Goal: Task Accomplishment & Management: Manage account settings

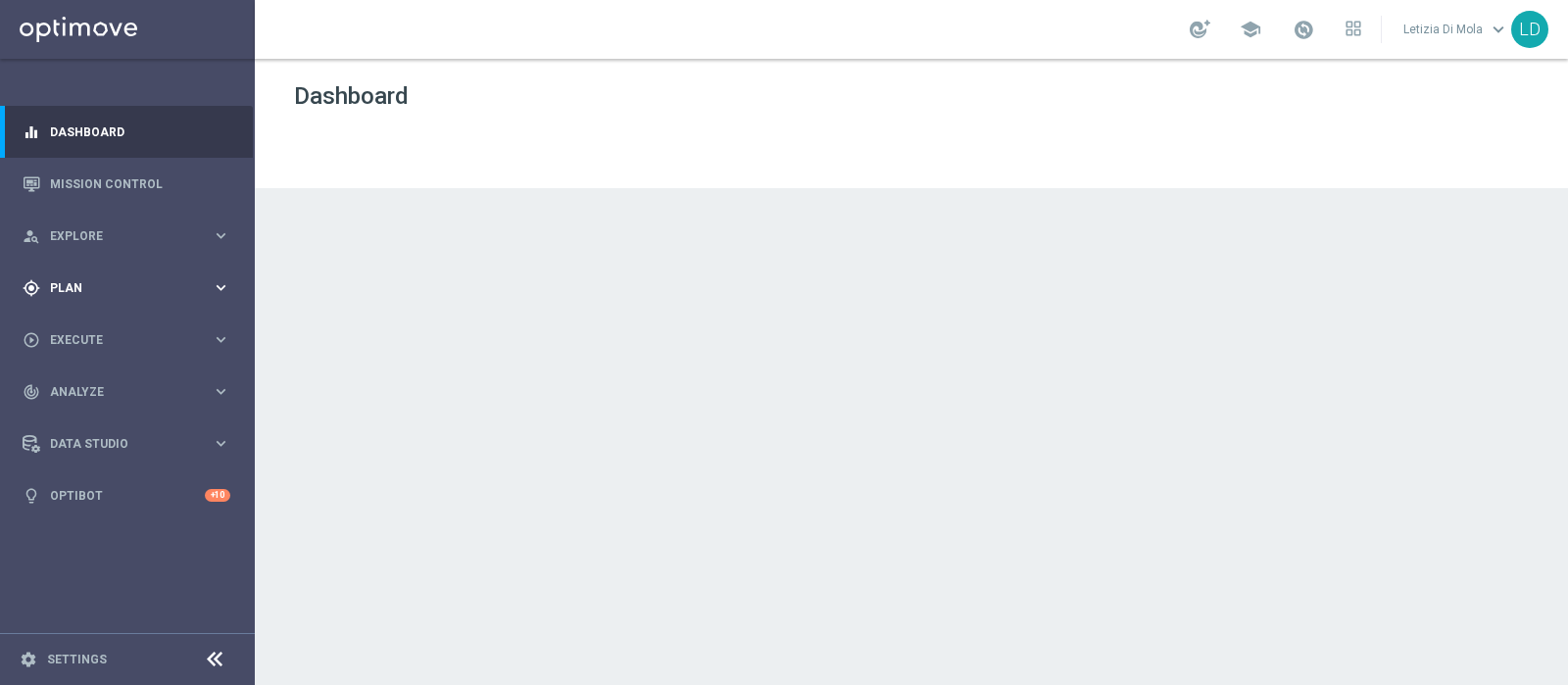
click at [229, 281] on icon "keyboard_arrow_right" at bounding box center [221, 288] width 19 height 19
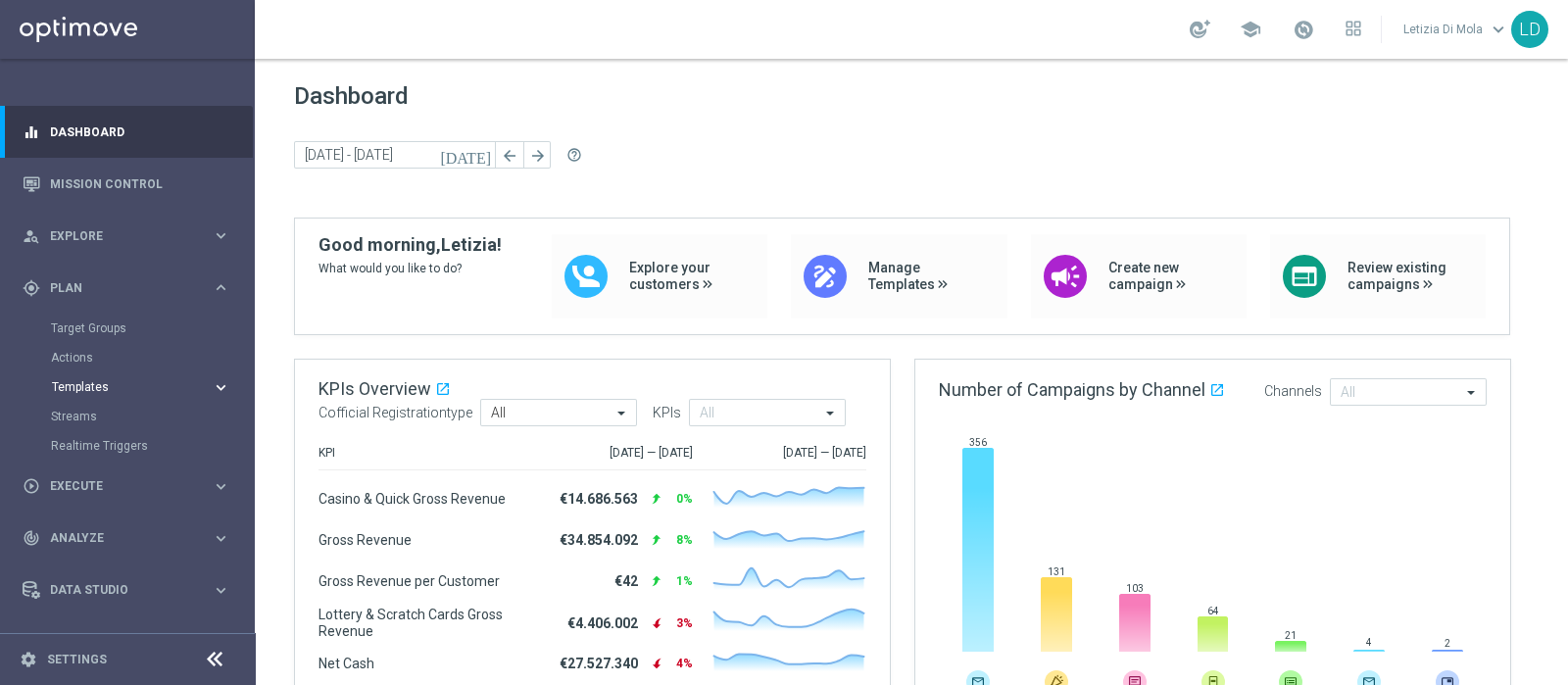
click at [147, 386] on span "Templates" at bounding box center [122, 388] width 140 height 12
click at [72, 416] on link "Optimail" at bounding box center [132, 417] width 143 height 16
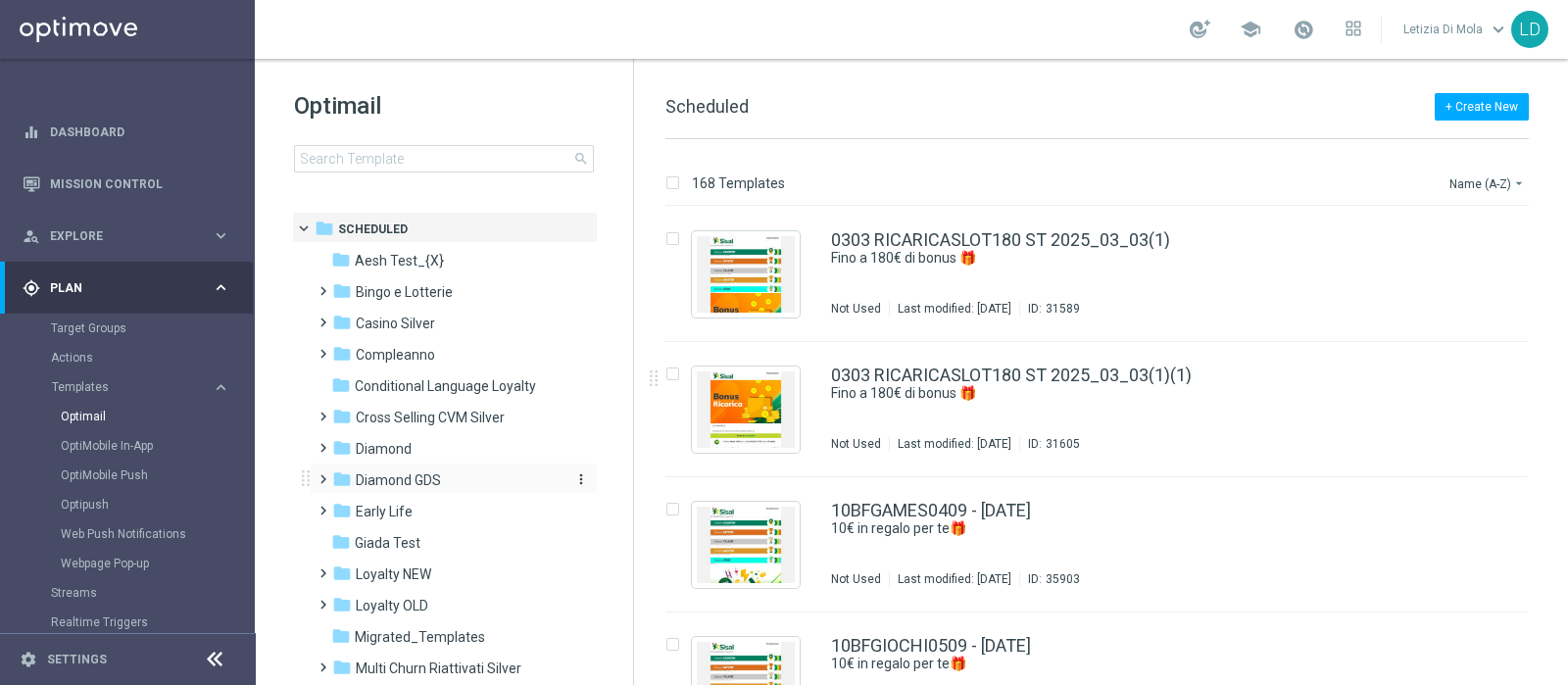
click at [385, 472] on span "Diamond GDS" at bounding box center [398, 480] width 85 height 18
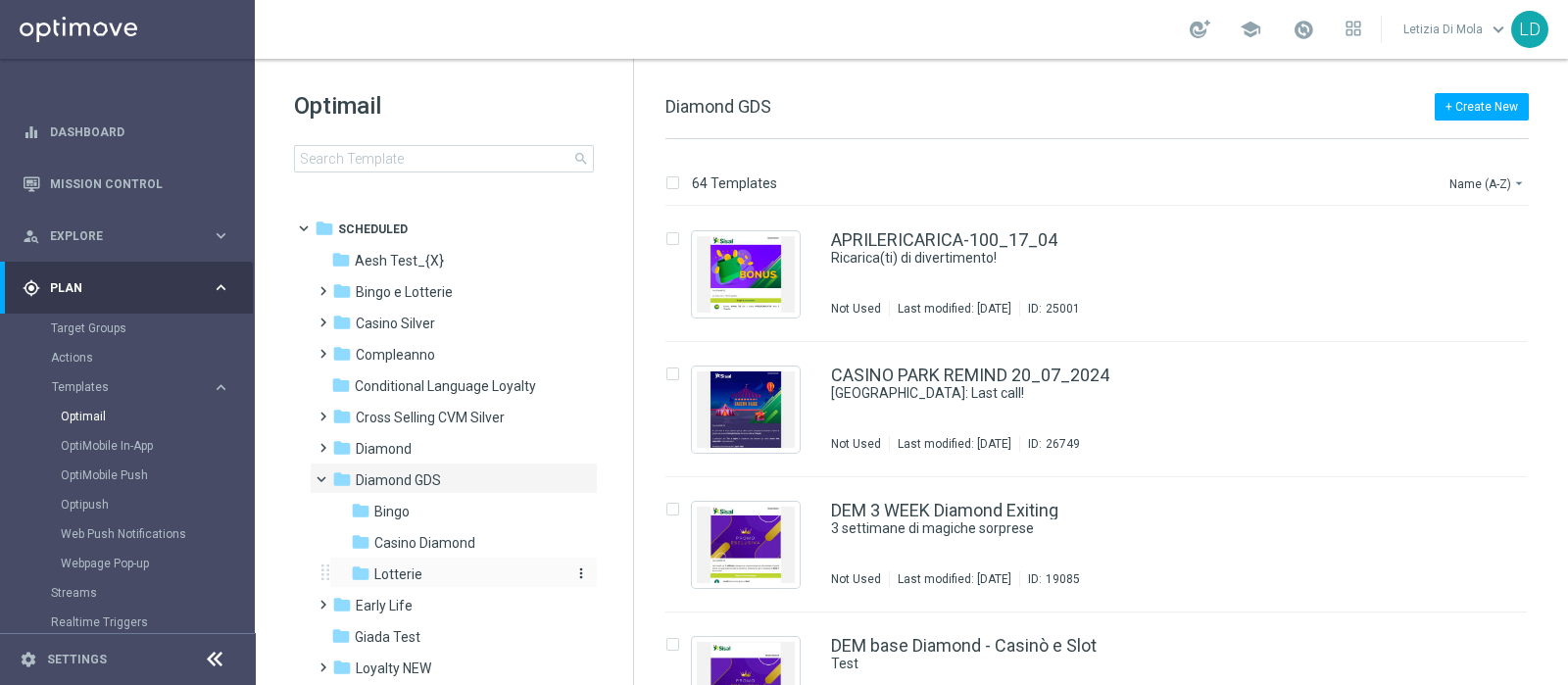
click at [417, 568] on span "Lotterie" at bounding box center [398, 574] width 48 height 18
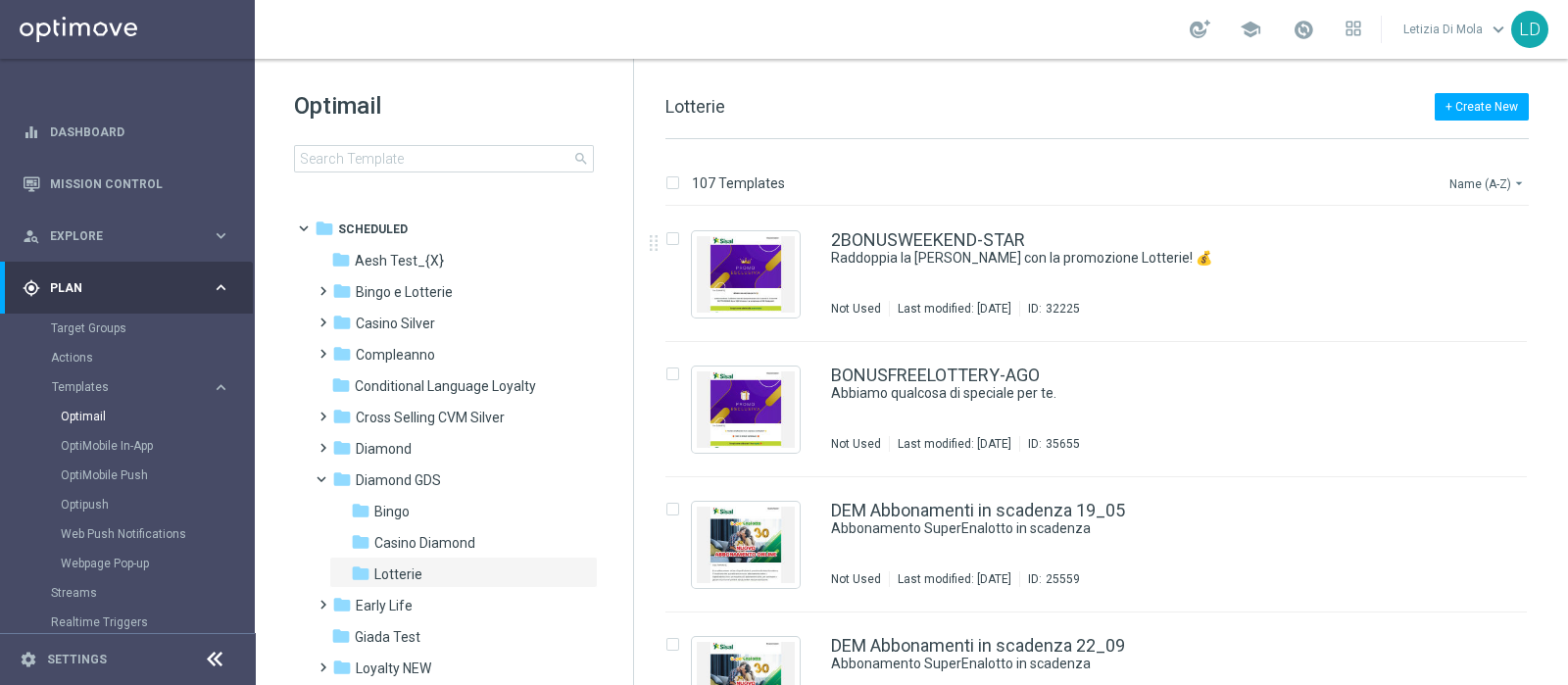
click at [1460, 179] on button "Name (A-Z) arrow_drop_down" at bounding box center [1488, 184] width 81 height 24
click at [1473, 265] on span "Date Modified (Newest)" at bounding box center [1453, 271] width 131 height 14
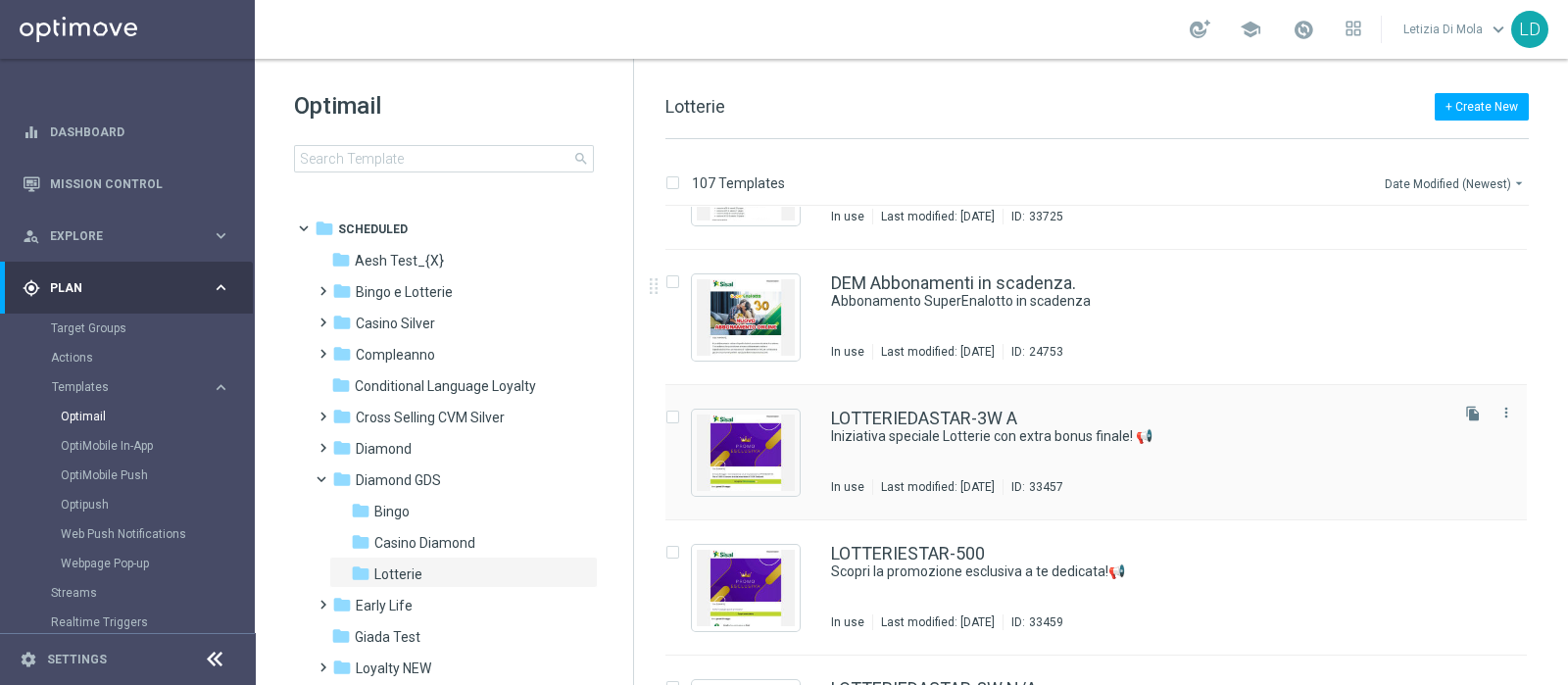
scroll to position [2819, 0]
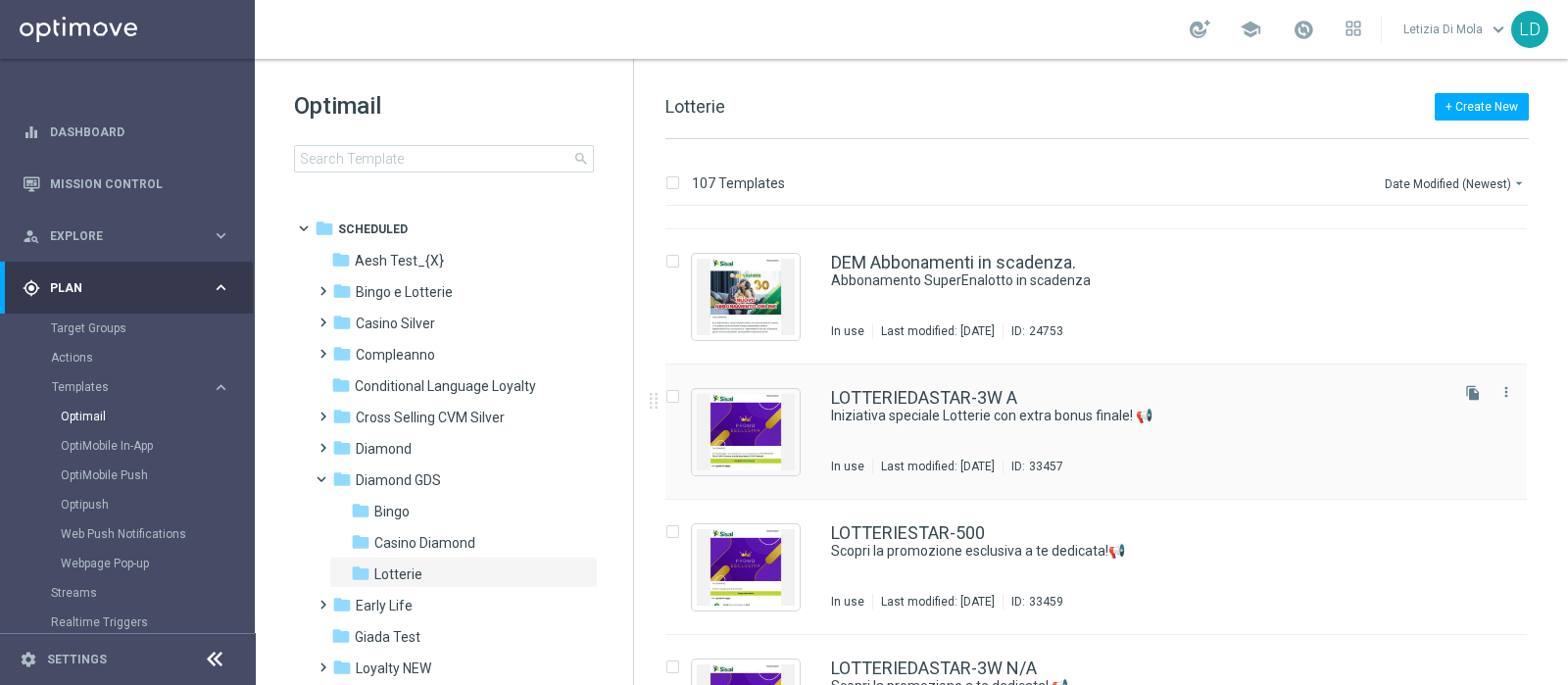
click at [1172, 433] on div "LOTTERIEDASTAR-3W A Iniziativa speciale Lotterie con extra bonus finale! 📢 In u…" at bounding box center [1137, 432] width 613 height 85
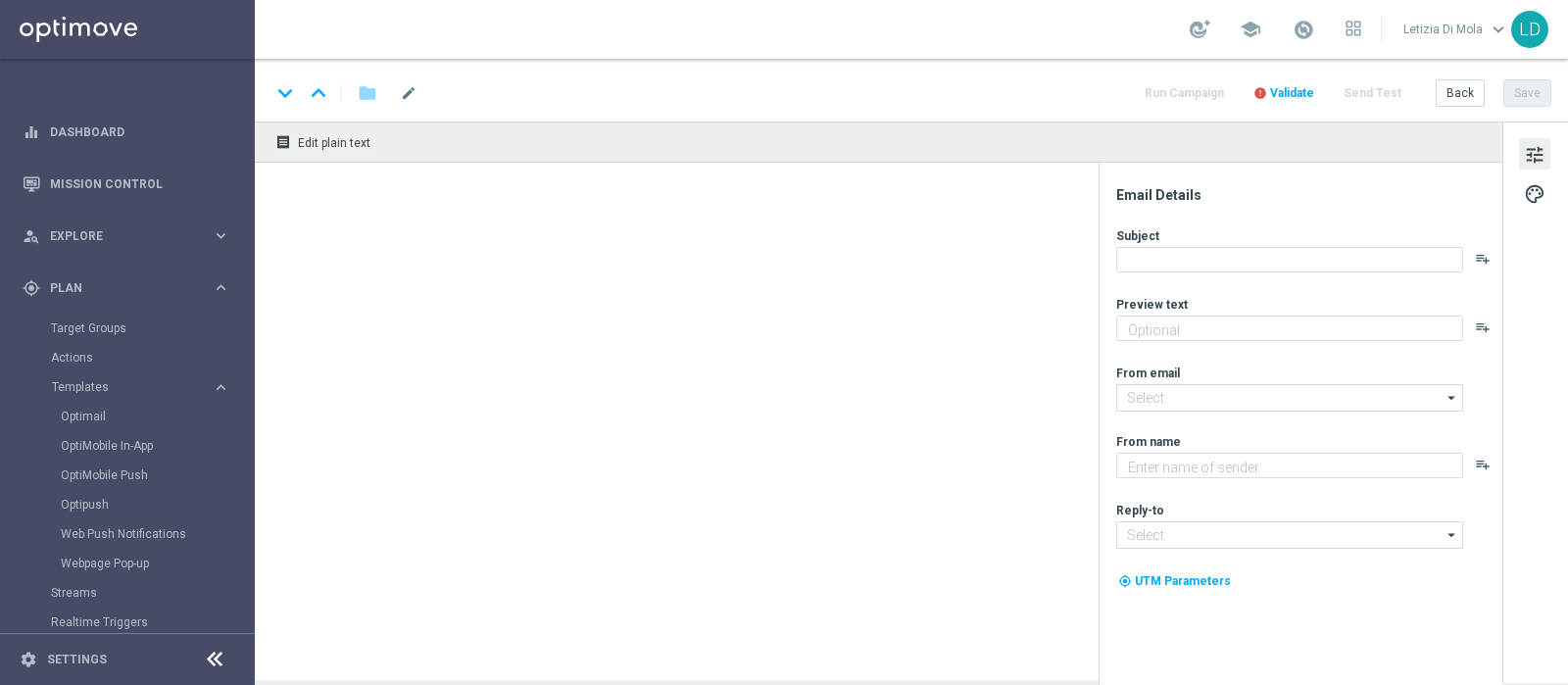
type textarea "Questa settimana per te fino a 300€ di bonus 💰"
type textarea "Sisal Vip"
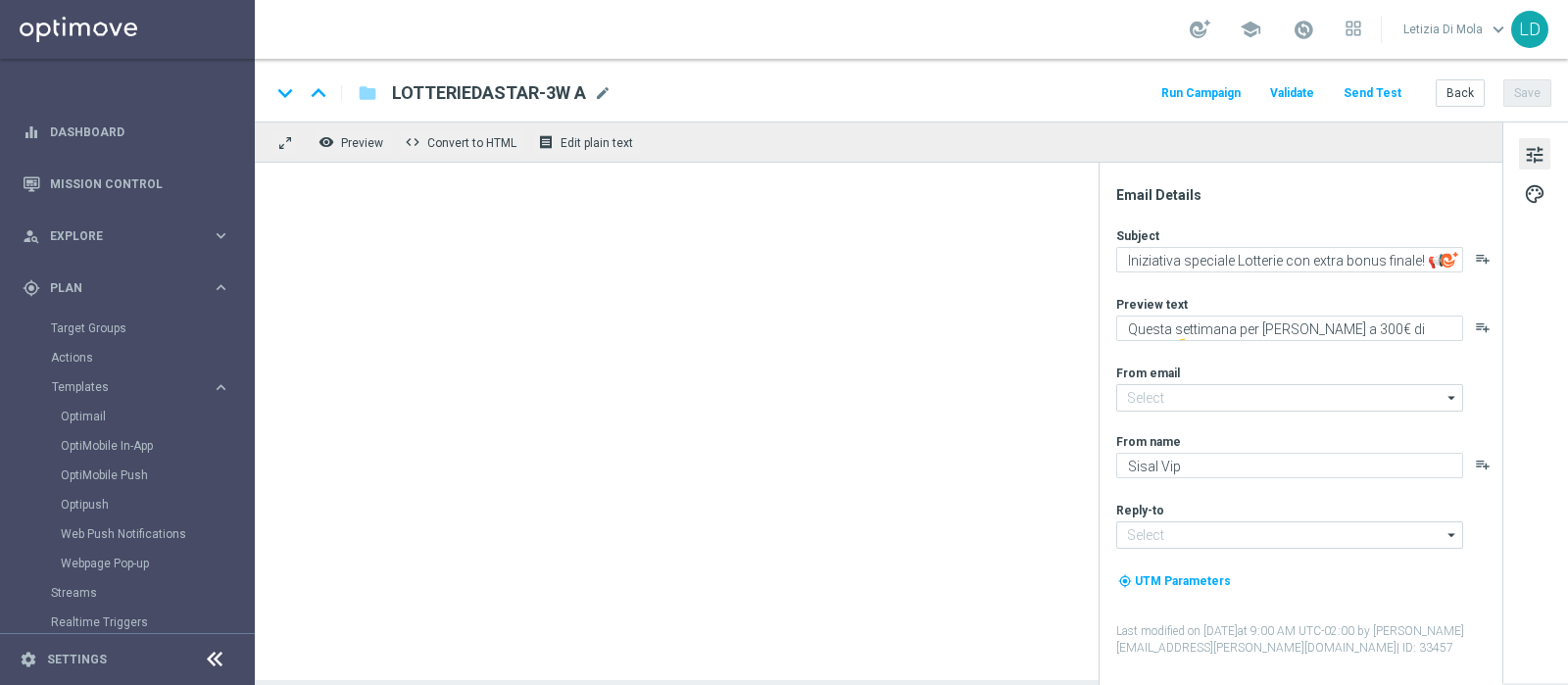
type input "giochi@comunicazioni.sisal.it"
type input "teamvip@sisal.it"
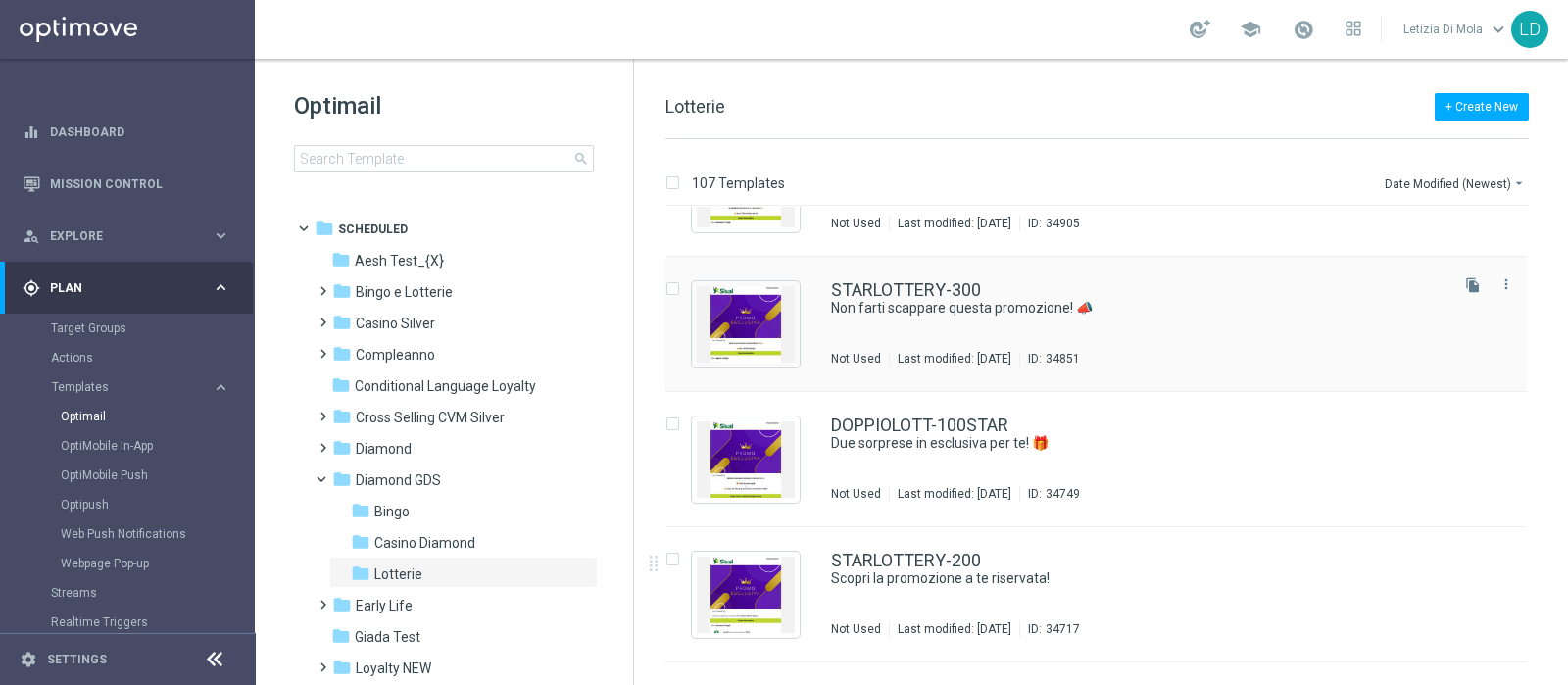
scroll to position [1470, 0]
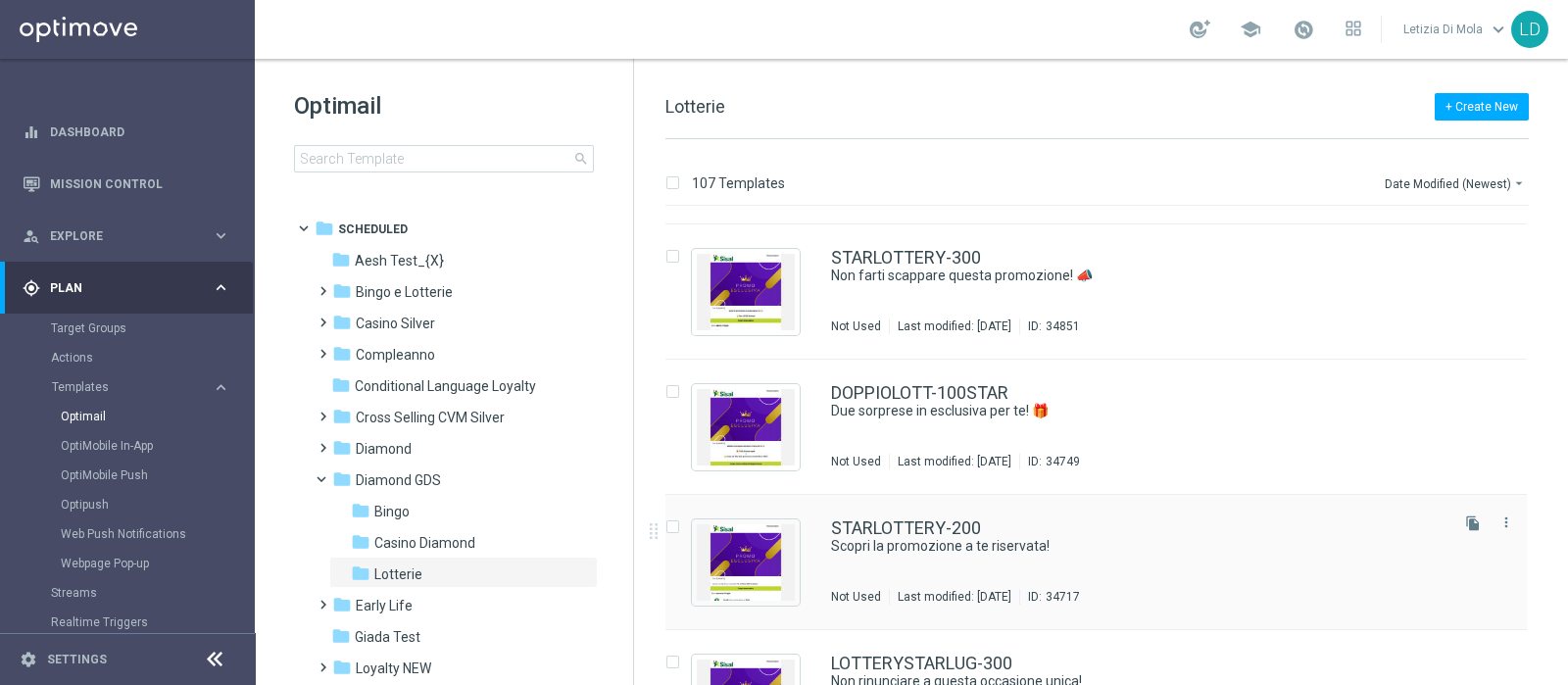
click at [956, 555] on div "STARLOTTERY-200 Scopri la promozione a te riservata! Not Used Last modified: Fr…" at bounding box center [1137, 561] width 613 height 85
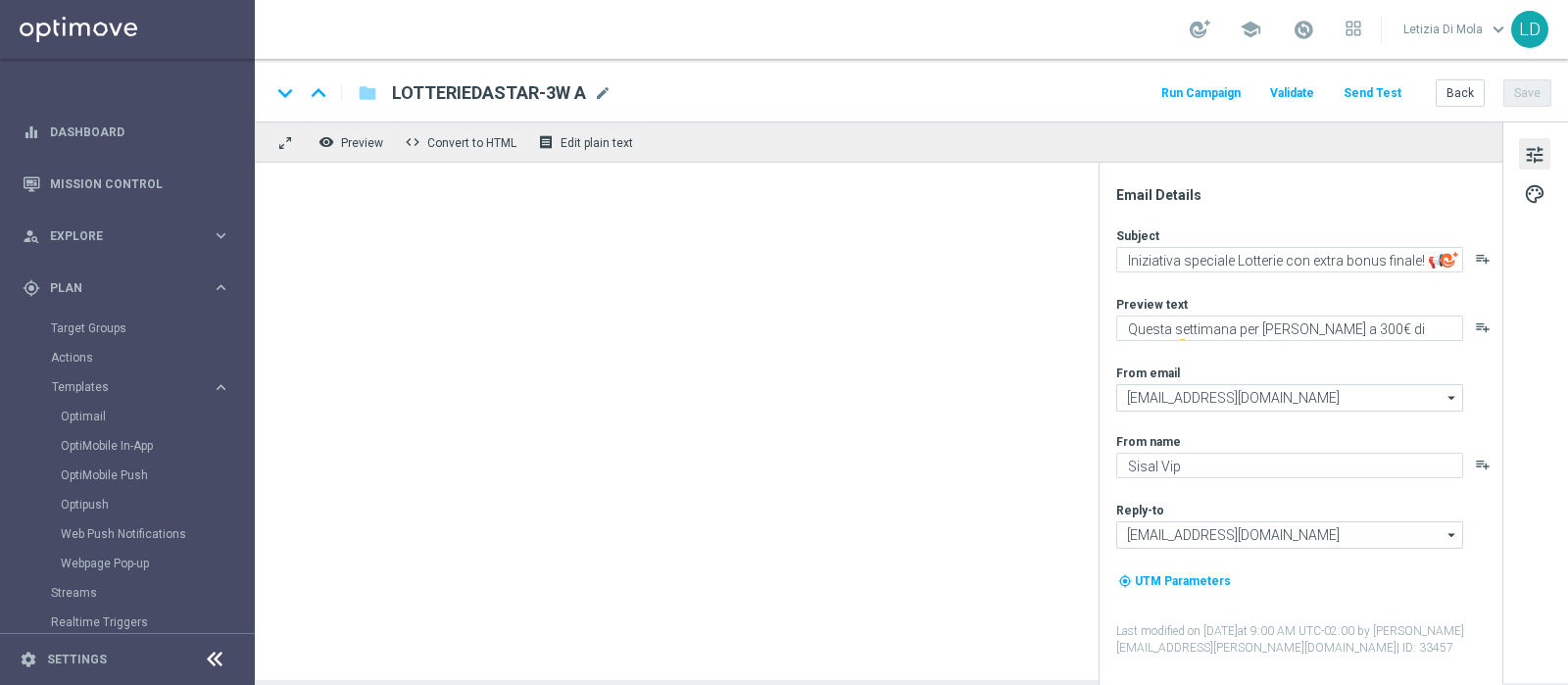
type textarea "Scopri la promozione a te riservata!"
type textarea "Fino a 200€ di bonus 💰"
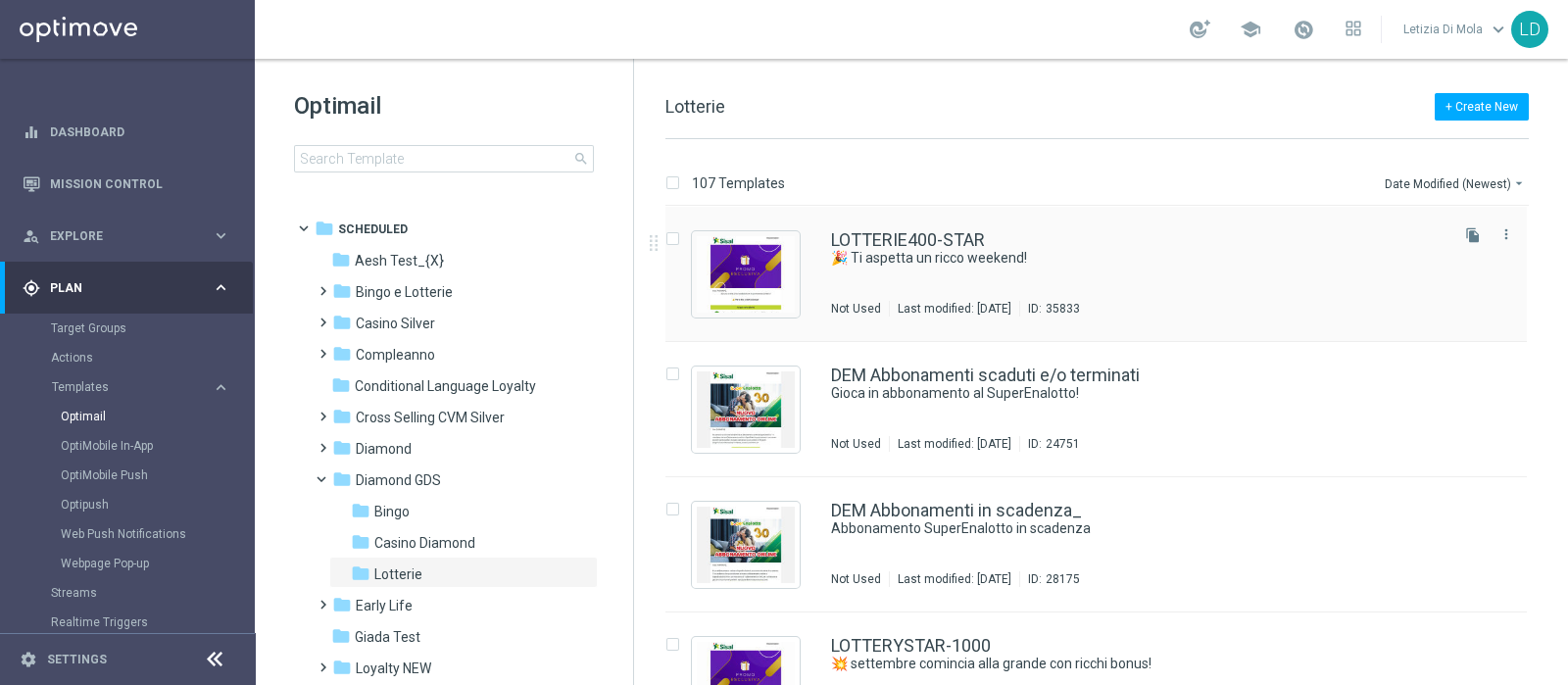
click at [1014, 277] on div "LOTTERIE400-STAR 🎉 Ti aspetta un ricco weekend! Not Used Last modified: Friday,…" at bounding box center [1137, 274] width 613 height 85
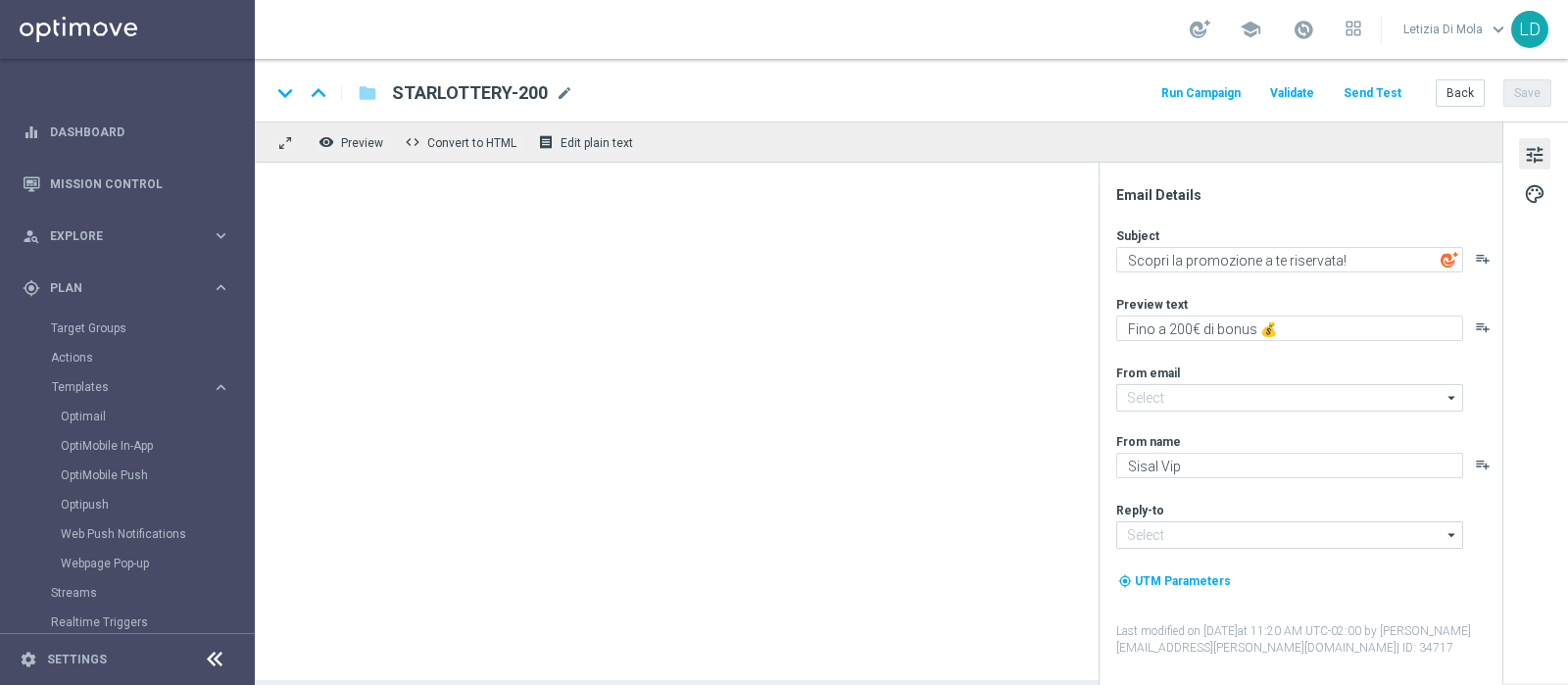
type input "giochi@comunicazioni.sisal.it"
type input "teamvip@sisal.it"
type textarea "🎉 Ti aspetta un ricco weekend!"
type textarea "fino a 400€ di bonus!"
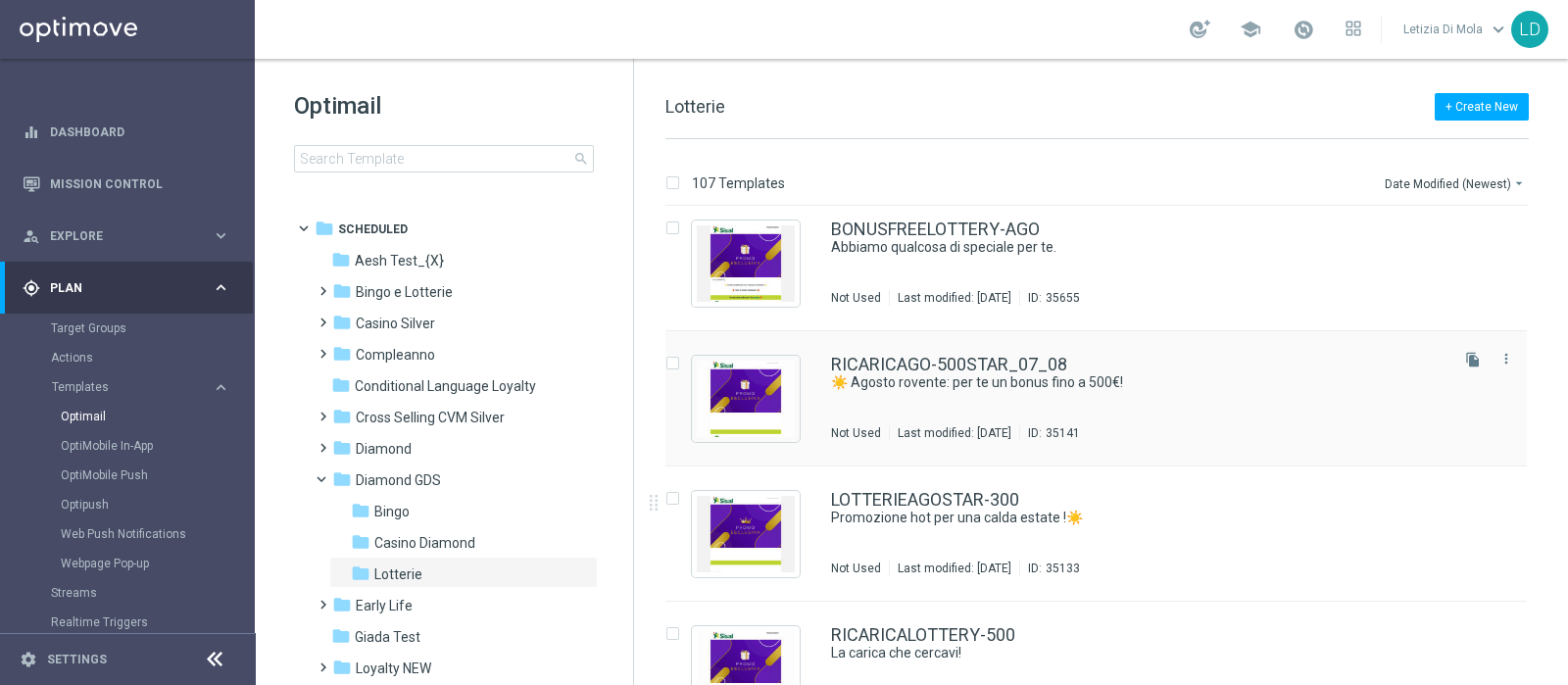
scroll to position [857, 0]
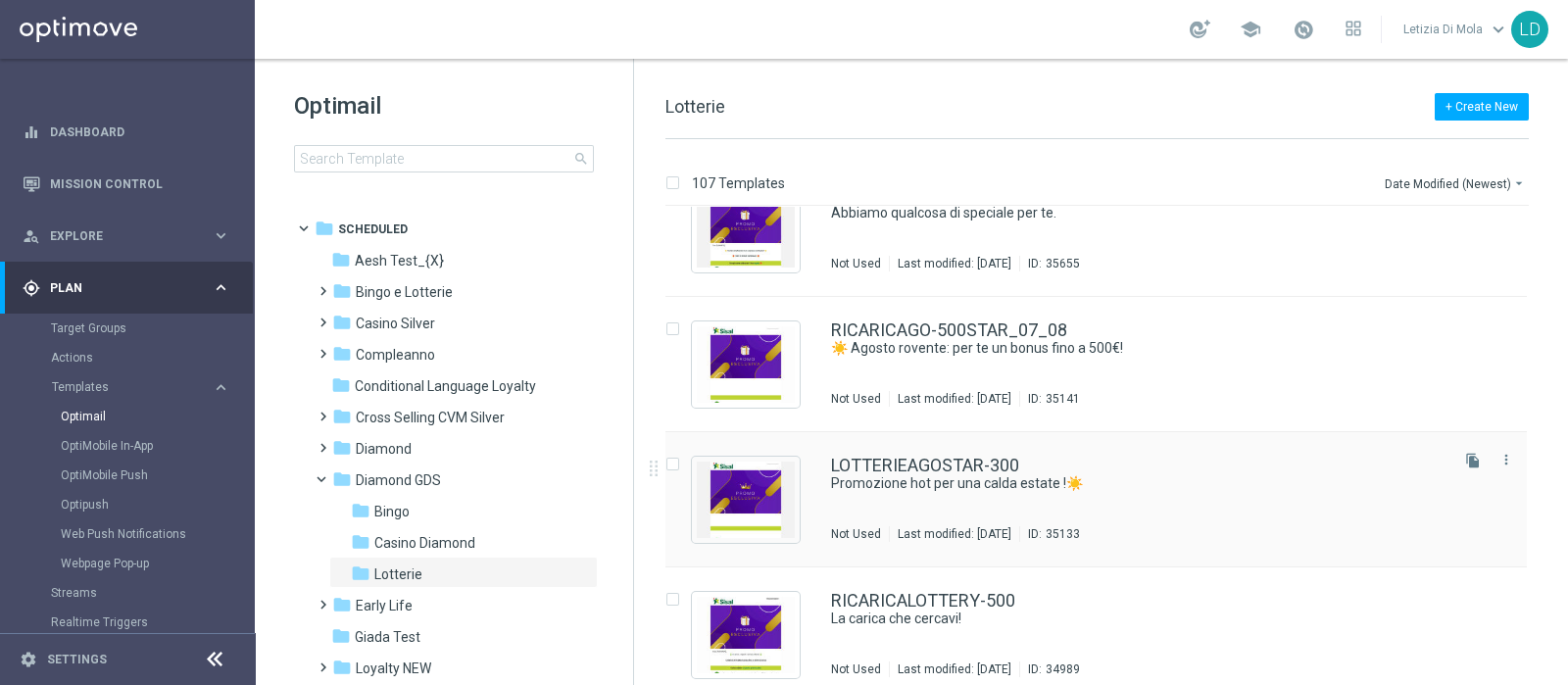
click at [1193, 494] on div "LOTTERIEAGOSTAR-300 Promozione hot per una calda estate !☀️ Not Used Last modif…" at bounding box center [1137, 499] width 613 height 85
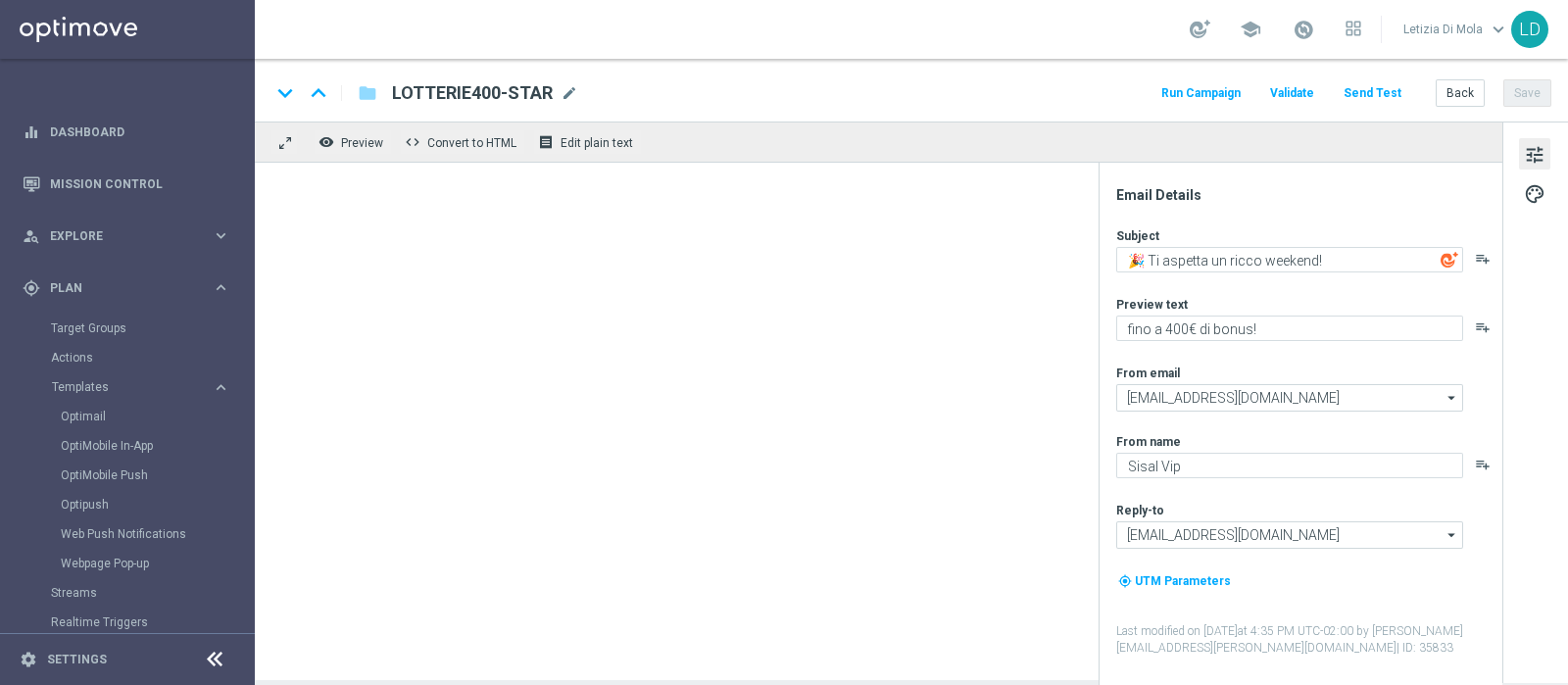
type textarea "Promozione hot per una calda estate !☀️"
type textarea "Fino a 300€ di bonus 💰"
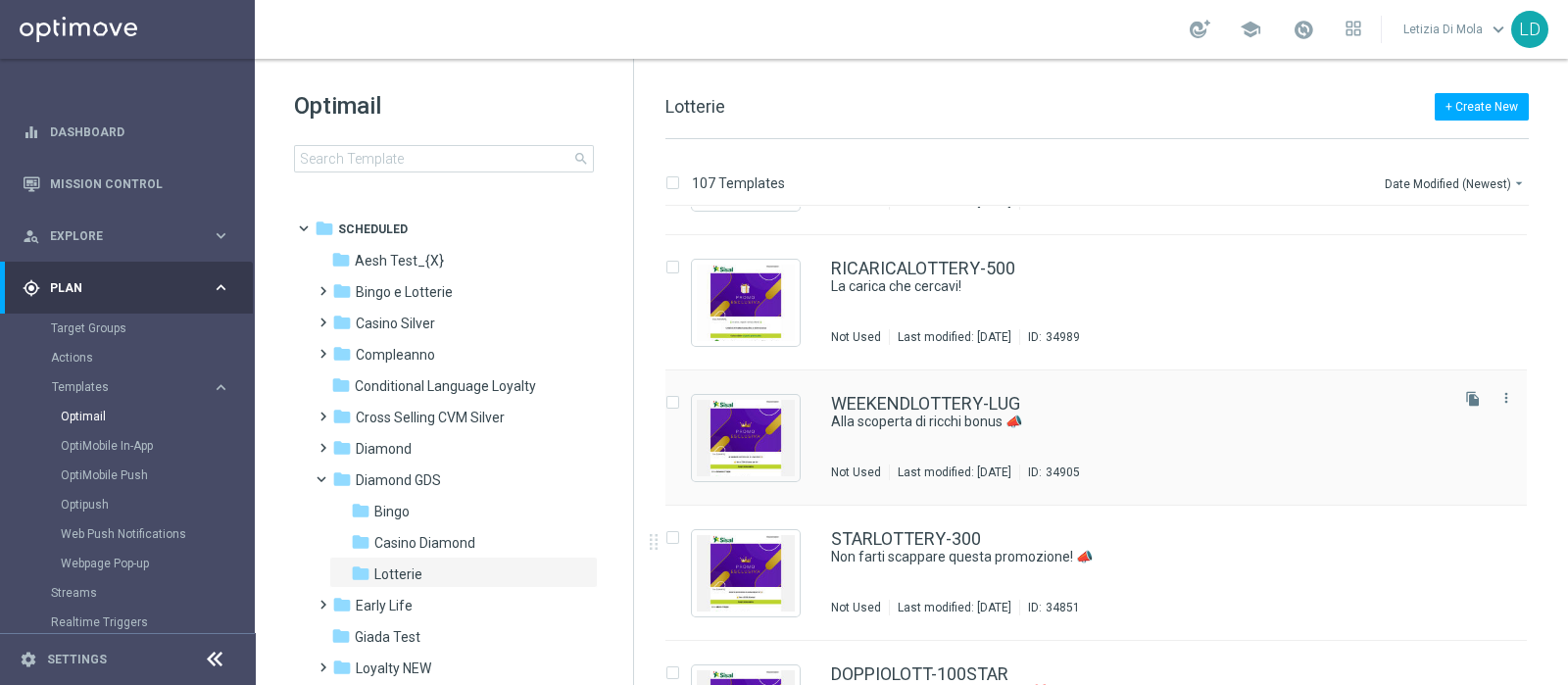
scroll to position [1226, 0]
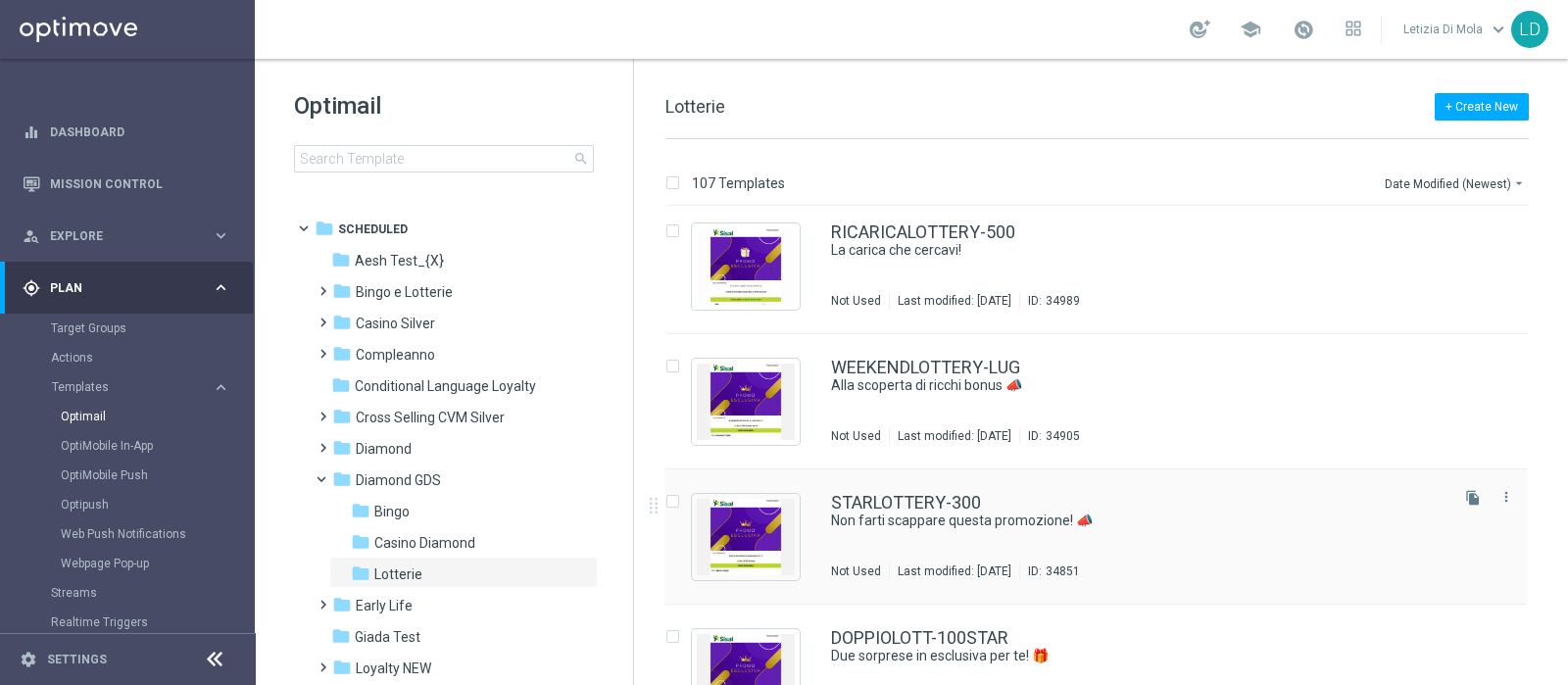
click at [1157, 554] on div "STARLOTTERY-300 Non farti scappare questa promozione! 📣 Not Used Last modified:…" at bounding box center [1137, 536] width 613 height 85
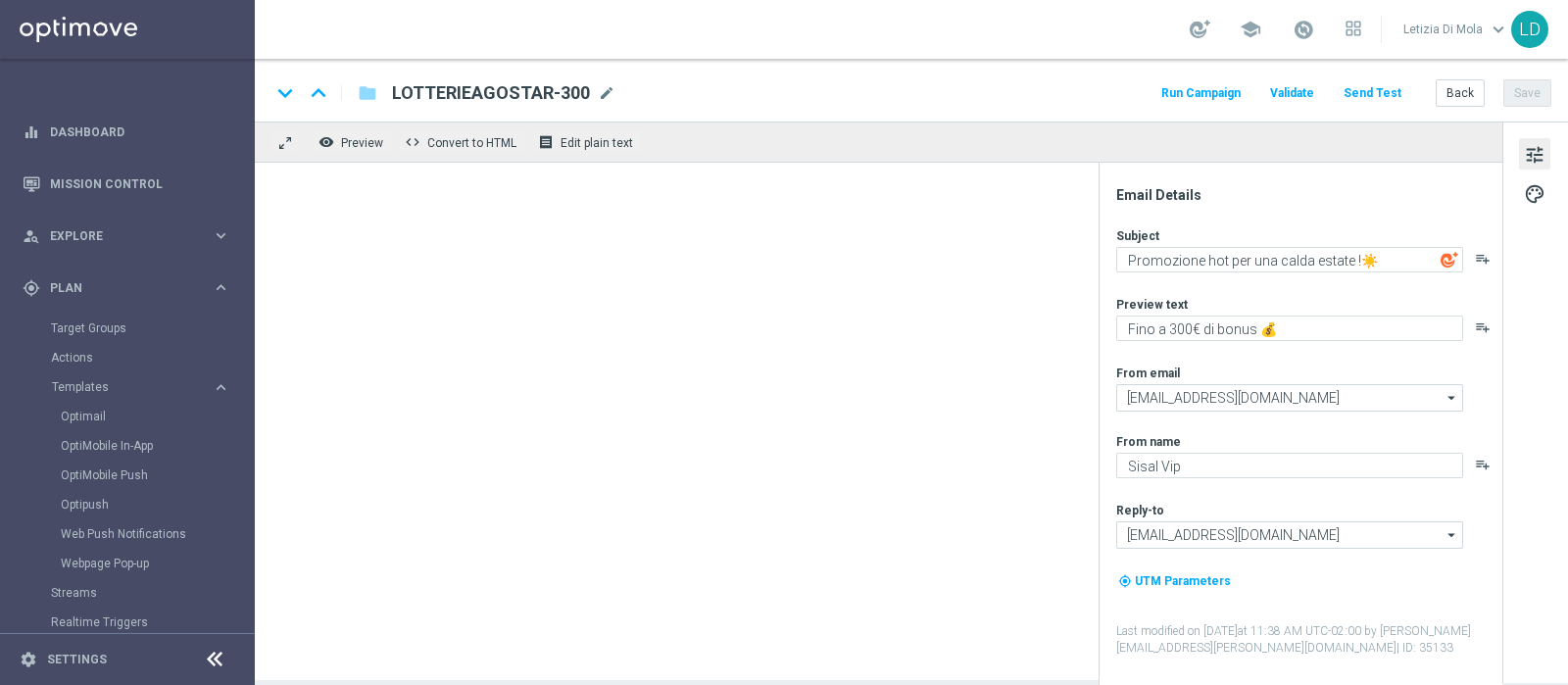
type textarea "Non farti scappare questa promozione! 📣"
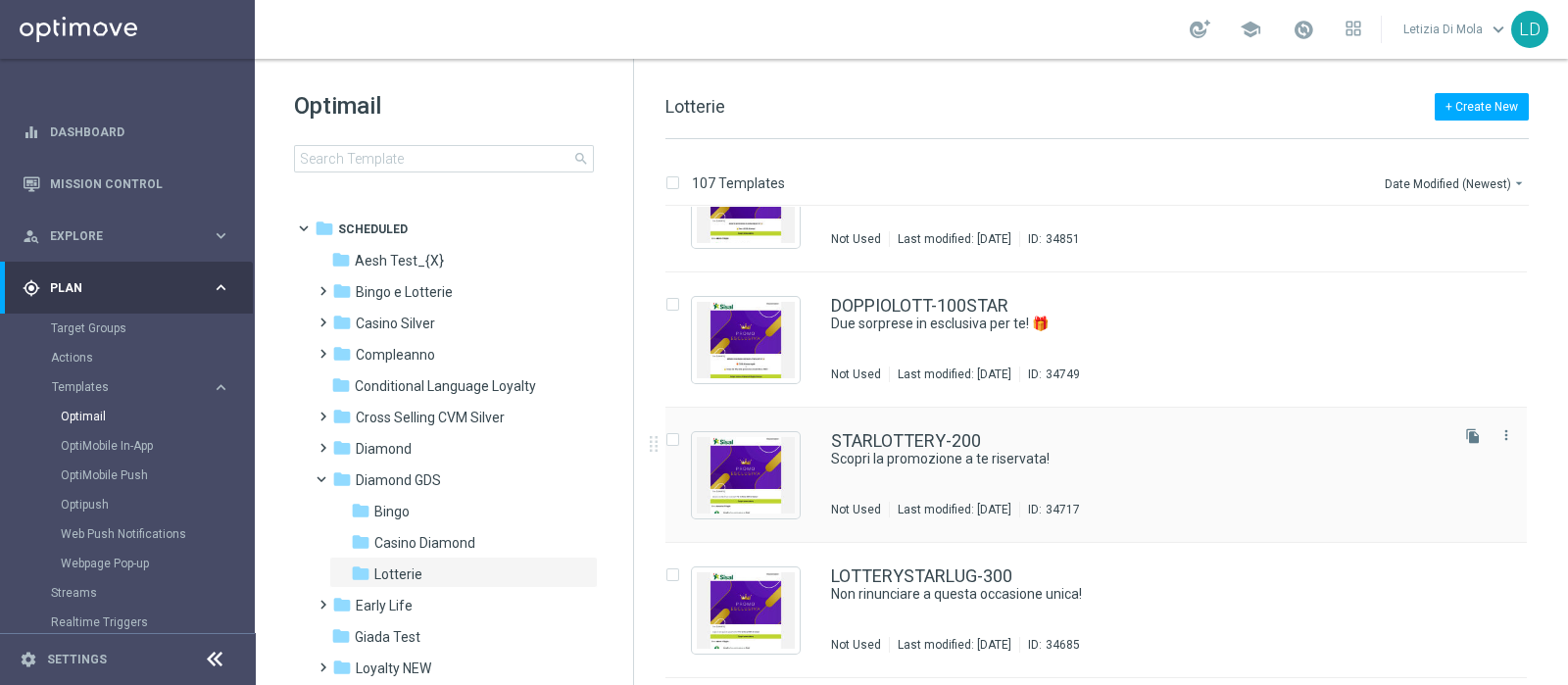
scroll to position [1592, 0]
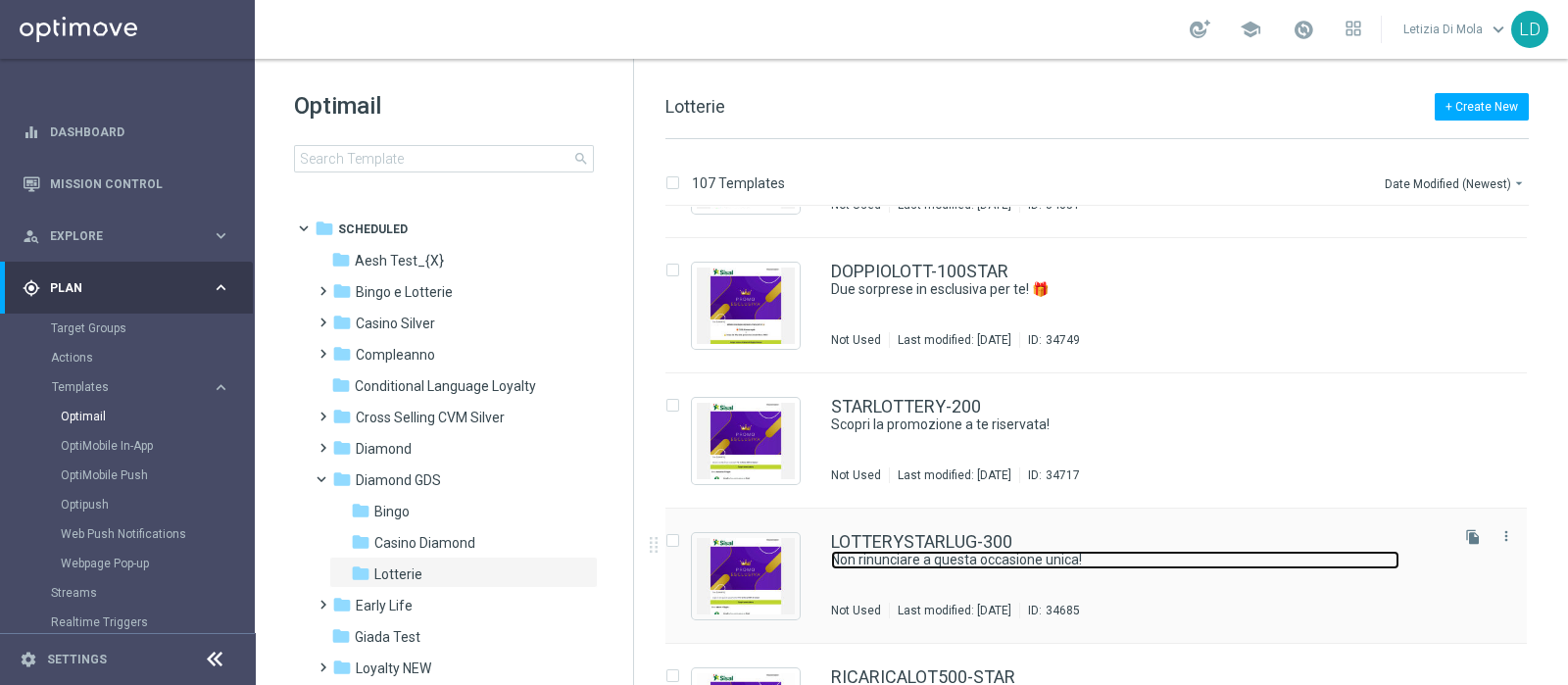
click at [1113, 564] on link "Non rinunciare a questa occasione unica!" at bounding box center [1115, 559] width 568 height 19
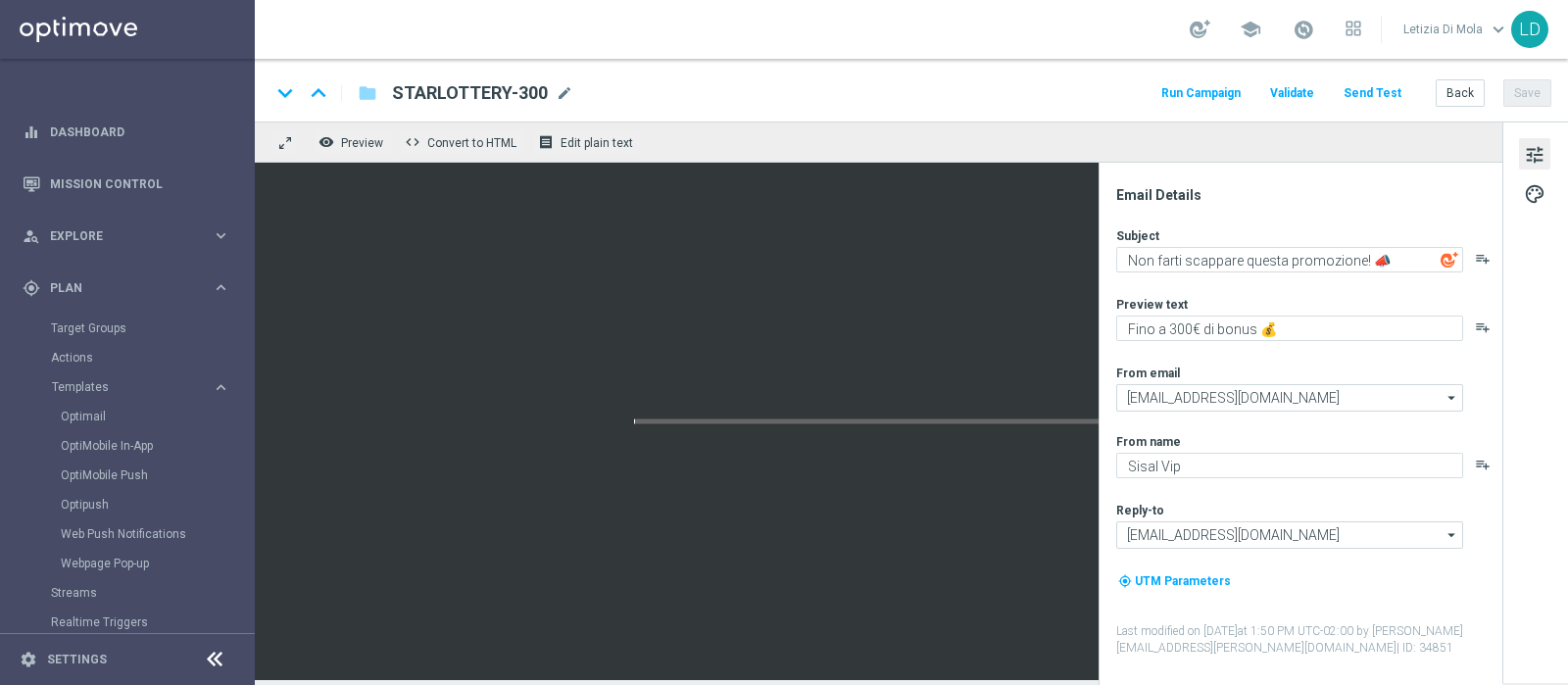
type textarea "Non rinunciare a questa occasione unica!"
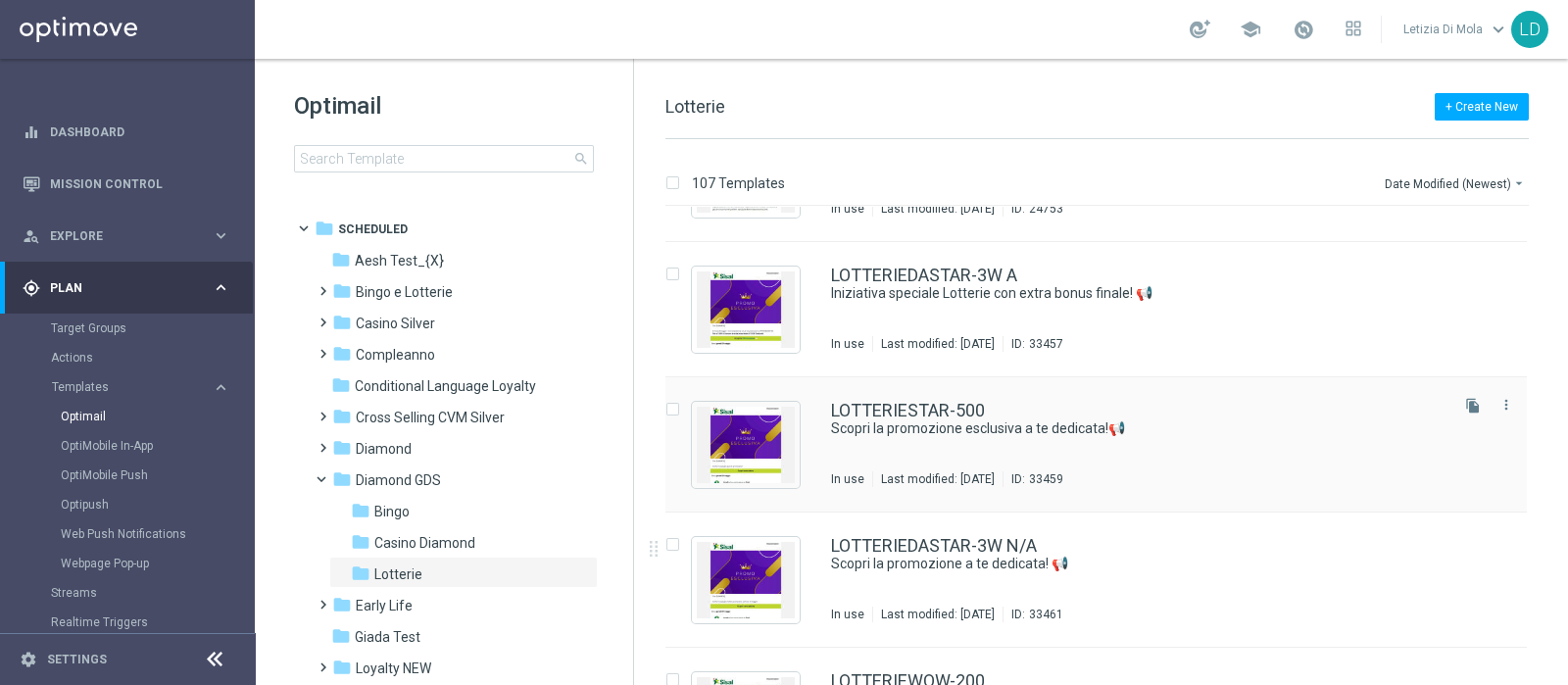
scroll to position [3062, 0]
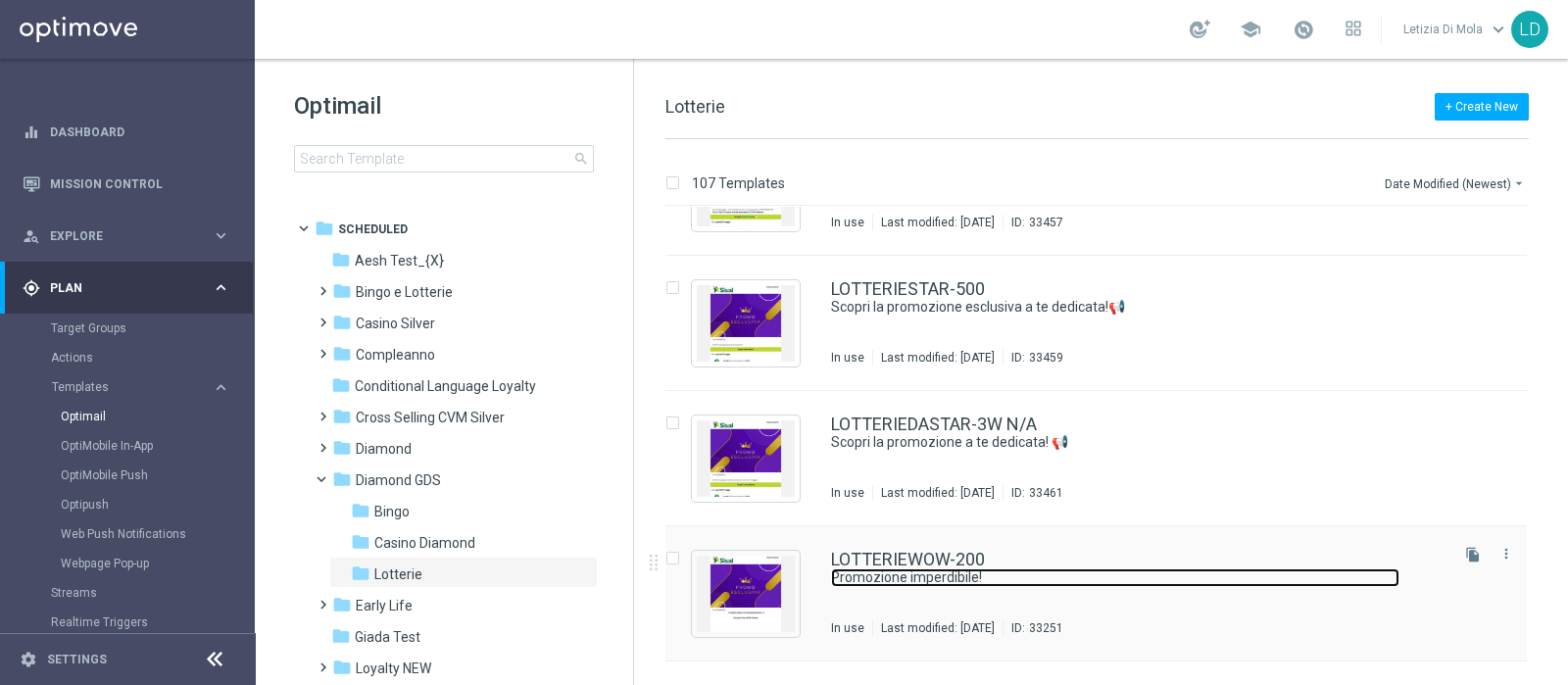
click at [1100, 580] on link "Promozione imperdibile!" at bounding box center [1115, 577] width 568 height 19
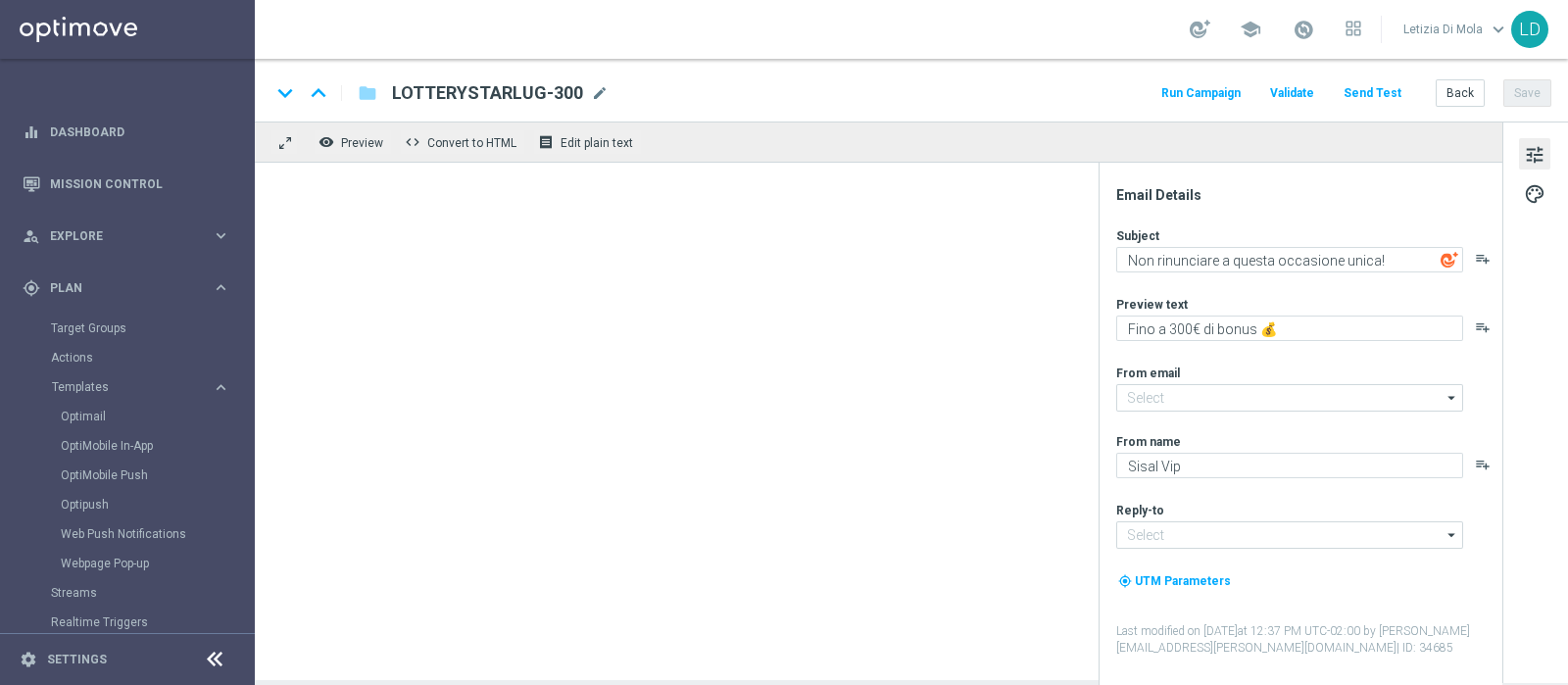
type input "giochi@comunicazioni.sisal.it"
type input "teamvip@sisal.it"
type textarea "Promozione imperdibile!"
type textarea "Per te un bonus del 50% della ricarica fino a 200€!"
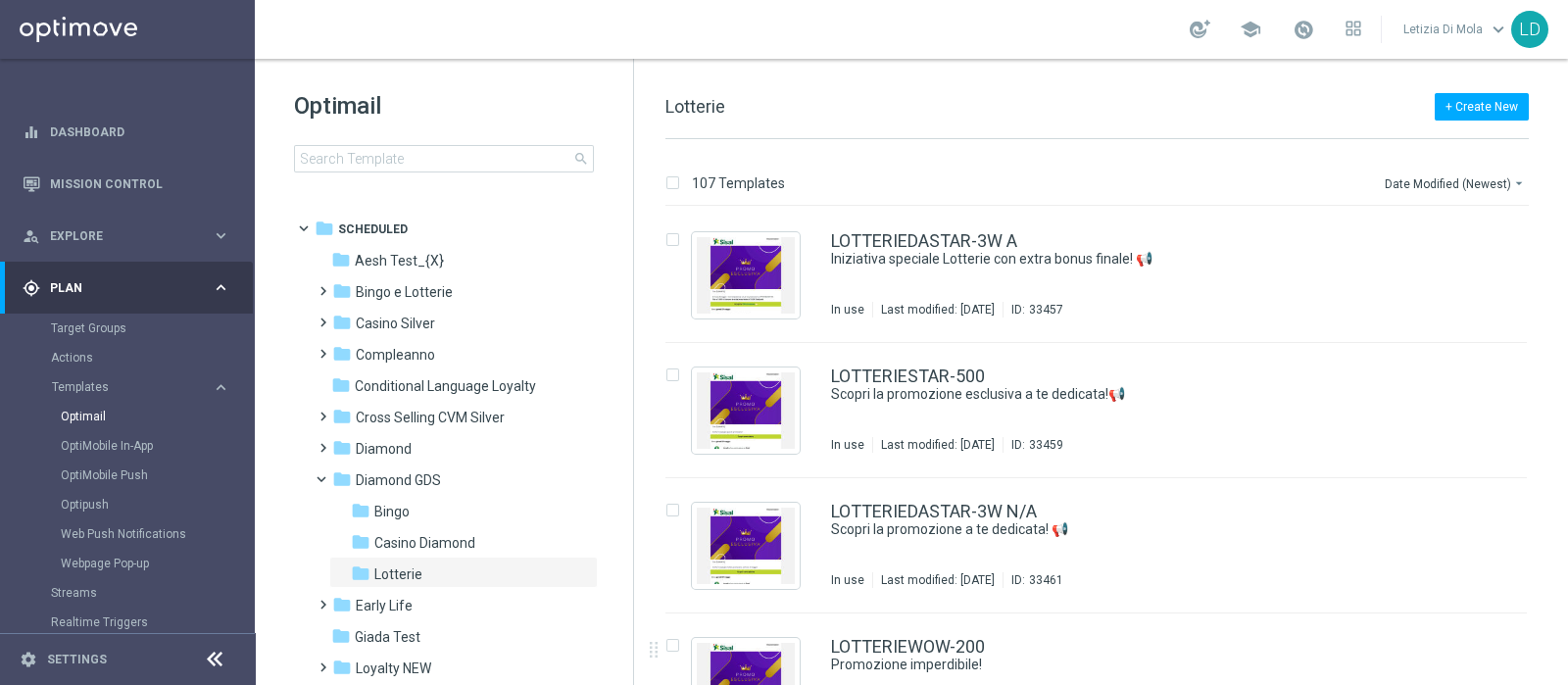
scroll to position [3219, 0]
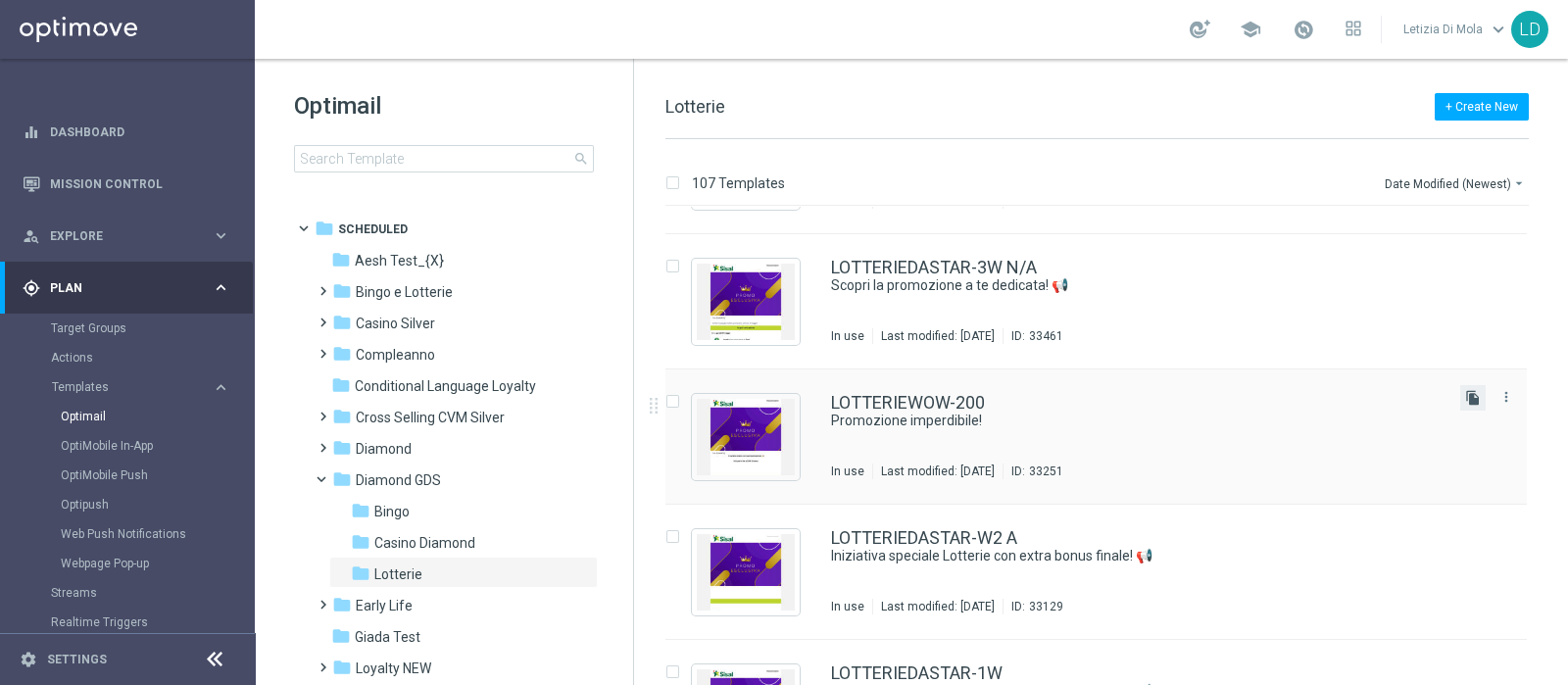
click at [1465, 396] on icon "file_copy" at bounding box center [1473, 398] width 16 height 16
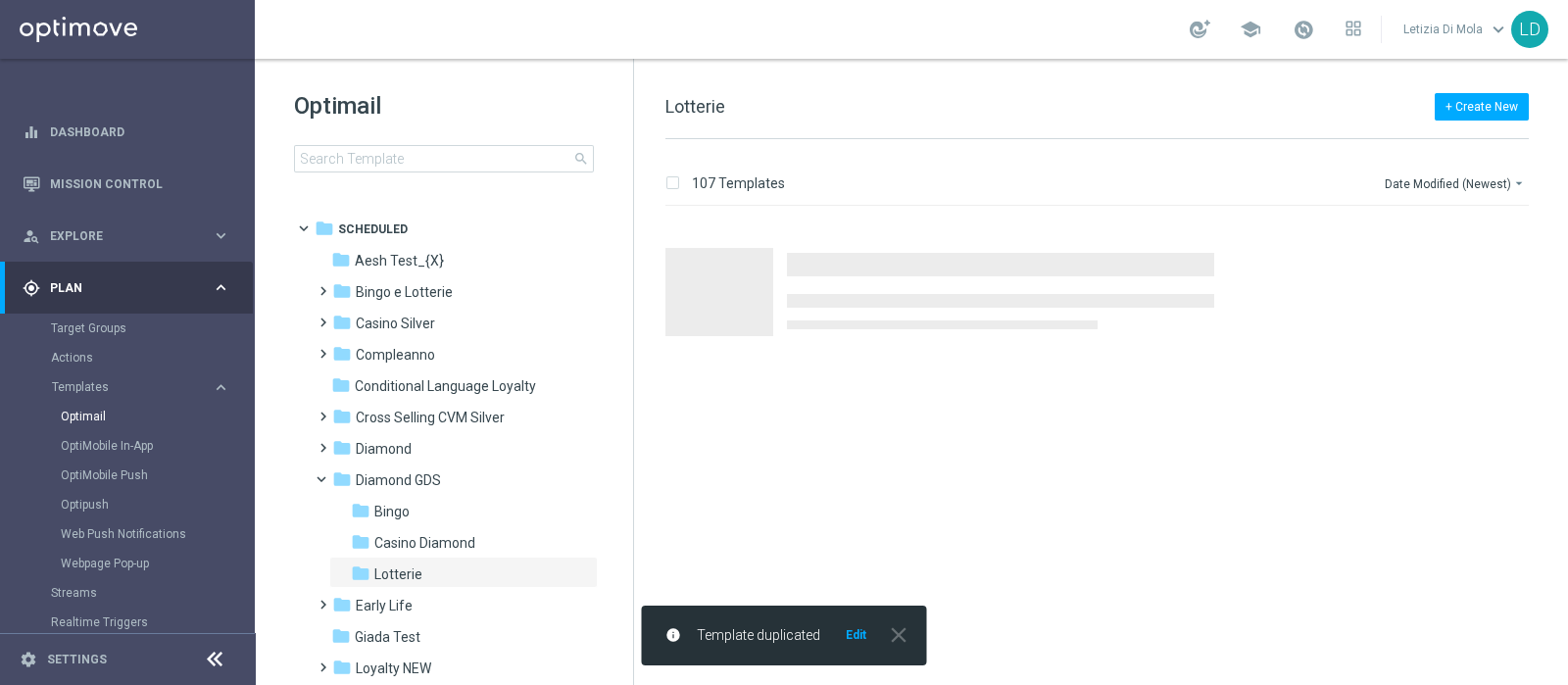
scroll to position [0, 0]
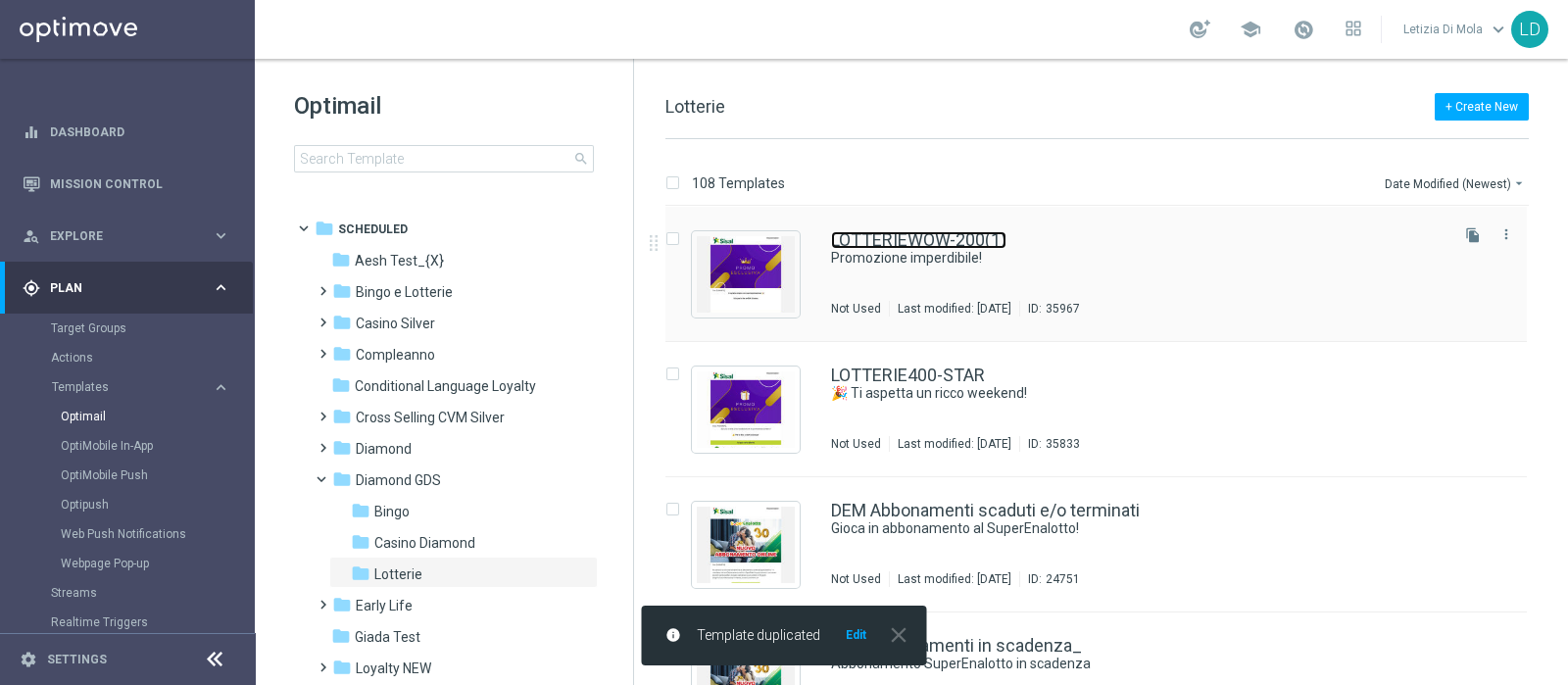
click at [979, 247] on link "LOTTERIEWOW-200(1)" at bounding box center [918, 240] width 176 height 18
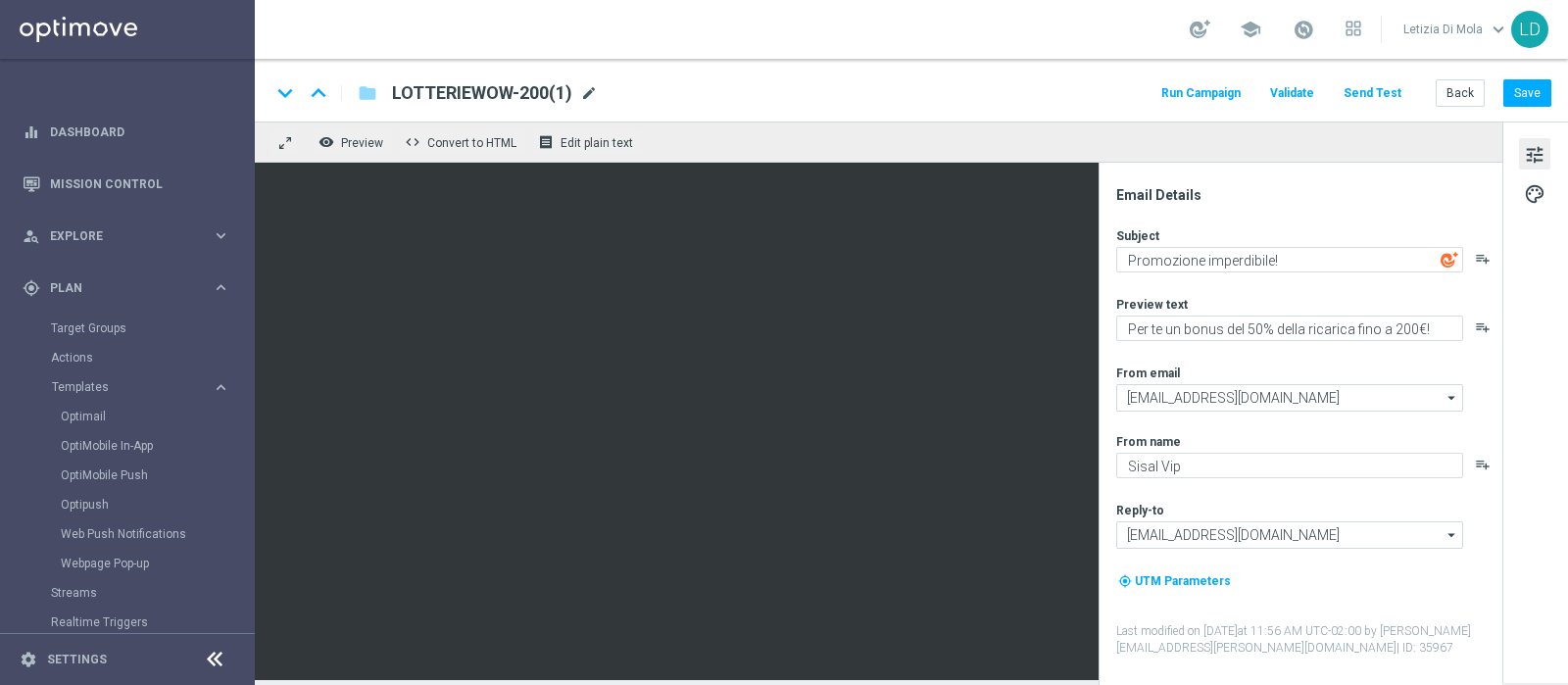
click at [596, 90] on span "mode_edit" at bounding box center [589, 93] width 18 height 18
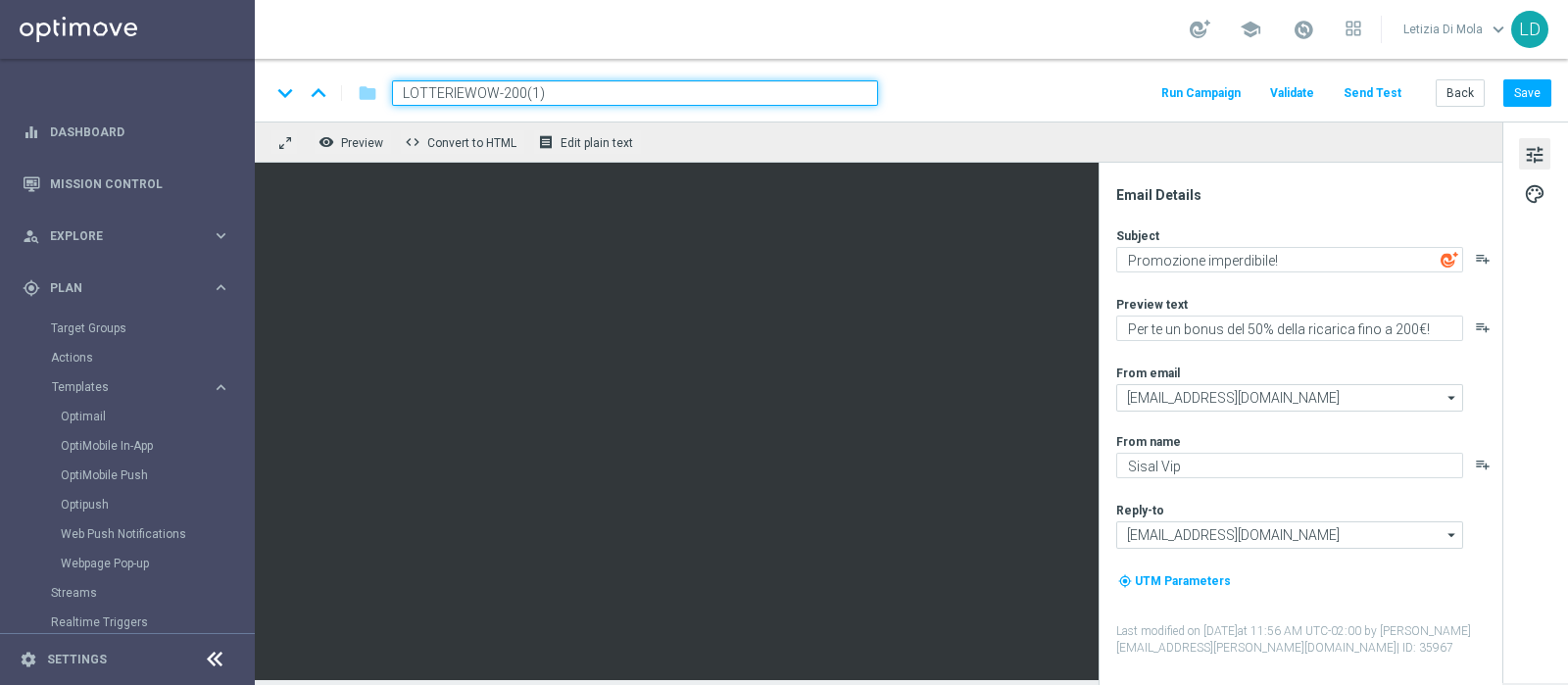
drag, startPoint x: 569, startPoint y: 90, endPoint x: 392, endPoint y: 69, distance: 178.2
click at [392, 69] on div "keyboard_arrow_down keyboard_arrow_up folder LOTTERIEWOW-200(1) Run Campaign Va…" at bounding box center [912, 90] width 1313 height 63
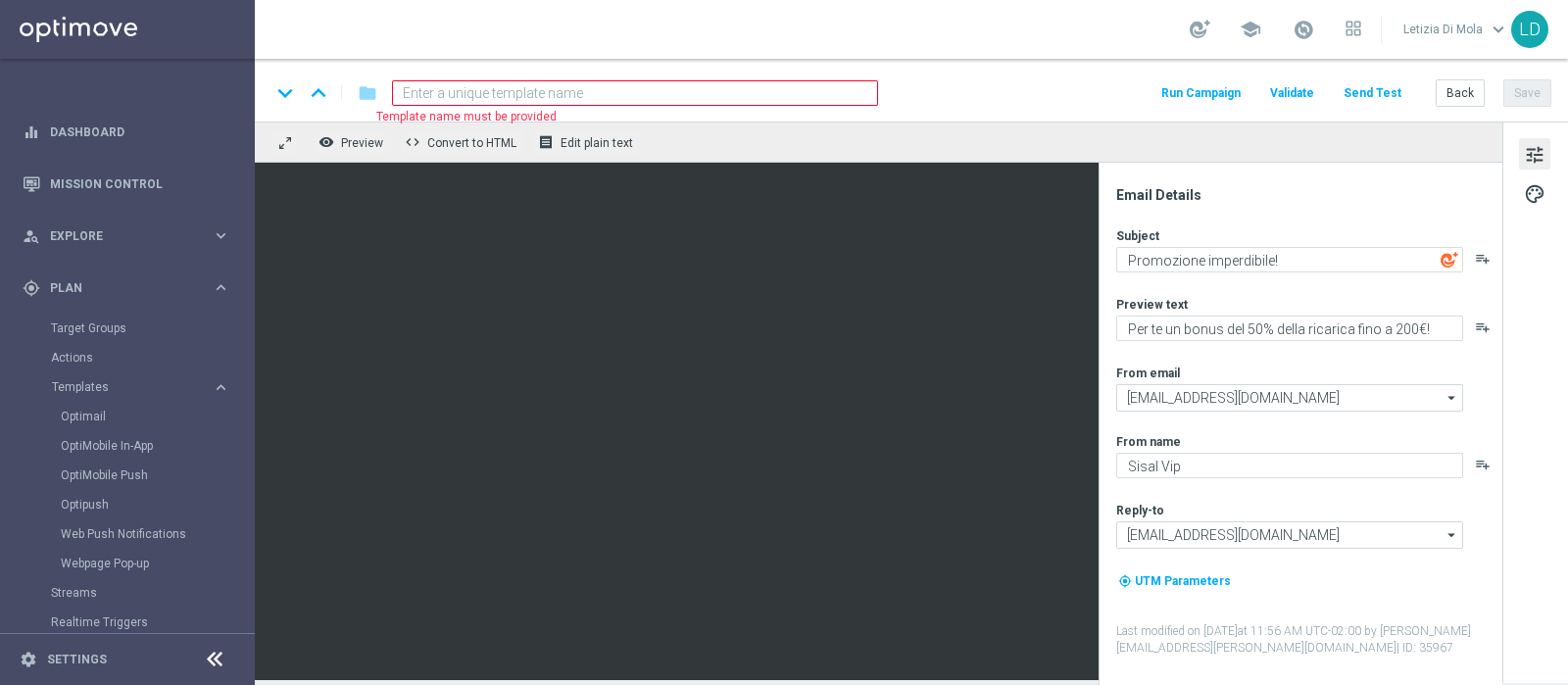
paste input "GIOCALOTTERY-STAR"
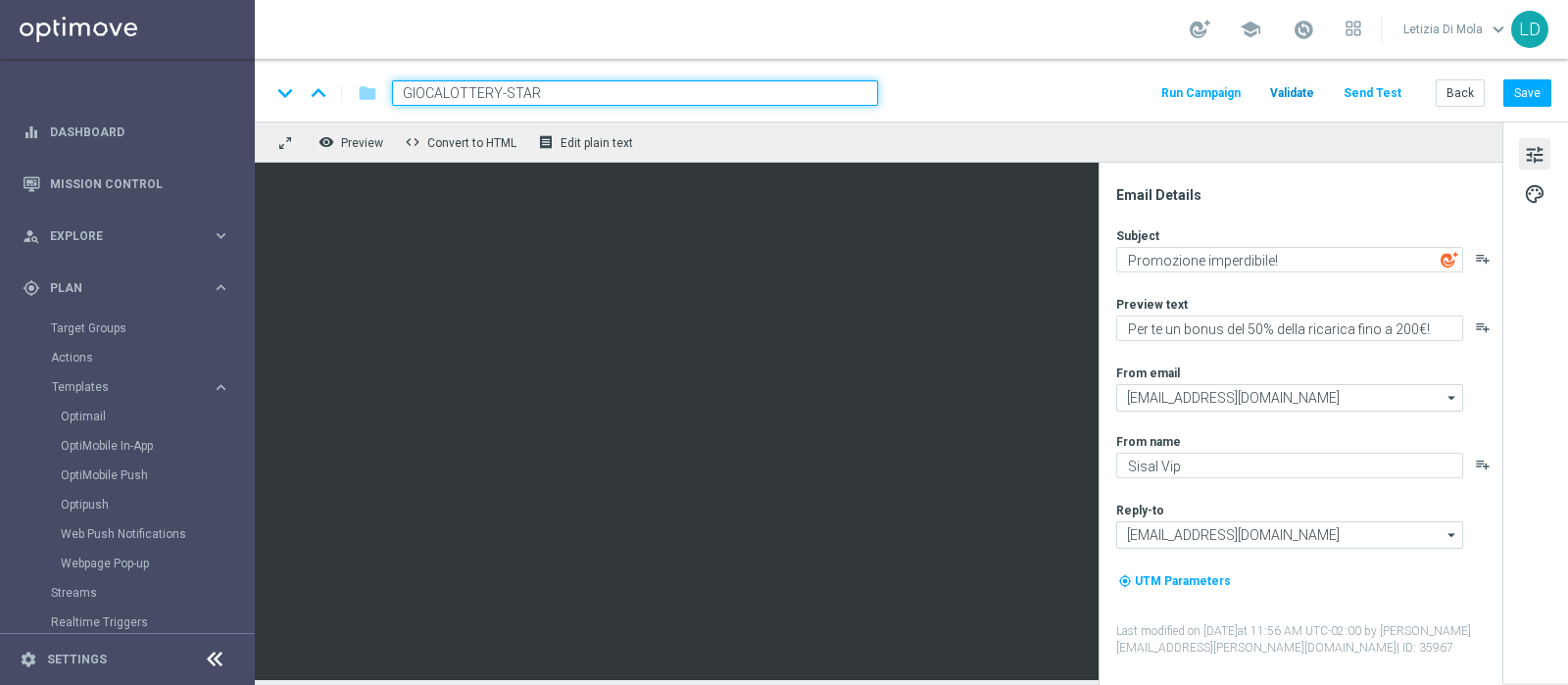
type input "GIOCALOTTERY-STAR"
click at [1301, 82] on button "Validate" at bounding box center [1291, 93] width 50 height 26
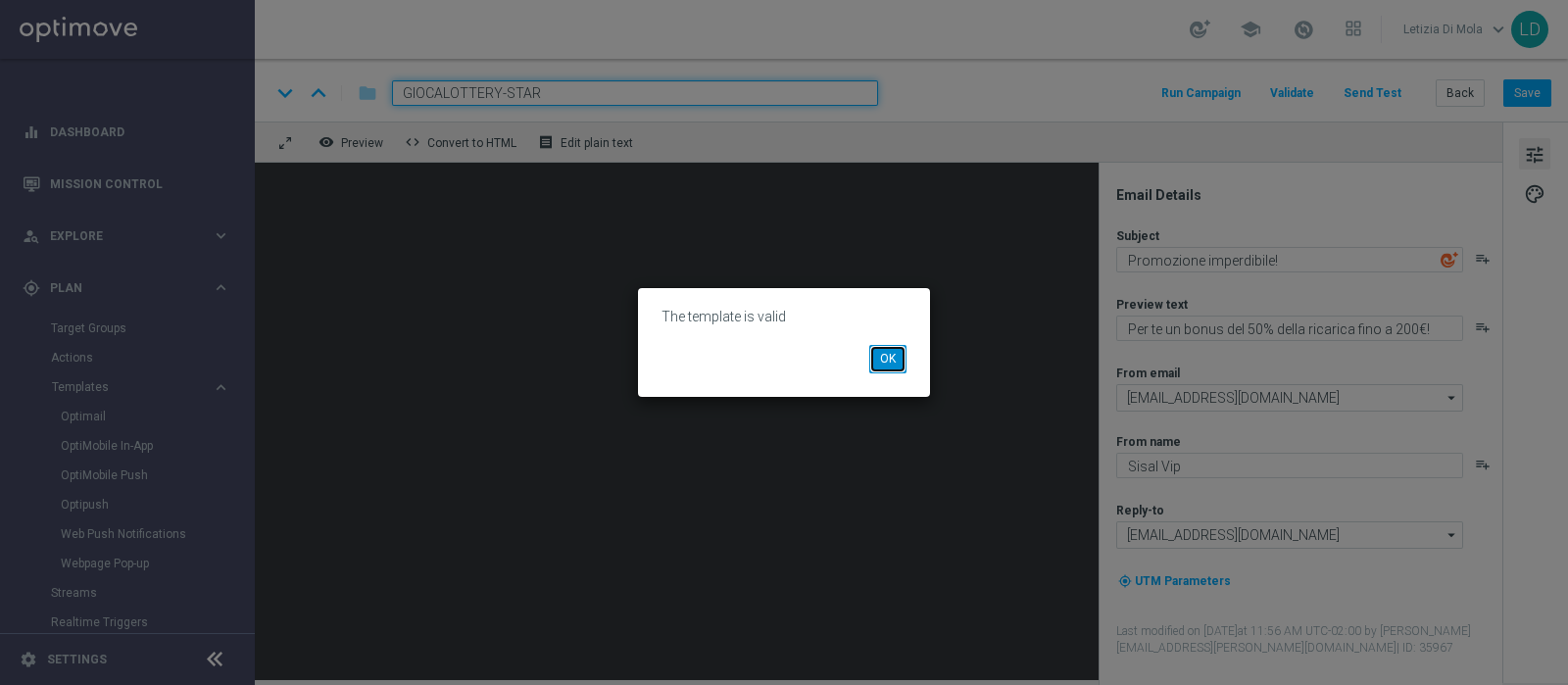
click at [894, 360] on button "OK" at bounding box center [888, 359] width 37 height 27
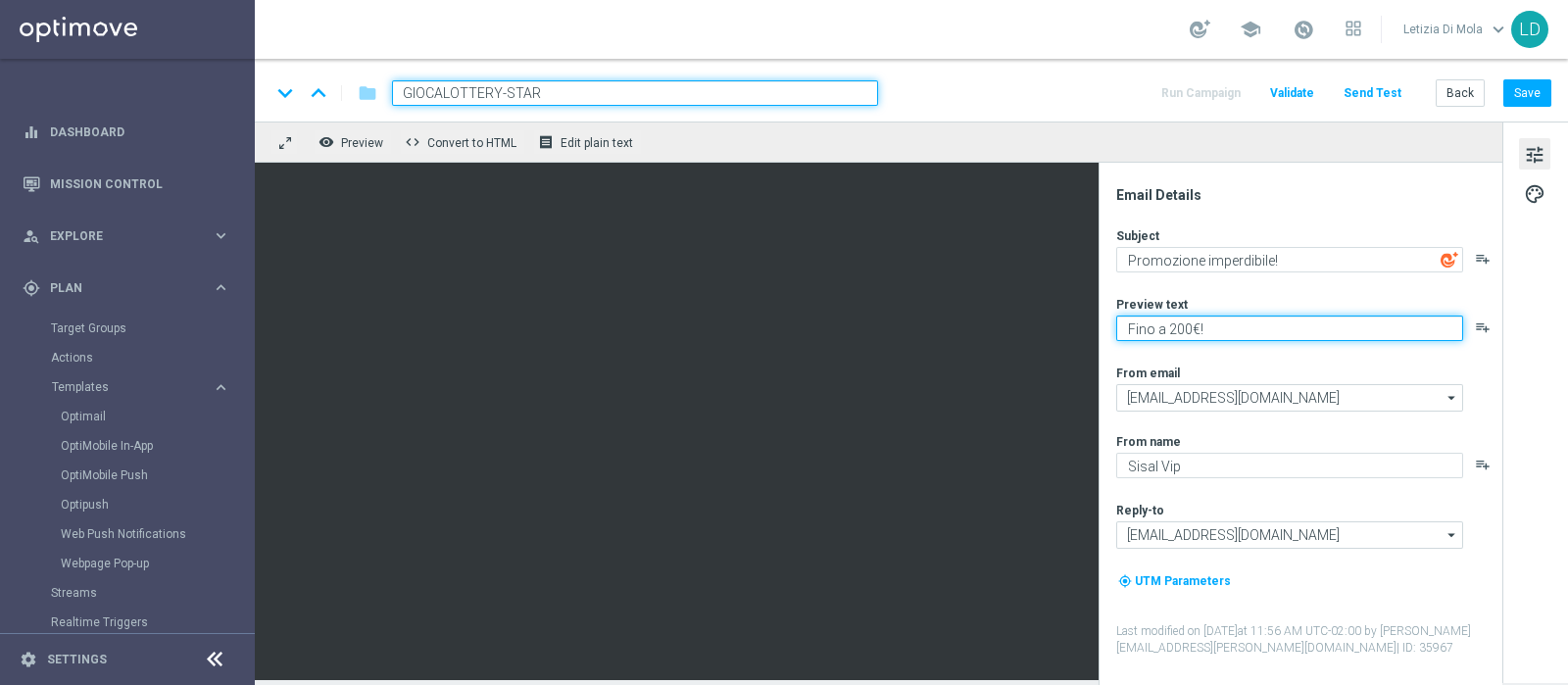
click at [1276, 329] on textarea "Fino a 200€!" at bounding box center [1290, 329] width 347 height 26
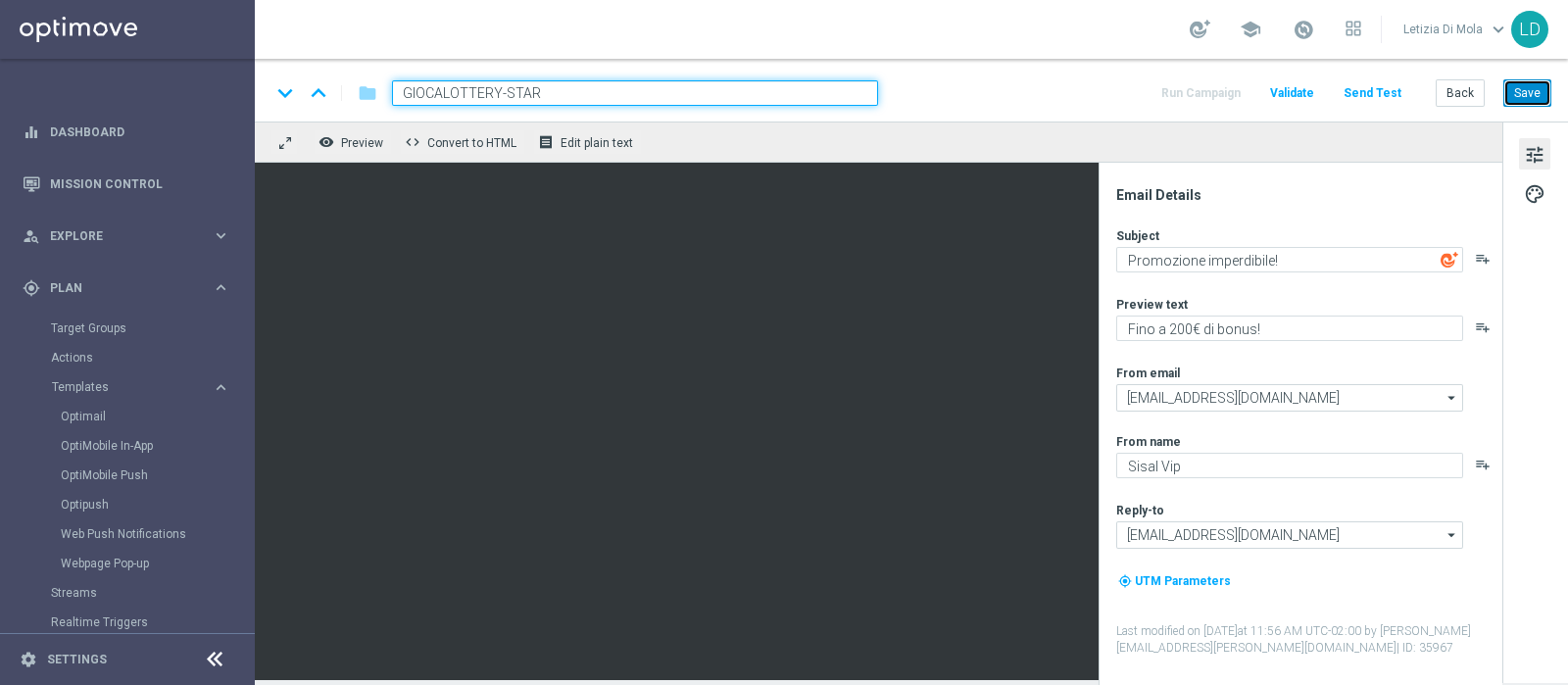
click at [1542, 85] on button "Save" at bounding box center [1527, 93] width 48 height 27
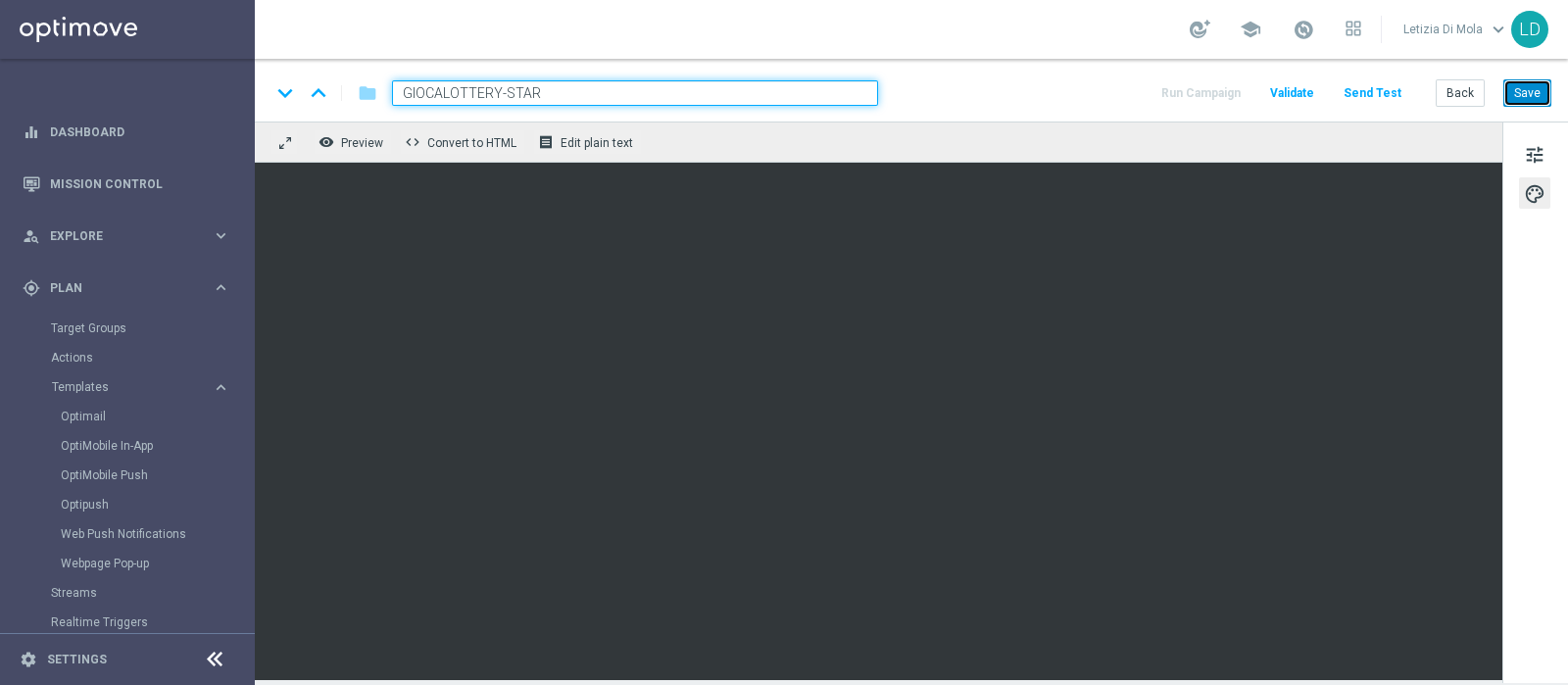
click at [1539, 87] on button "Save" at bounding box center [1527, 93] width 48 height 27
click at [1530, 94] on button "Save" at bounding box center [1527, 93] width 48 height 27
click at [1545, 87] on button "Save" at bounding box center [1527, 93] width 48 height 27
click at [1520, 86] on button "Save" at bounding box center [1527, 93] width 48 height 27
click at [1539, 83] on button "Save" at bounding box center [1527, 93] width 48 height 27
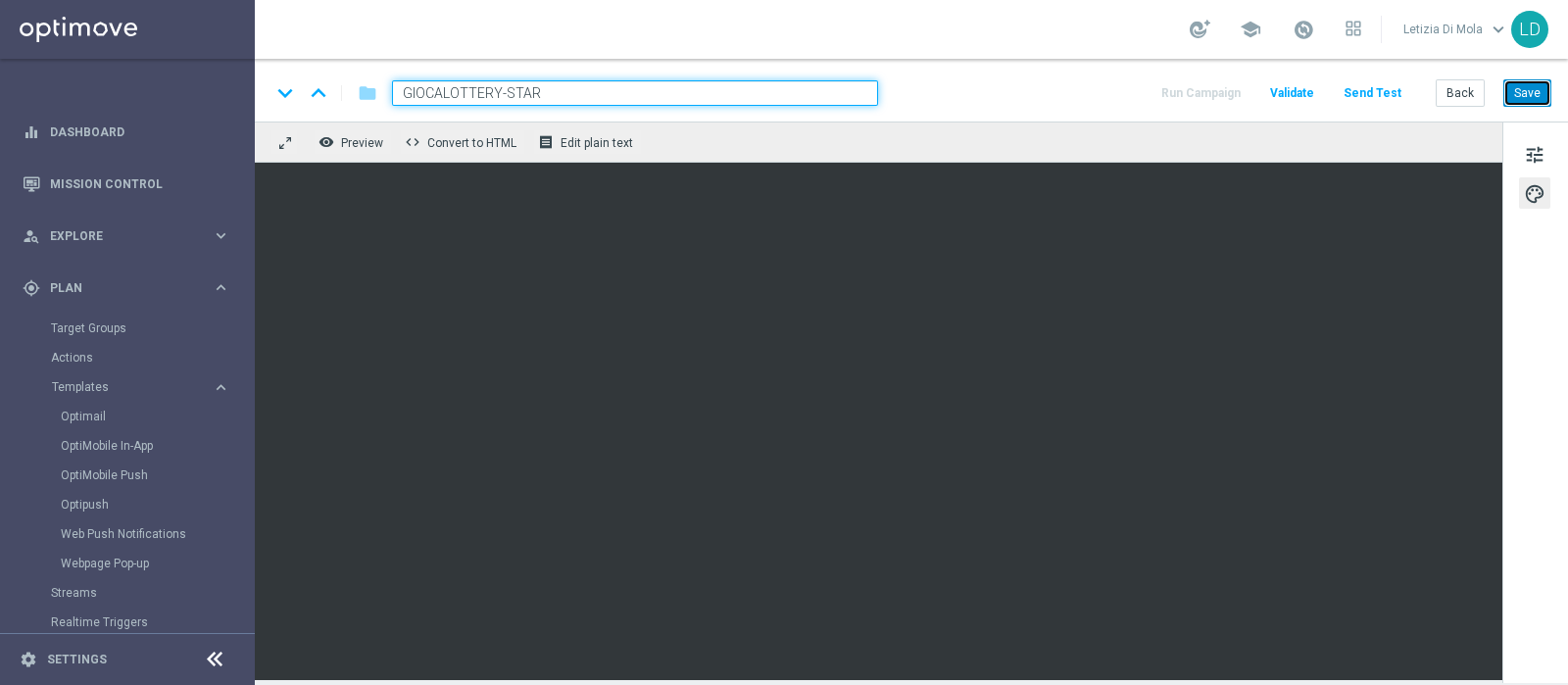
click at [1541, 84] on button "Save" at bounding box center [1527, 93] width 48 height 27
click at [1544, 145] on span "tune" at bounding box center [1535, 155] width 22 height 26
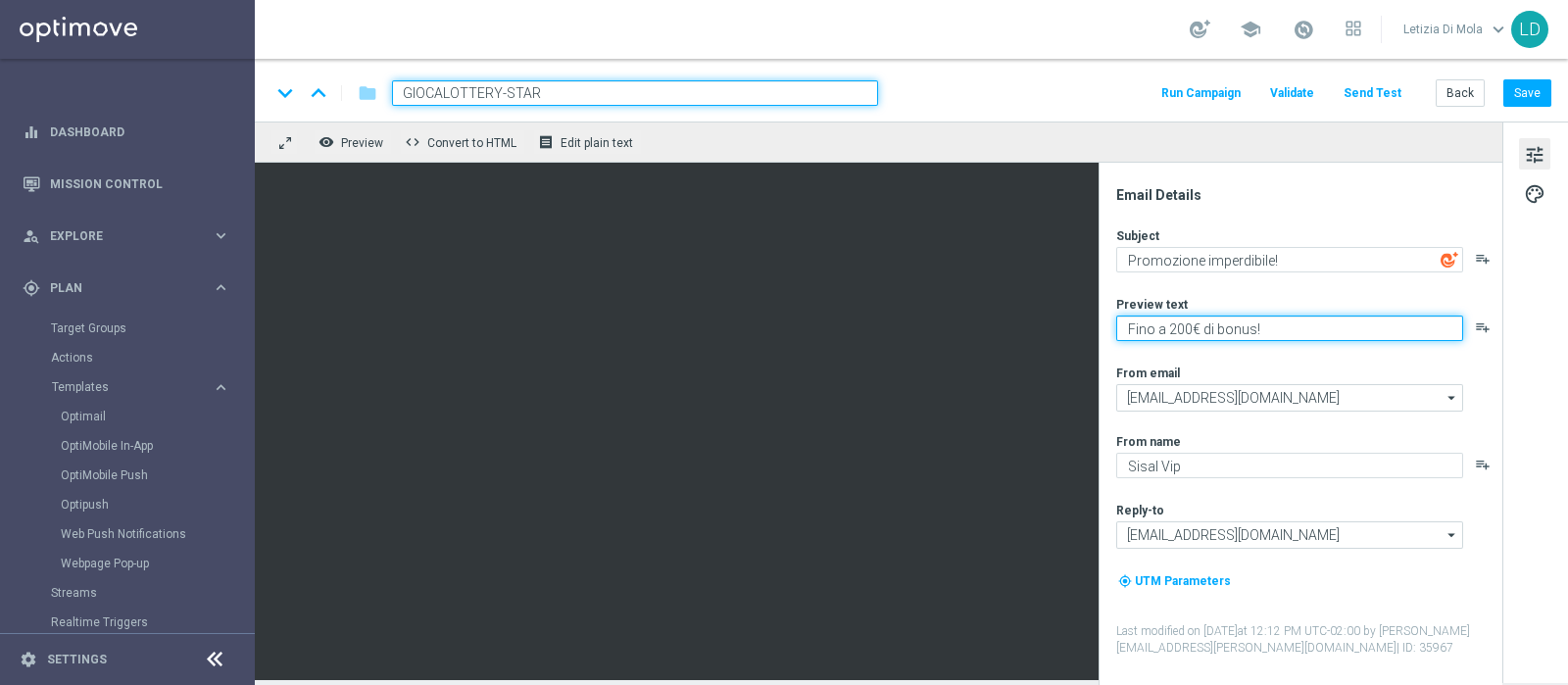
click at [1175, 327] on textarea "Fino a 200€ di bonus!" at bounding box center [1290, 329] width 347 height 26
type textarea "Fino a 400€ di bonus!"
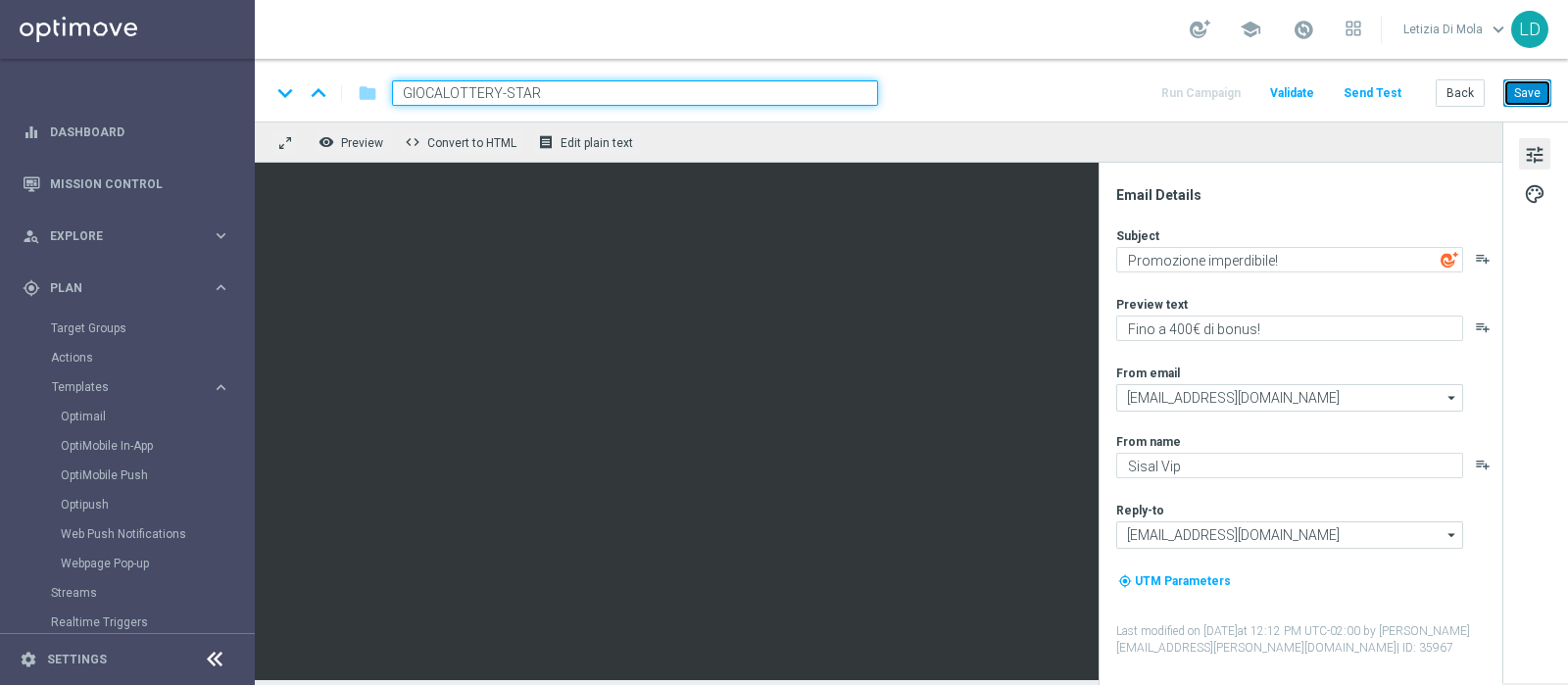
click at [1534, 84] on button "Save" at bounding box center [1527, 93] width 48 height 27
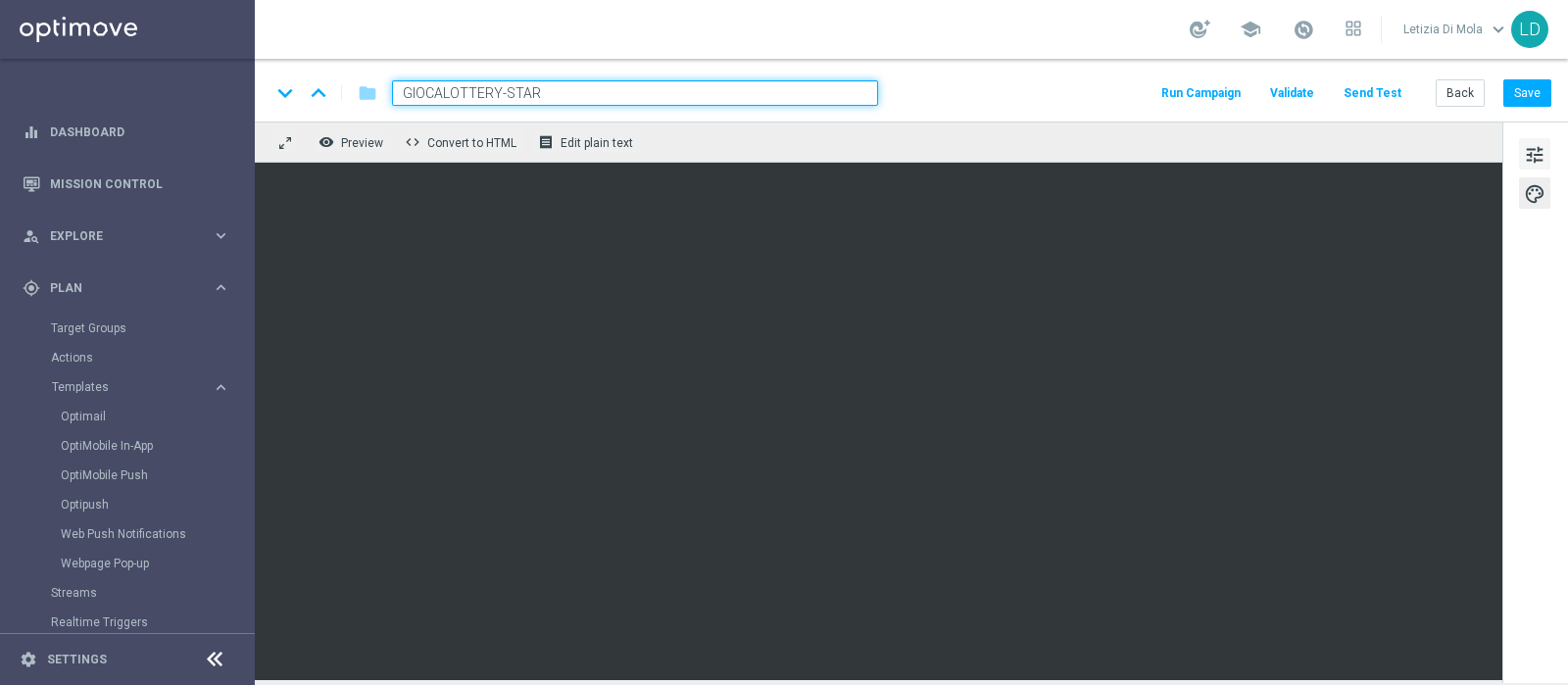
click at [1533, 140] on button "tune" at bounding box center [1535, 154] width 31 height 31
click at [1537, 88] on button "Save" at bounding box center [1527, 93] width 48 height 27
click at [1392, 85] on button "Send Test" at bounding box center [1372, 93] width 64 height 26
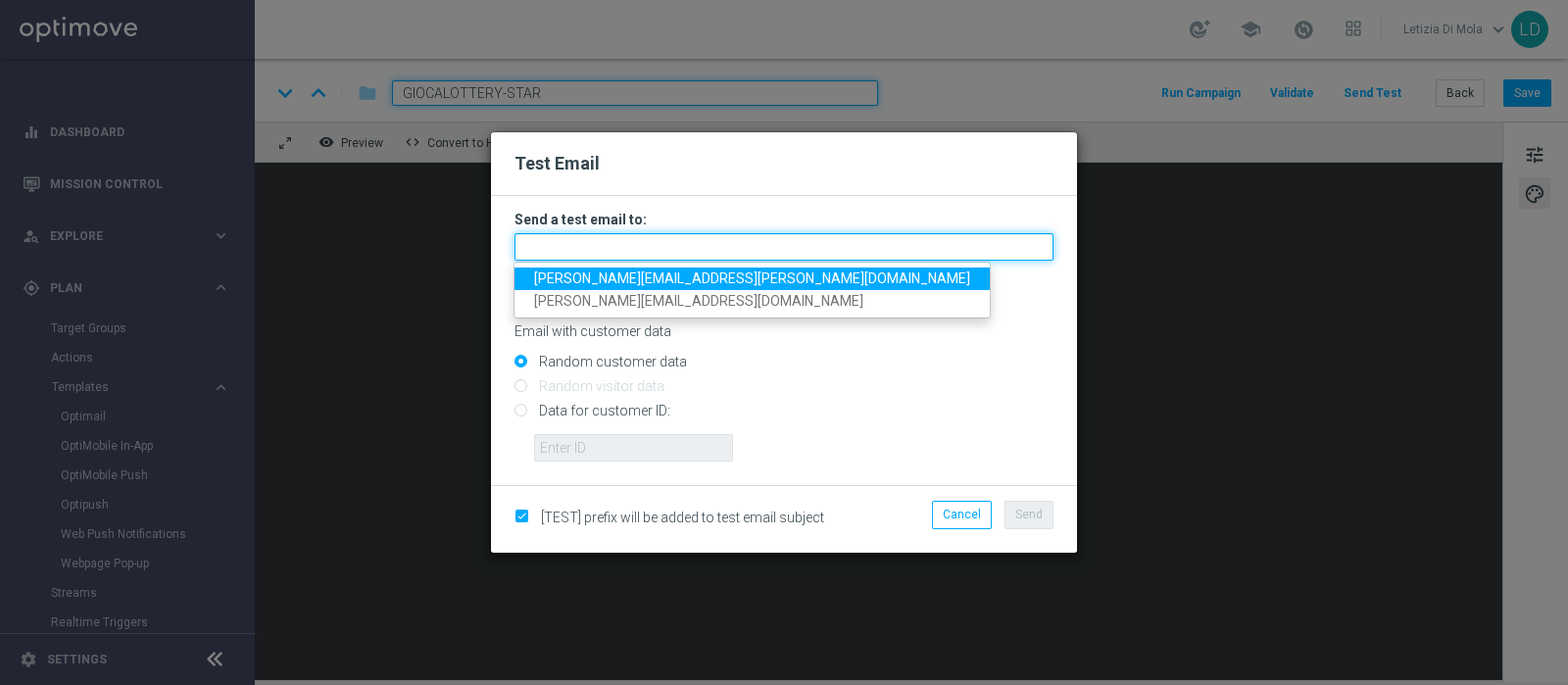
click at [717, 242] on input "text" at bounding box center [783, 247] width 539 height 27
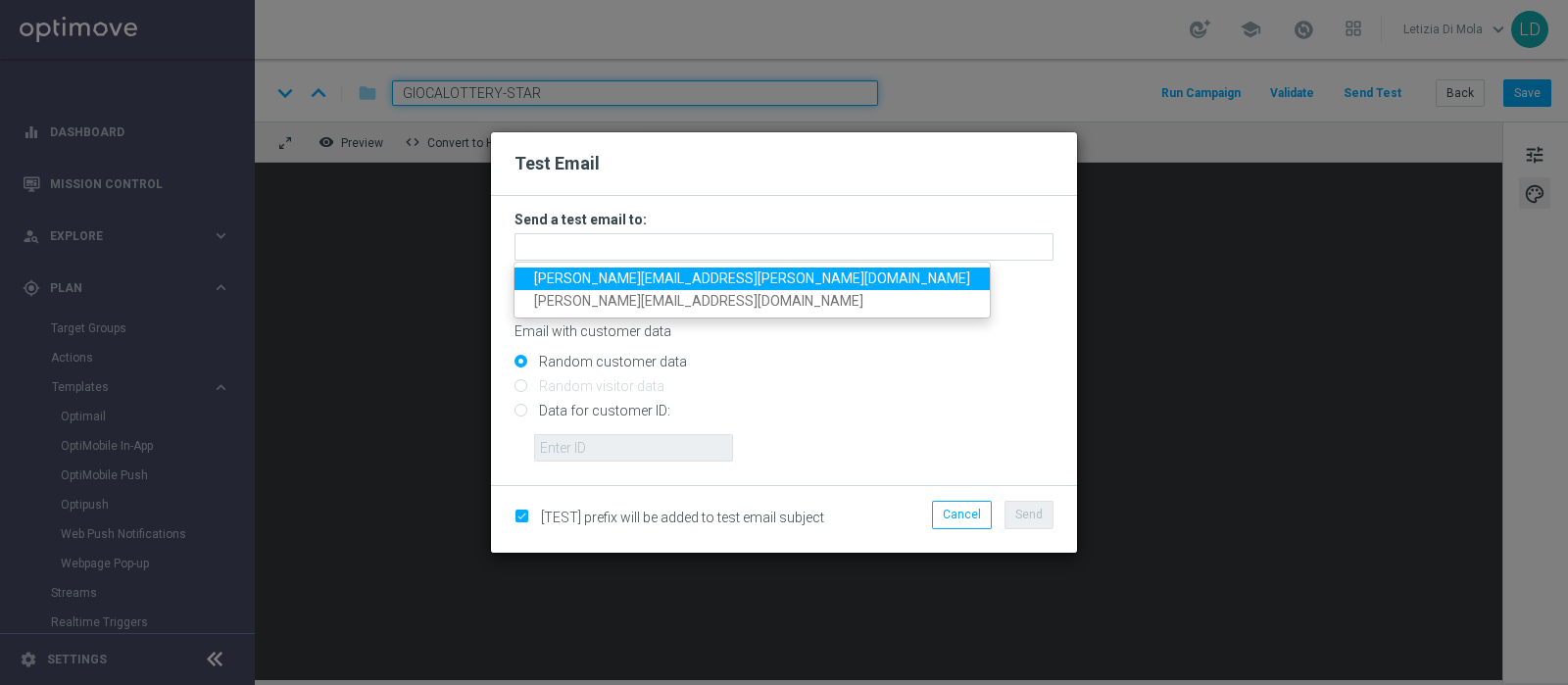
click at [642, 271] on span "letizia.dimola@sisal.it" at bounding box center [752, 279] width 436 height 16
type input "letizia.dimola@sisal.it"
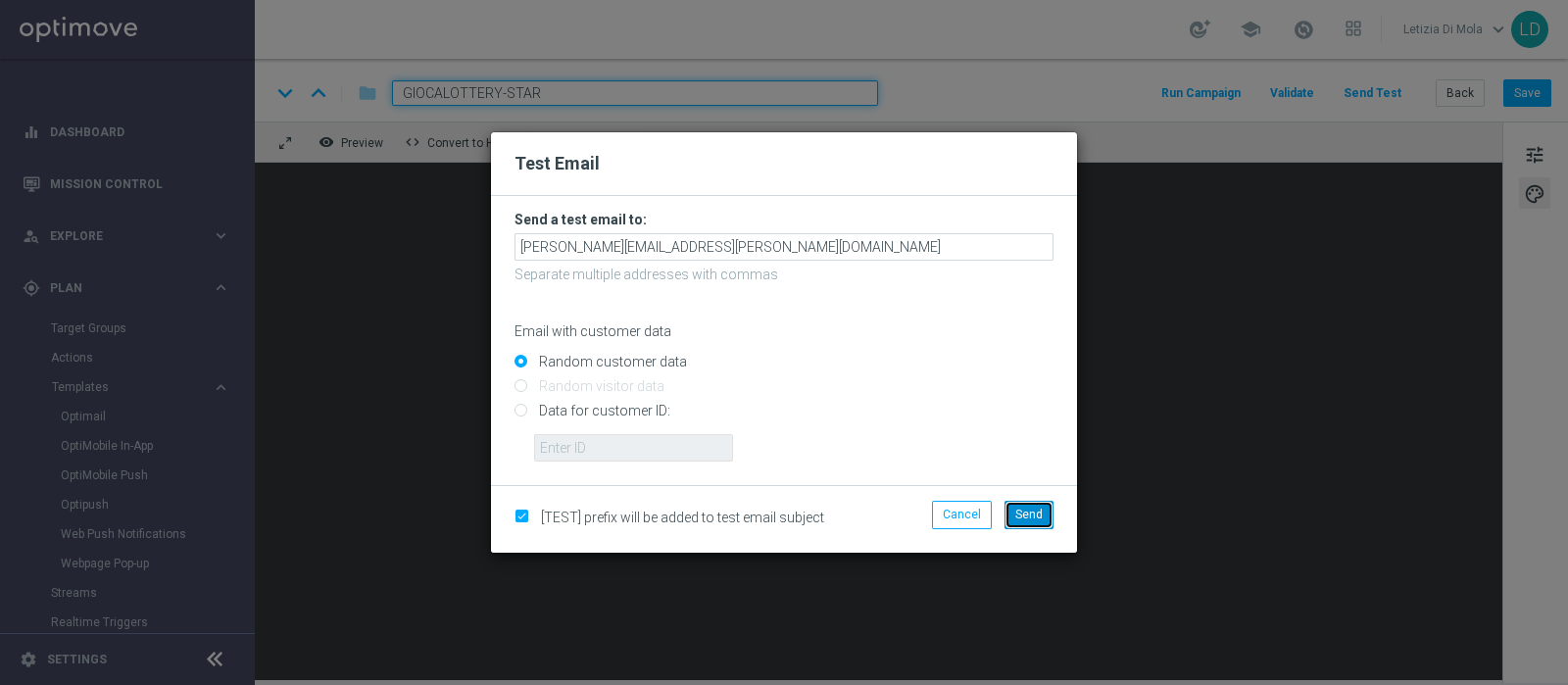
click at [1022, 509] on span "Send" at bounding box center [1029, 514] width 27 height 14
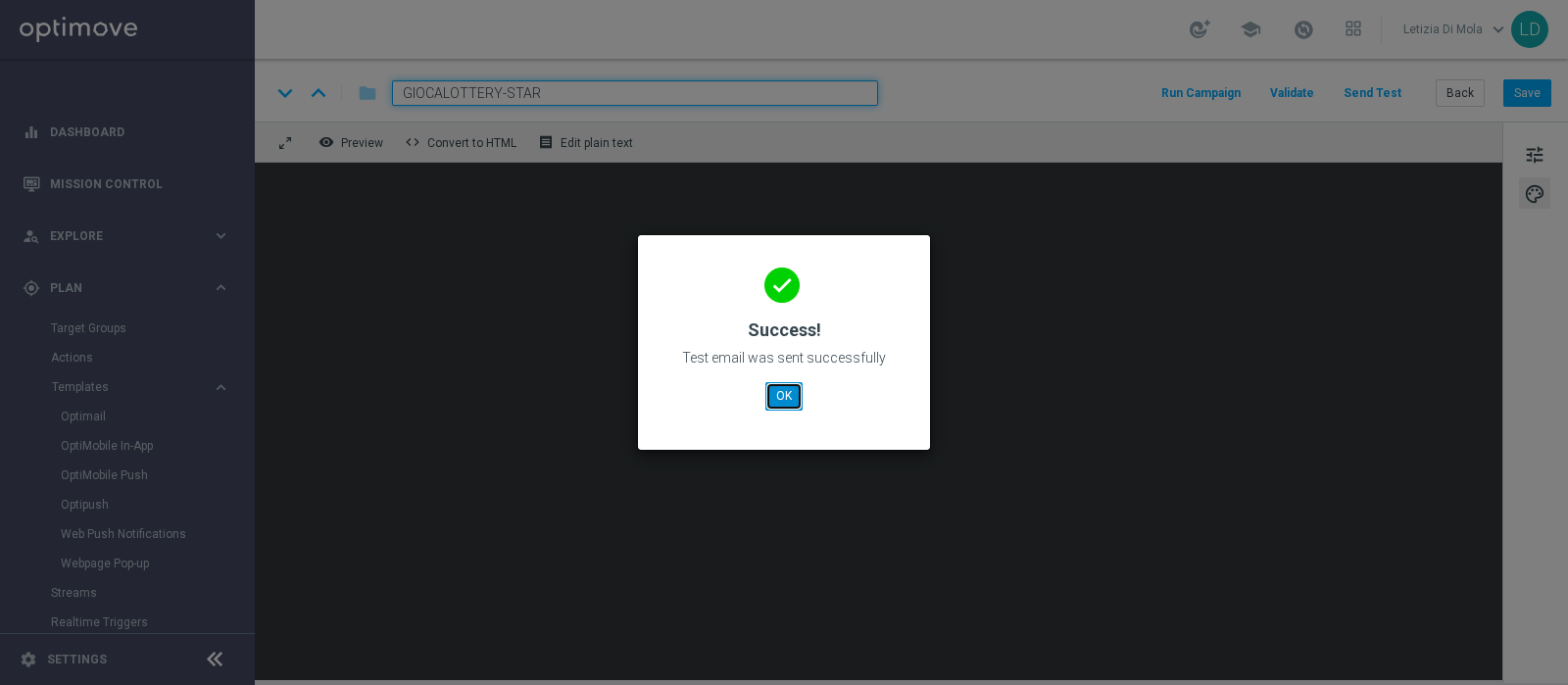
click at [789, 390] on button "OK" at bounding box center [784, 396] width 37 height 27
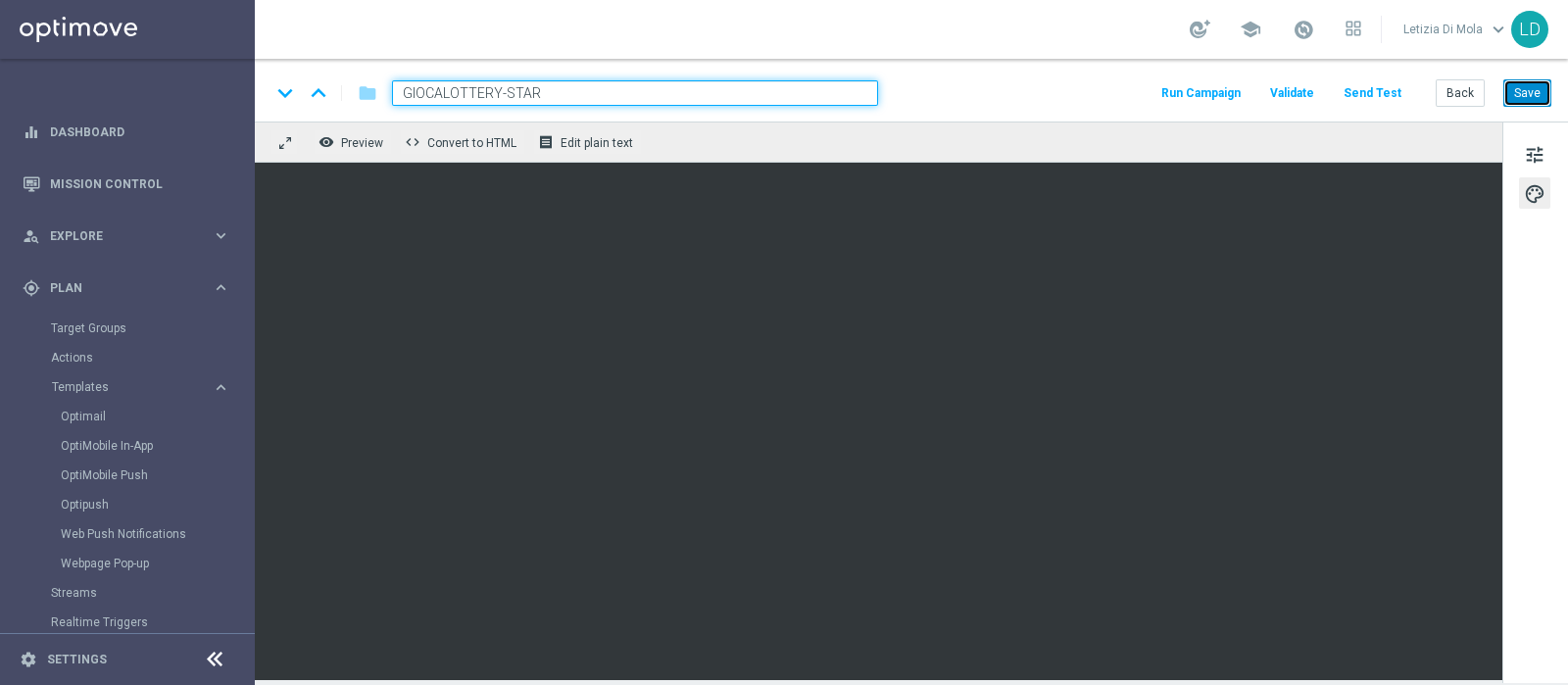
click at [1529, 98] on button "Save" at bounding box center [1527, 93] width 48 height 27
click at [1523, 80] on button "Save" at bounding box center [1527, 93] width 48 height 27
click at [1527, 89] on button "Save" at bounding box center [1527, 93] width 48 height 27
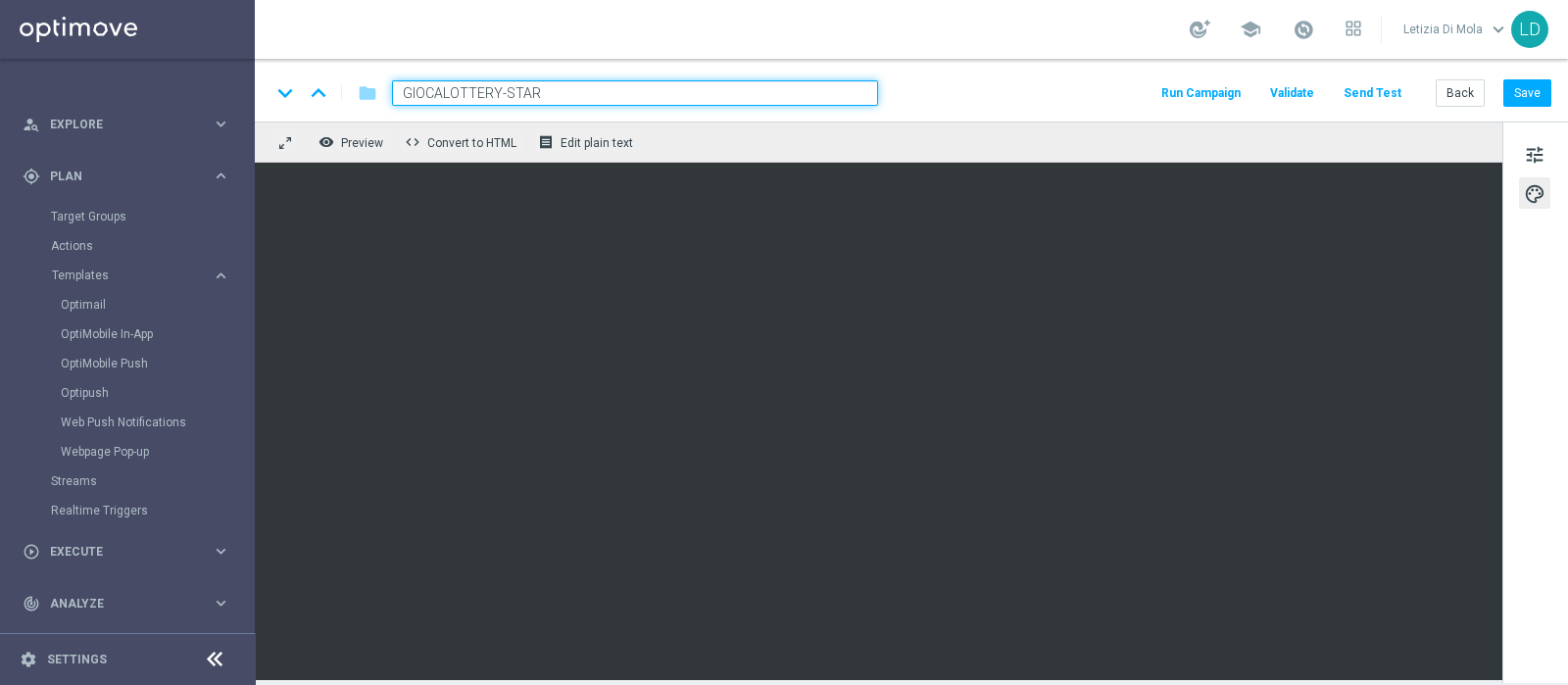
scroll to position [216, 0]
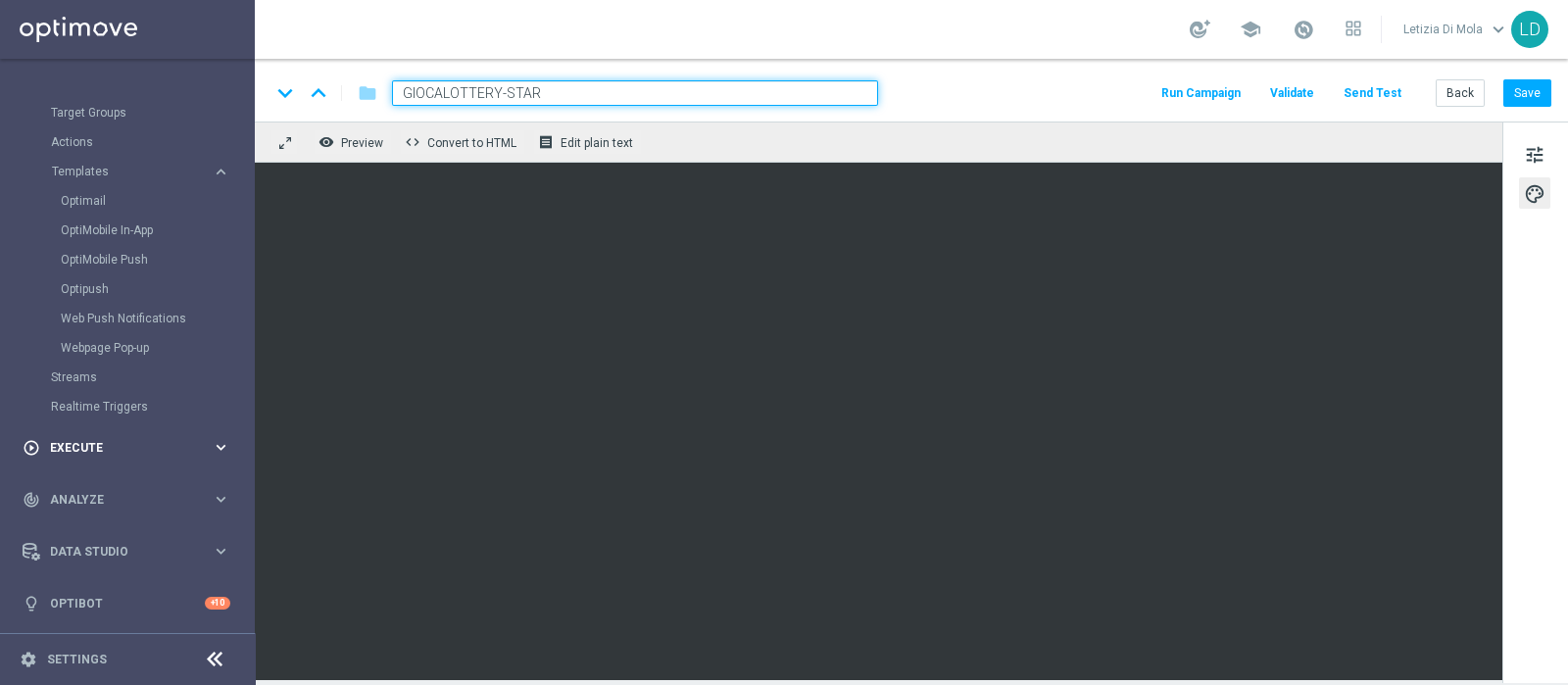
click at [215, 448] on icon "keyboard_arrow_right" at bounding box center [221, 447] width 19 height 19
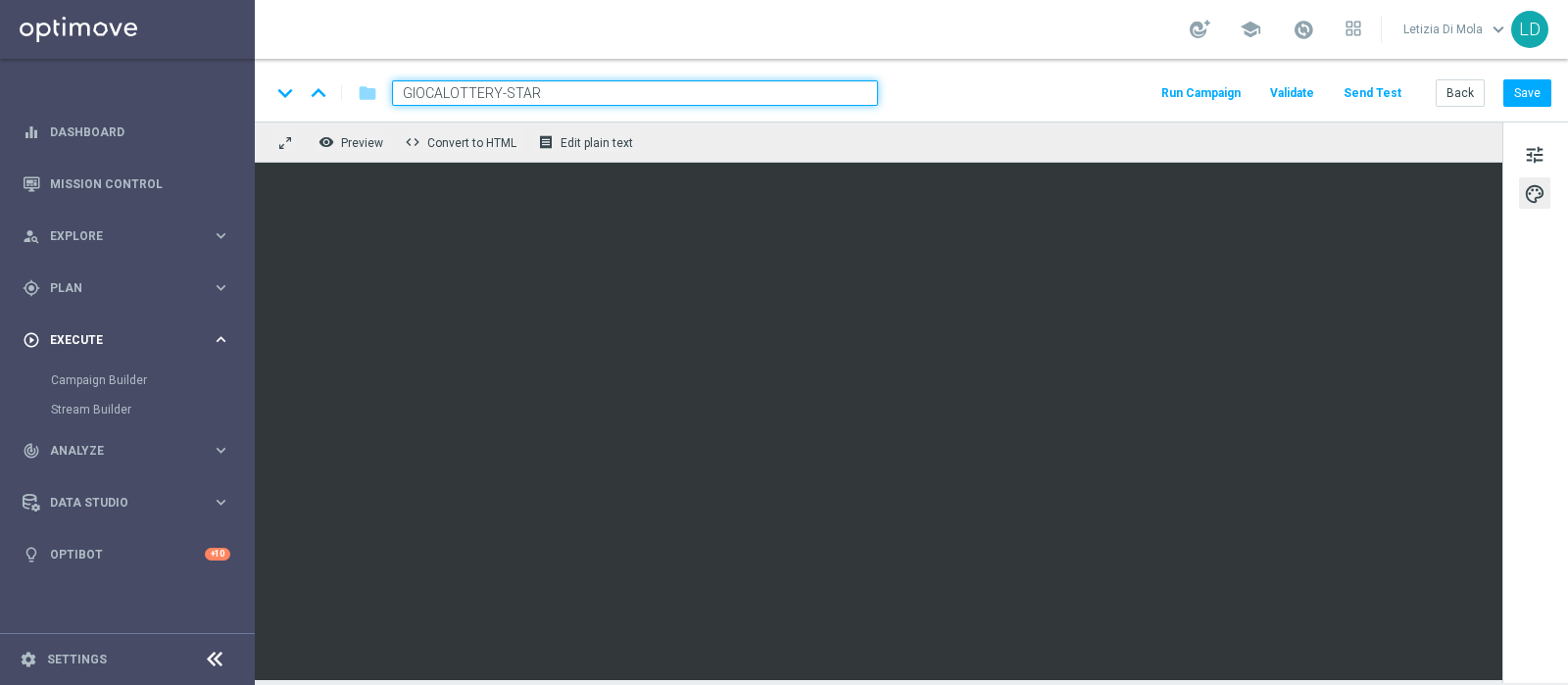
scroll to position [0, 0]
click at [98, 375] on link "Campaign Builder" at bounding box center [128, 381] width 153 height 16
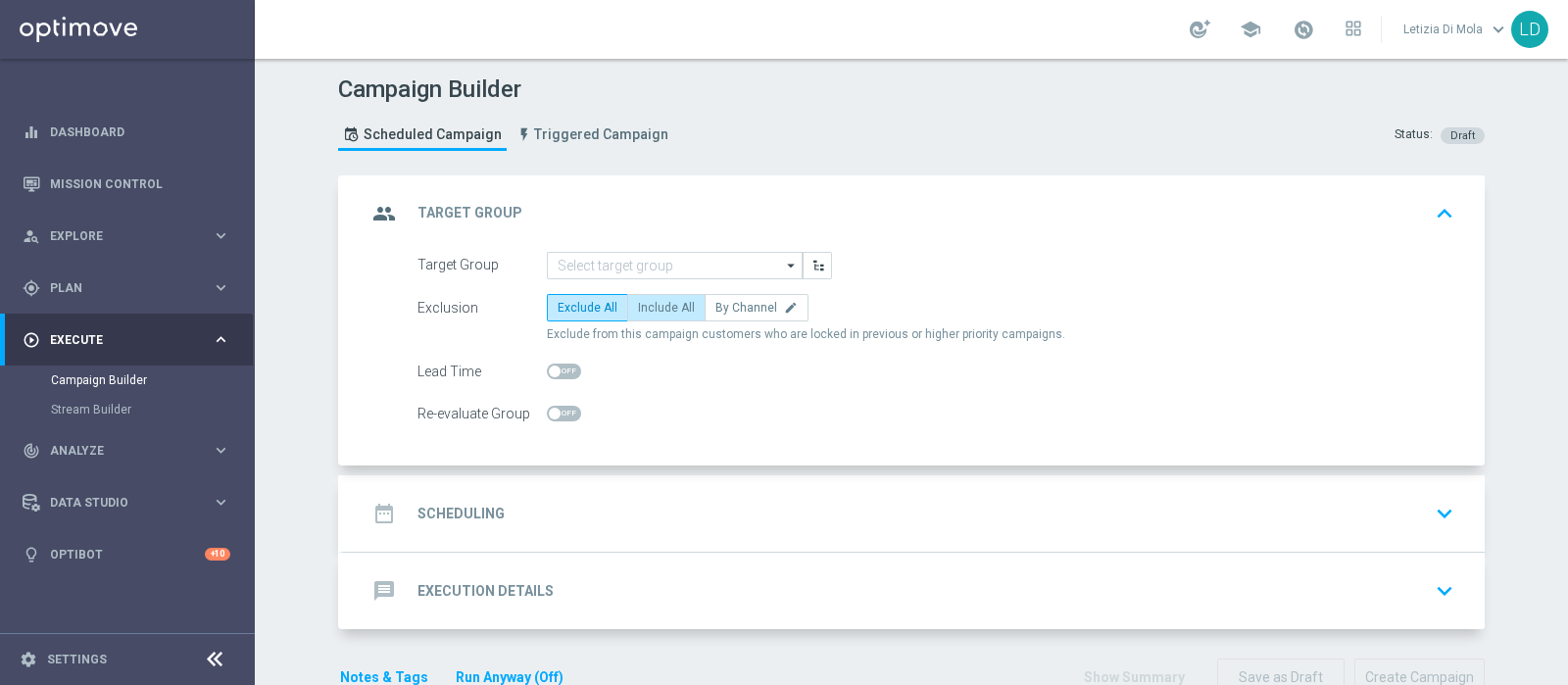
click at [653, 310] on span "Include All" at bounding box center [666, 308] width 57 height 14
click at [651, 310] on input "Include All" at bounding box center [644, 311] width 13 height 13
radio input "true"
click at [788, 264] on icon "arrow_drop_down" at bounding box center [792, 266] width 20 height 26
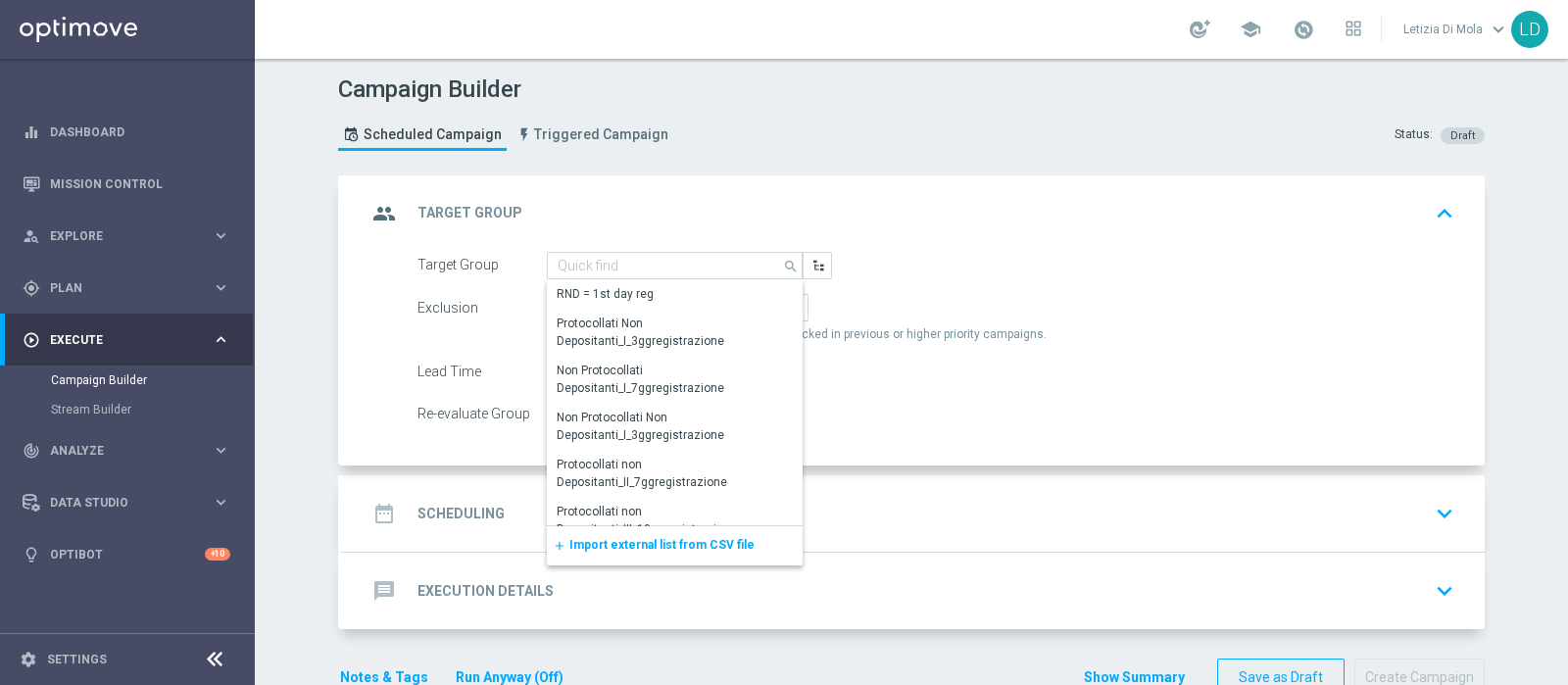
click at [674, 538] on span "Import external list from CSV file" at bounding box center [661, 545] width 185 height 14
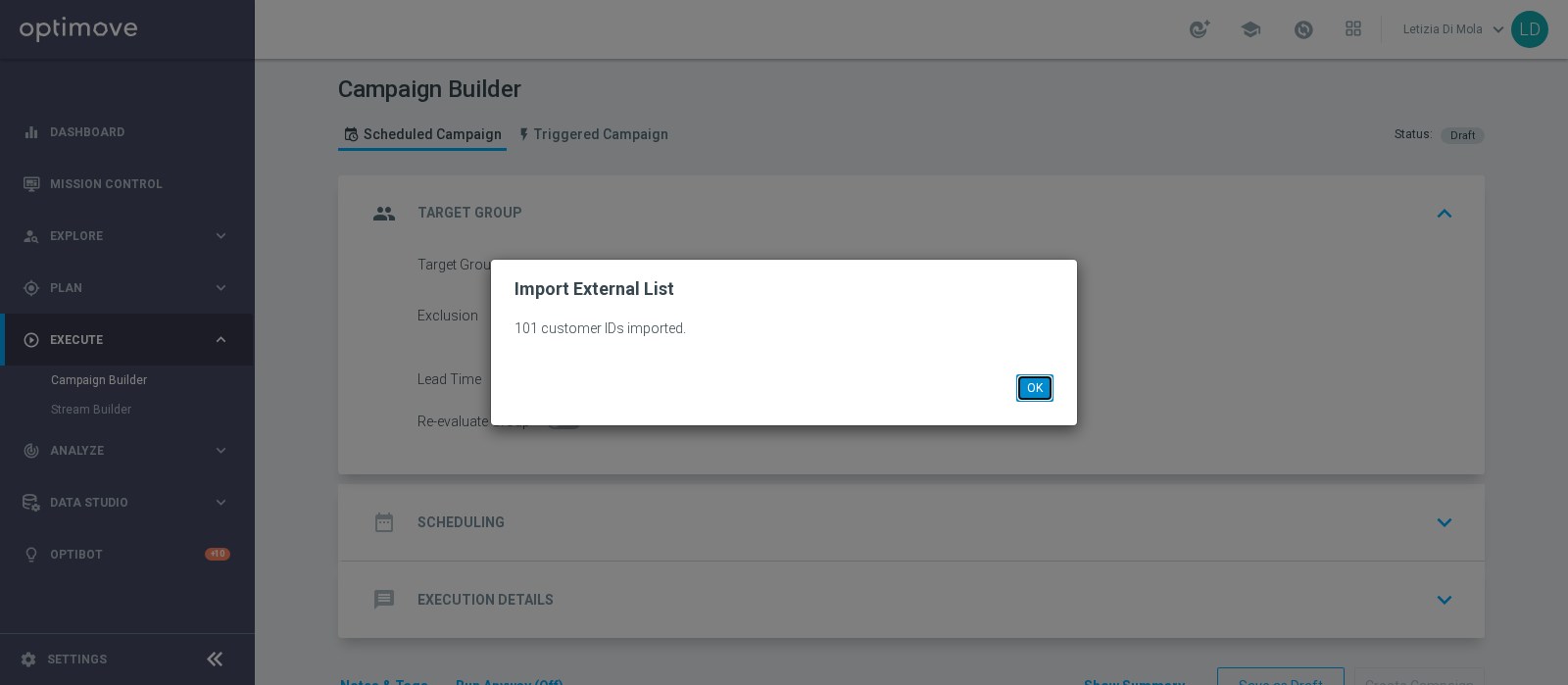
click at [1037, 390] on button "OK" at bounding box center [1035, 389] width 37 height 27
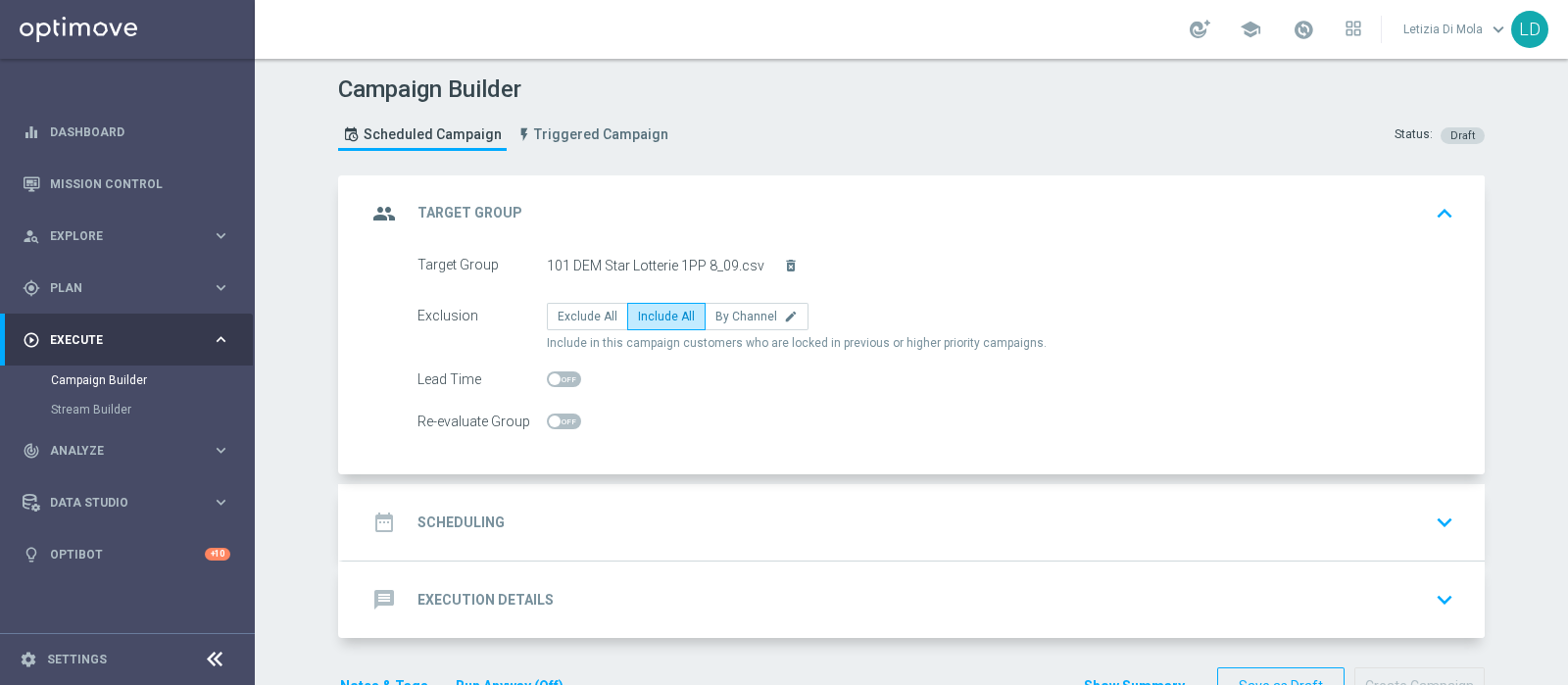
click at [381, 207] on icon "group" at bounding box center [385, 214] width 35 height 35
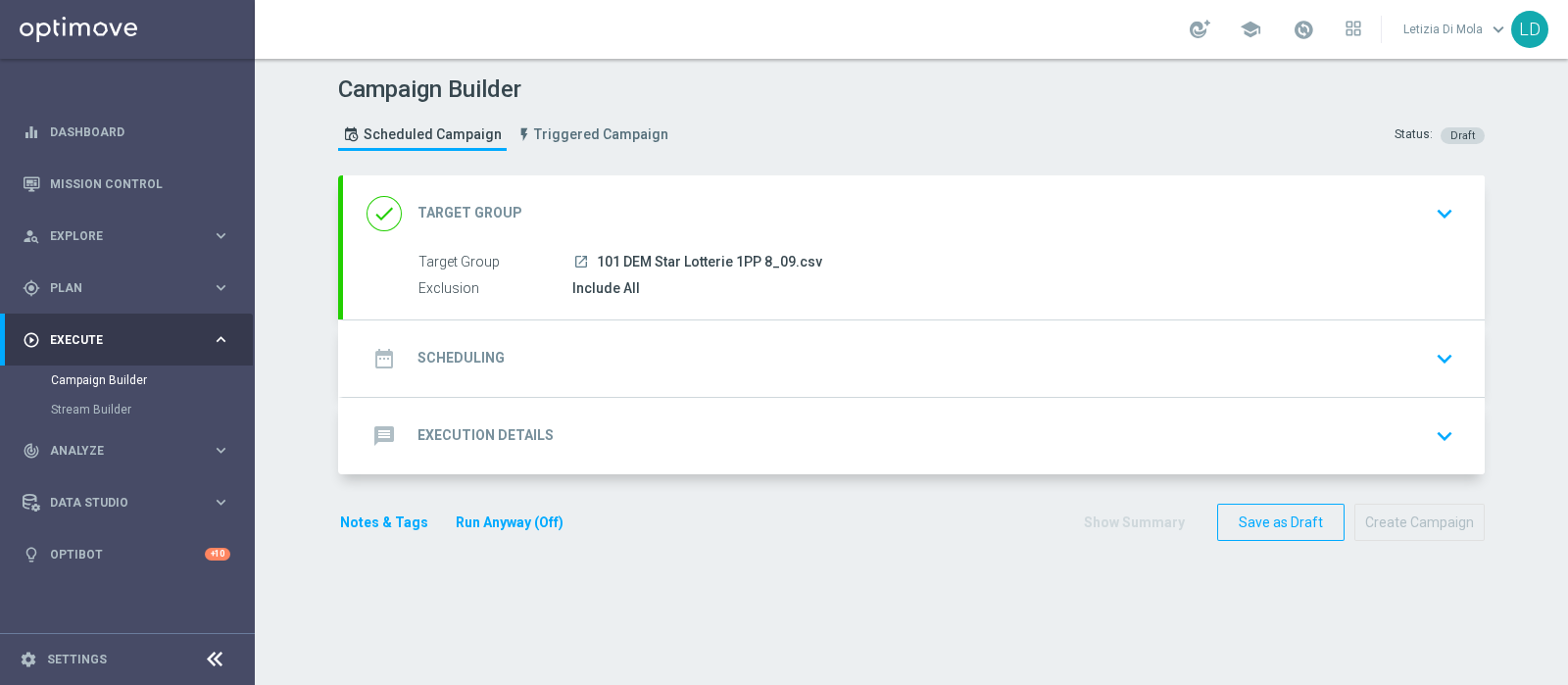
click at [383, 353] on icon "date_range" at bounding box center [385, 359] width 35 height 35
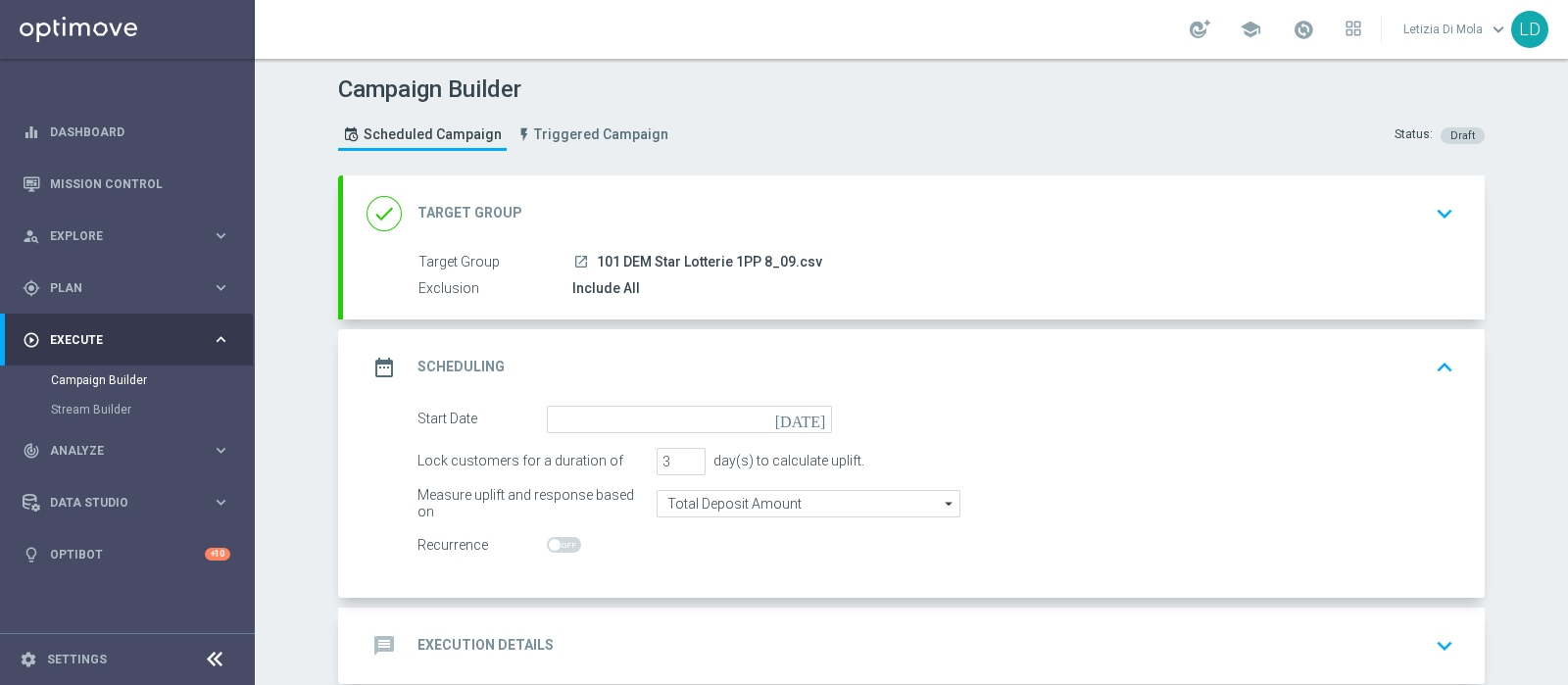
click at [804, 416] on icon "[DATE]" at bounding box center [804, 417] width 58 height 22
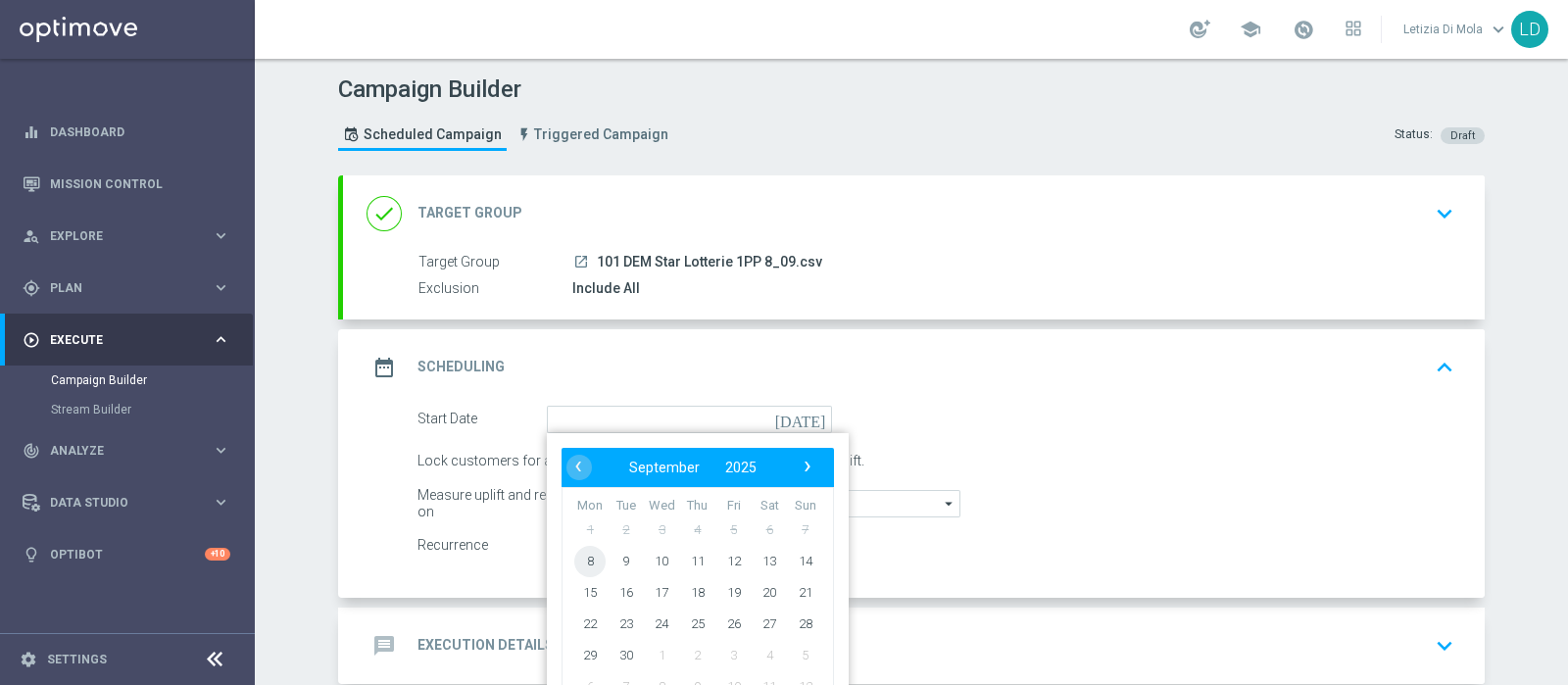
click at [579, 559] on span "8" at bounding box center [590, 560] width 31 height 31
type input "[DATE]"
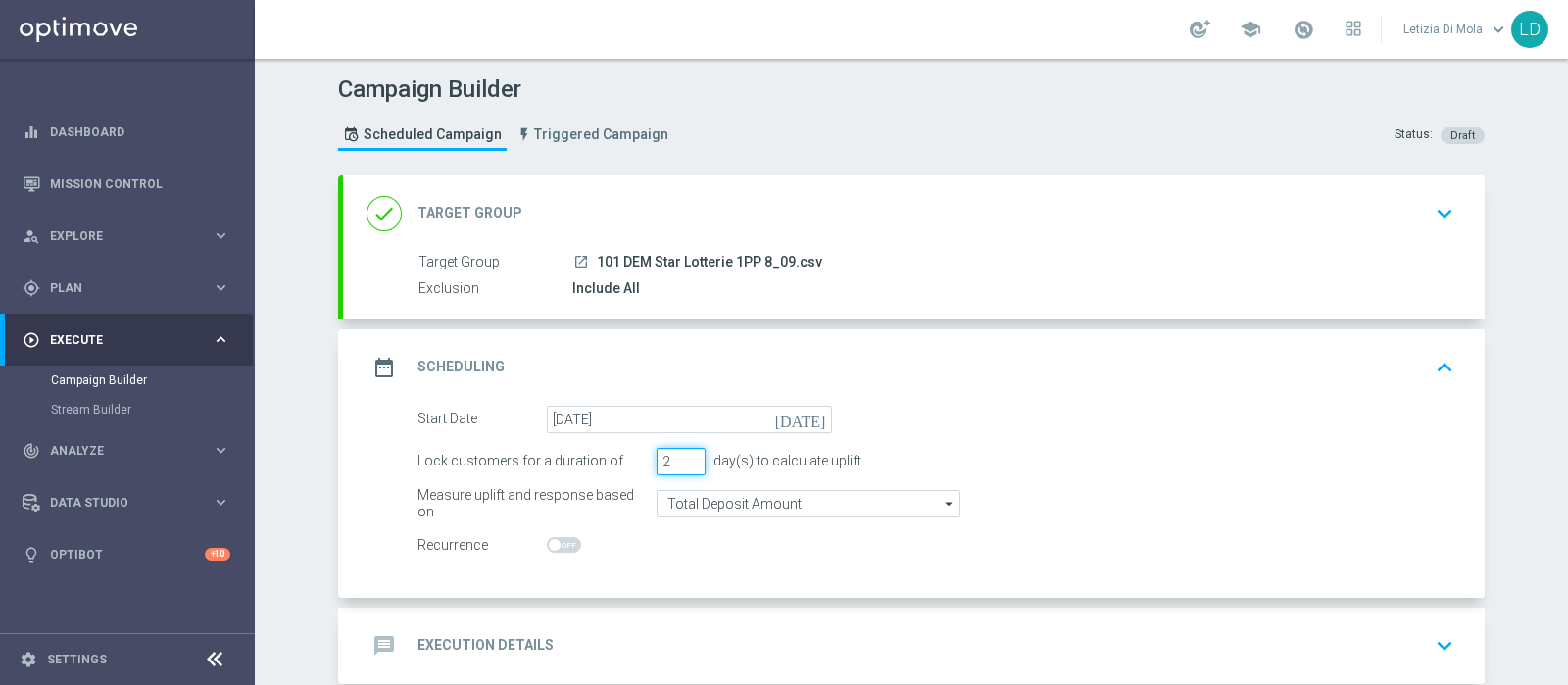
click at [687, 461] on input "2" at bounding box center [681, 461] width 49 height 27
type input "1"
click at [687, 461] on input "1" at bounding box center [681, 461] width 49 height 27
click at [381, 364] on icon "date_range" at bounding box center [385, 368] width 35 height 35
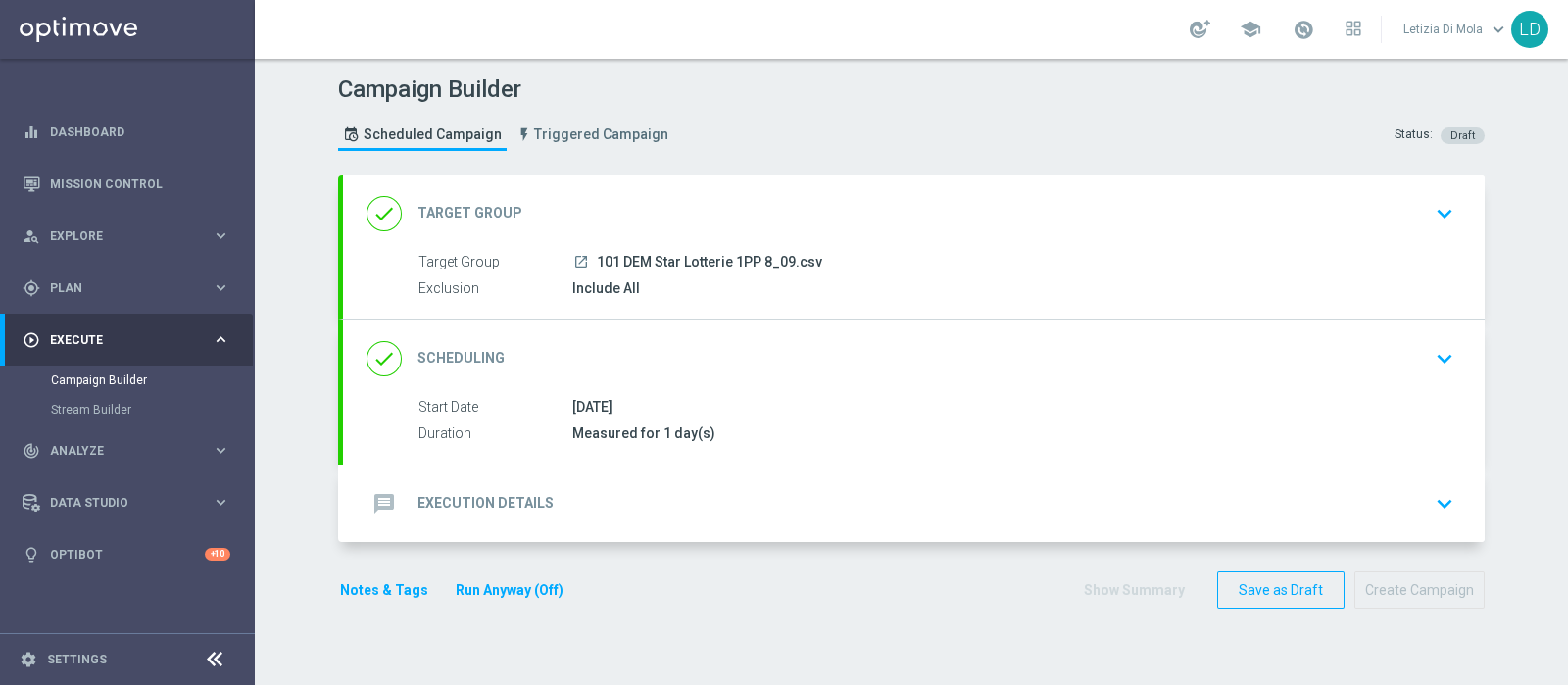
click at [368, 497] on icon "message" at bounding box center [385, 503] width 35 height 35
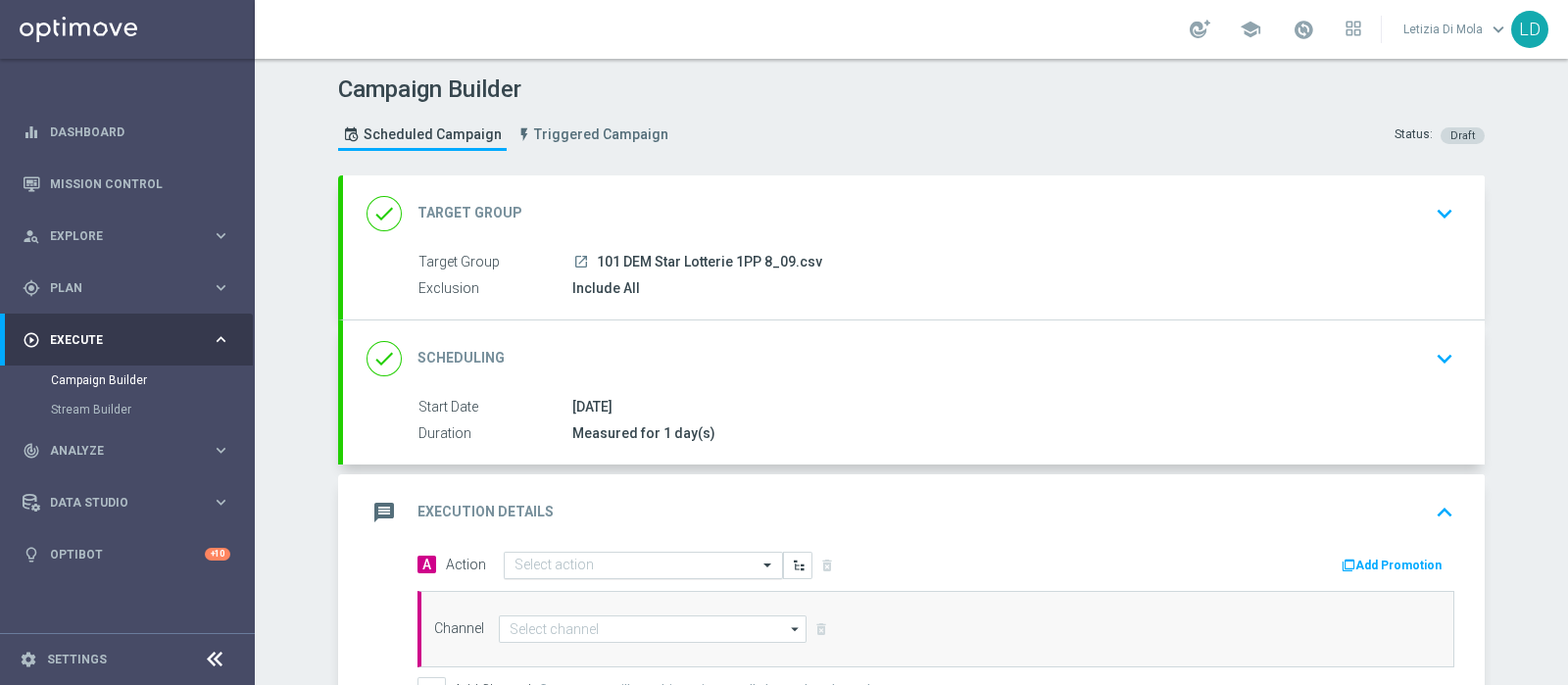
click at [763, 563] on span at bounding box center [769, 564] width 25 height 17
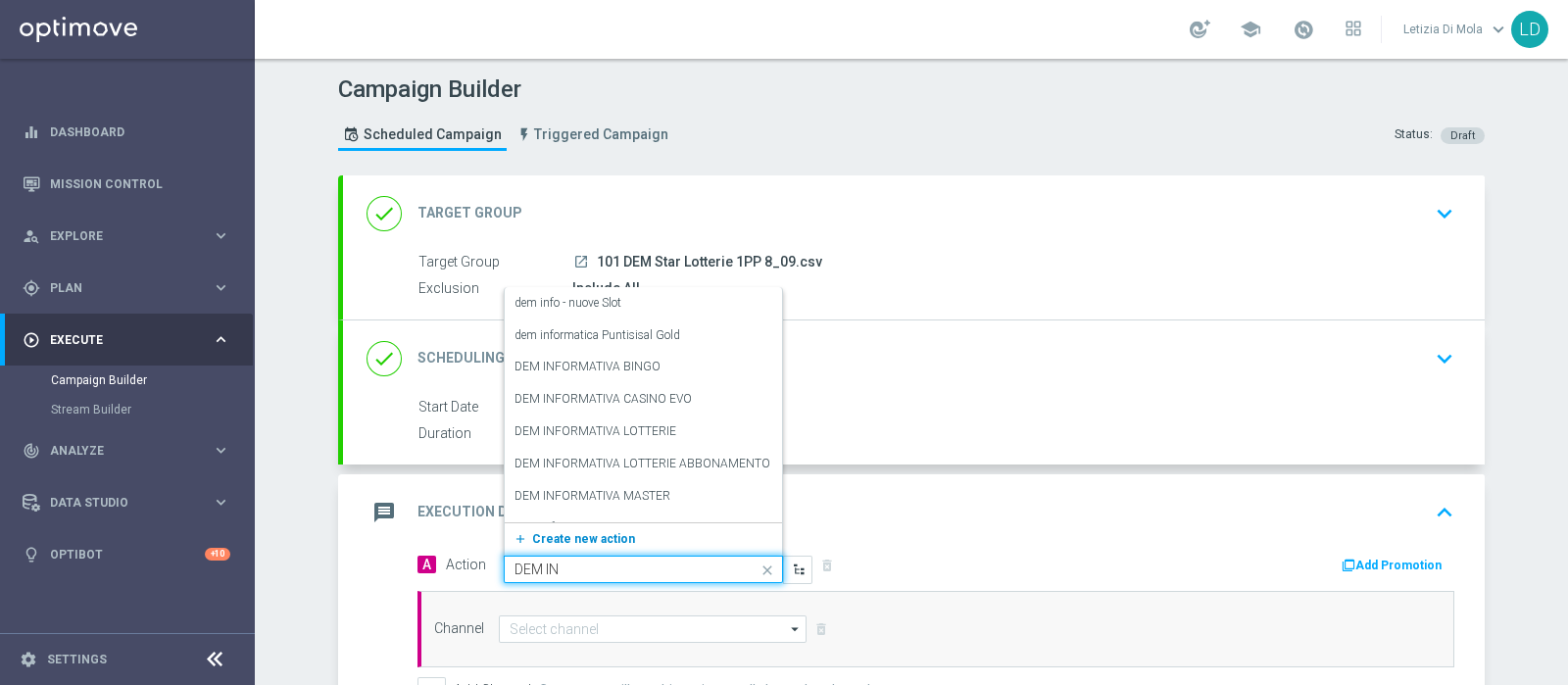
type input "DEM INF"
click at [689, 418] on div "DEM INFORMATIVA LOTTERIE edit" at bounding box center [643, 432] width 258 height 32
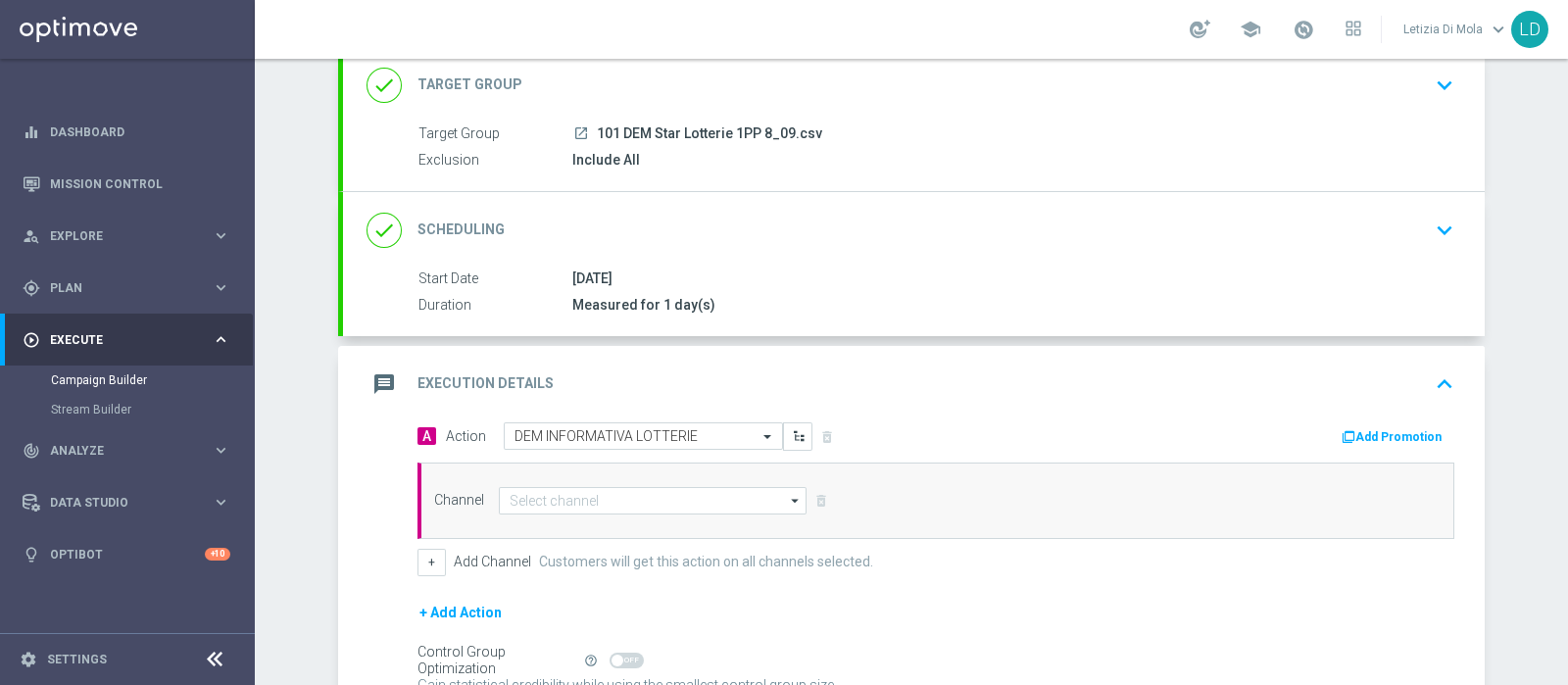
scroll to position [325, 0]
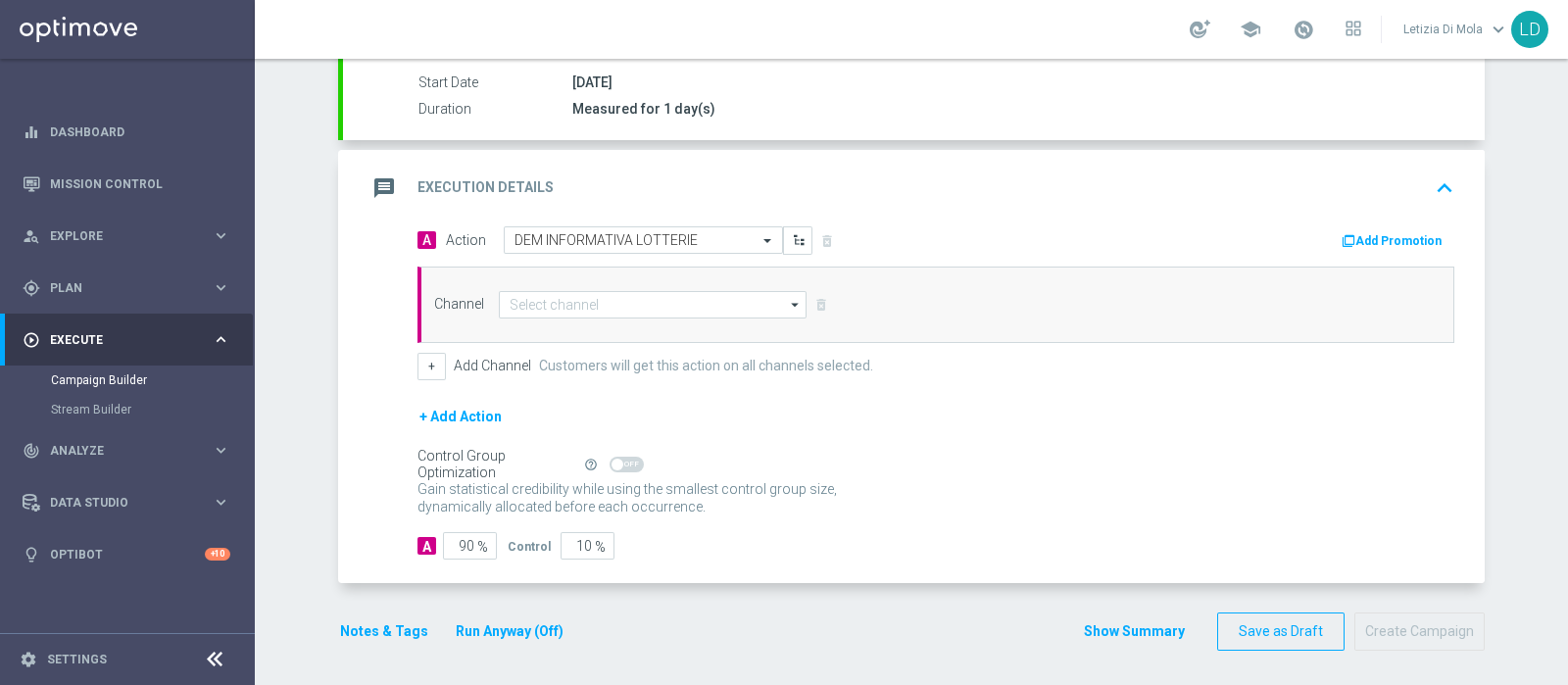
click at [786, 298] on icon "arrow_drop_down" at bounding box center [796, 305] width 20 height 26
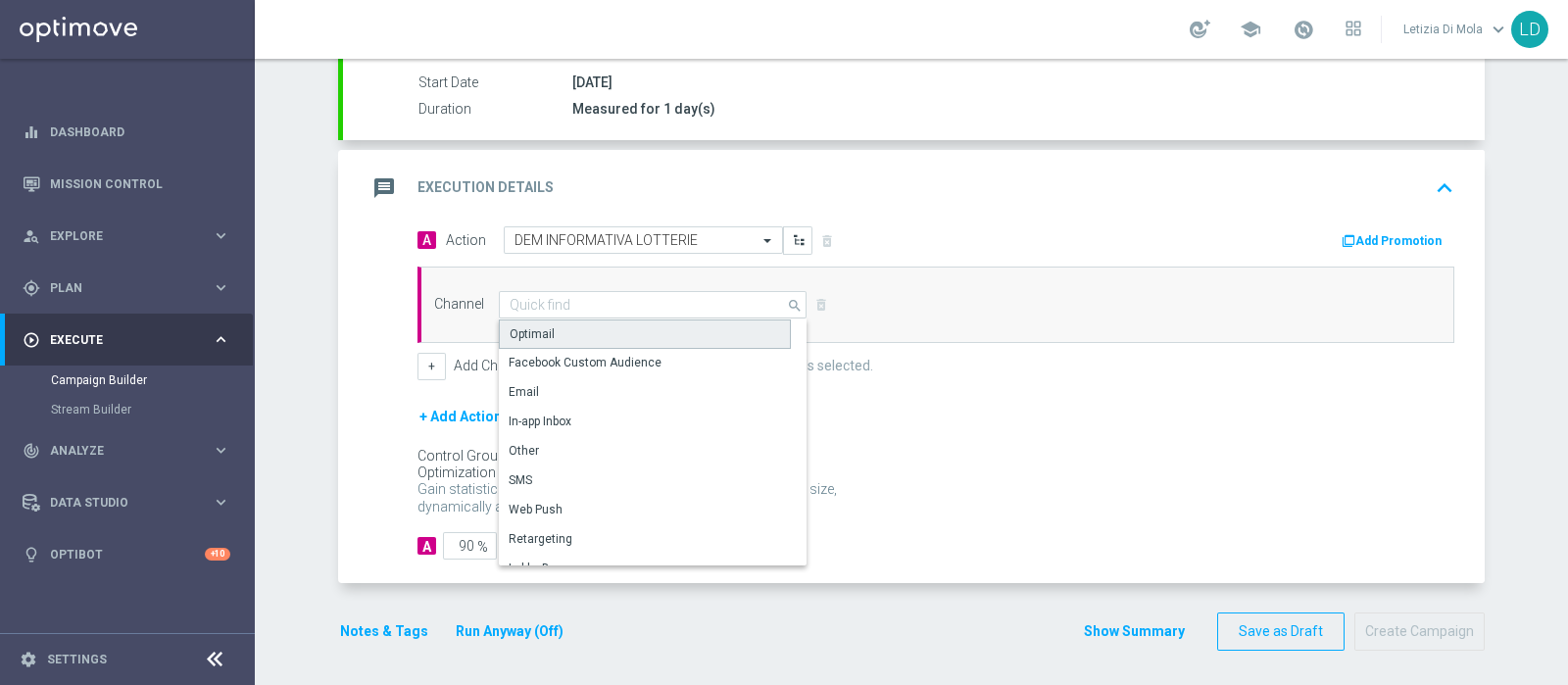
click at [576, 331] on div "Optimail" at bounding box center [645, 335] width 292 height 29
type input "Optimail"
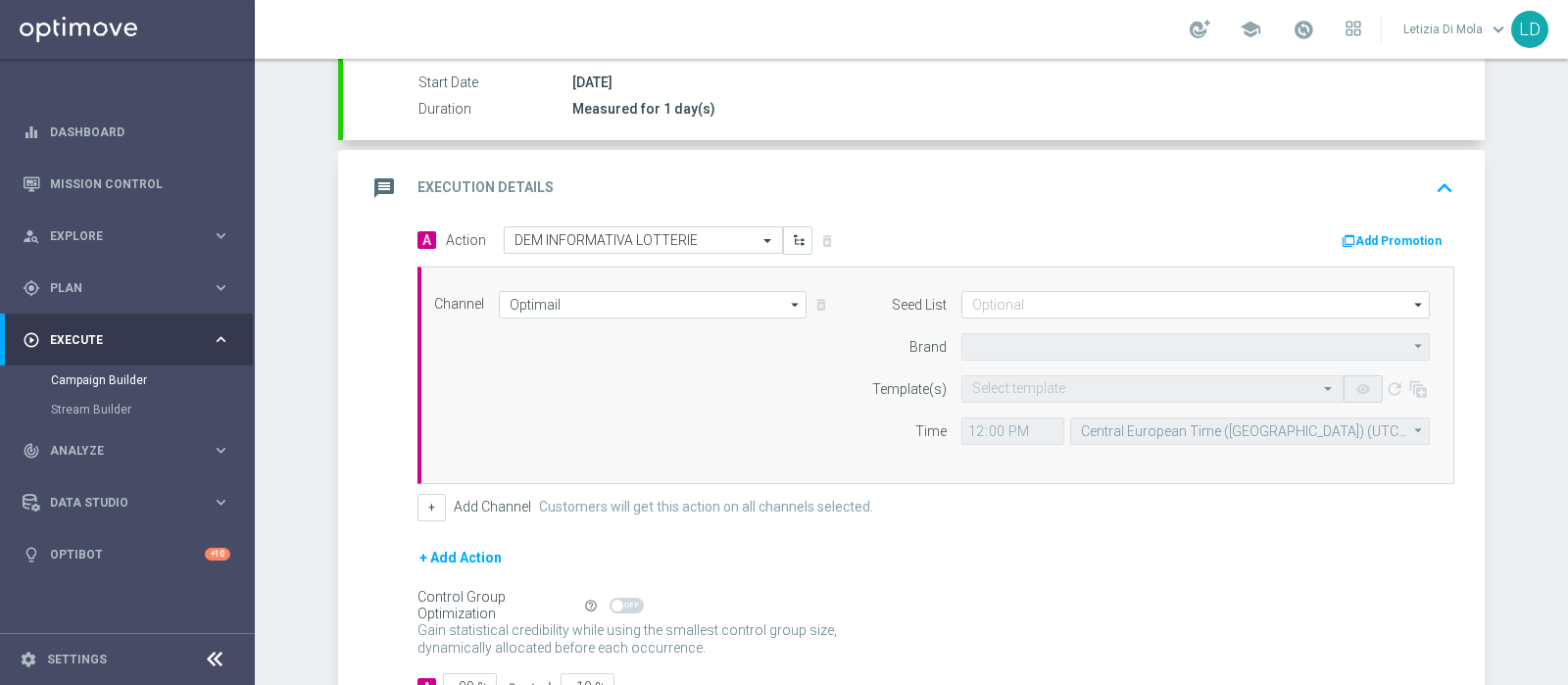
type input "Sisal Marketing"
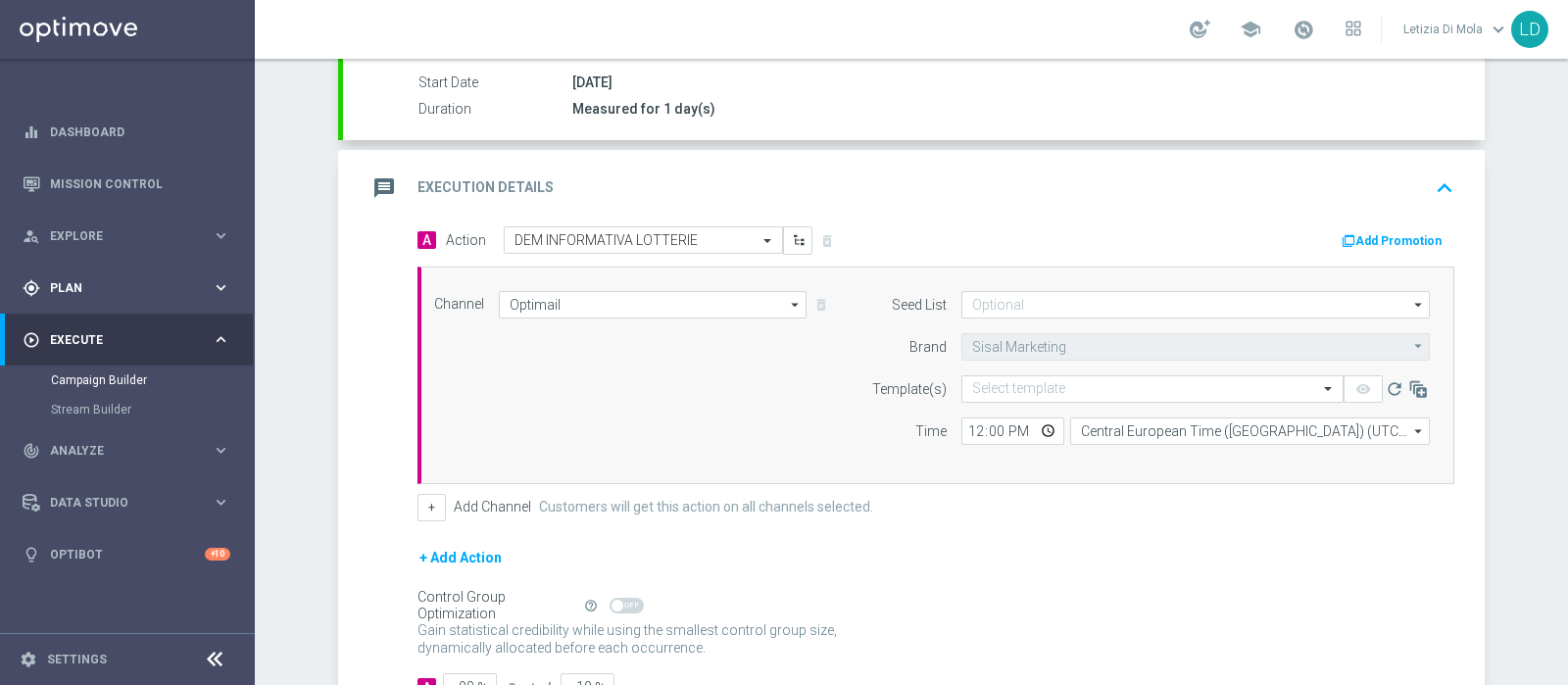
click at [98, 297] on div "gps_fixed Plan keyboard_arrow_right" at bounding box center [127, 288] width 253 height 52
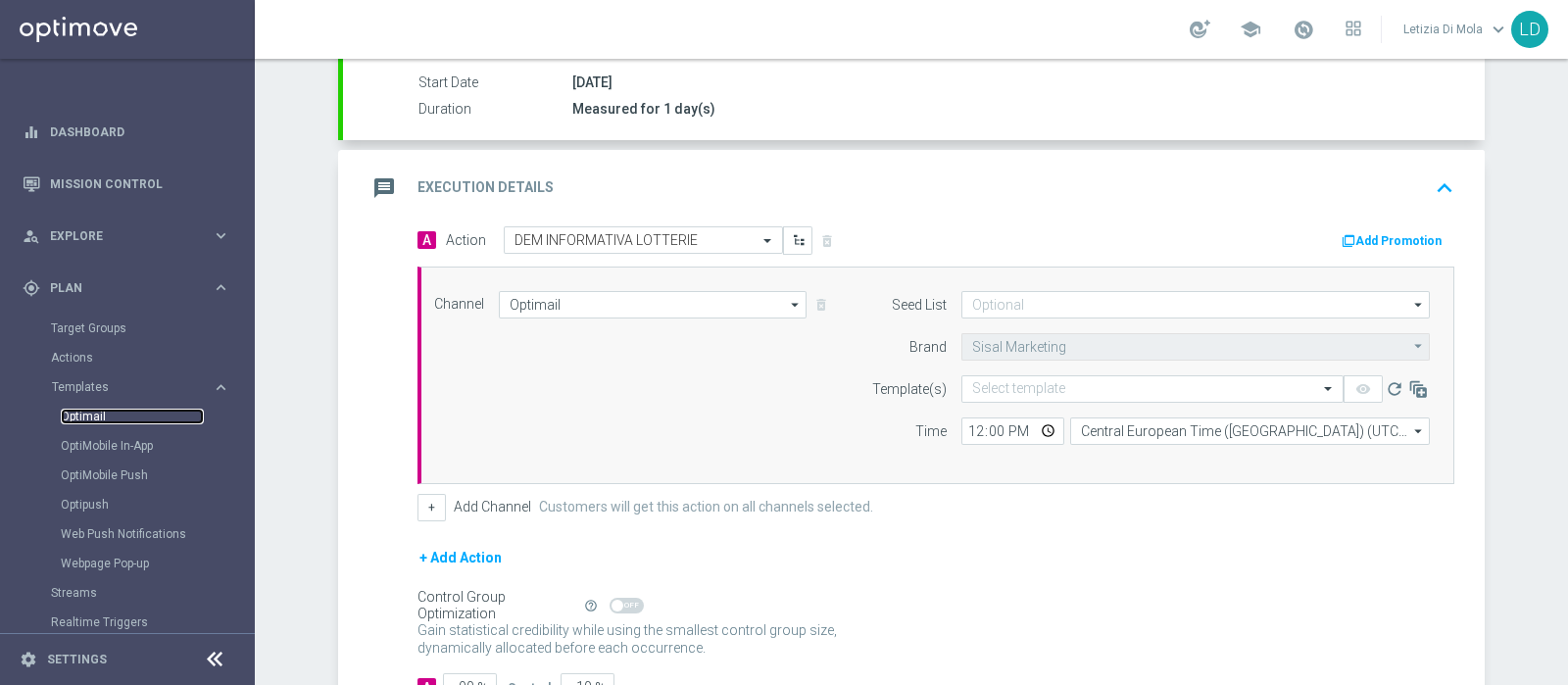
click at [89, 414] on link "Optimail" at bounding box center [132, 417] width 143 height 16
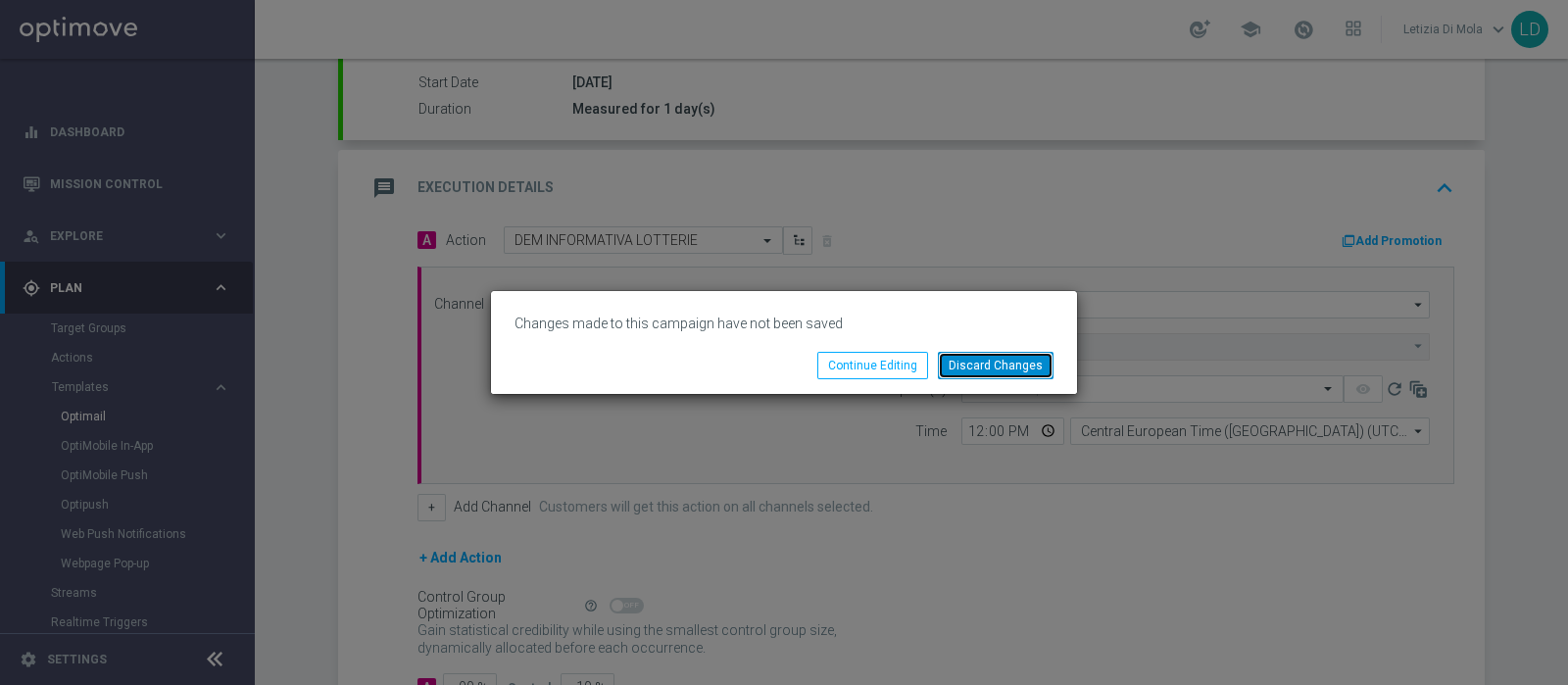
click at [1013, 363] on button "Discard Changes" at bounding box center [996, 366] width 116 height 27
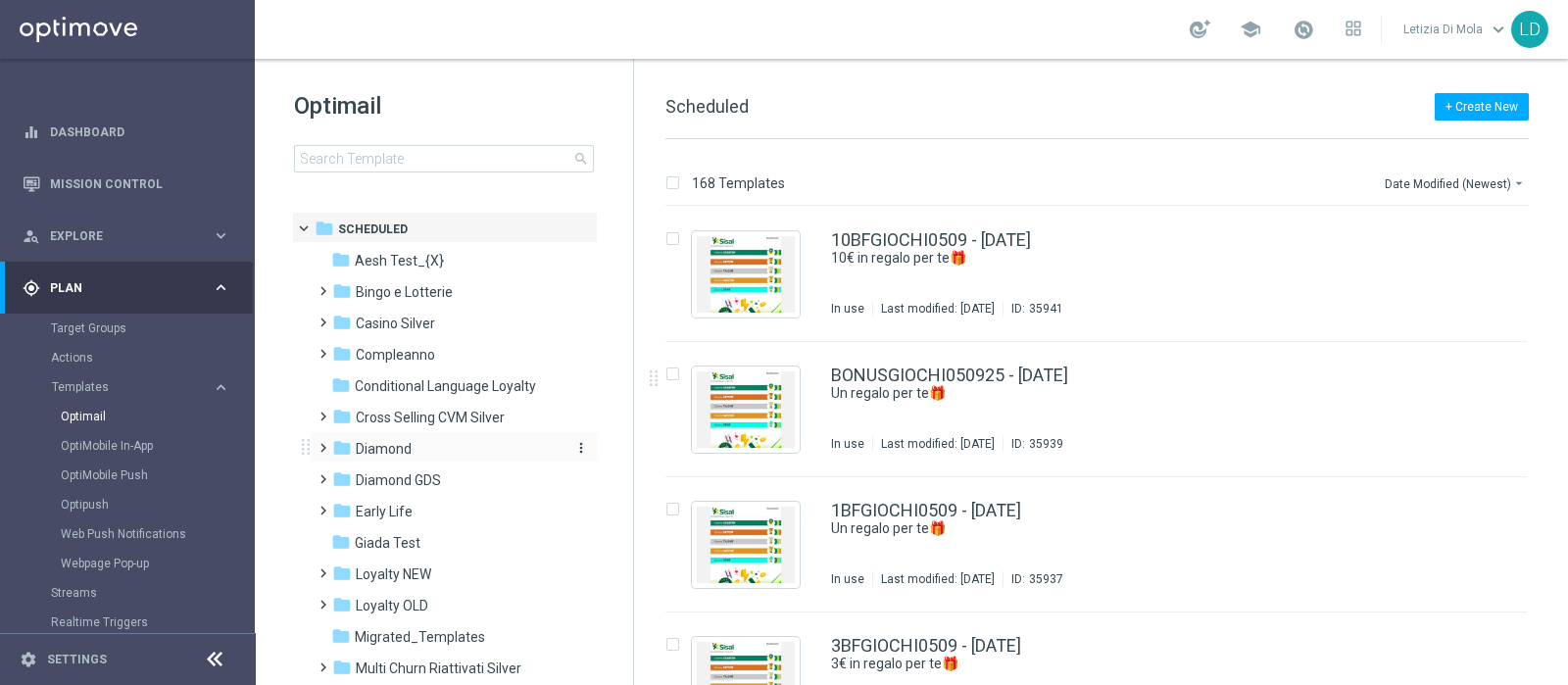
click at [380, 447] on span "Diamond" at bounding box center [384, 448] width 56 height 18
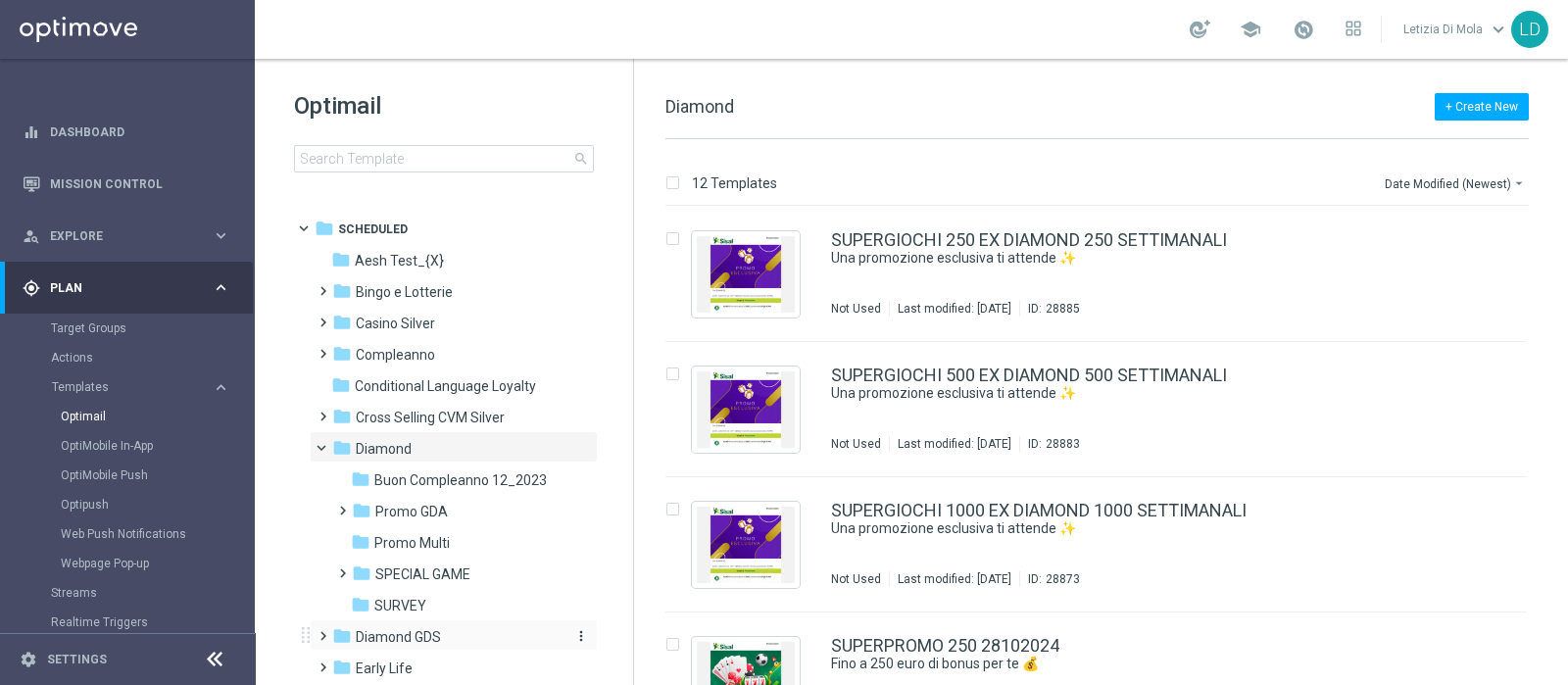
click at [417, 635] on span "Diamond GDS" at bounding box center [398, 637] width 85 height 18
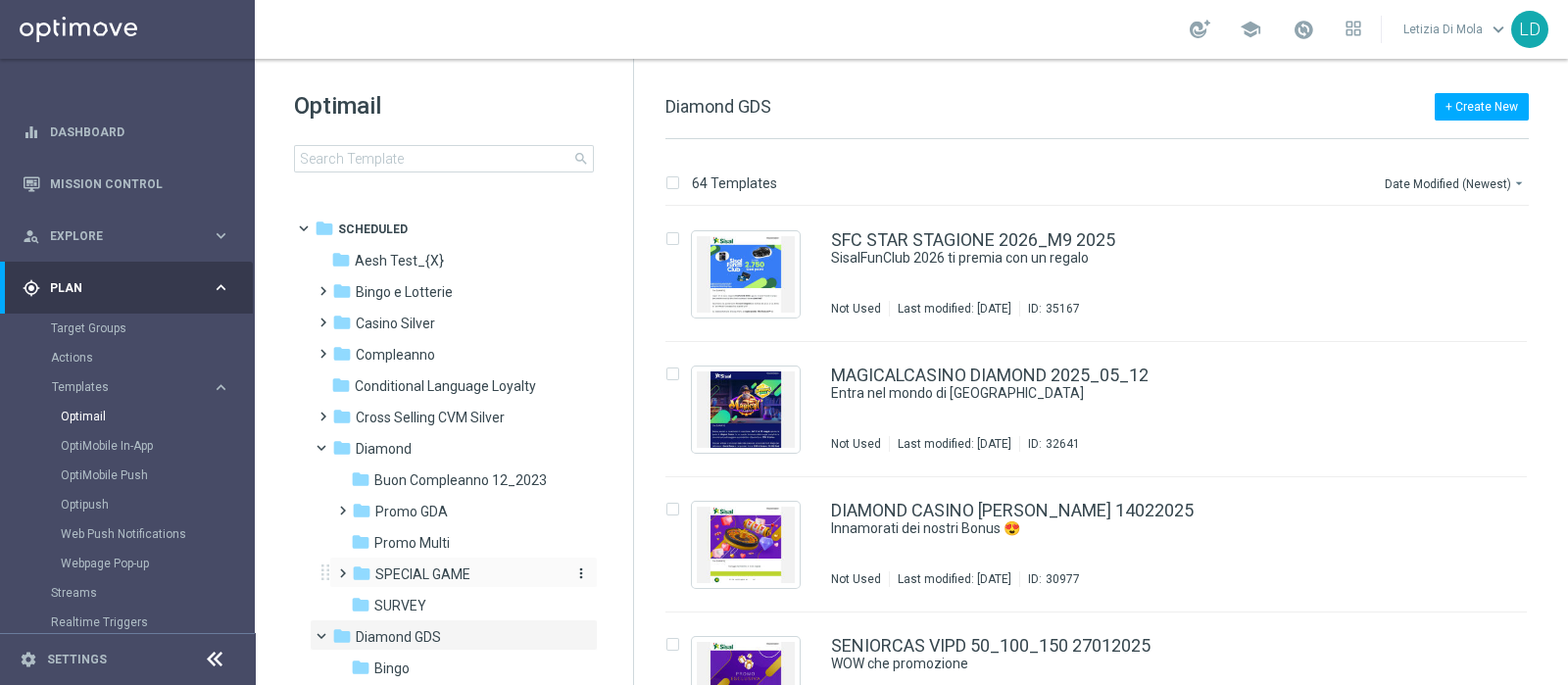
scroll to position [368, 0]
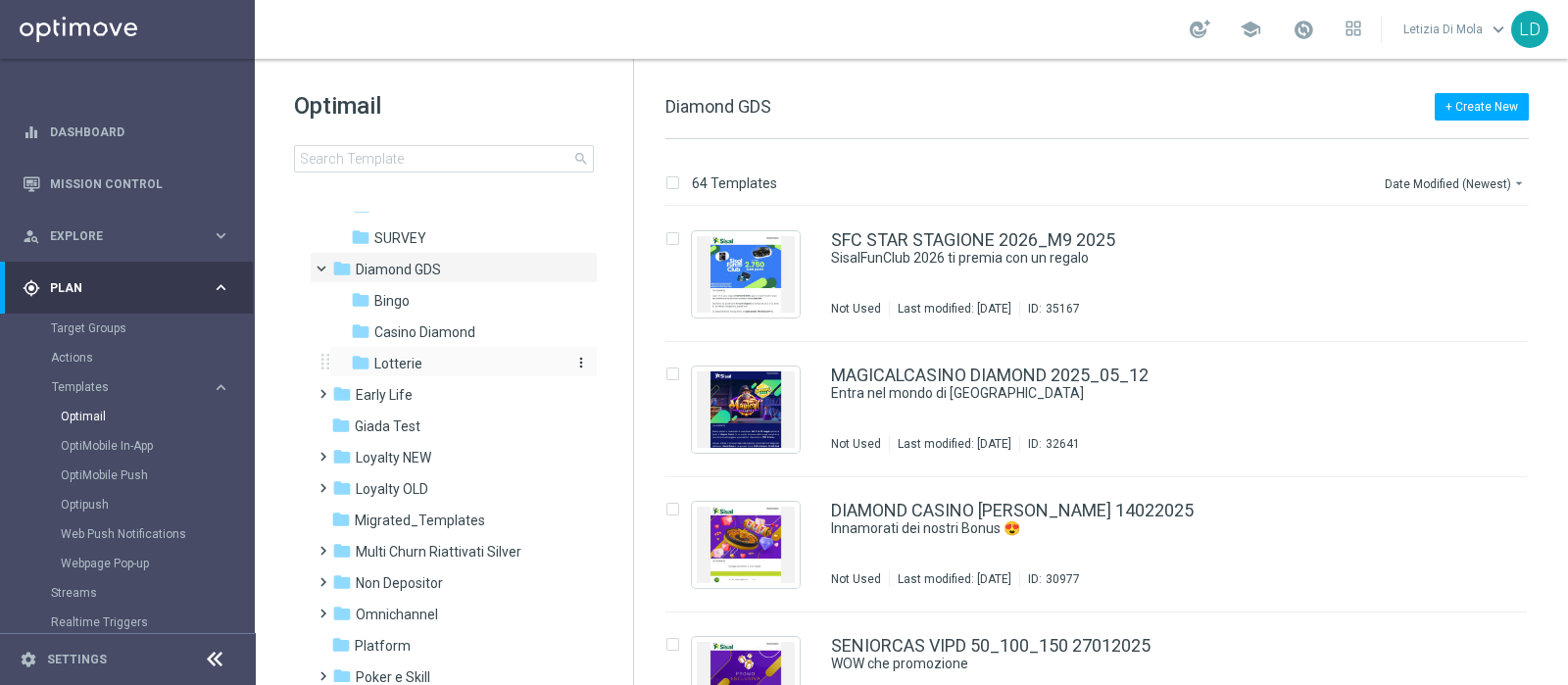
click at [402, 367] on span "Lotterie" at bounding box center [398, 364] width 48 height 18
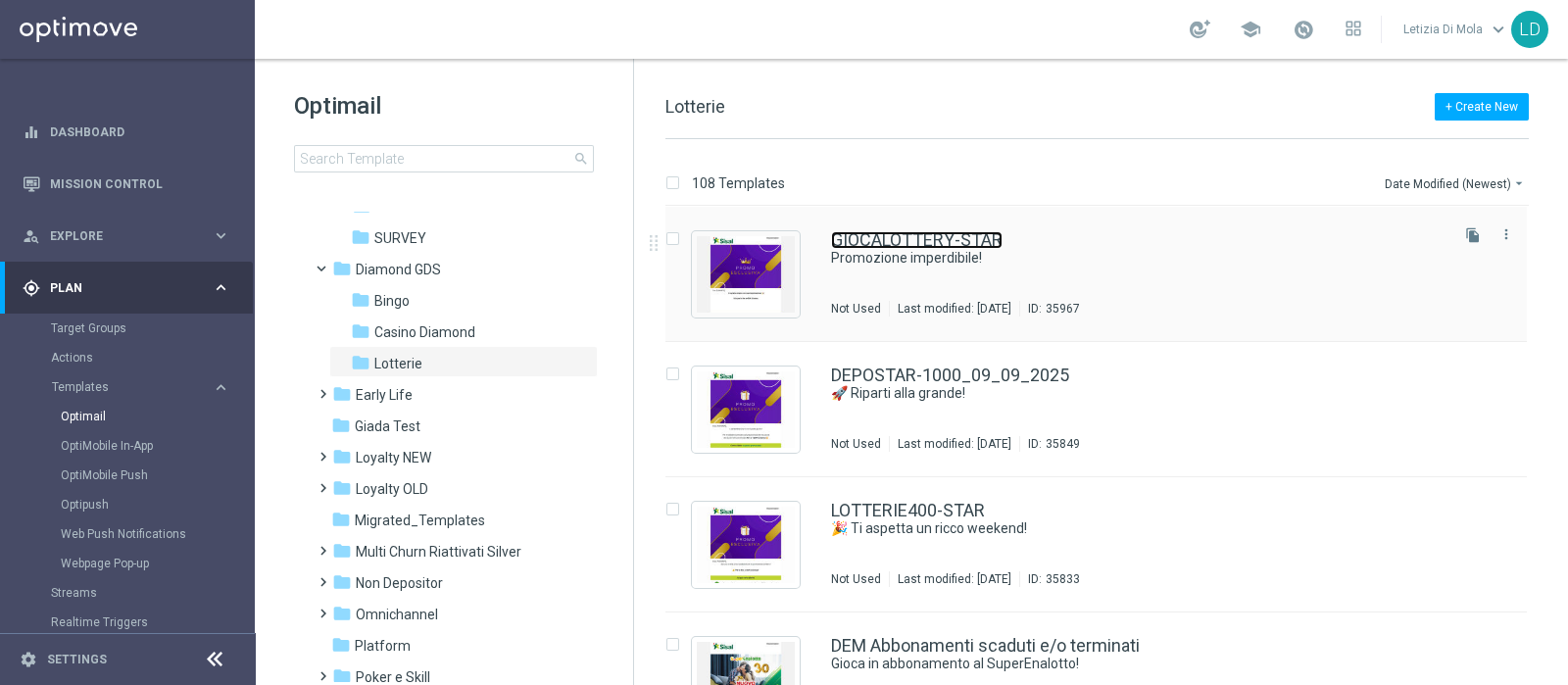
click at [928, 239] on link "GIOCALOTTERY-STAR" at bounding box center [916, 240] width 172 height 18
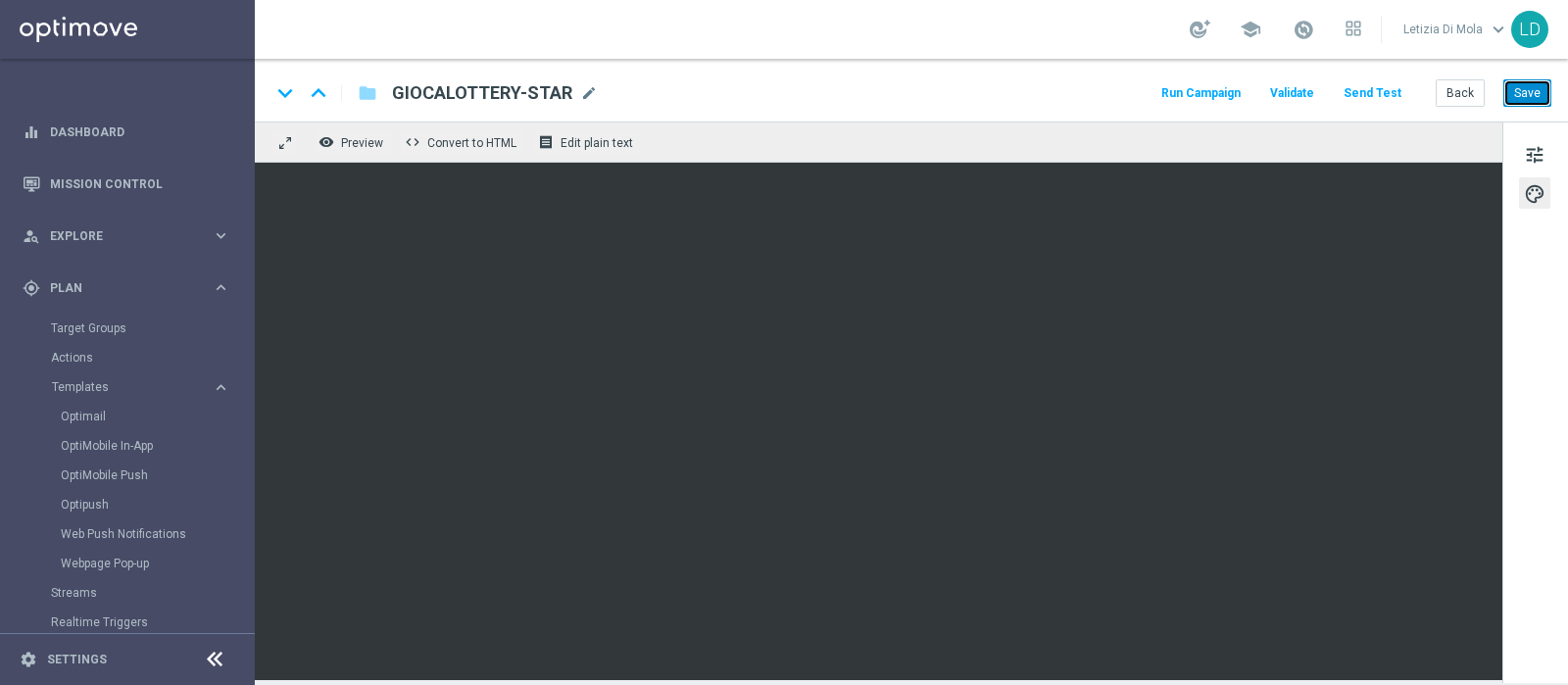
click at [1533, 89] on button "Save" at bounding box center [1527, 93] width 48 height 27
click at [1216, 91] on button "Run Campaign" at bounding box center [1201, 93] width 85 height 26
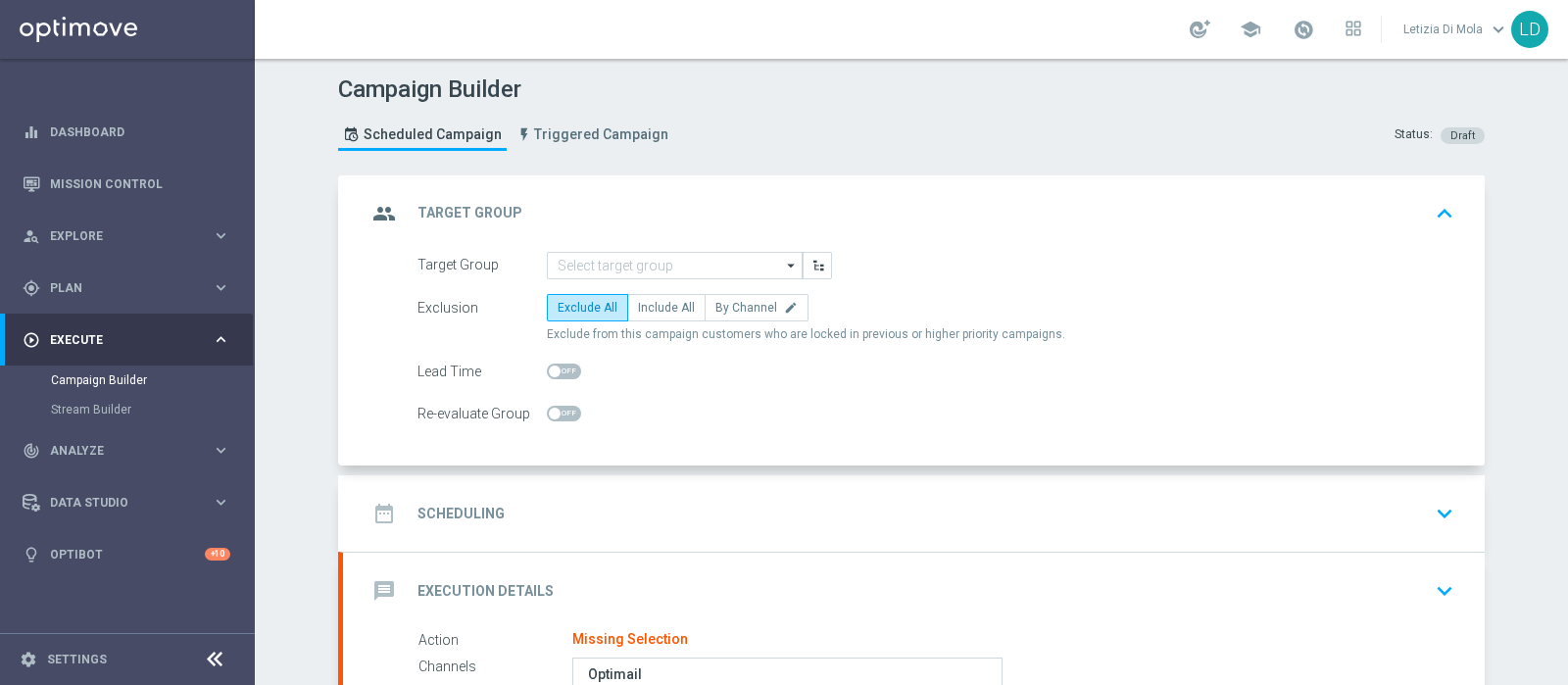
click at [786, 262] on icon "arrow_drop_down" at bounding box center [792, 266] width 20 height 26
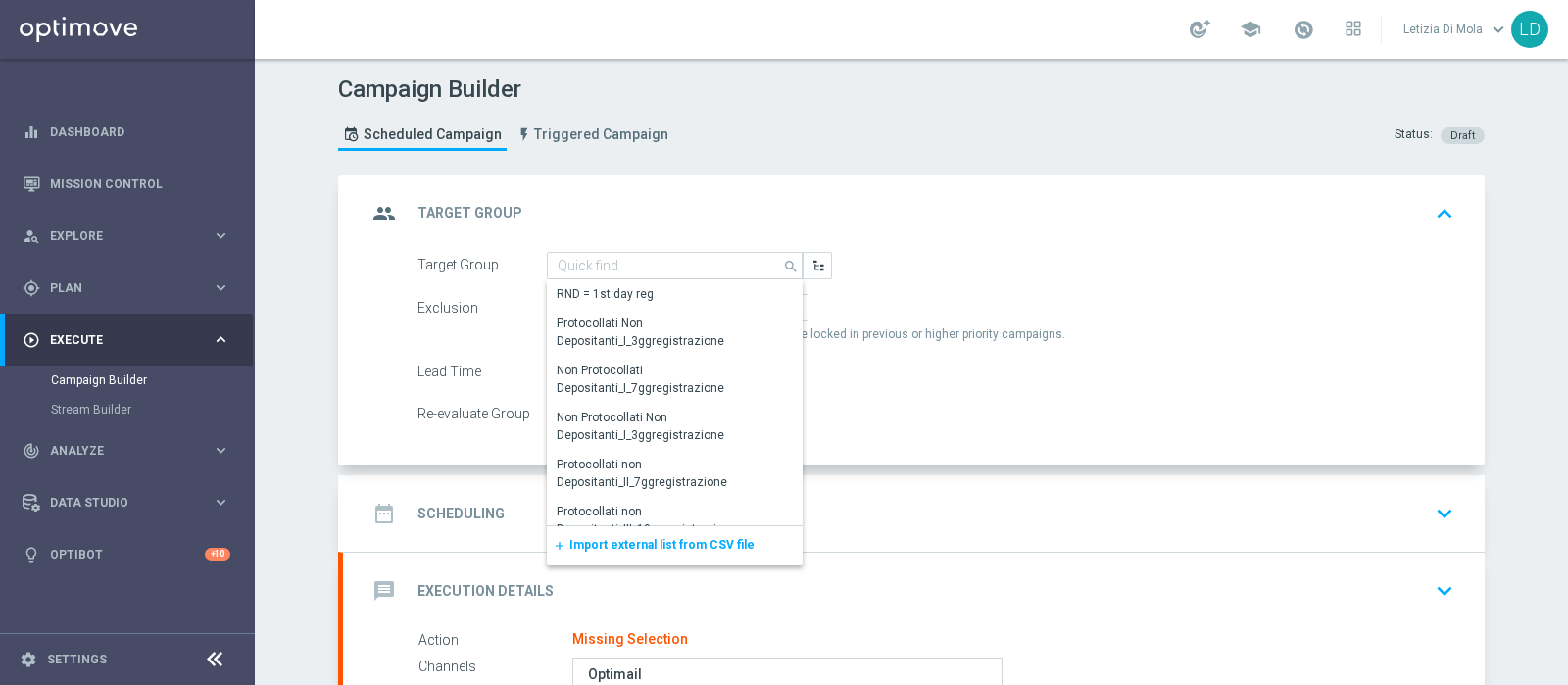
click at [682, 544] on span "Import external list from CSV file" at bounding box center [661, 545] width 185 height 14
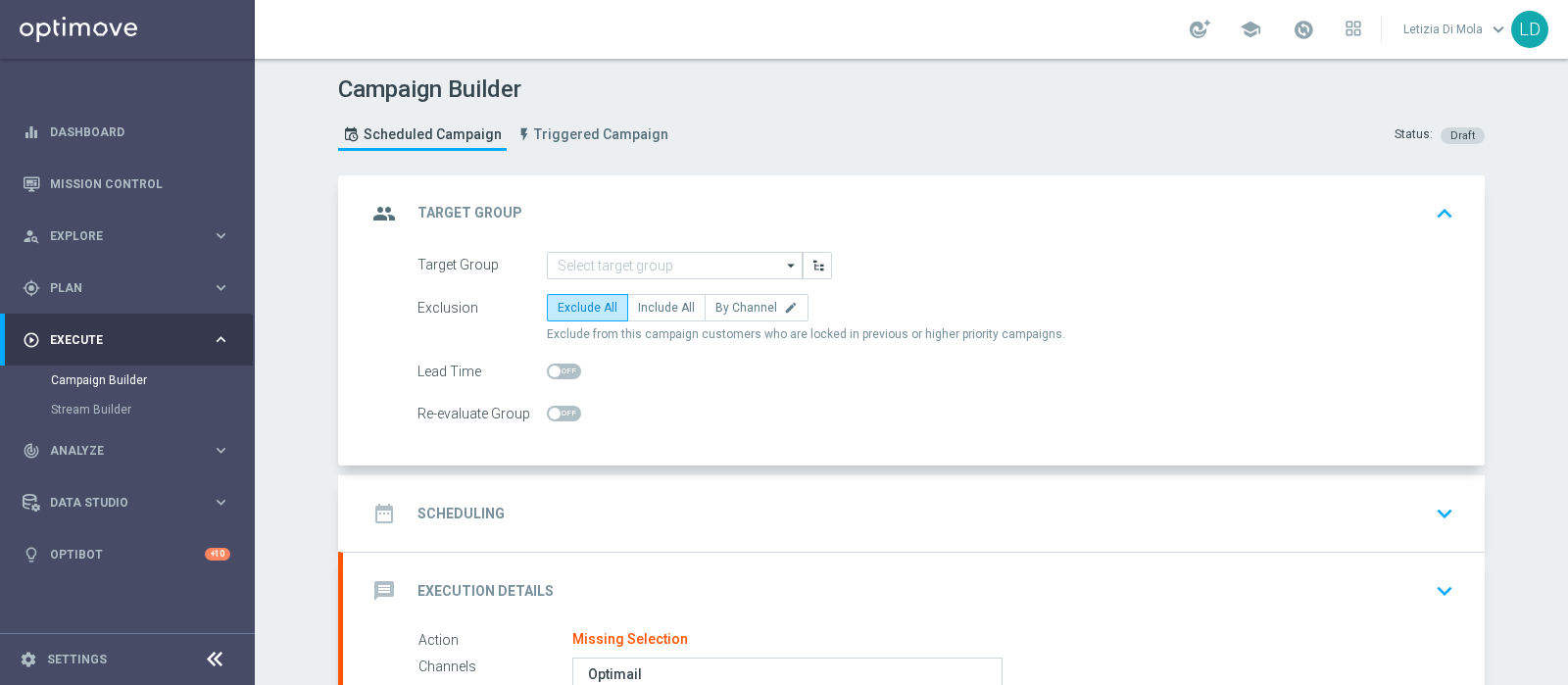
click at [782, 265] on icon "arrow_drop_down" at bounding box center [792, 266] width 20 height 26
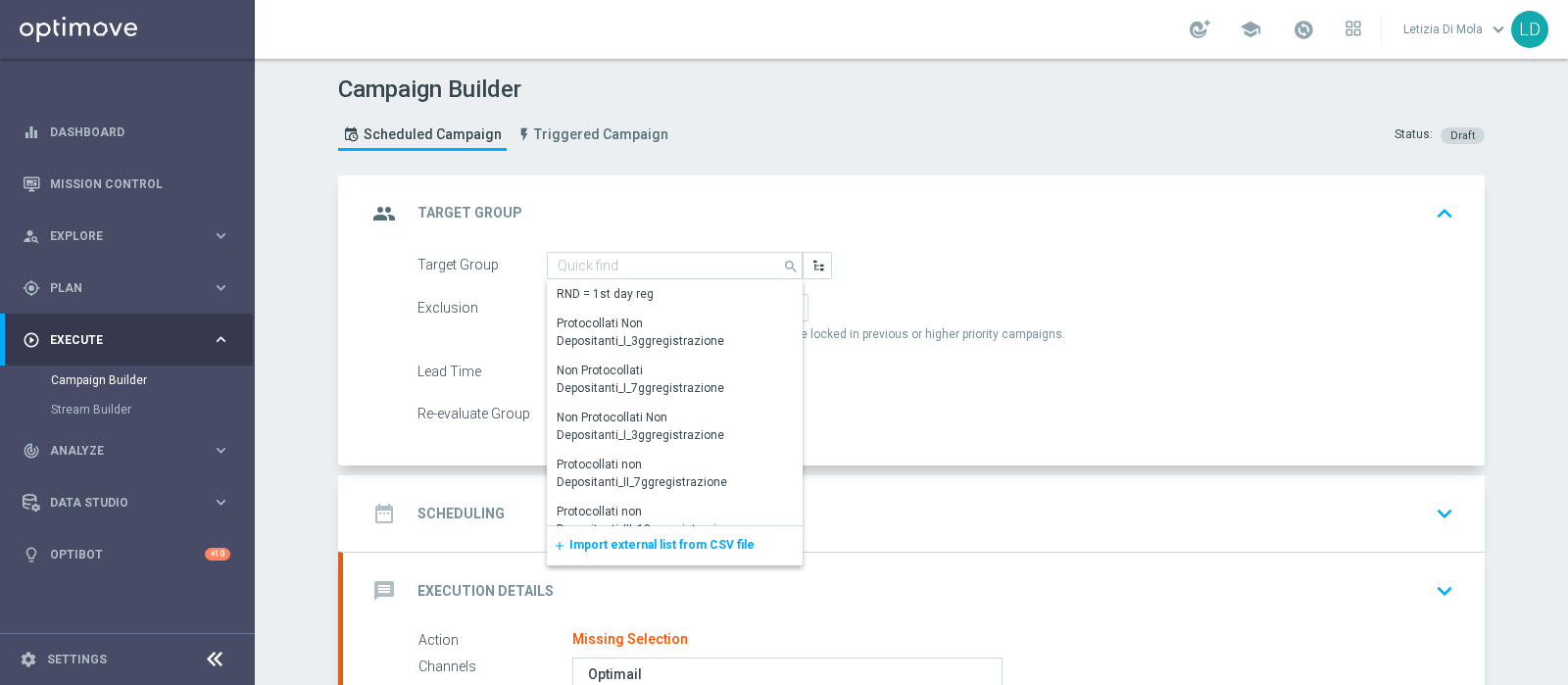
click at [604, 550] on span "Import external list from CSV file" at bounding box center [661, 545] width 185 height 14
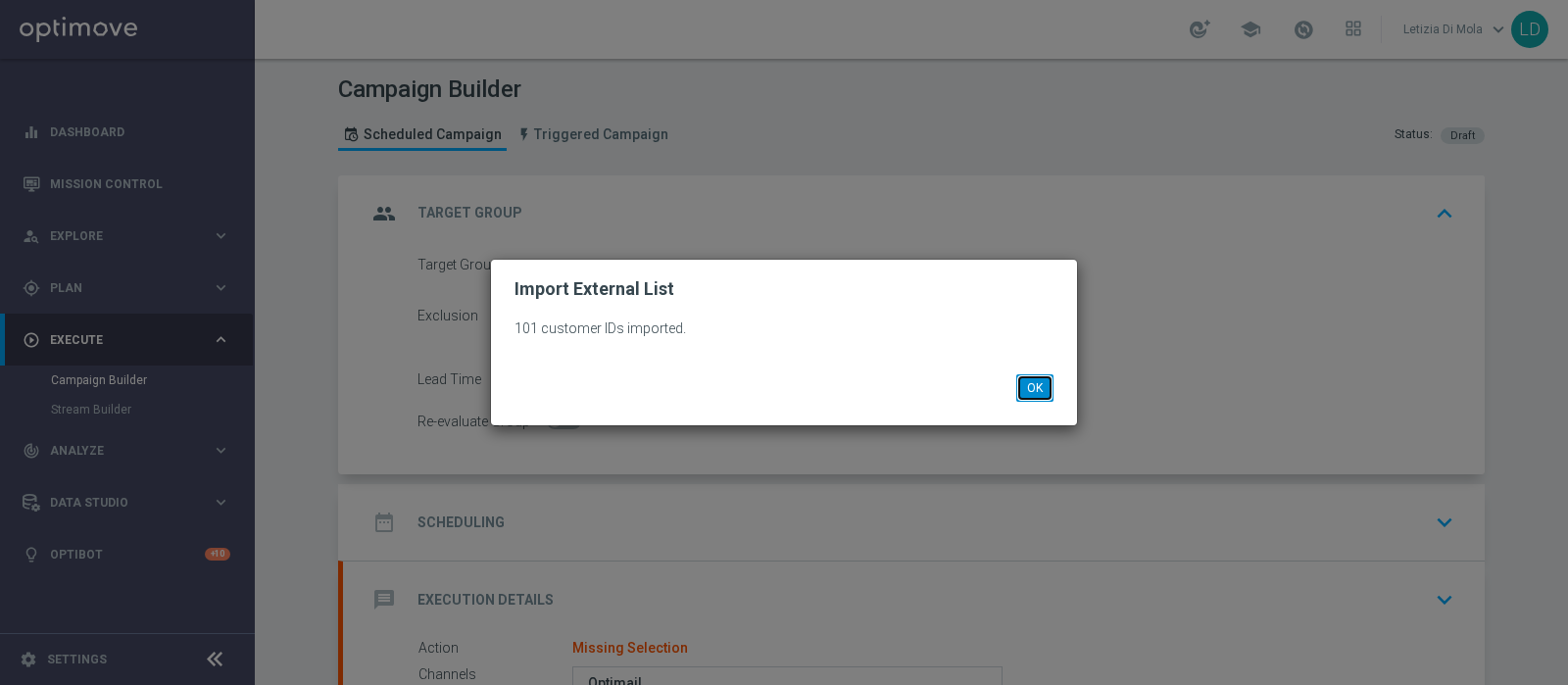
click at [1029, 392] on button "OK" at bounding box center [1035, 389] width 37 height 27
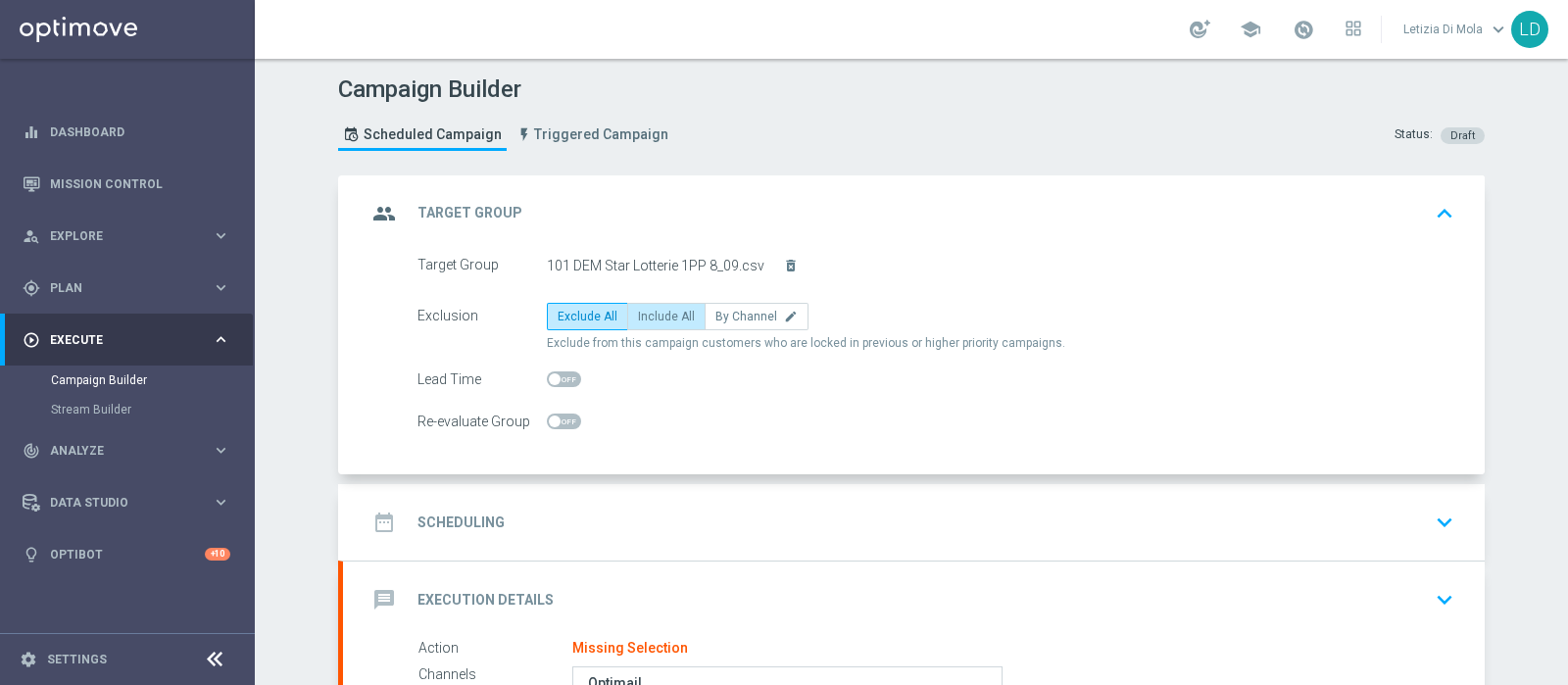
click at [673, 323] on label "Include All" at bounding box center [666, 317] width 78 height 27
click at [651, 323] on input "Include All" at bounding box center [644, 320] width 13 height 13
radio input "true"
click at [383, 218] on icon "group" at bounding box center [385, 214] width 35 height 35
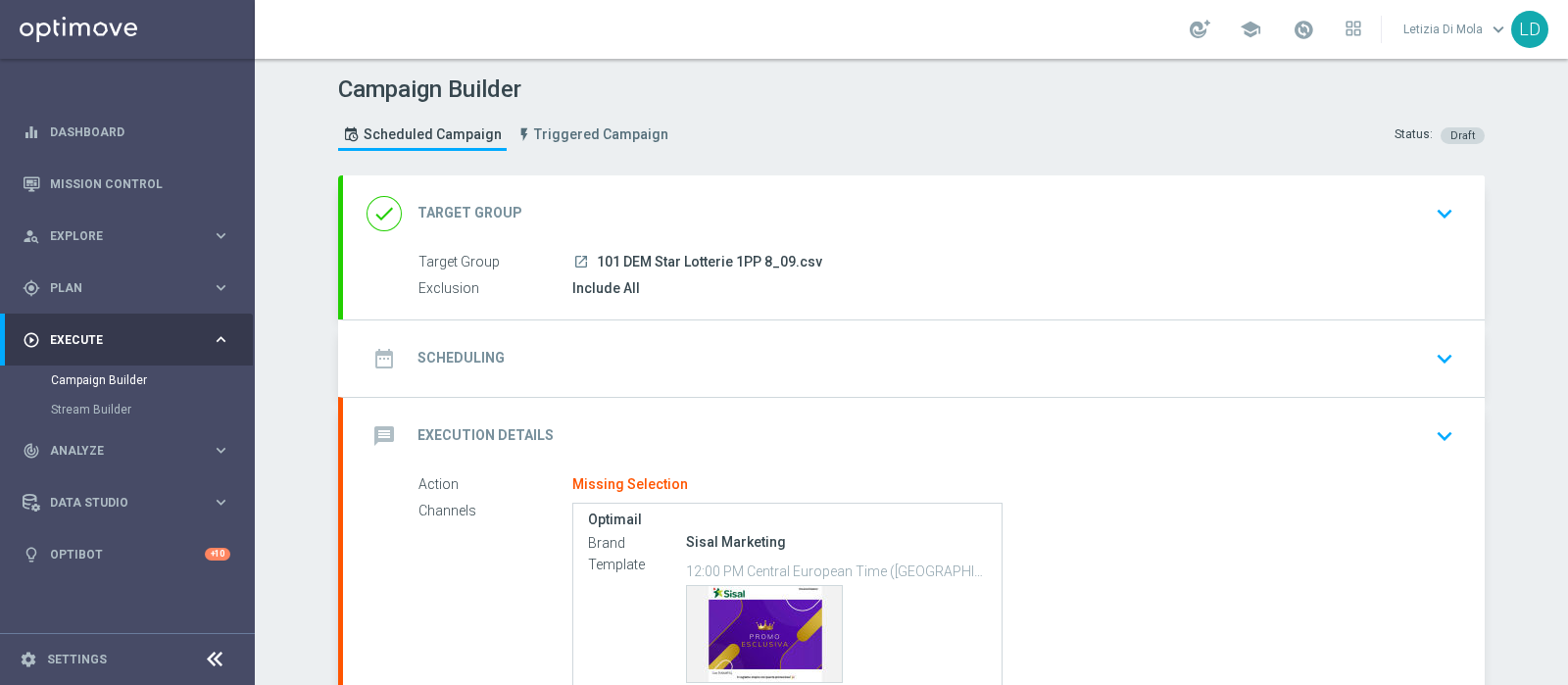
click at [371, 356] on icon "date_range" at bounding box center [385, 359] width 35 height 35
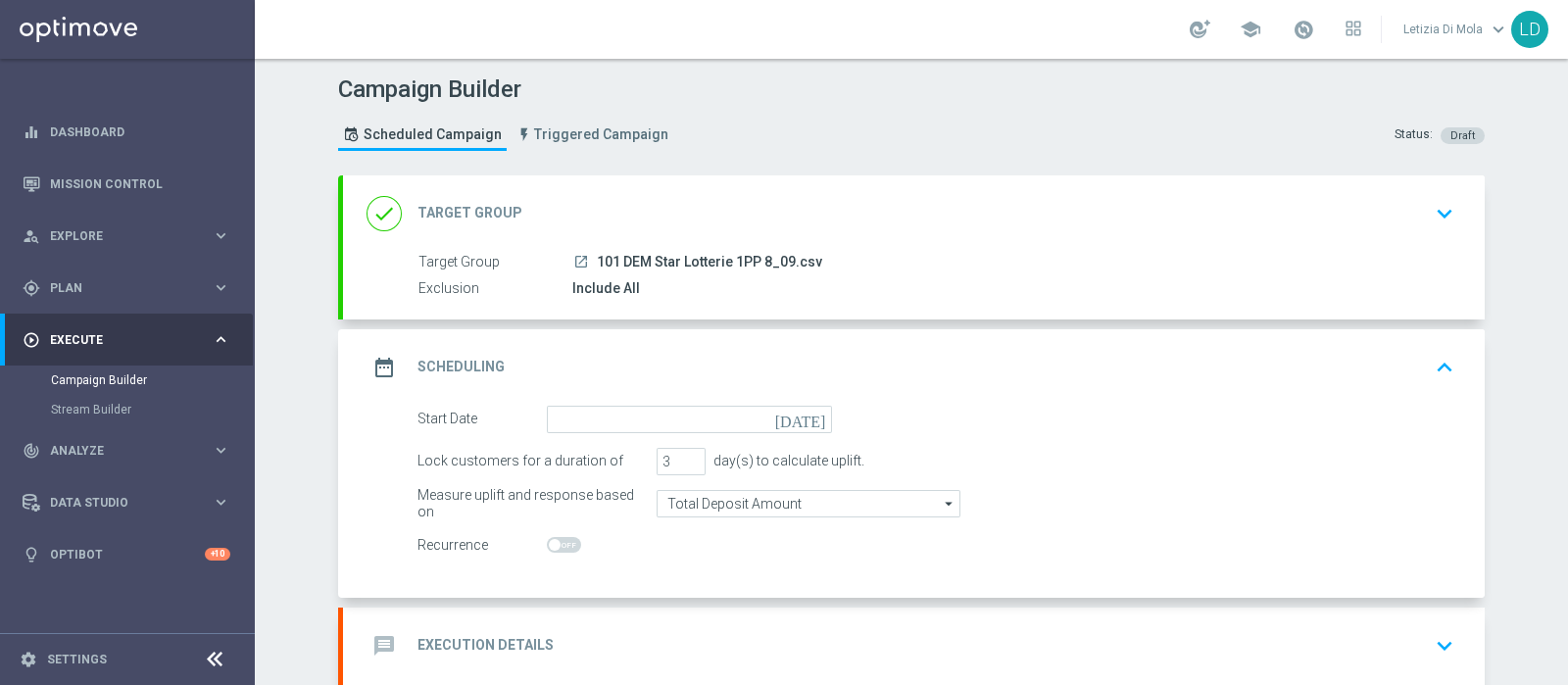
click at [817, 416] on icon "[DATE]" at bounding box center [804, 417] width 58 height 22
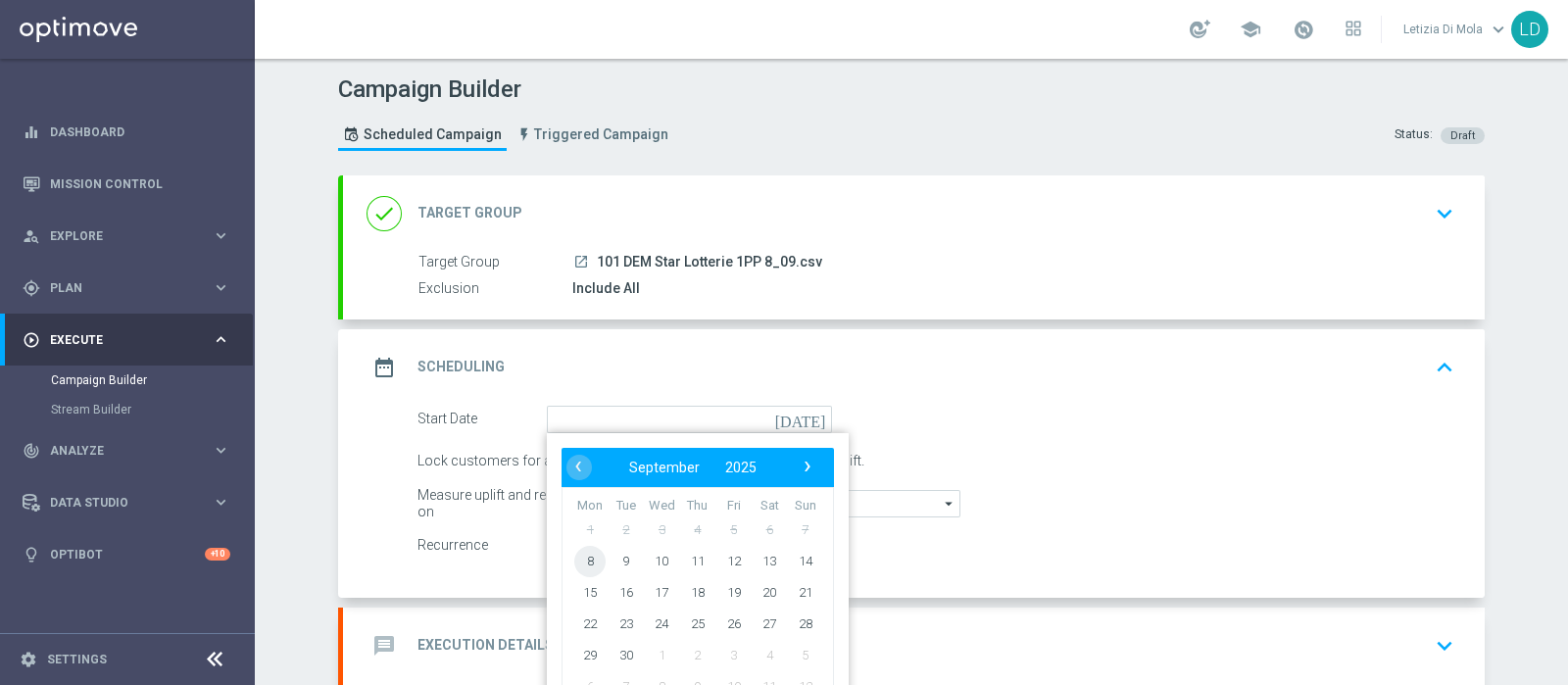
click at [579, 560] on span "8" at bounding box center [590, 560] width 31 height 31
type input "[DATE]"
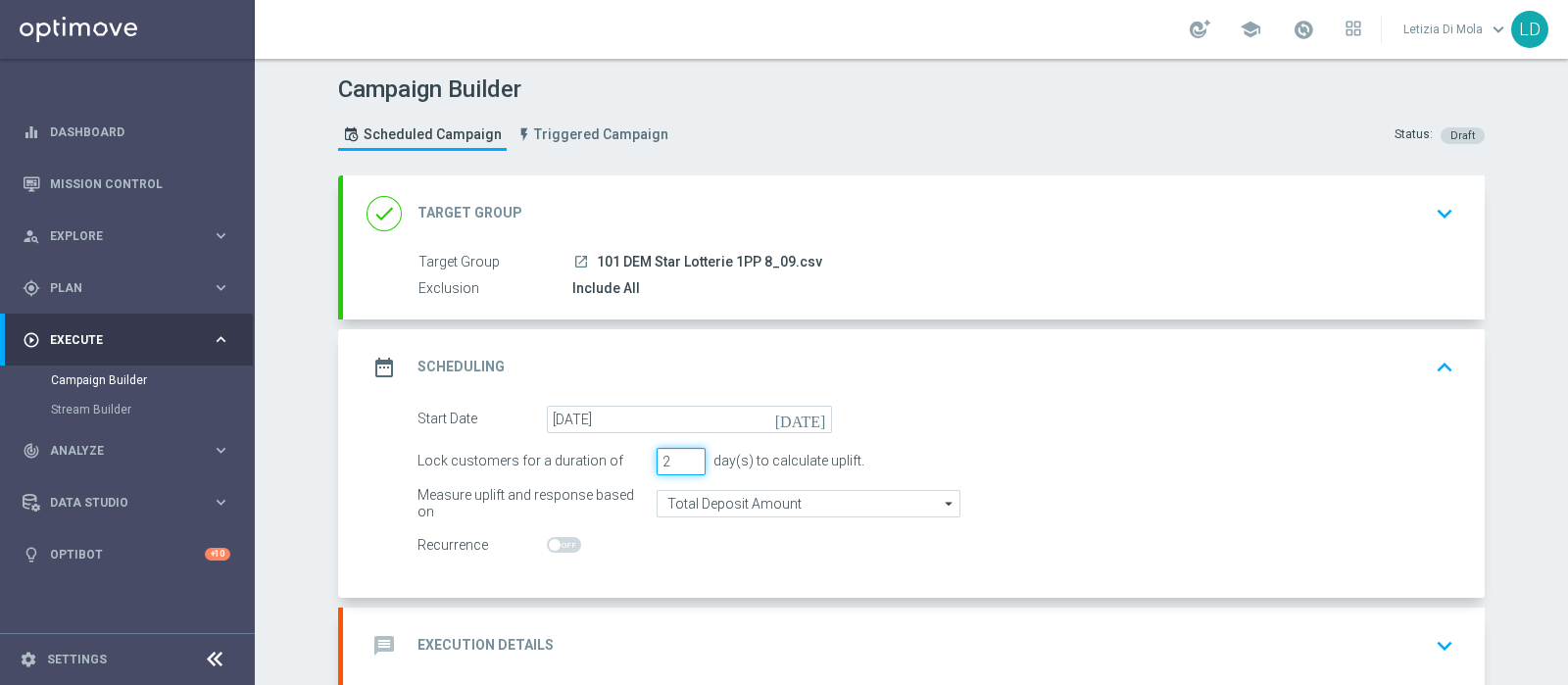
click at [688, 464] on input "2" at bounding box center [681, 461] width 49 height 27
type input "1"
click at [688, 464] on input "1" at bounding box center [681, 461] width 49 height 27
click at [372, 355] on icon "date_range" at bounding box center [385, 368] width 35 height 35
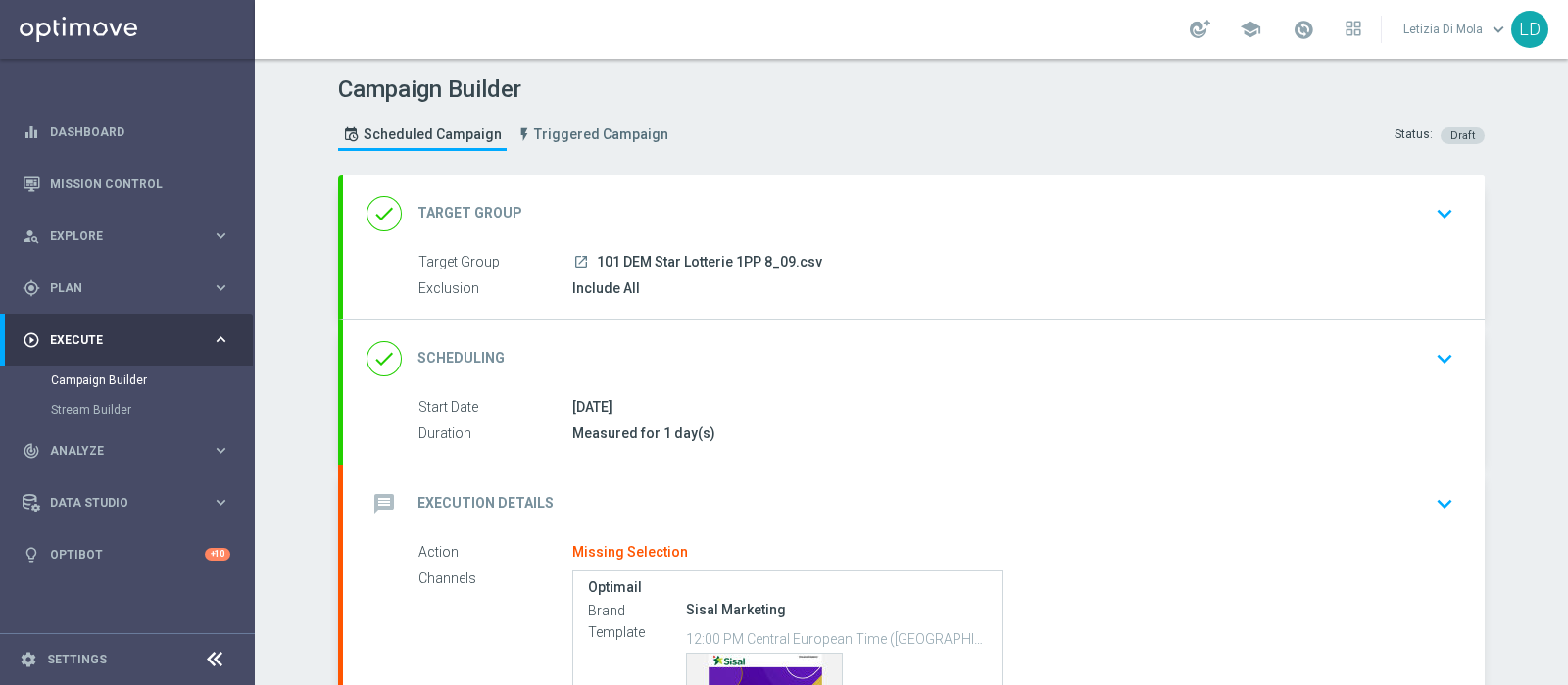
click at [367, 505] on icon "message" at bounding box center [385, 503] width 35 height 35
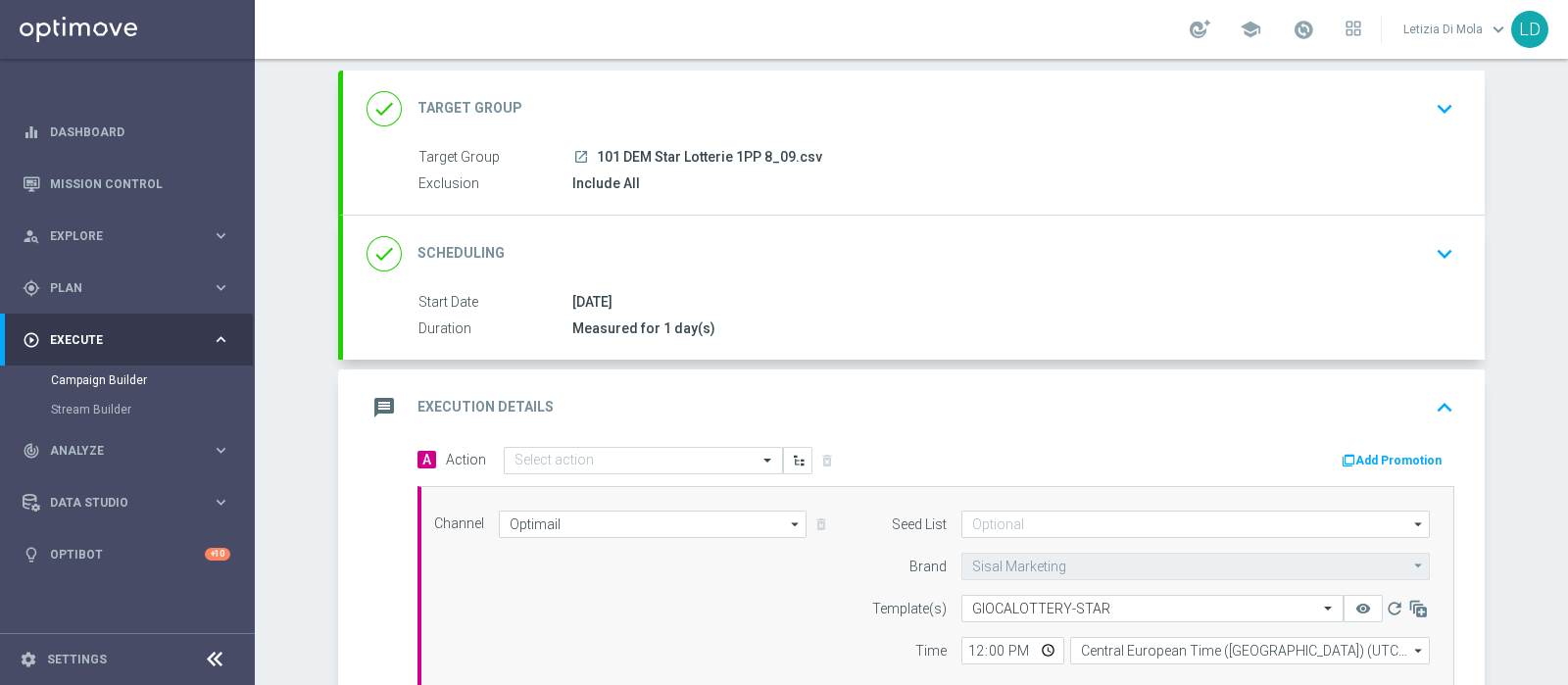
scroll to position [244, 0]
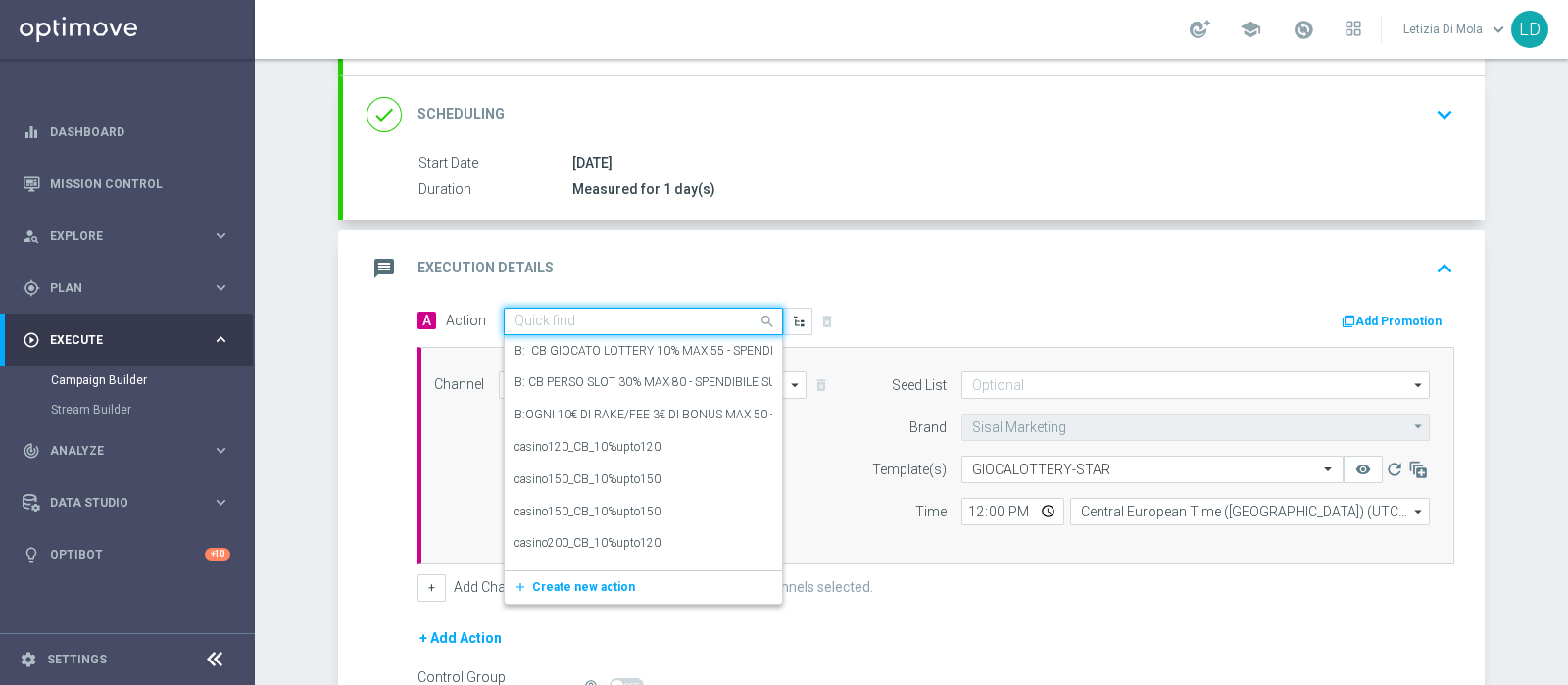
click at [758, 316] on span at bounding box center [769, 321] width 25 height 25
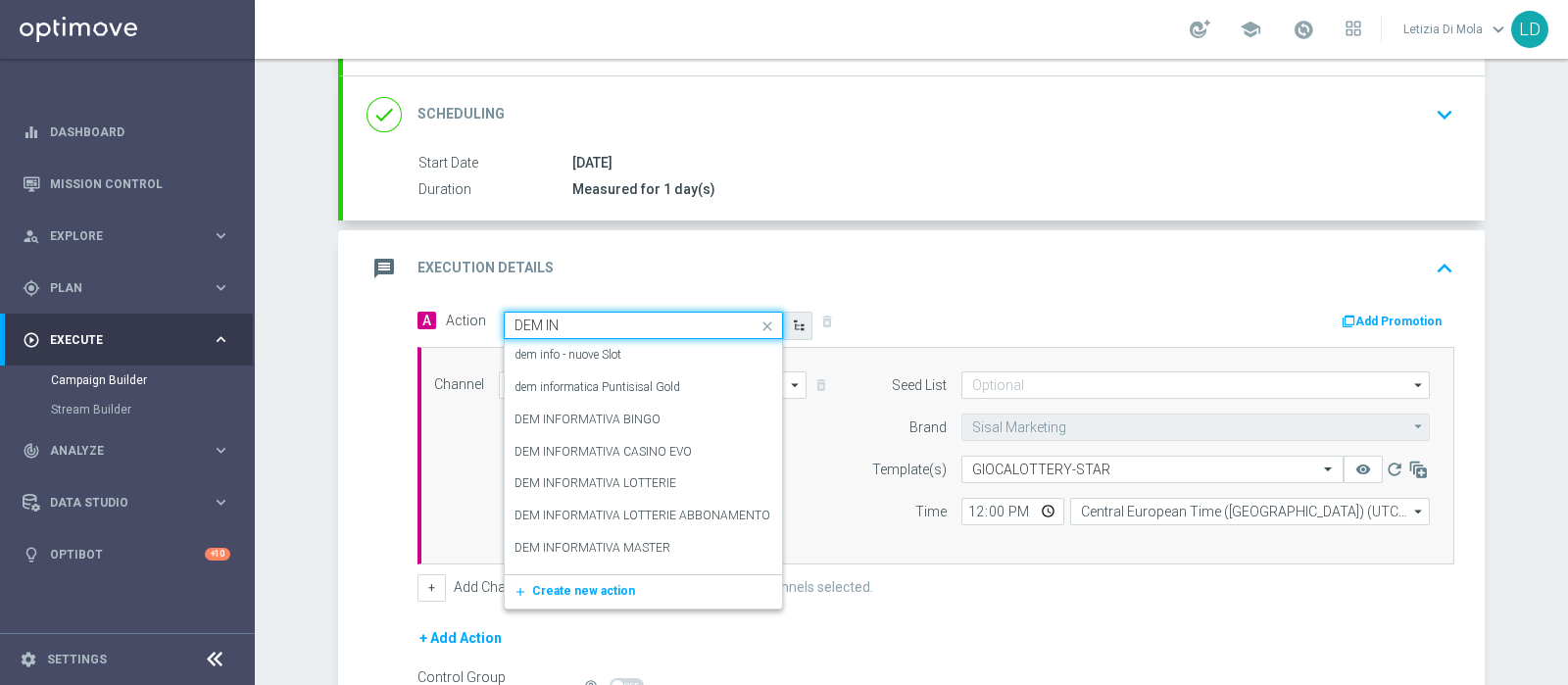
type input "DEM INF"
click at [617, 487] on label "DEM INFORMATIVA LOTTERIE" at bounding box center [595, 483] width 162 height 17
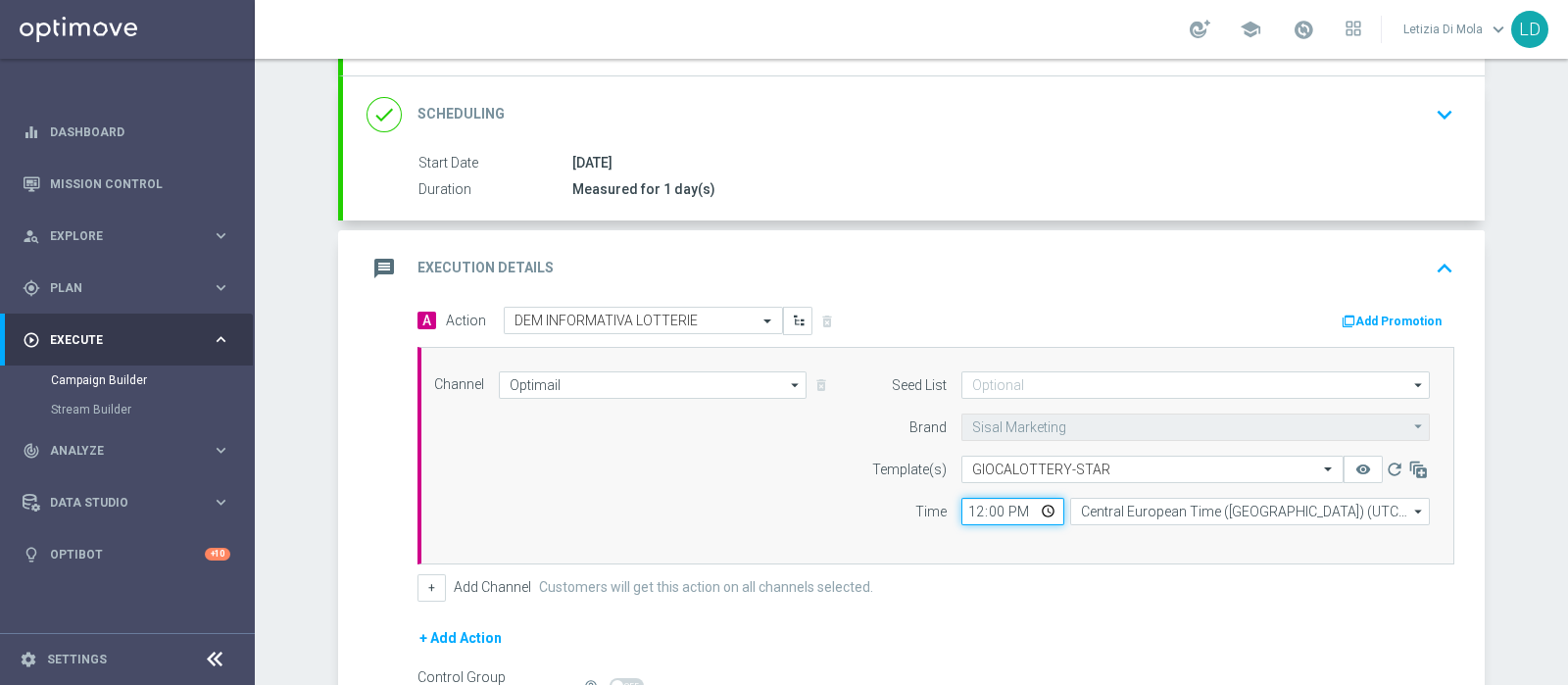
click at [1033, 504] on input "12:00" at bounding box center [1013, 511] width 103 height 27
type input "13:00"
click at [1158, 585] on div "+ Add Channel Customers will get this action on all channels selected." at bounding box center [935, 588] width 1037 height 27
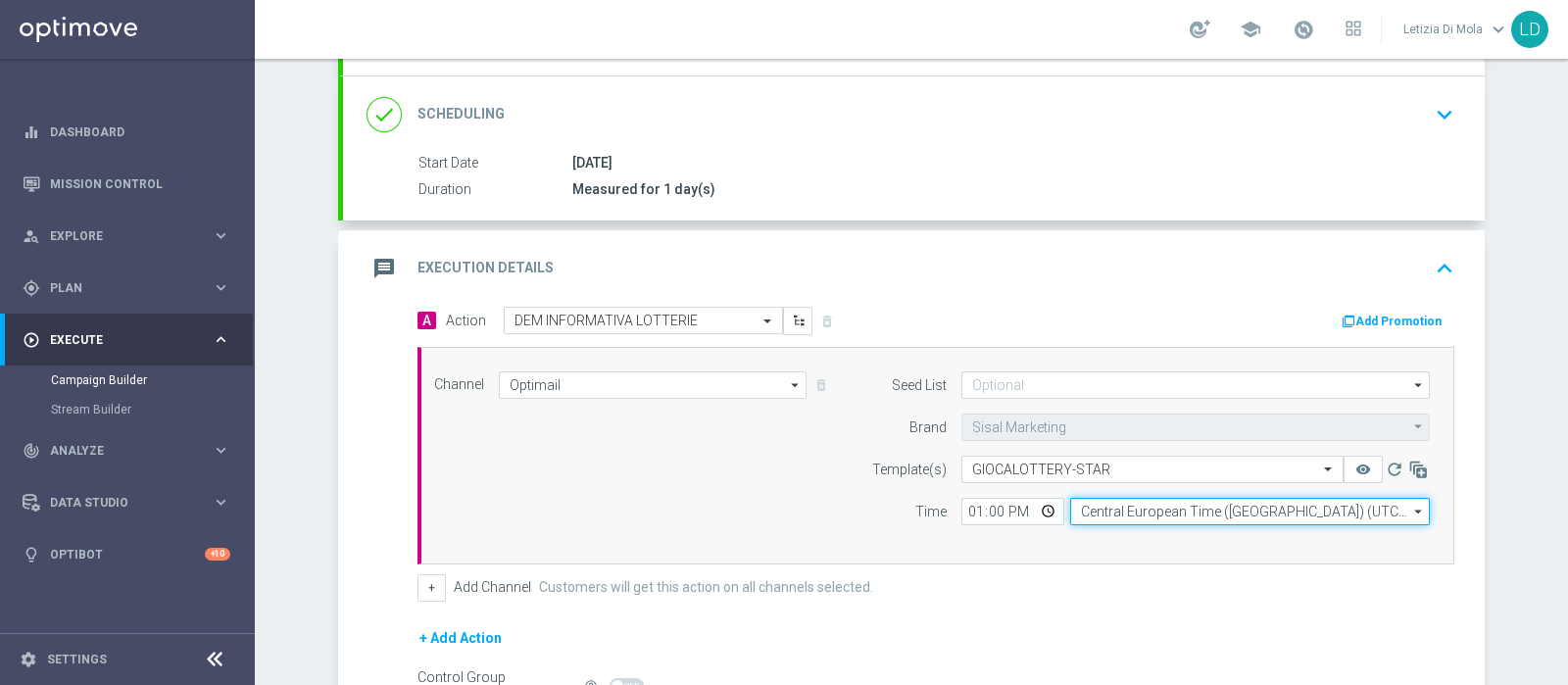
click at [1149, 509] on input "Central European Time (Berlin) (UTC +02:00)" at bounding box center [1250, 511] width 360 height 27
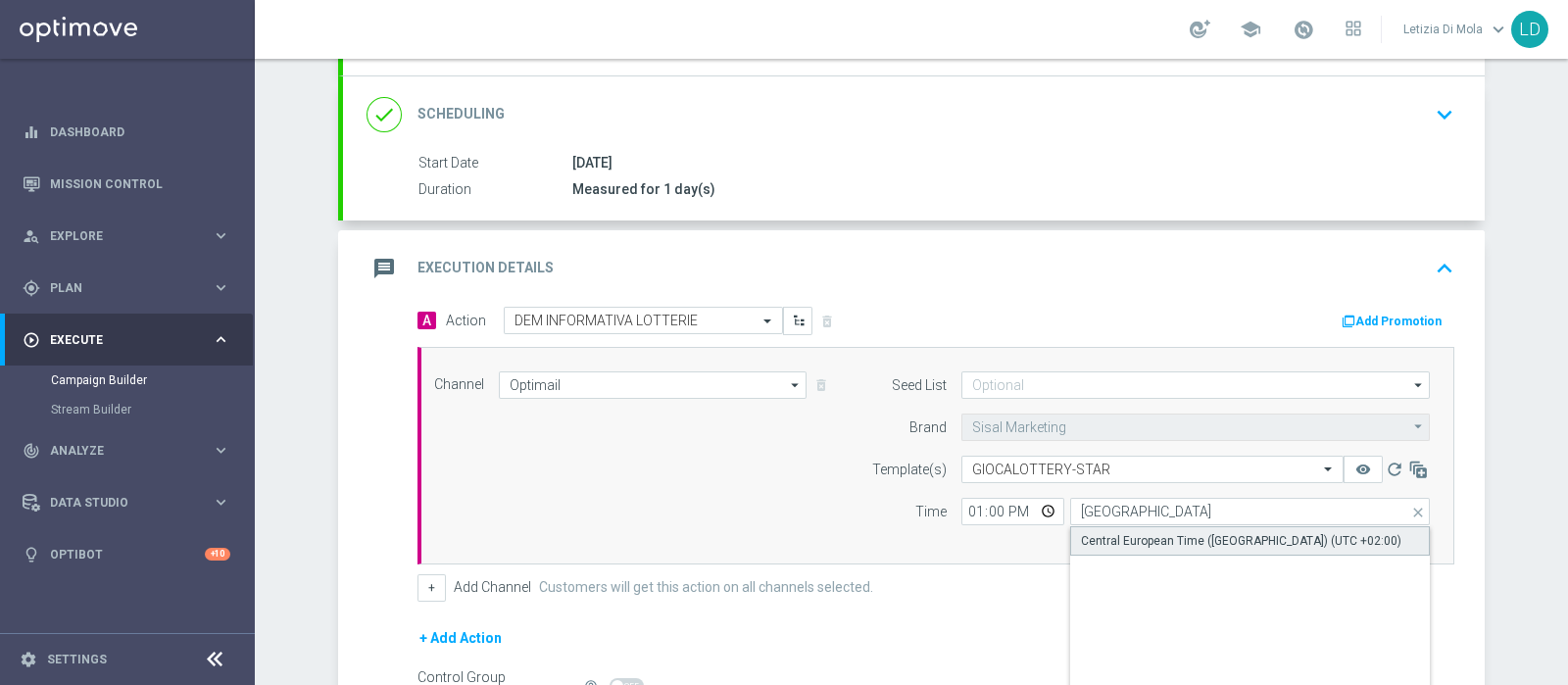
click at [1218, 541] on div "Central European Time (Berlin) (UTC +02:00)" at bounding box center [1241, 541] width 321 height 18
type input "Central European Time (Berlin) (UTC +02:00)"
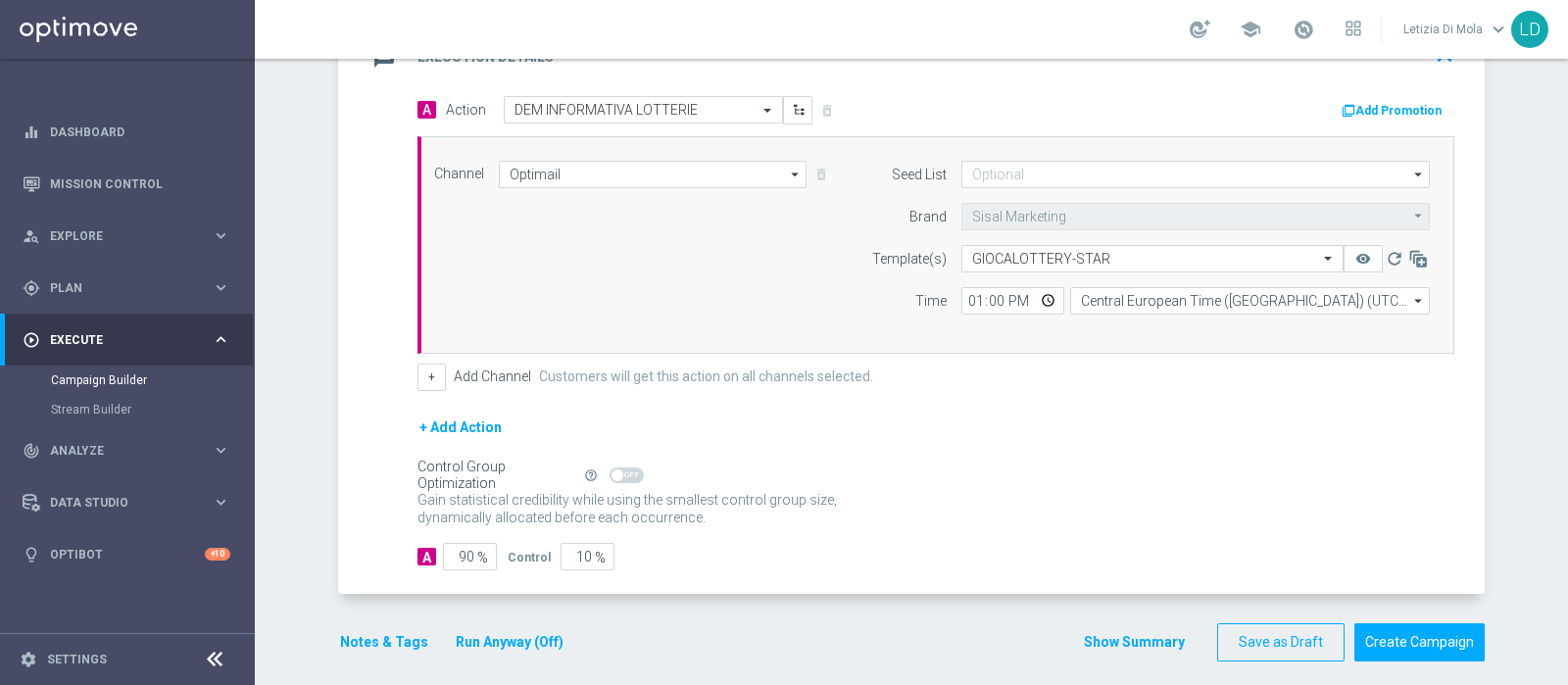
scroll to position [465, 0]
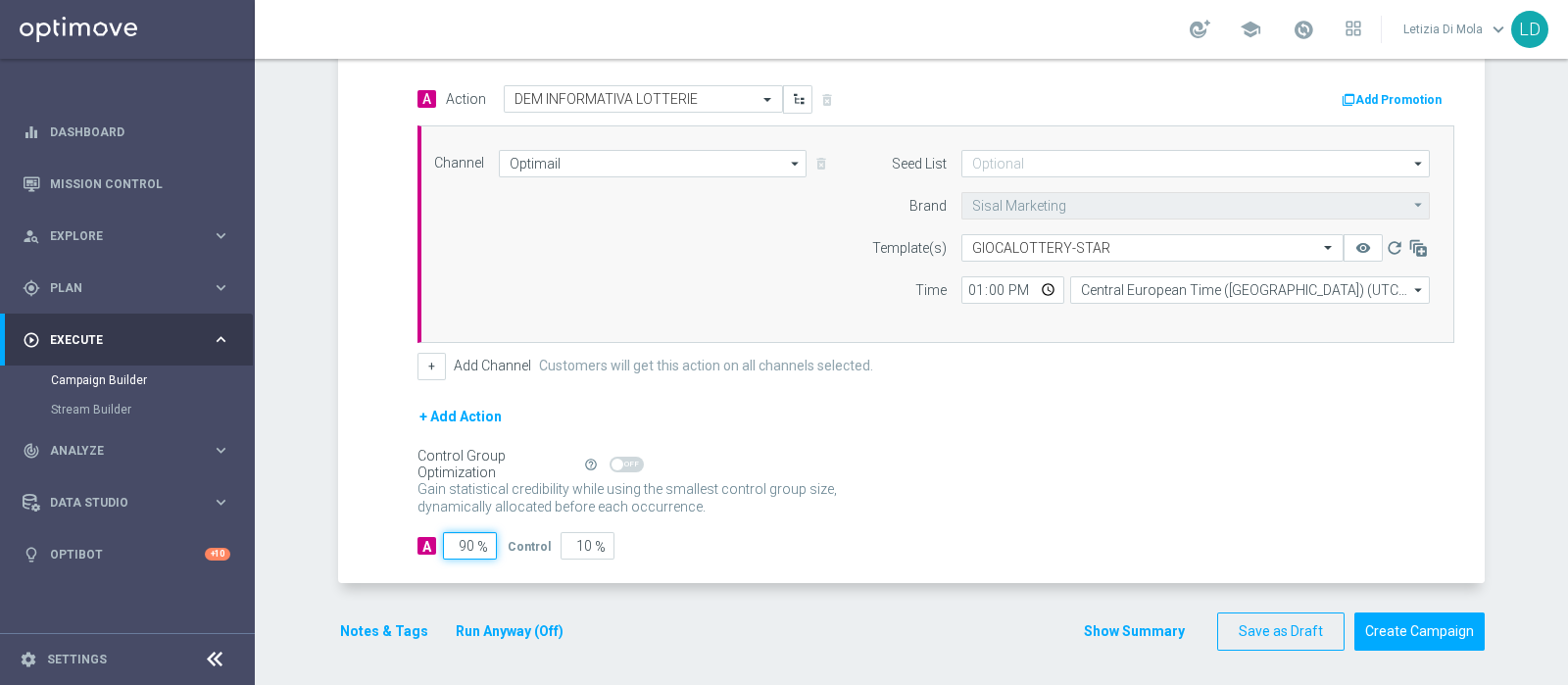
click at [455, 536] on input "90" at bounding box center [469, 546] width 54 height 27
type input "10"
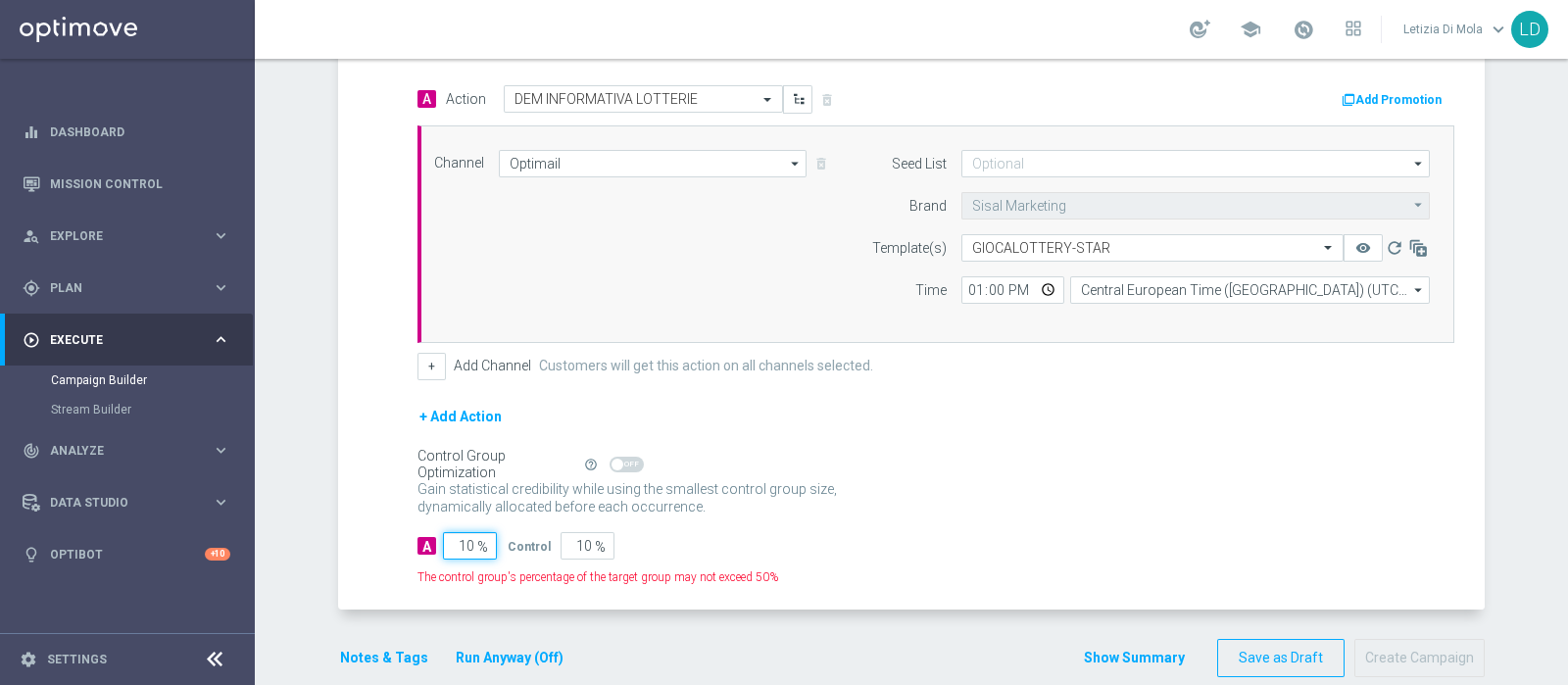
type input "90"
type input "100"
type input "0"
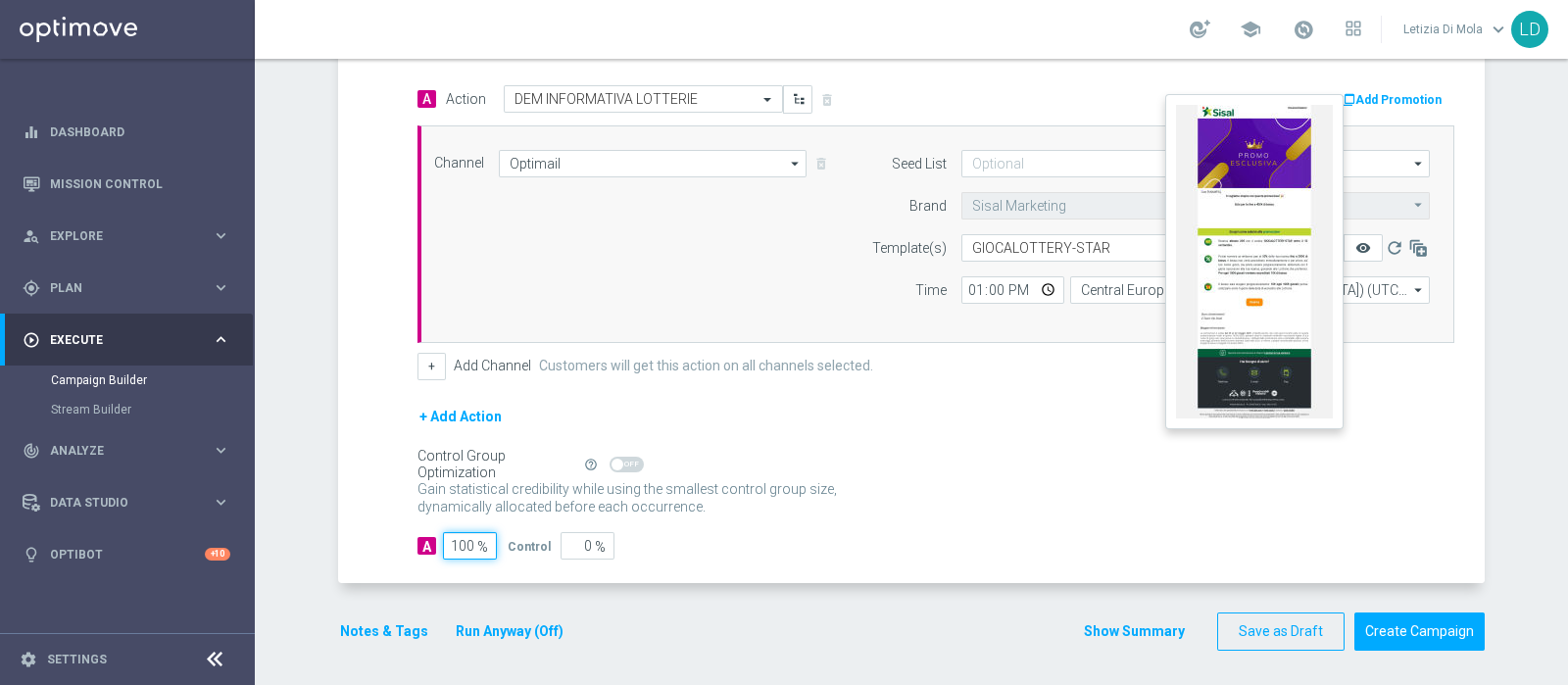
type input "100"
click at [1355, 240] on icon "remove_red_eye" at bounding box center [1363, 248] width 16 height 16
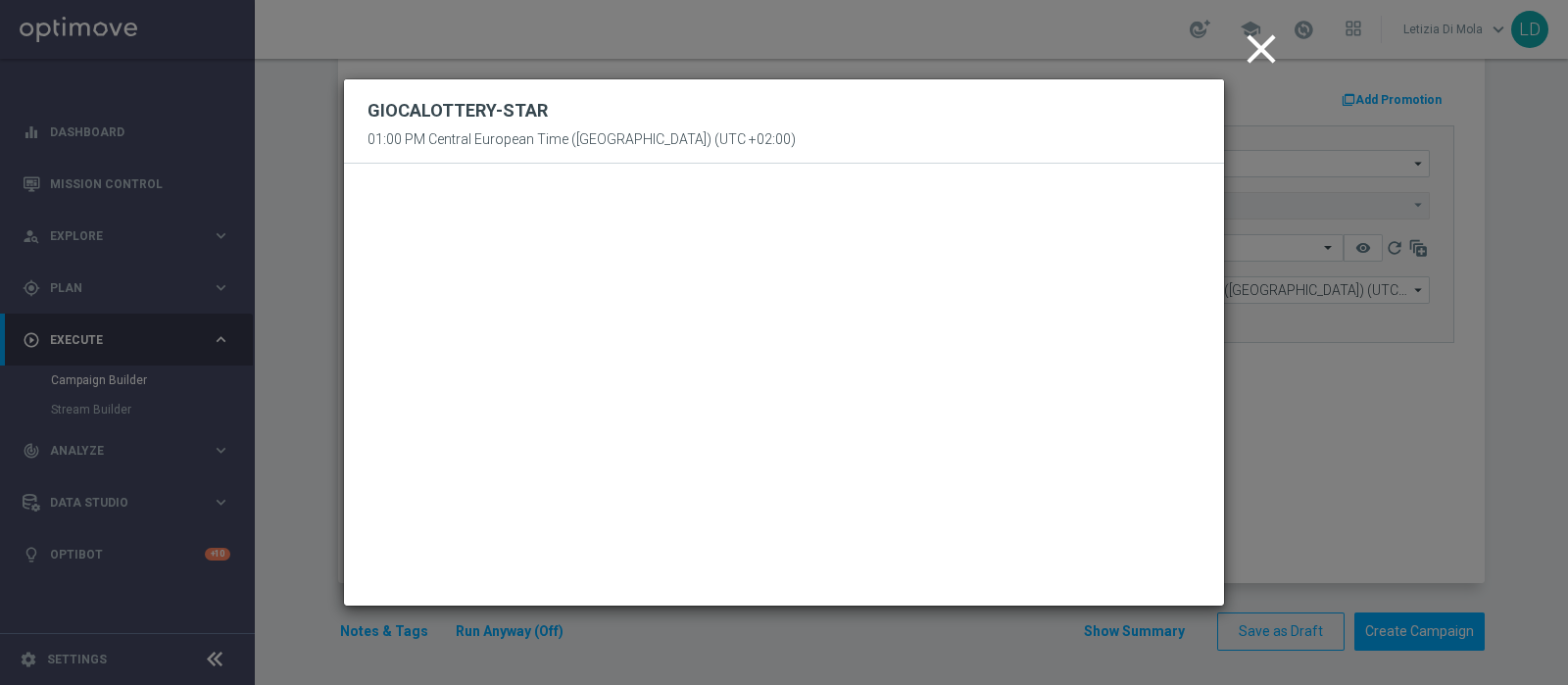
click at [1269, 35] on icon "close" at bounding box center [1262, 49] width 49 height 49
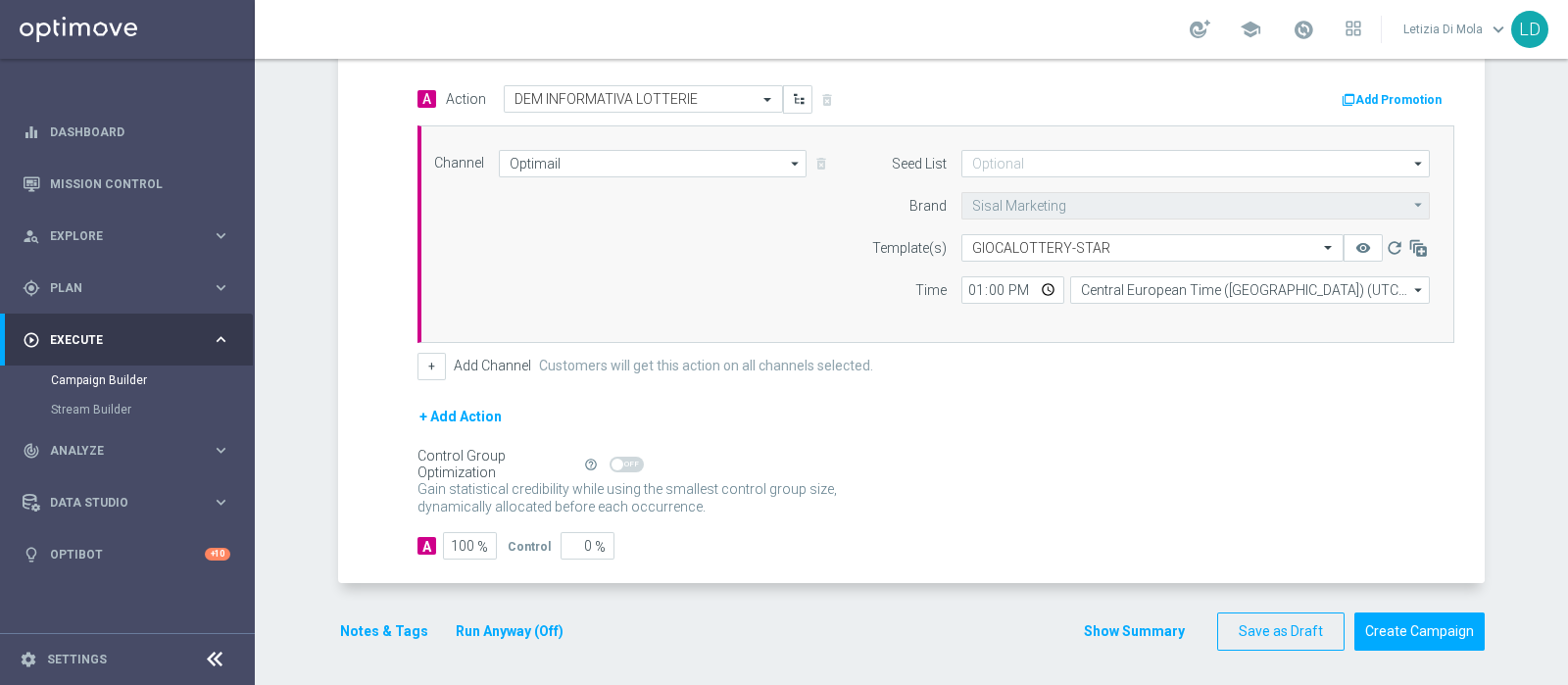
click at [390, 629] on button "Notes & Tags" at bounding box center [385, 631] width 92 height 25
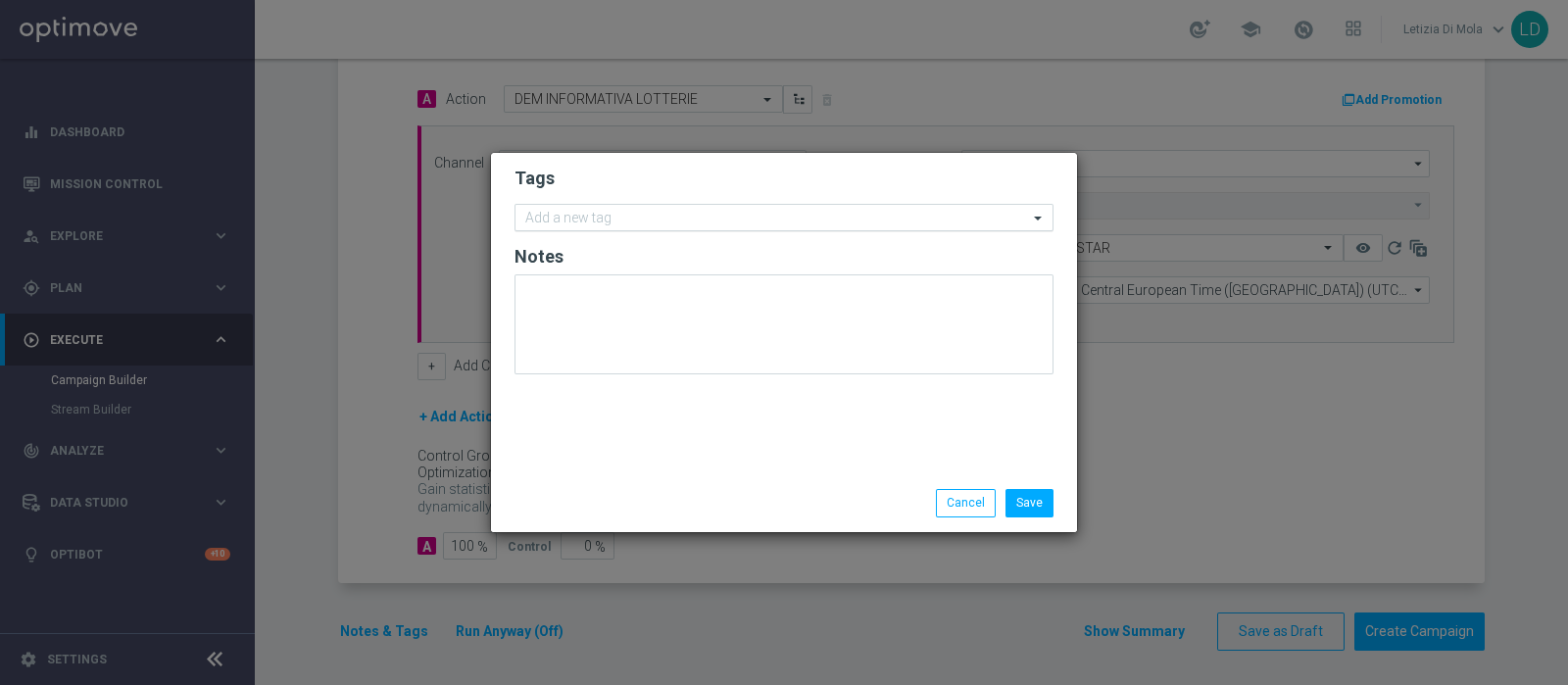
click at [605, 225] on input "text" at bounding box center [776, 219] width 502 height 17
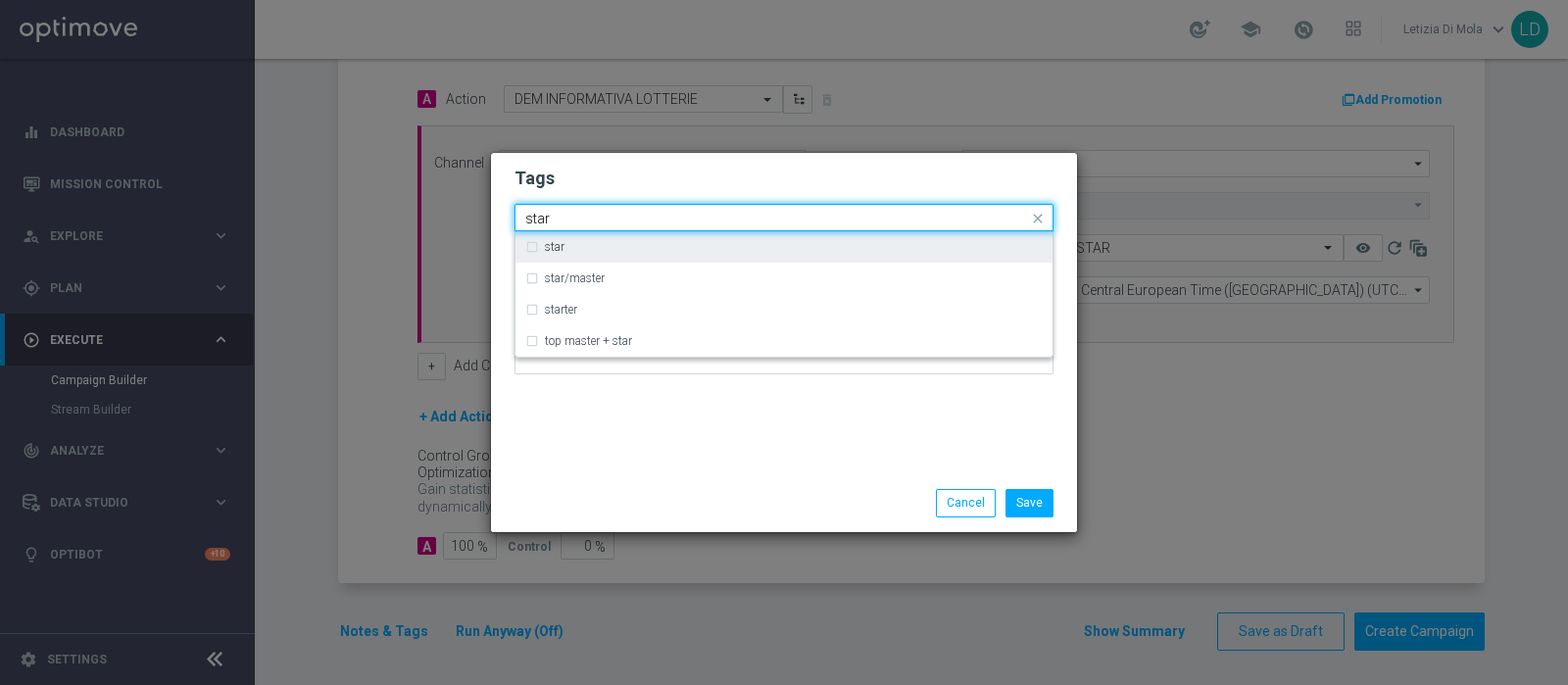
click at [638, 247] on div "star" at bounding box center [793, 247] width 497 height 12
type input "star"
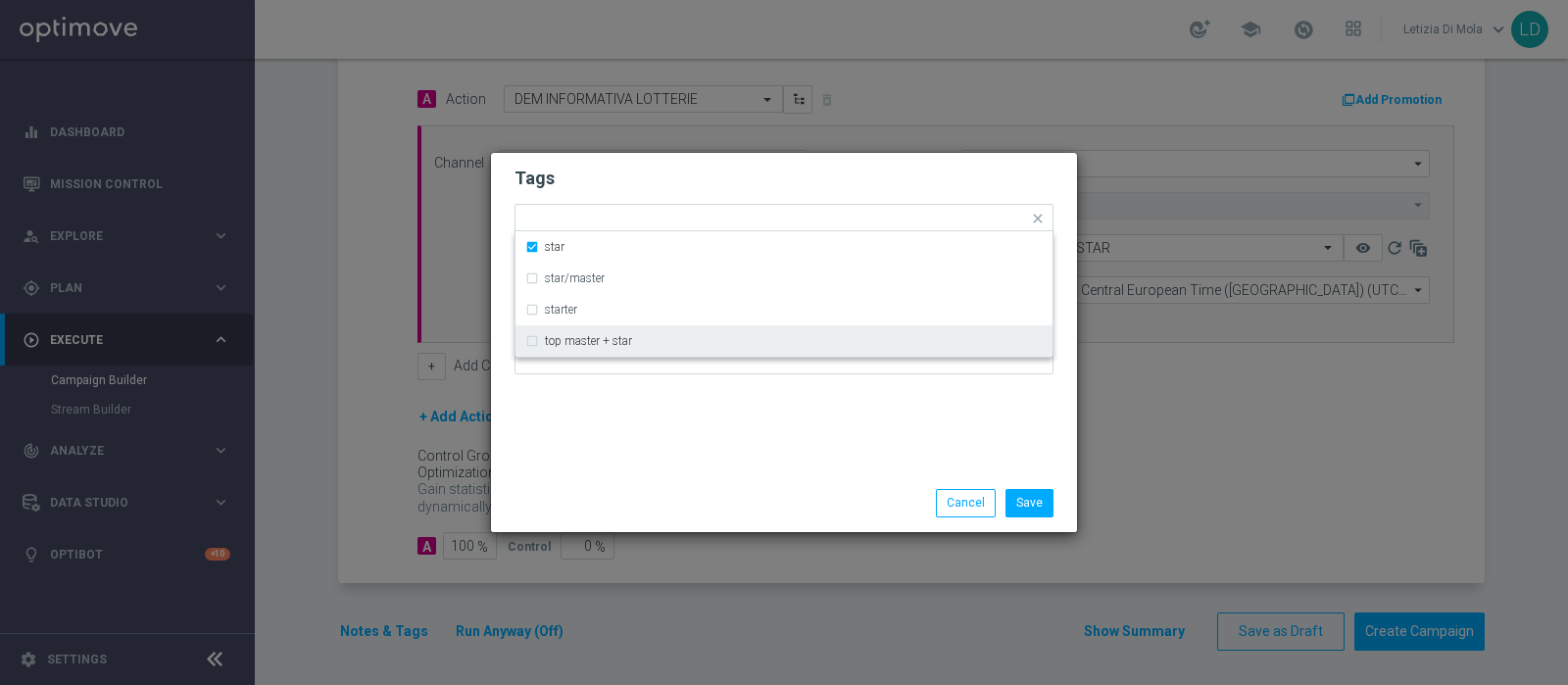
click at [650, 467] on div "Tags Quick find × star star star/master starter top master + star Notes" at bounding box center [783, 314] width 586 height 322
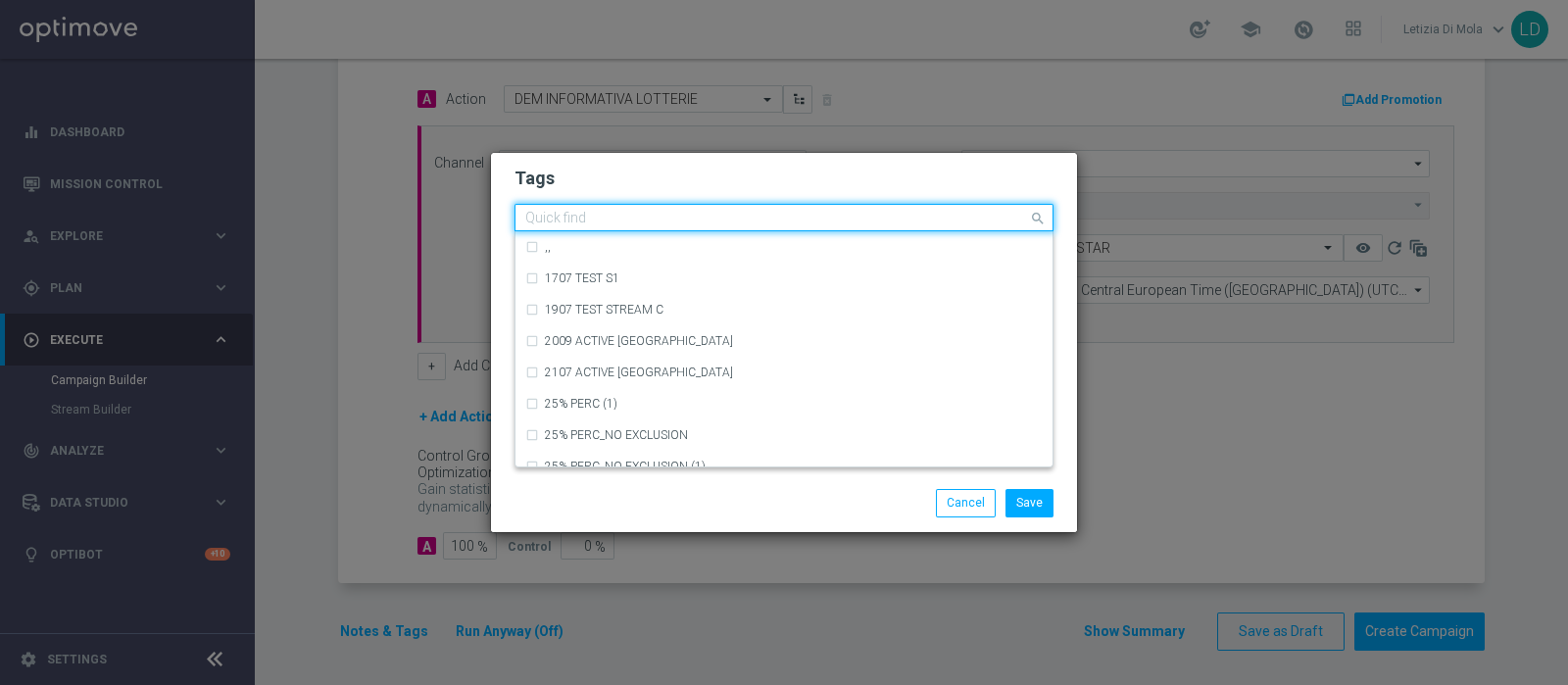
click at [672, 218] on input "text" at bounding box center [776, 219] width 502 height 17
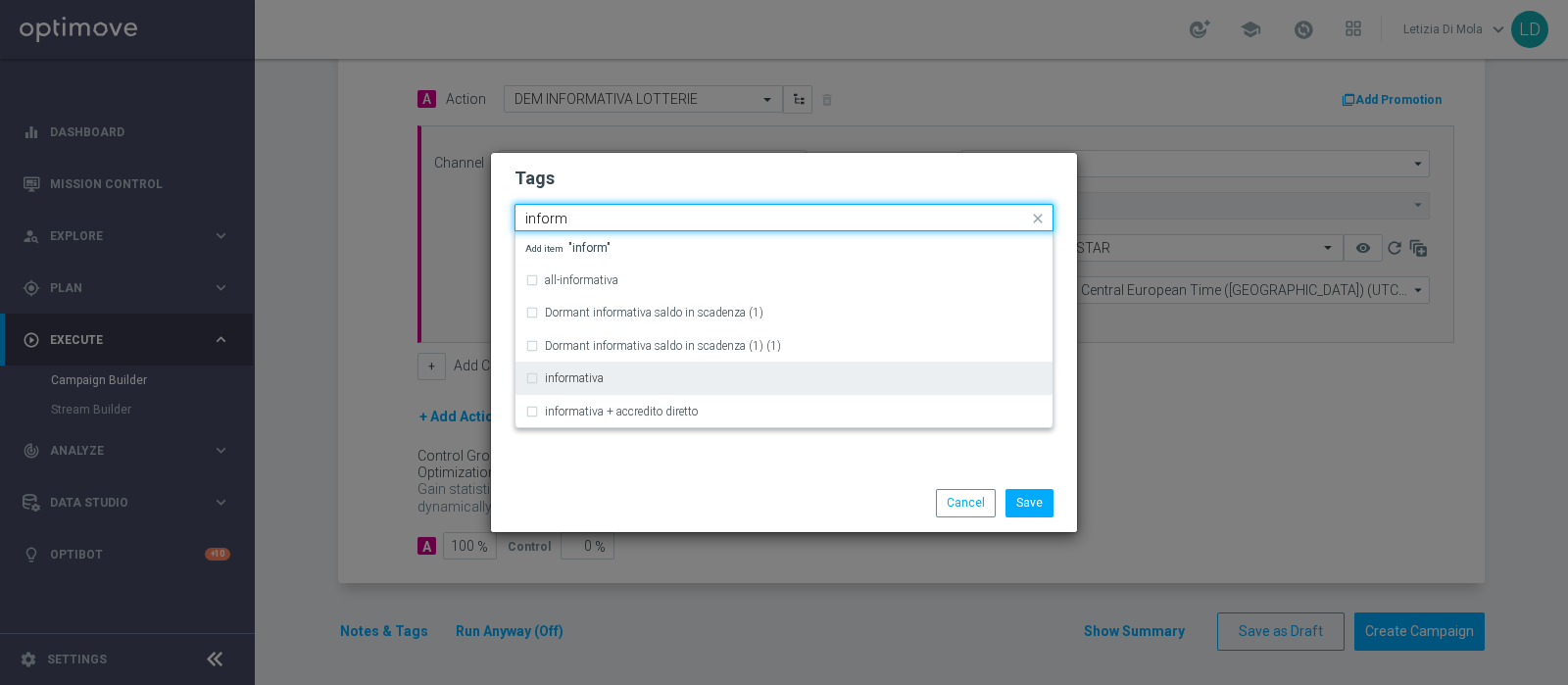
click at [744, 371] on div "informativa" at bounding box center [783, 379] width 517 height 31
type input "inform"
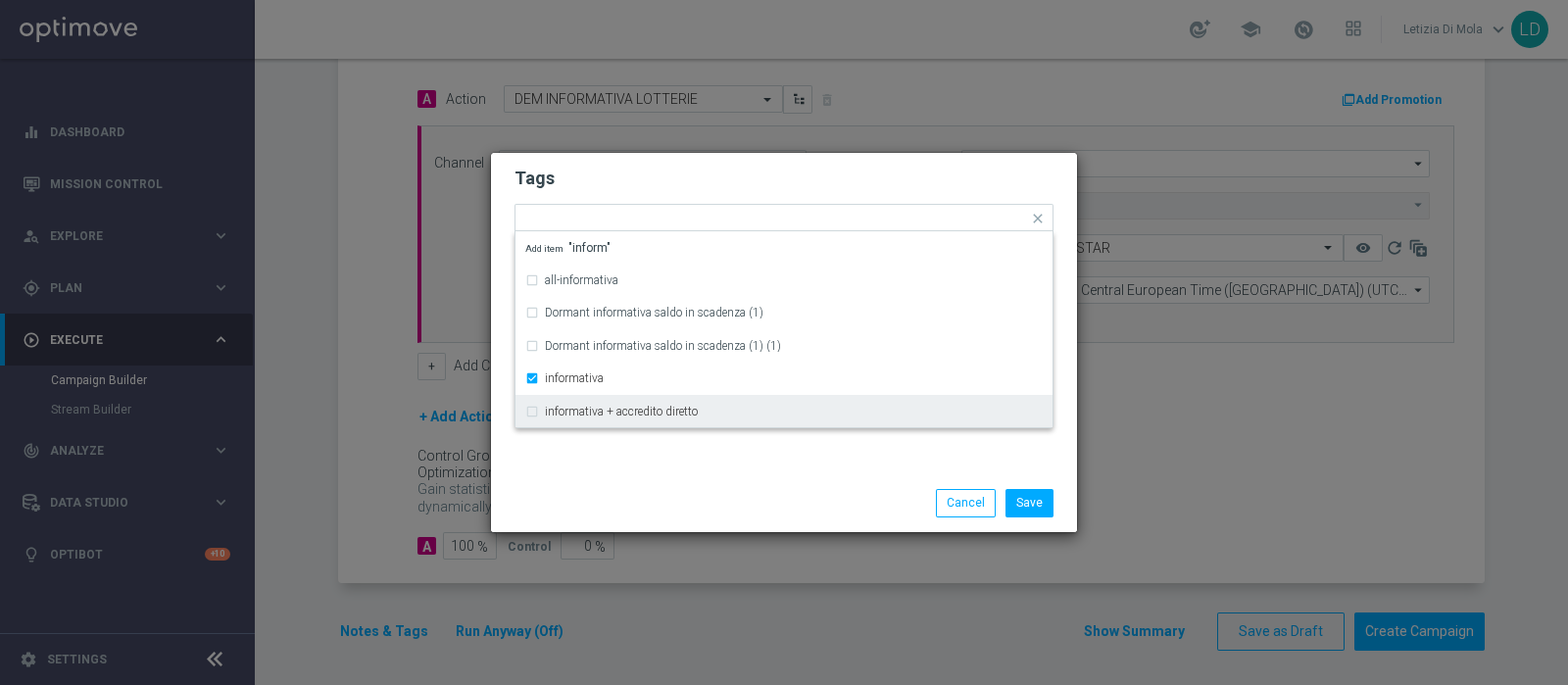
click at [763, 515] on div "Save Cancel" at bounding box center [878, 502] width 380 height 27
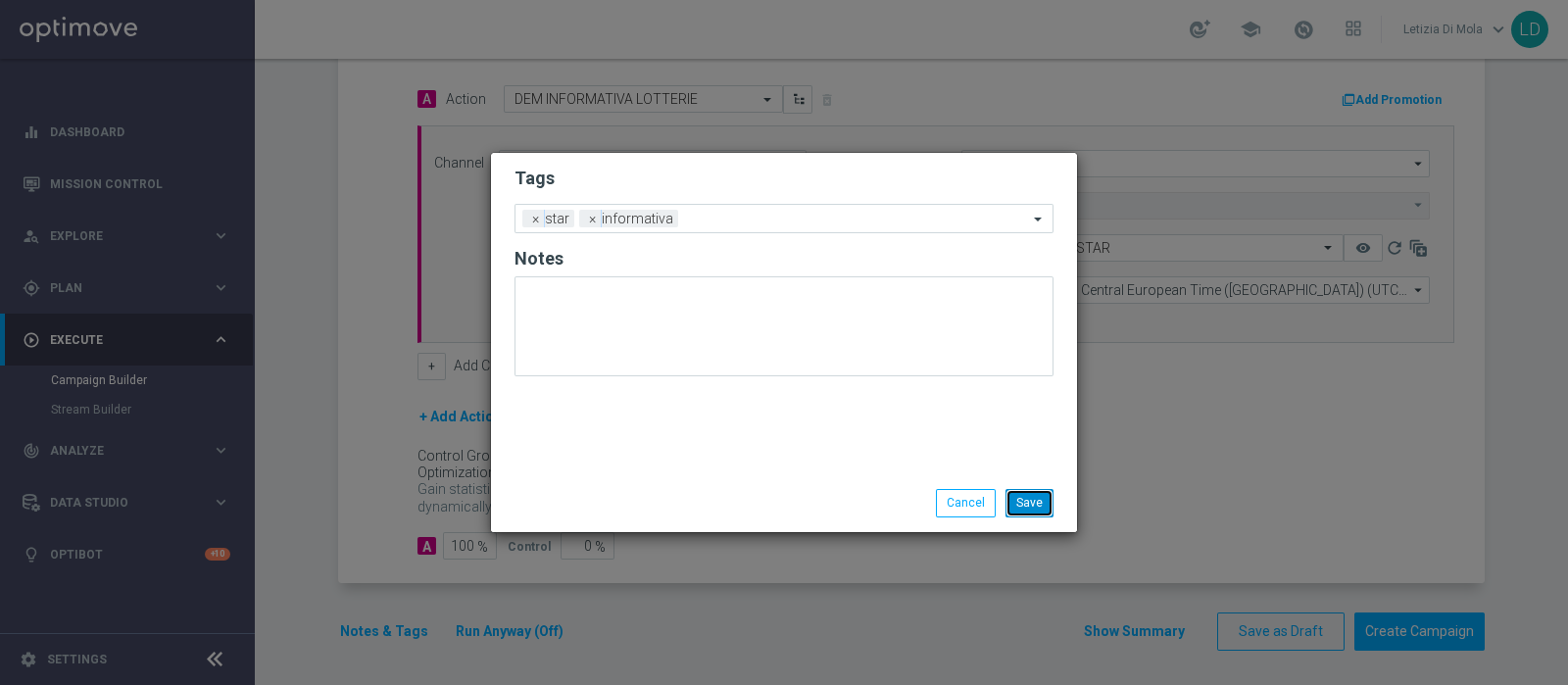
click at [1039, 501] on button "Save" at bounding box center [1029, 502] width 48 height 27
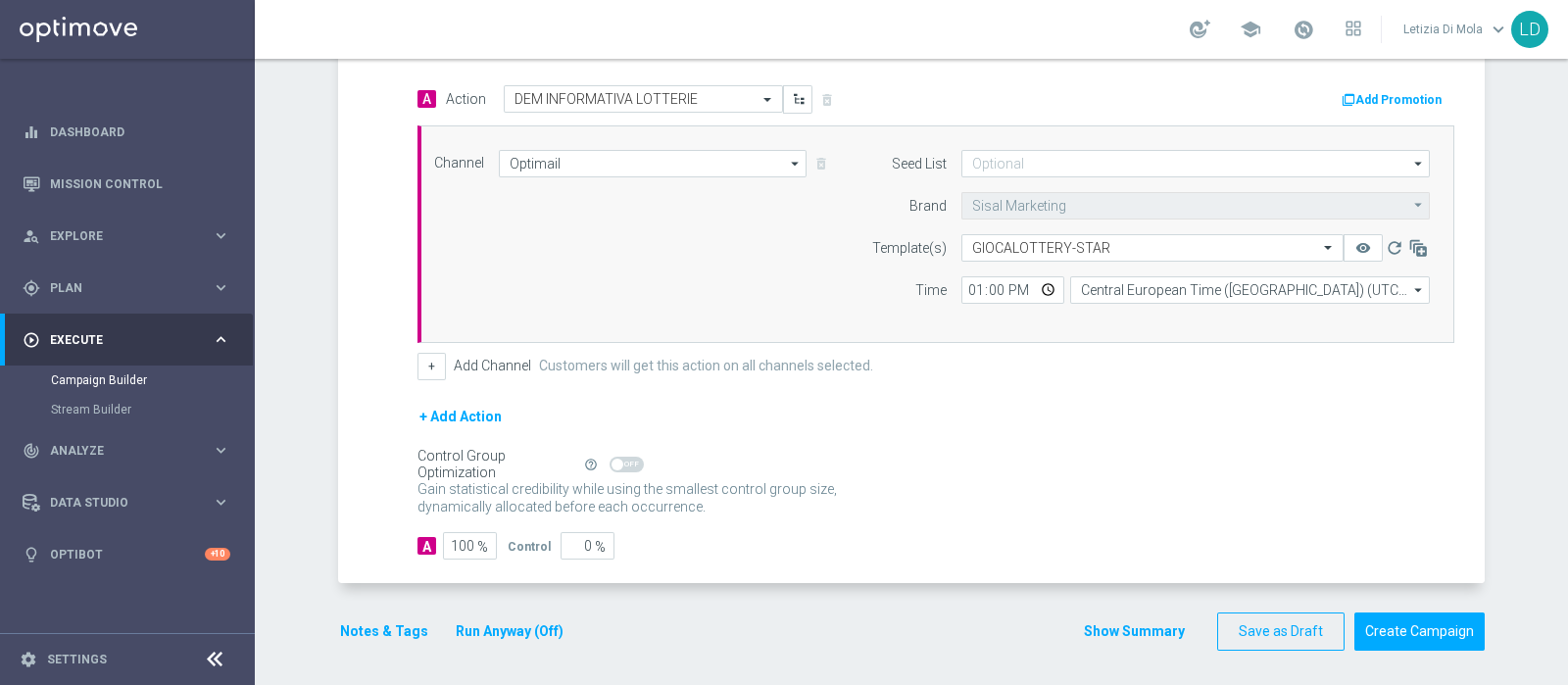
scroll to position [343, 0]
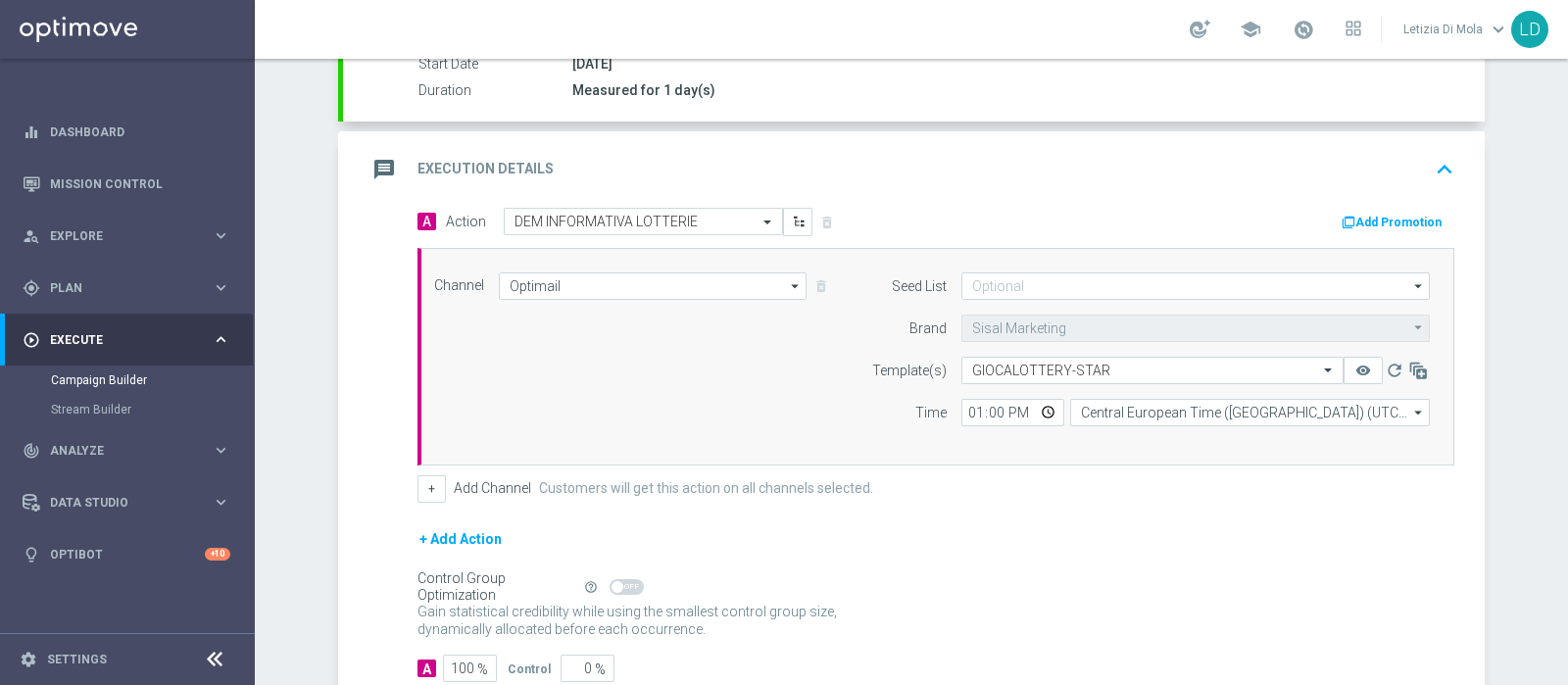
click at [367, 160] on icon "message" at bounding box center [385, 170] width 35 height 35
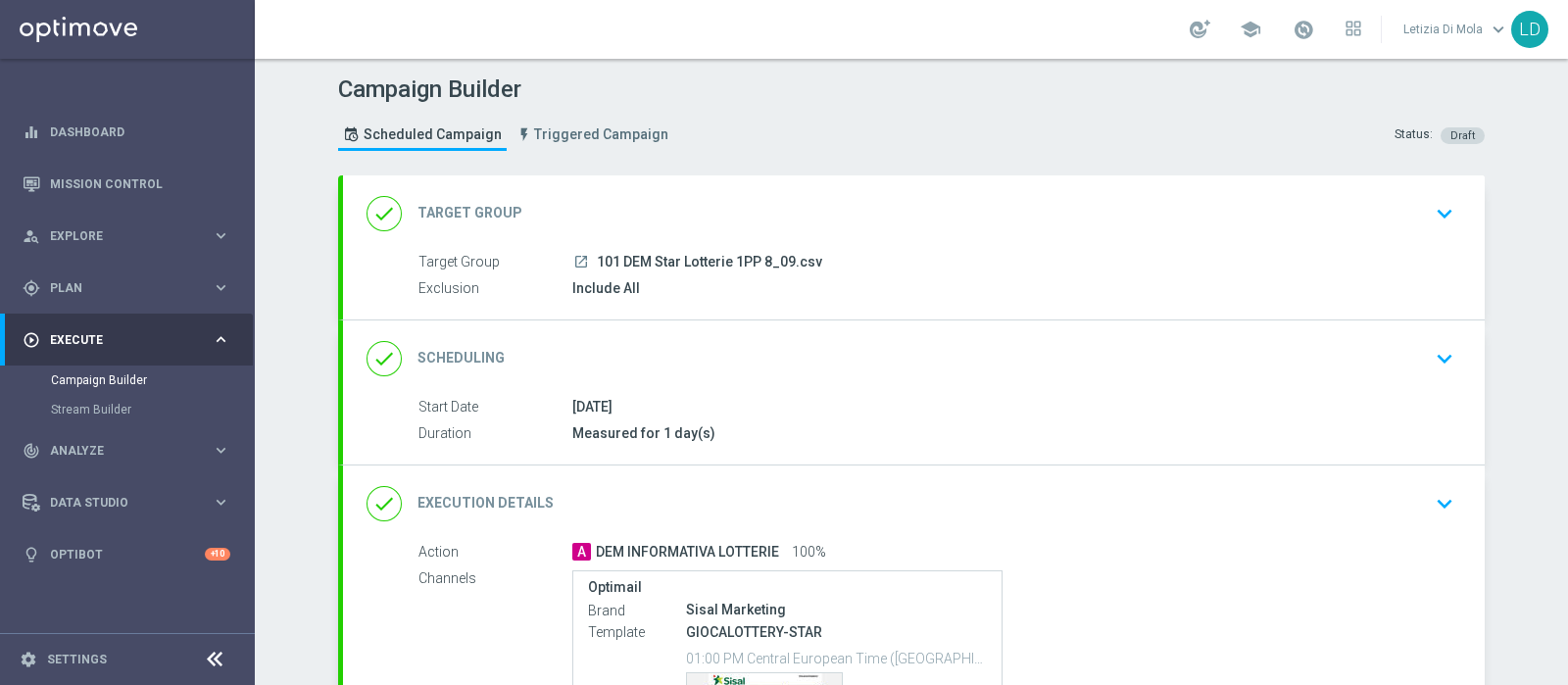
scroll to position [268, 0]
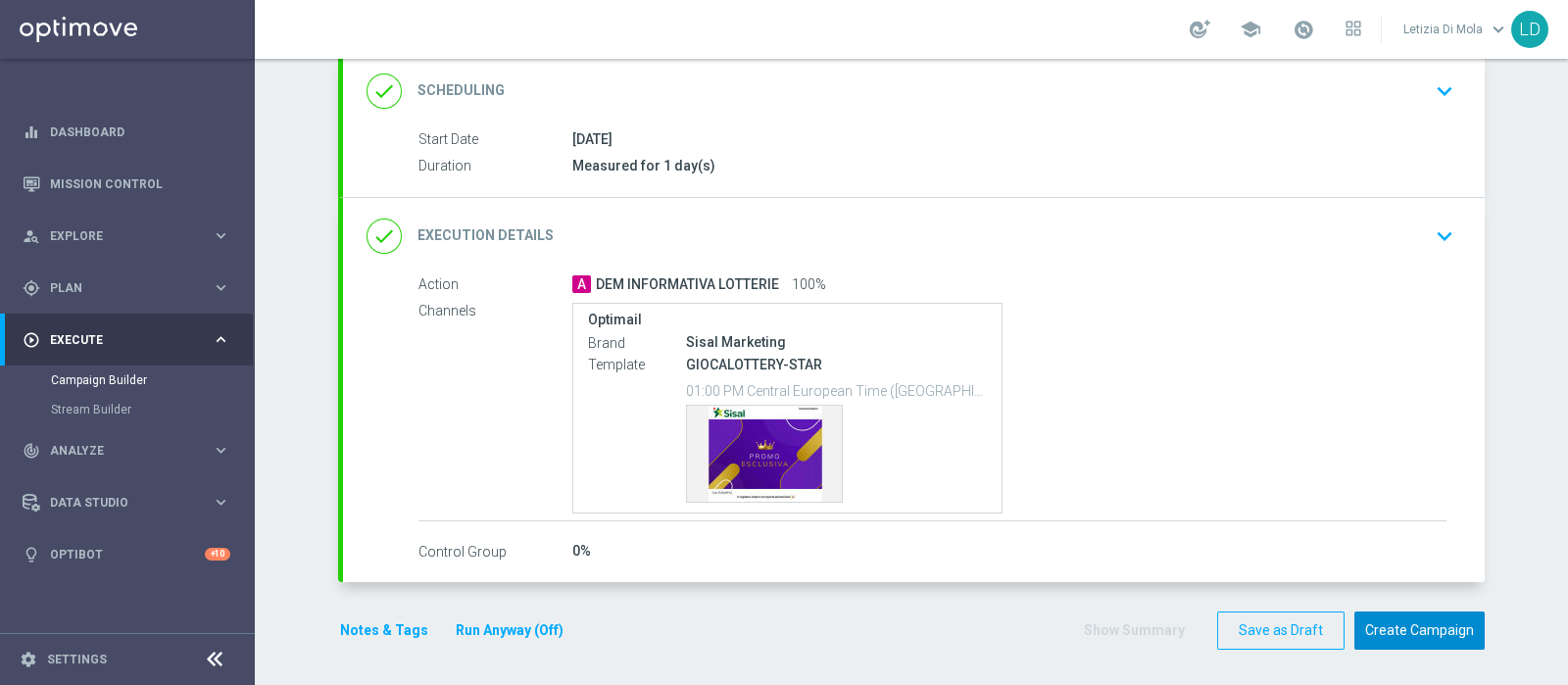
click at [1418, 624] on button "Create Campaign" at bounding box center [1419, 630] width 131 height 38
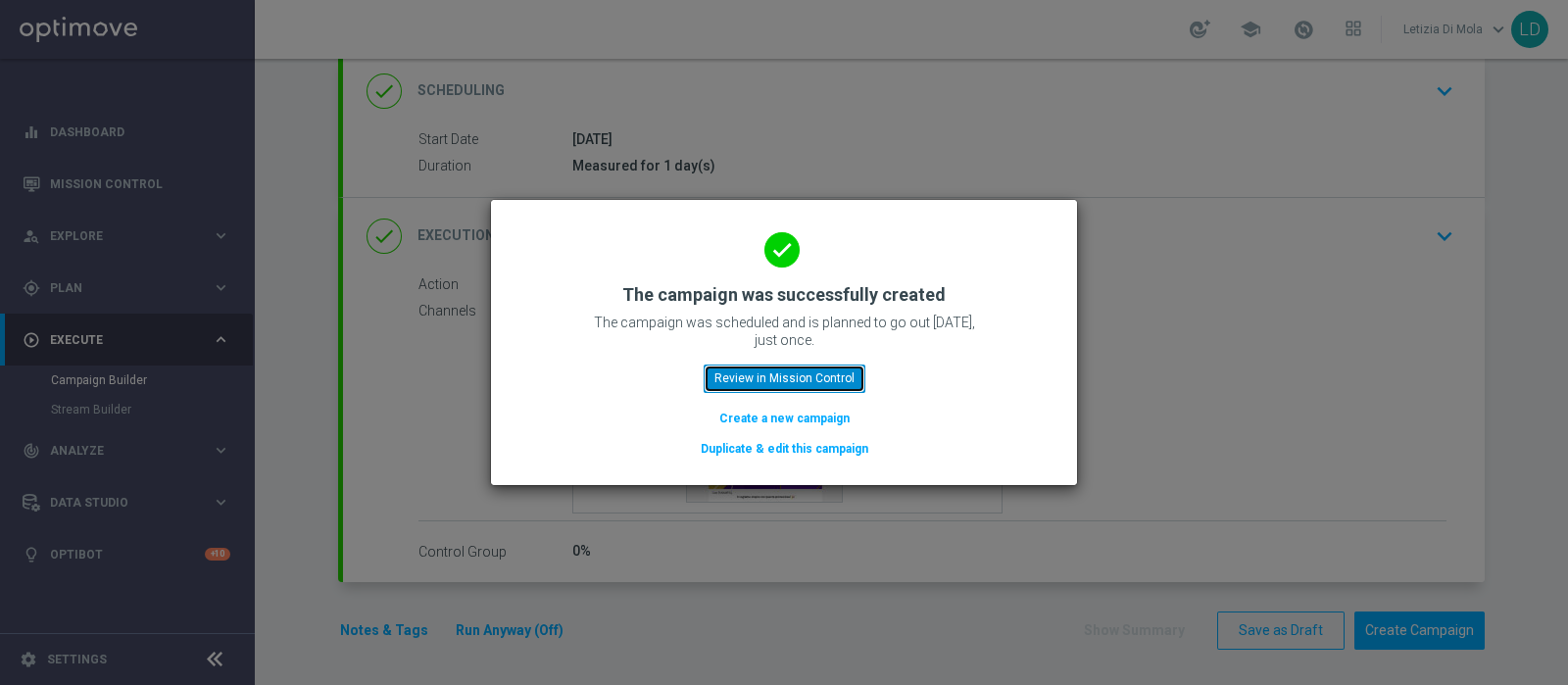
click at [782, 384] on button "Review in Mission Control" at bounding box center [784, 379] width 162 height 27
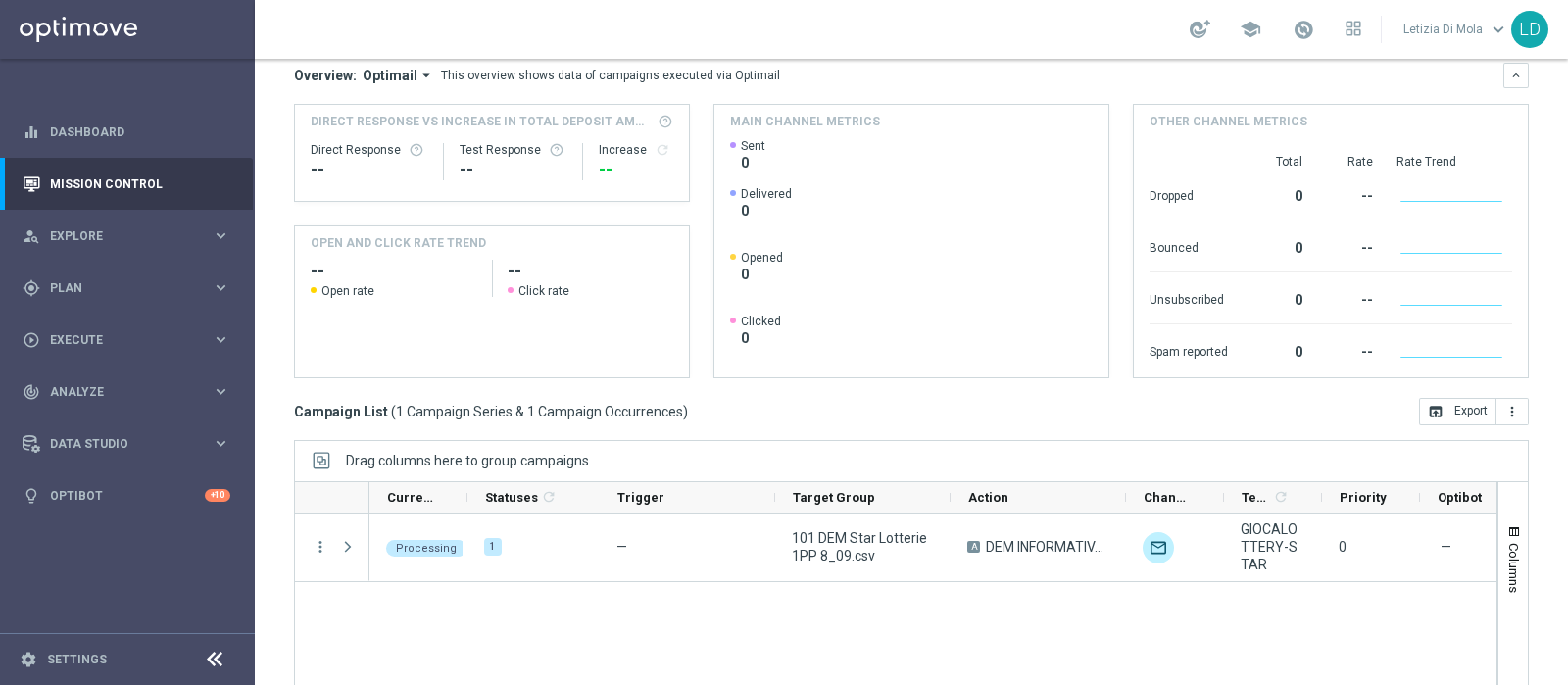
scroll to position [334, 0]
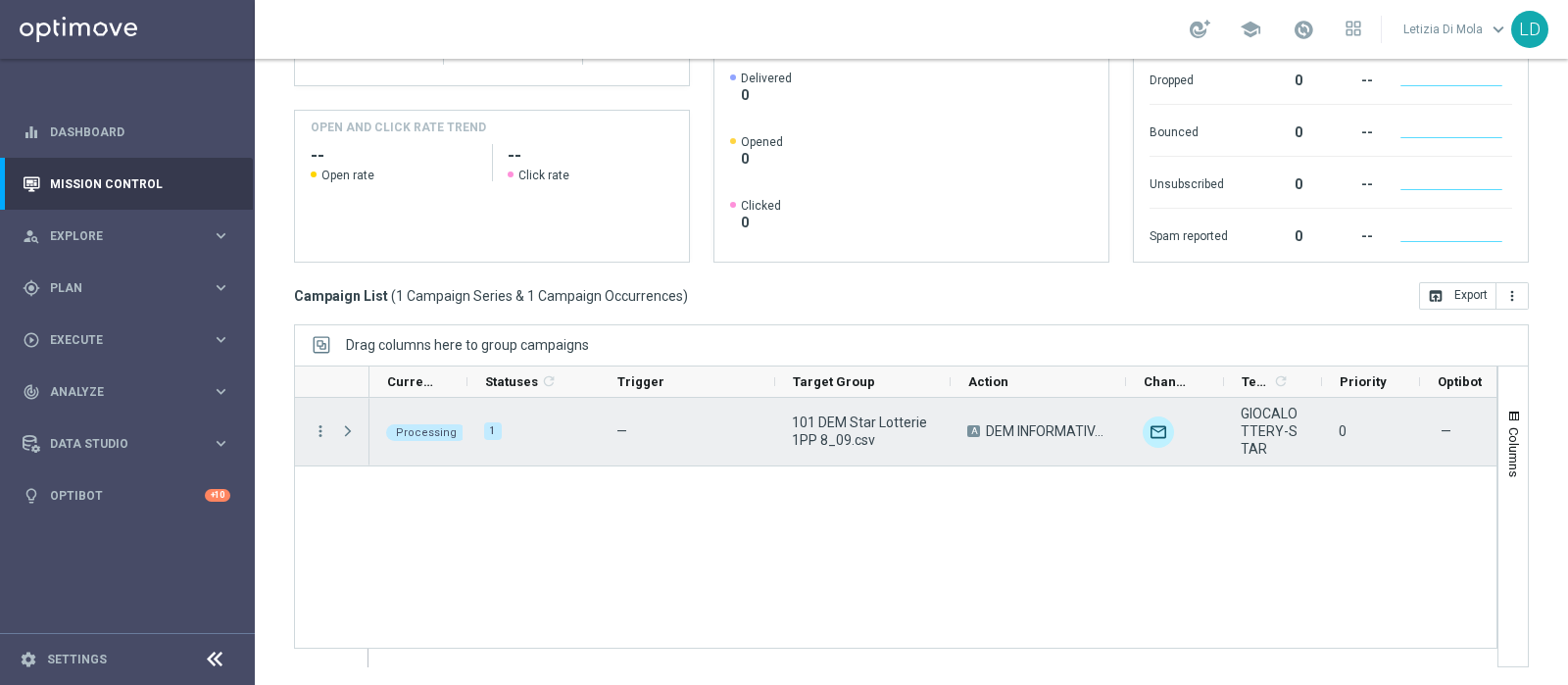
click at [347, 433] on span "Press SPACE to select this row." at bounding box center [348, 431] width 18 height 16
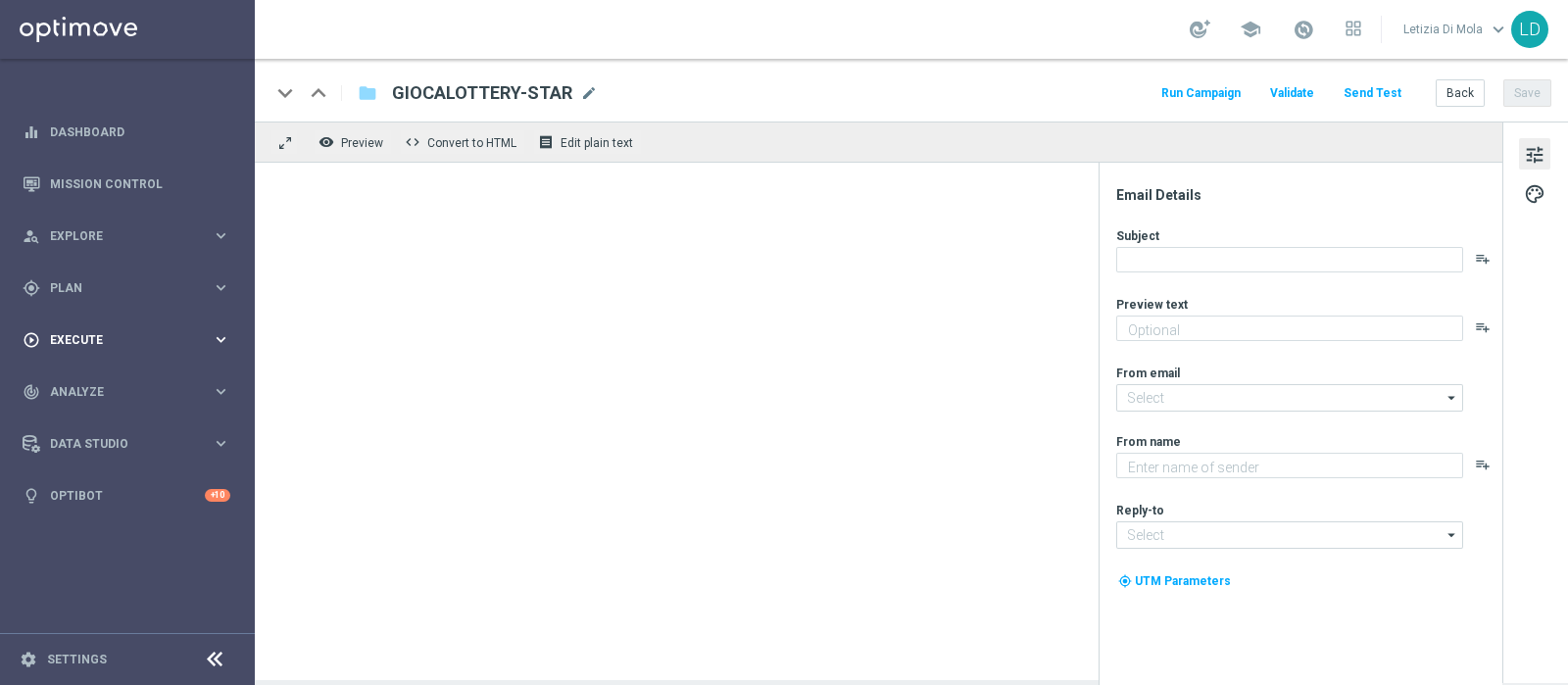
type textarea "Fino a 200€ di bonus!"
type input "[EMAIL_ADDRESS][DOMAIN_NAME]"
type textarea "Sisal Vip"
type input "[EMAIL_ADDRESS][DOMAIN_NAME]"
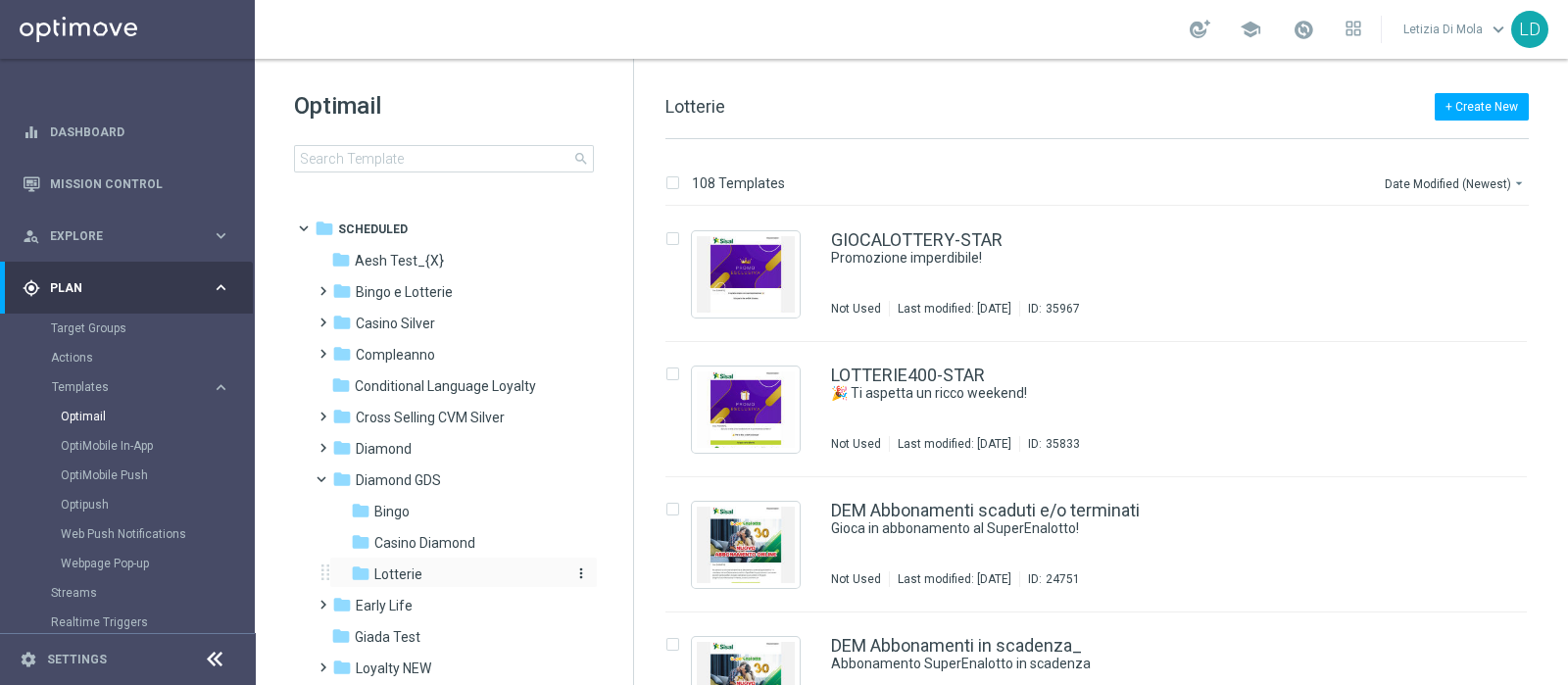
click at [488, 573] on div "folder Lotterie" at bounding box center [455, 574] width 209 height 23
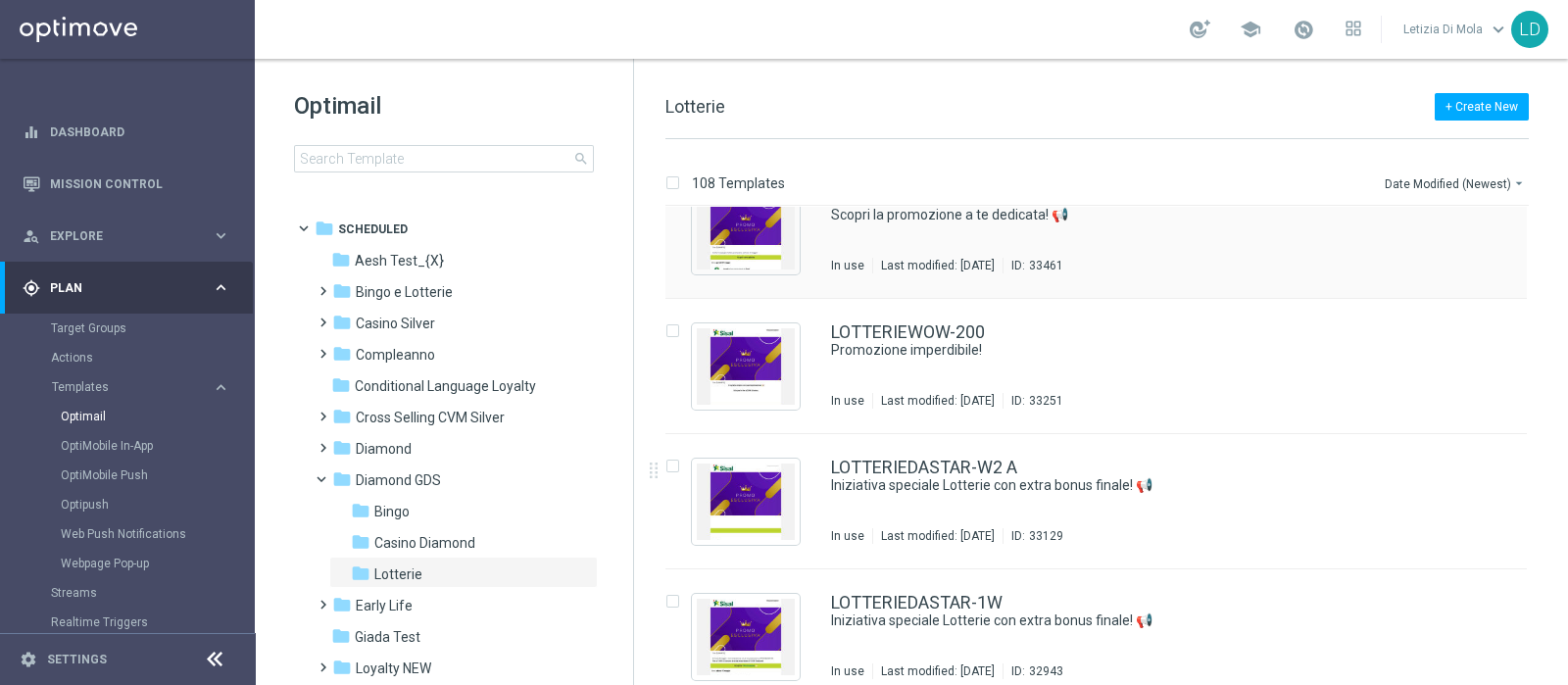
scroll to position [3430, 0]
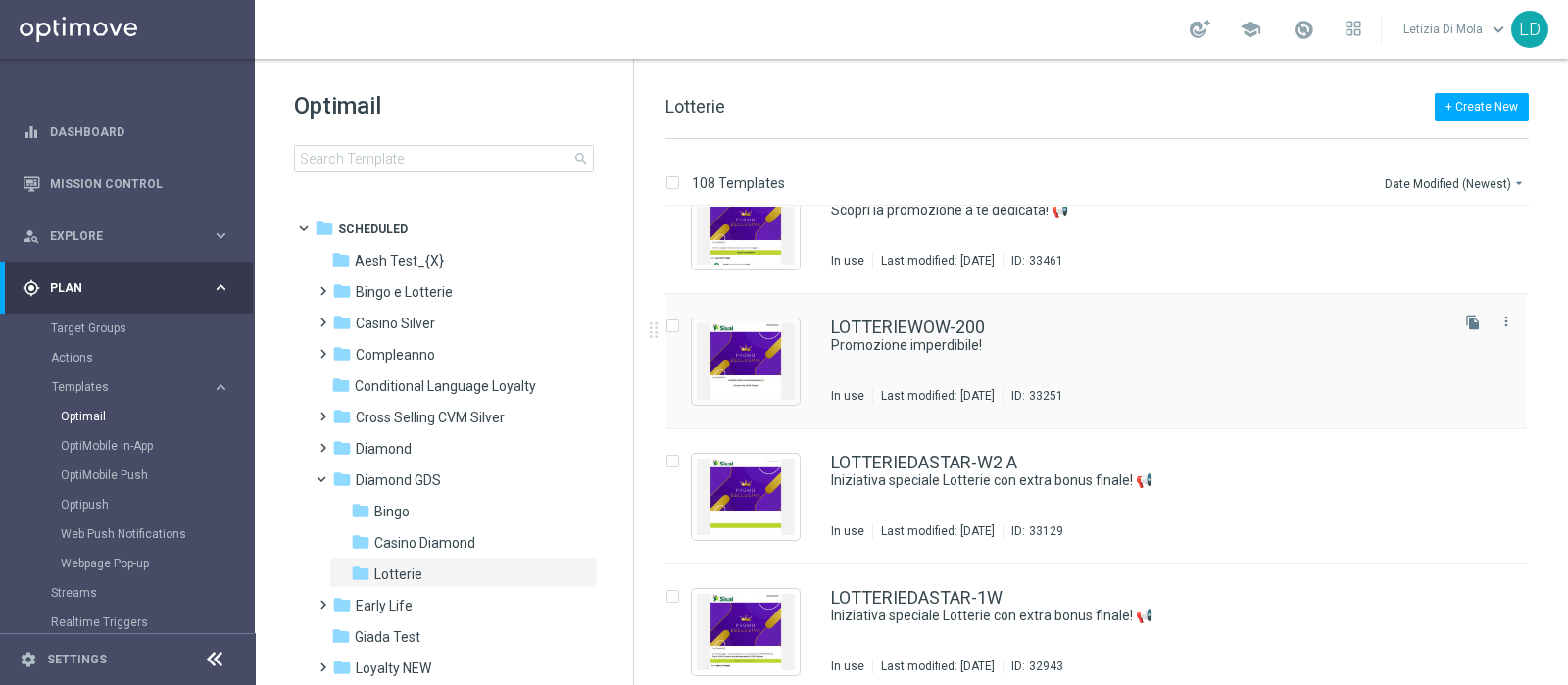
click at [1101, 355] on div "LOTTERIEWOW-200 Promozione imperdibile! In use Last modified: Monday, May 19, 2…" at bounding box center [1137, 361] width 613 height 85
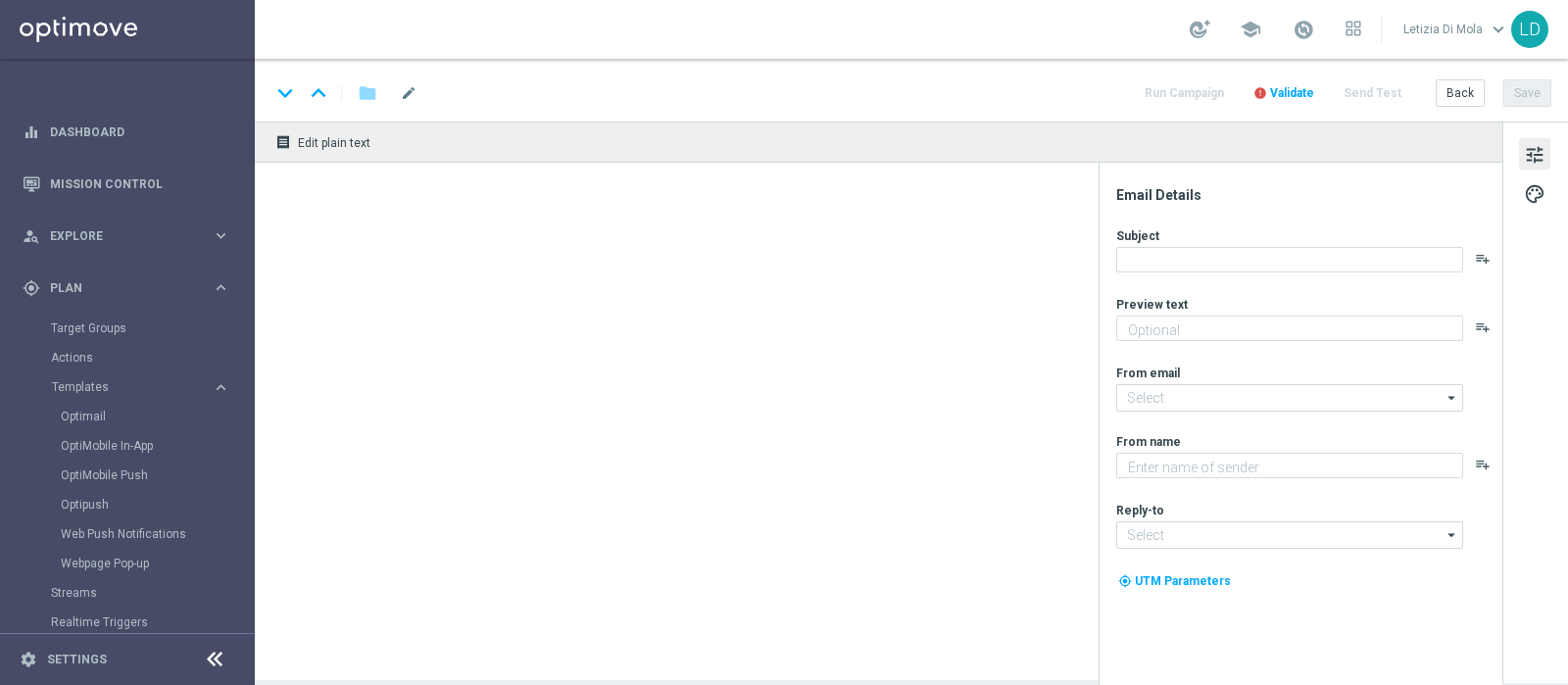
type textarea "Per te un bonus del 50% della ricarica fino a 200€!"
type input "giochi@comunicazioni.sisal.it"
type textarea "Sisal Vip"
type input "teamvip@sisal.it"
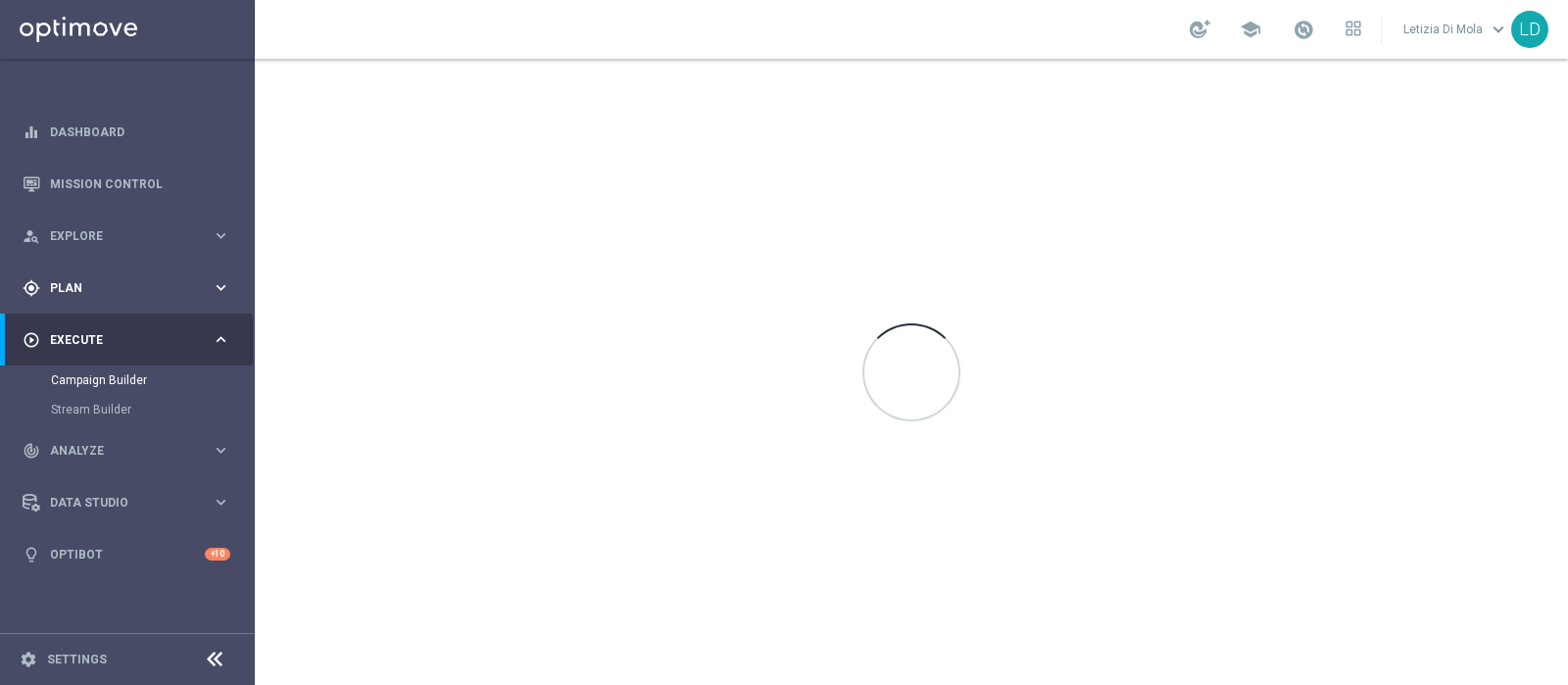
click at [214, 290] on icon "keyboard_arrow_right" at bounding box center [221, 288] width 19 height 19
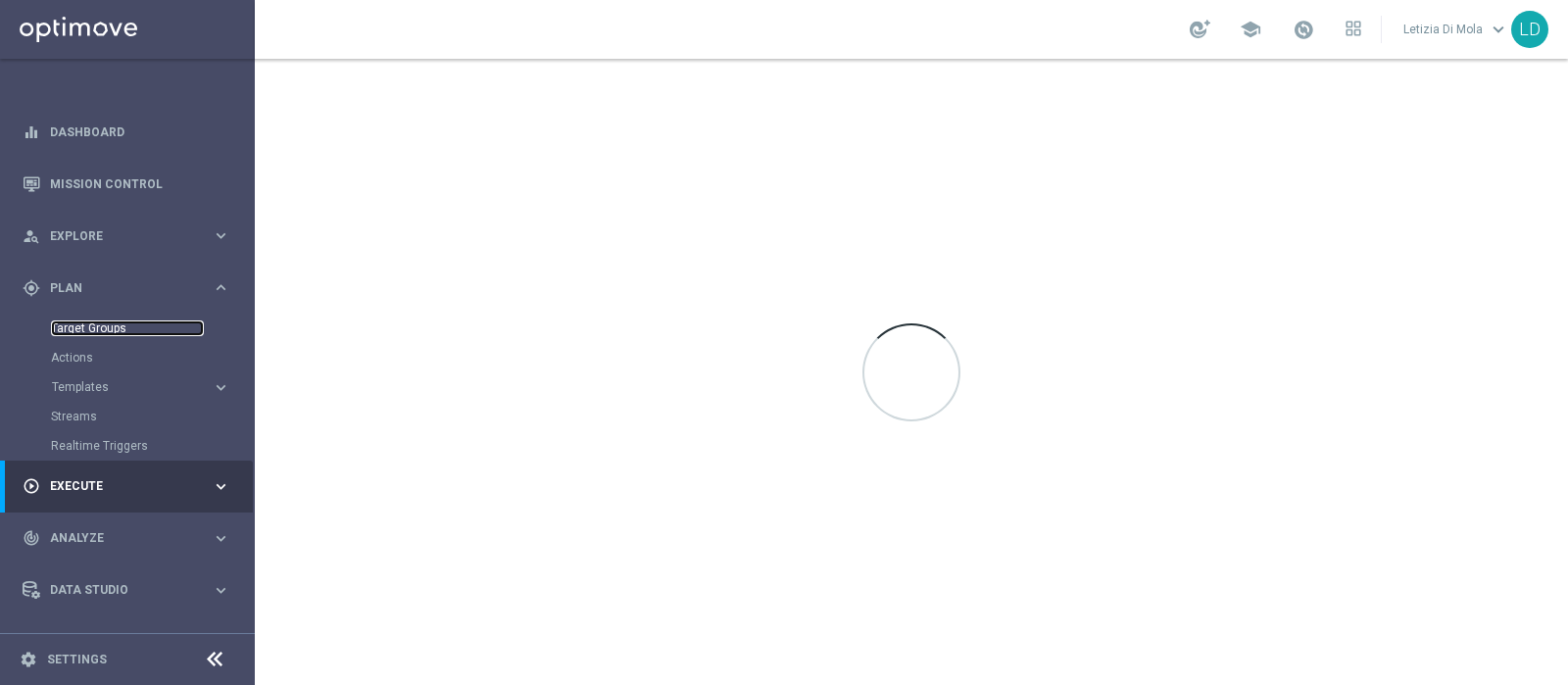
click at [92, 326] on link "Target Groups" at bounding box center [128, 329] width 153 height 16
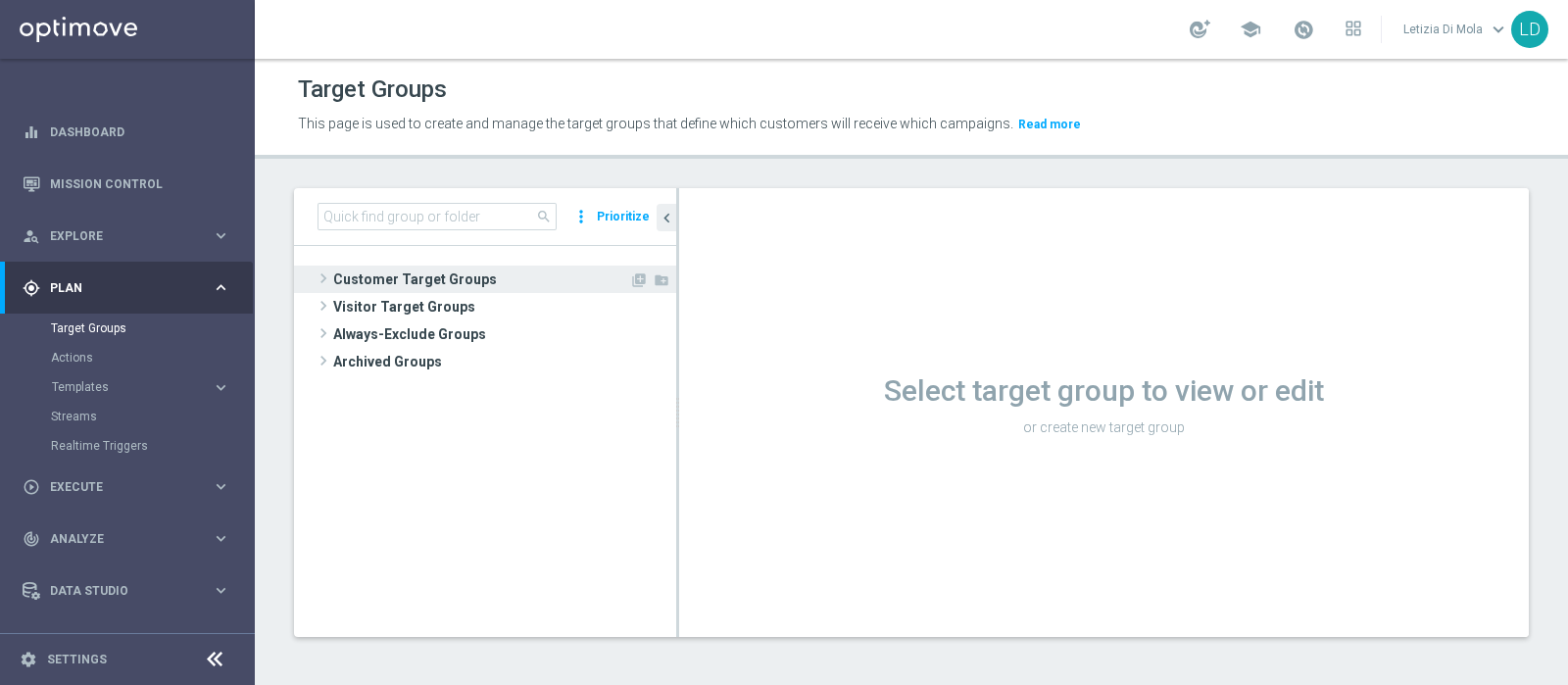
click at [340, 274] on span "Customer Target Groups" at bounding box center [482, 280] width 296 height 27
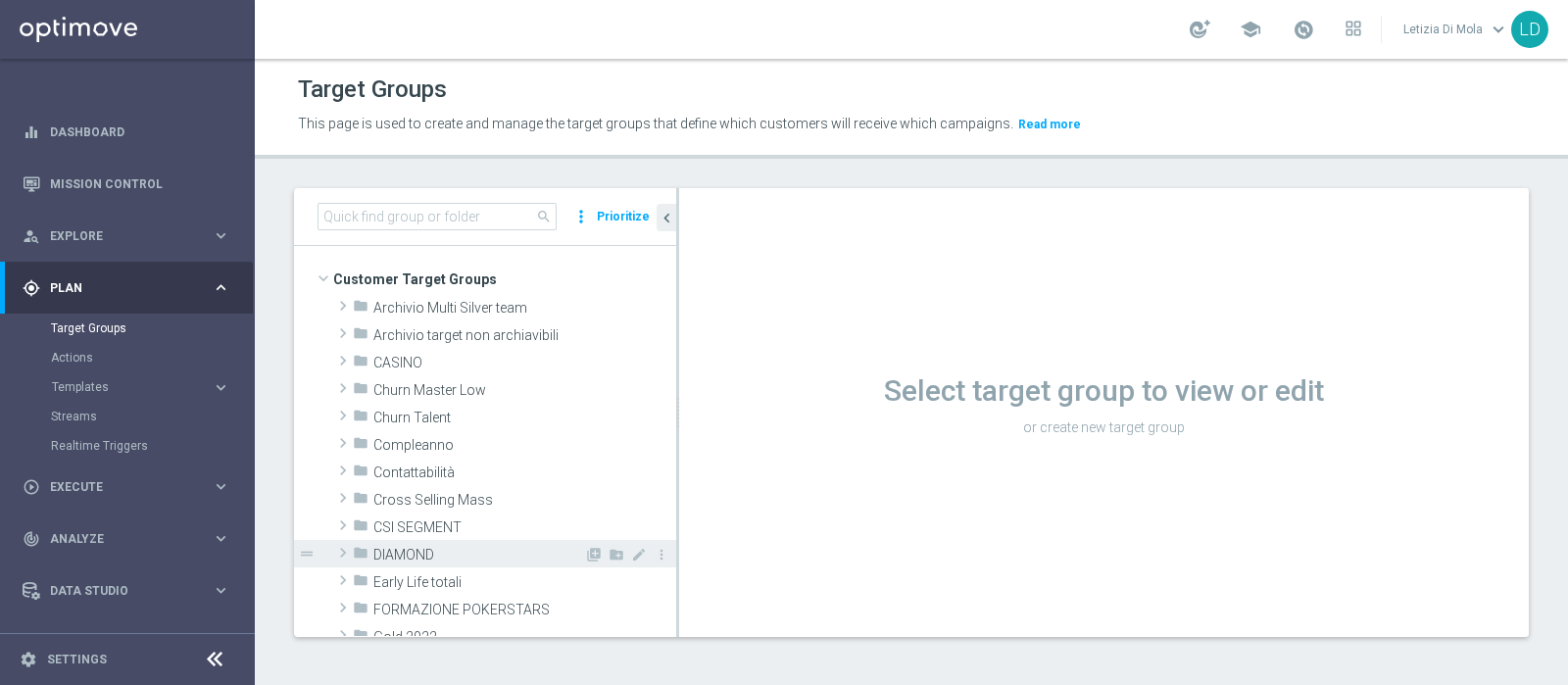
click at [413, 559] on span "DIAMOND" at bounding box center [479, 554] width 211 height 17
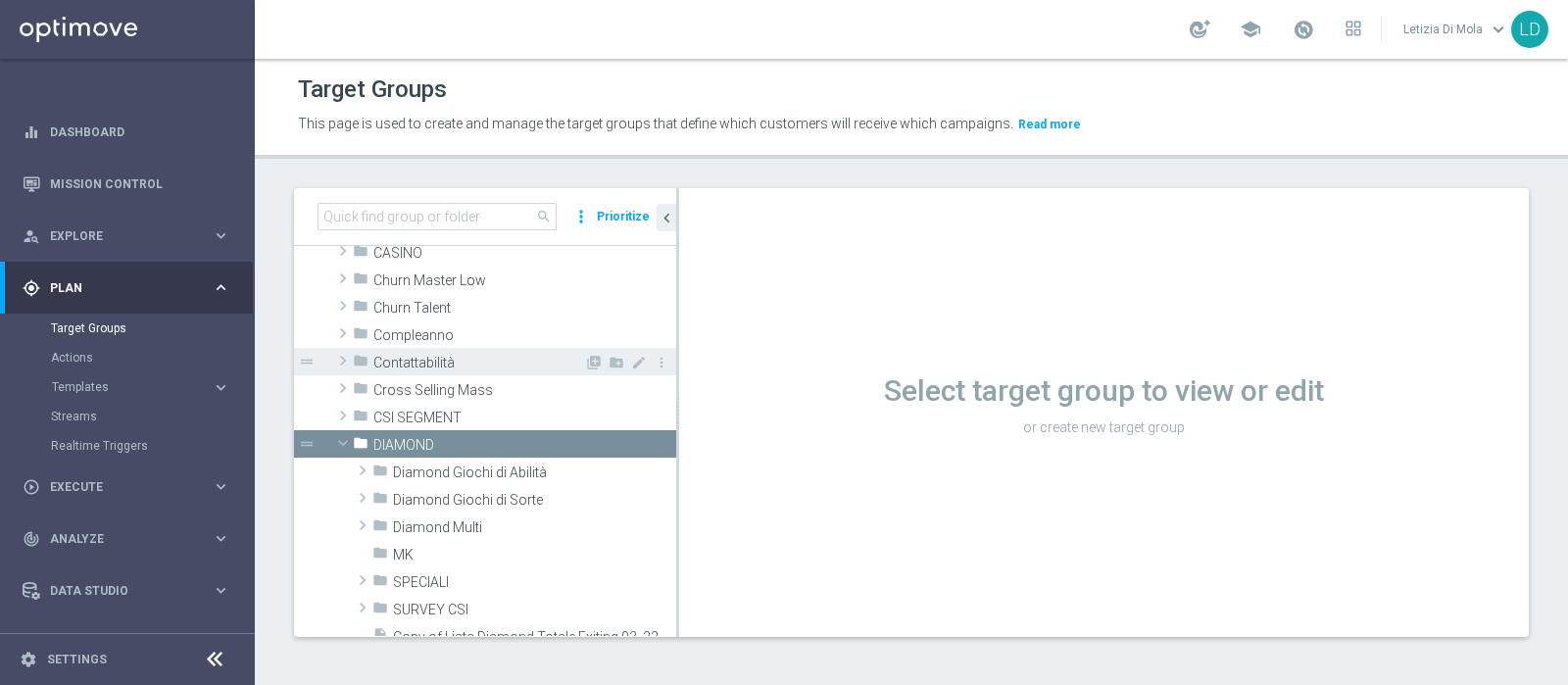
scroll to position [244, 0]
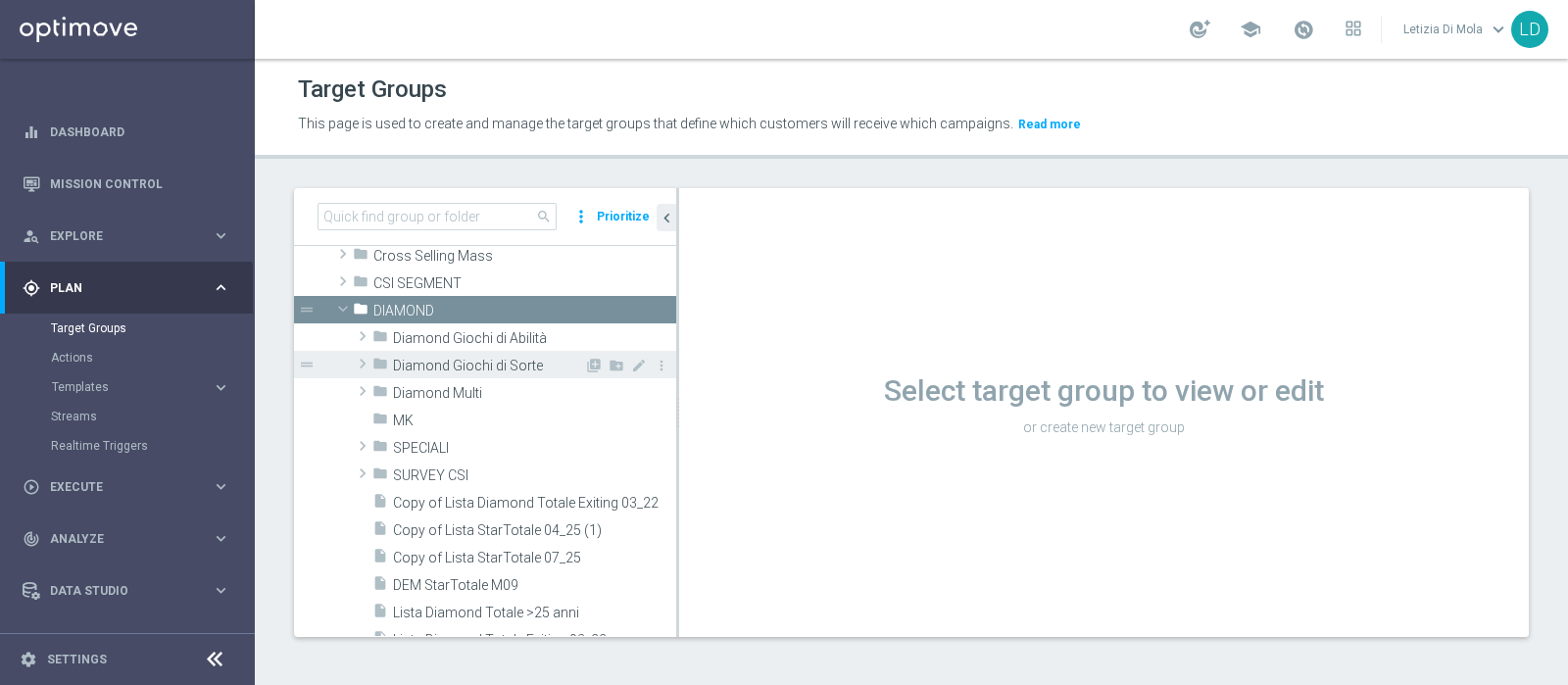
click at [466, 358] on span "Diamond Giochi di Sorte" at bounding box center [489, 366] width 191 height 17
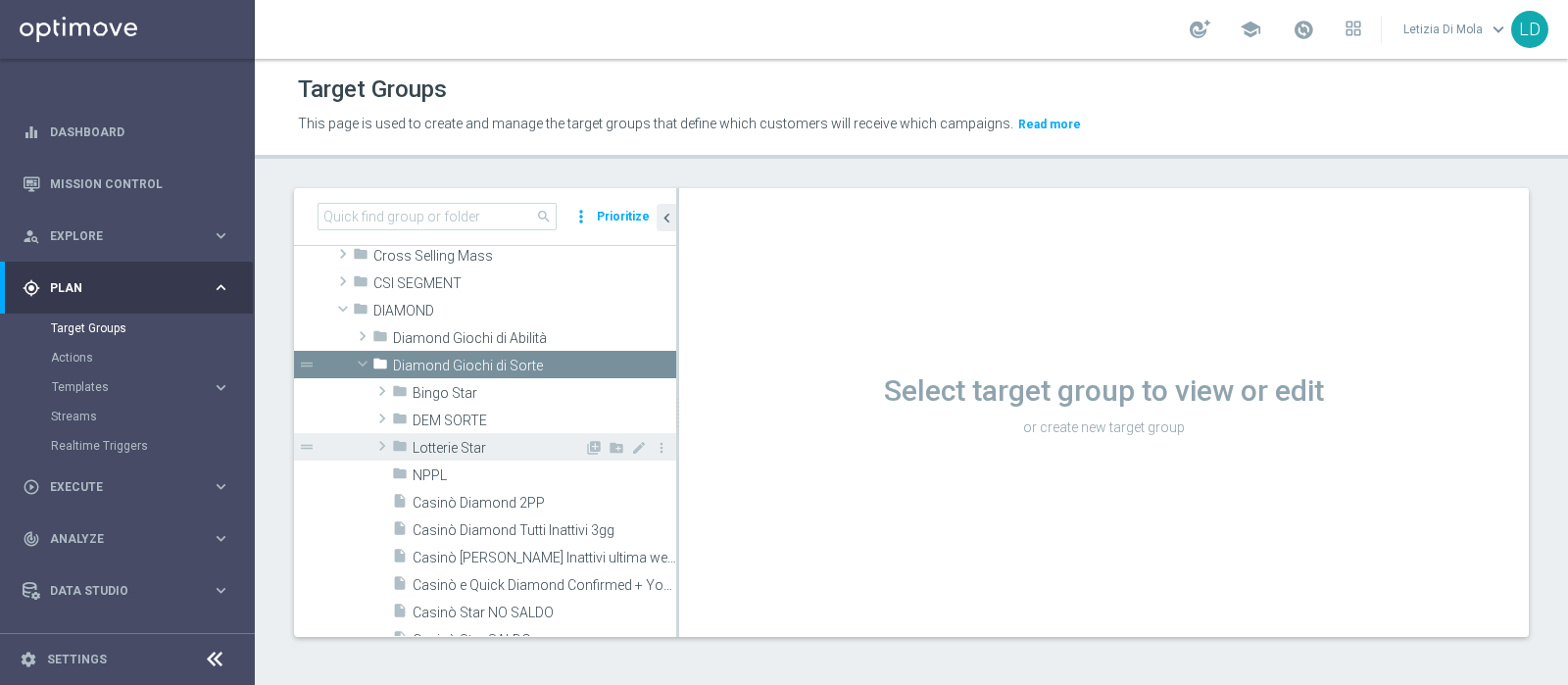
click at [472, 449] on span "Lotterie Star" at bounding box center [498, 448] width 172 height 17
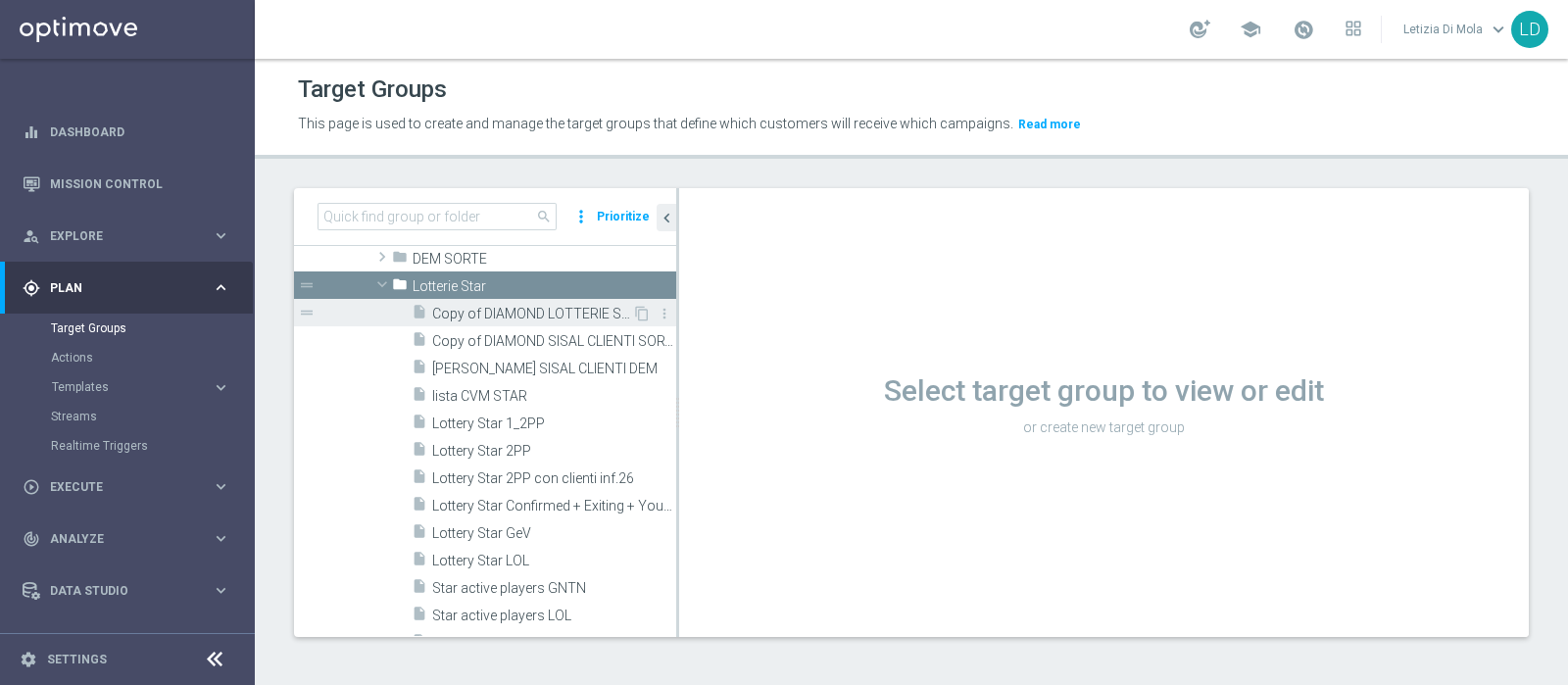
scroll to position [368, 0]
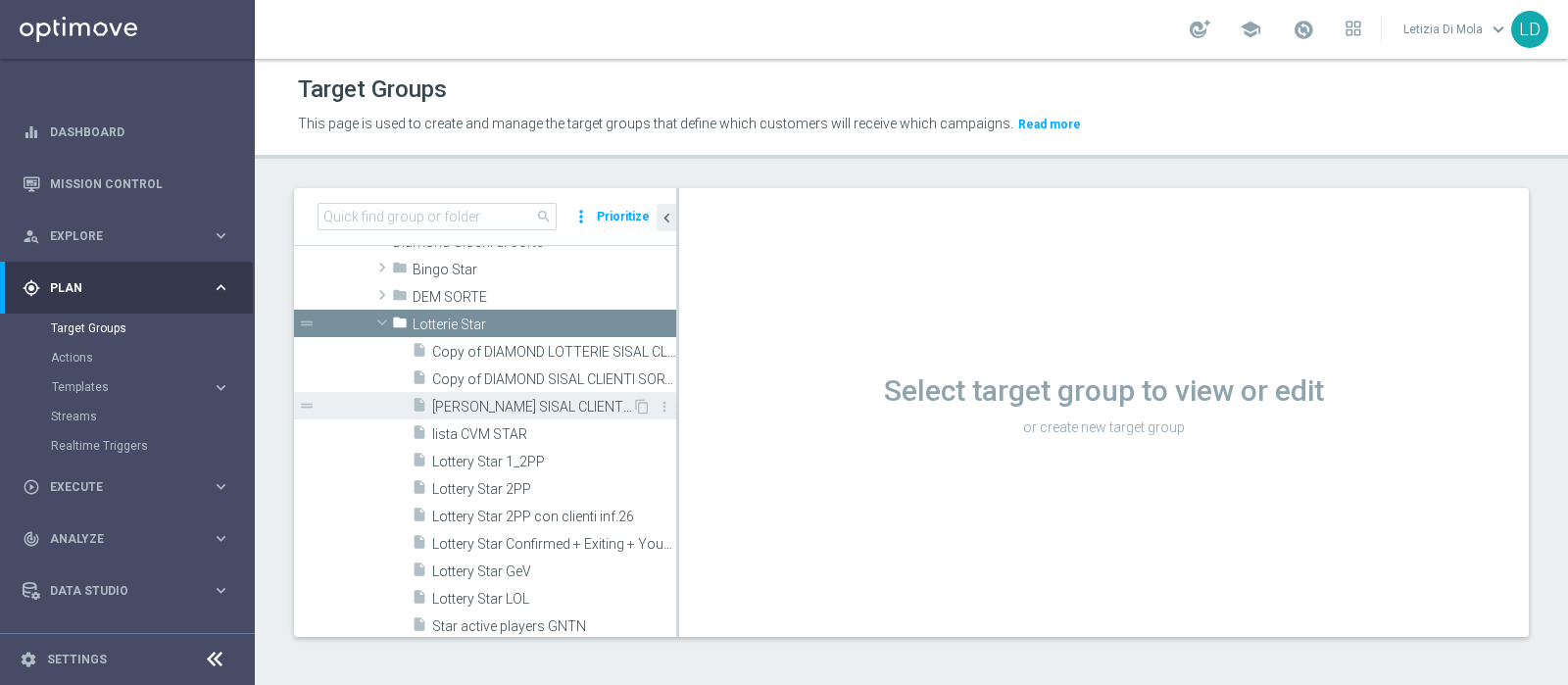
click at [543, 400] on span "DIAMOND LOTTERIE SISAL CLIENTI DEM" at bounding box center [532, 407] width 200 height 17
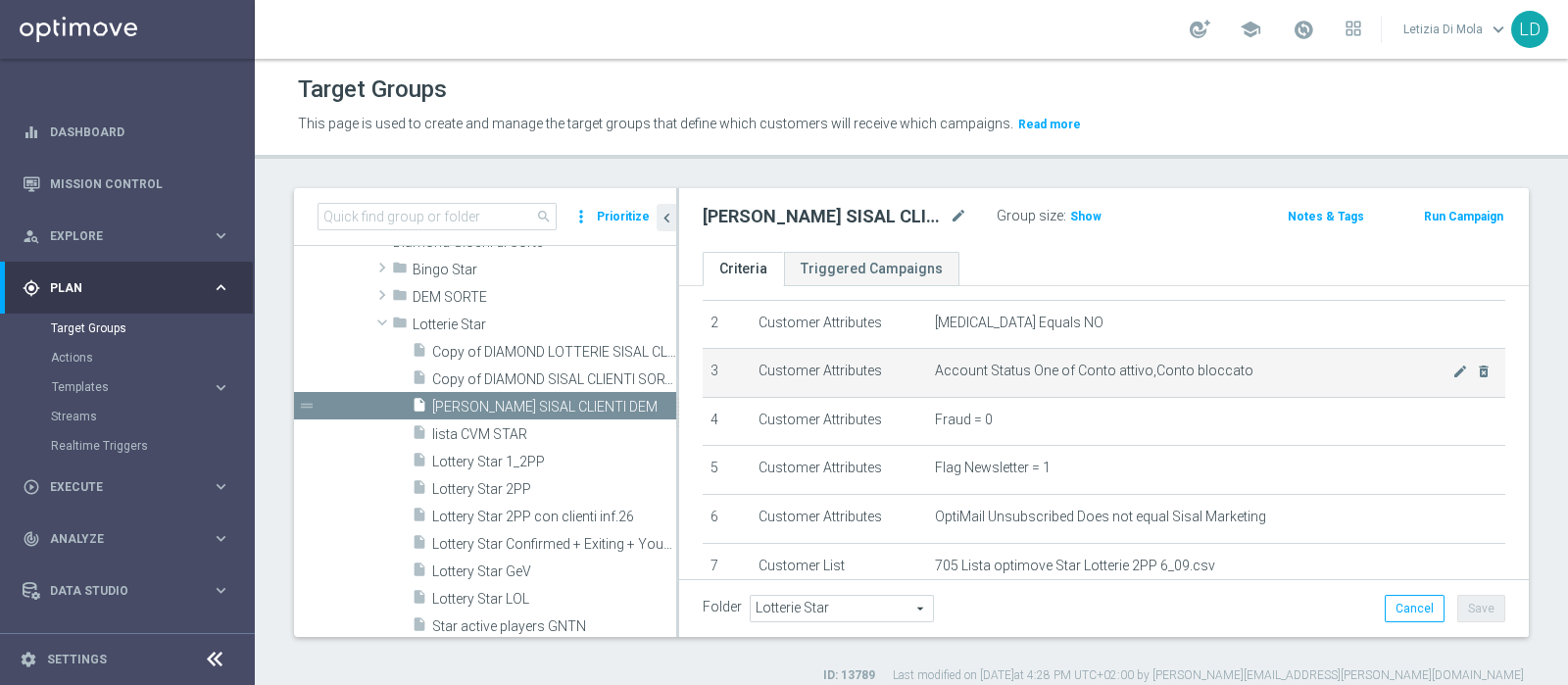
scroll to position [244, 0]
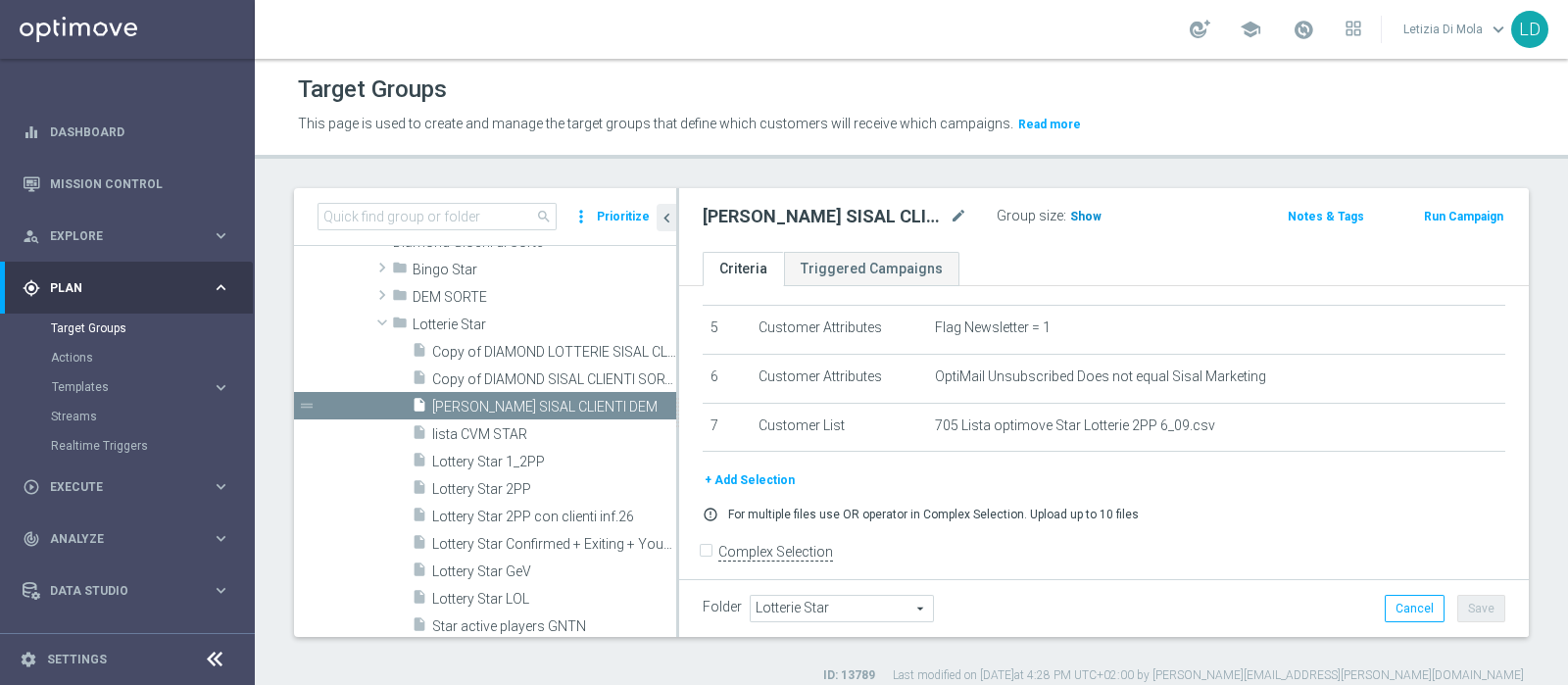
click at [1080, 213] on span "Show" at bounding box center [1086, 217] width 31 height 14
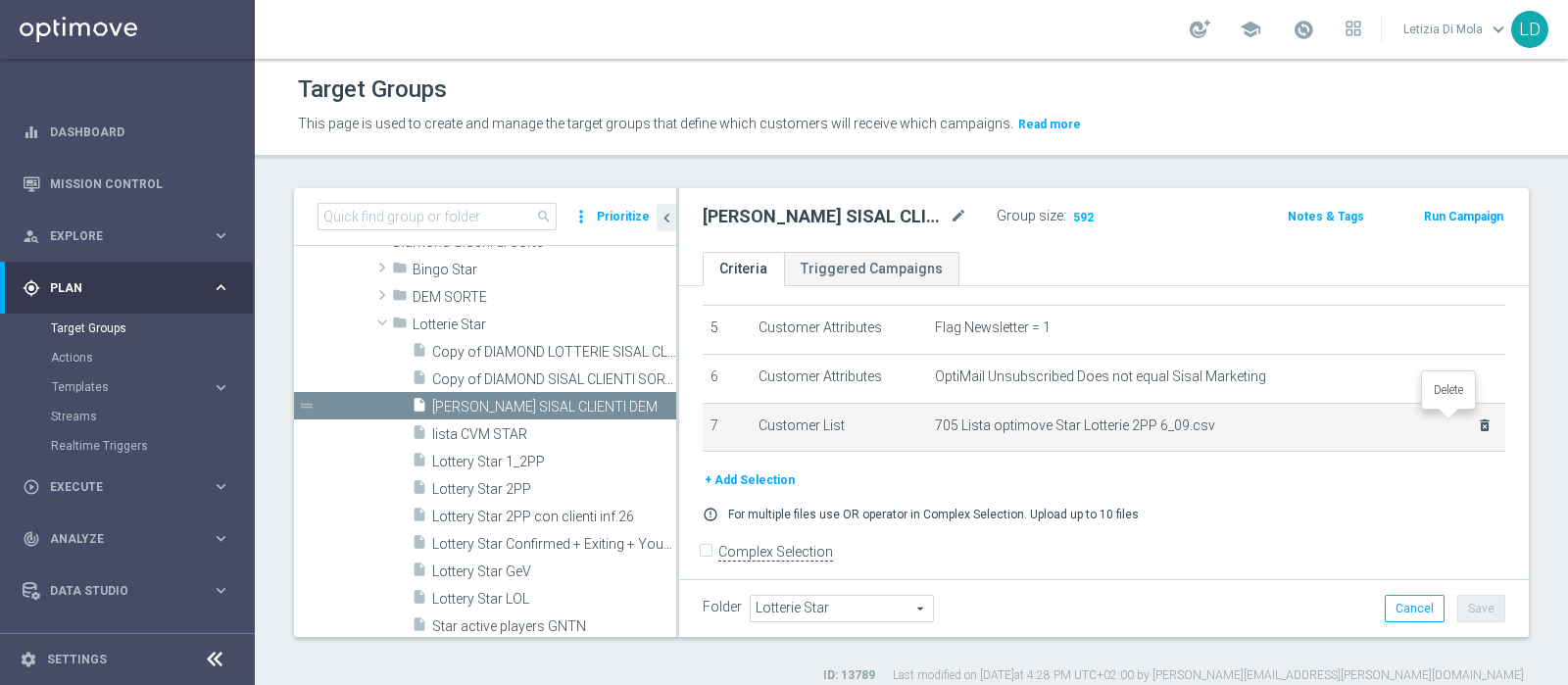
click at [1477, 422] on icon "delete_forever" at bounding box center [1485, 425] width 16 height 16
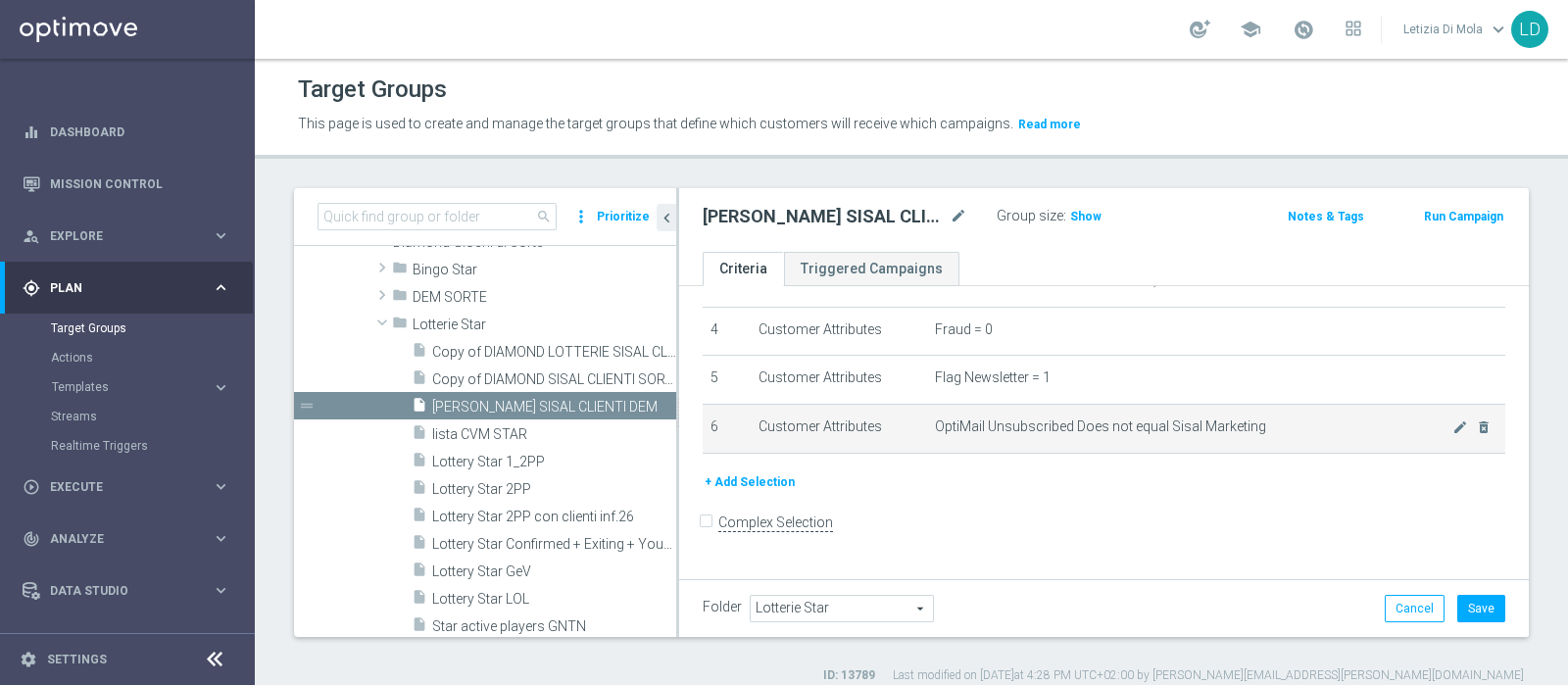
scroll to position [174, 0]
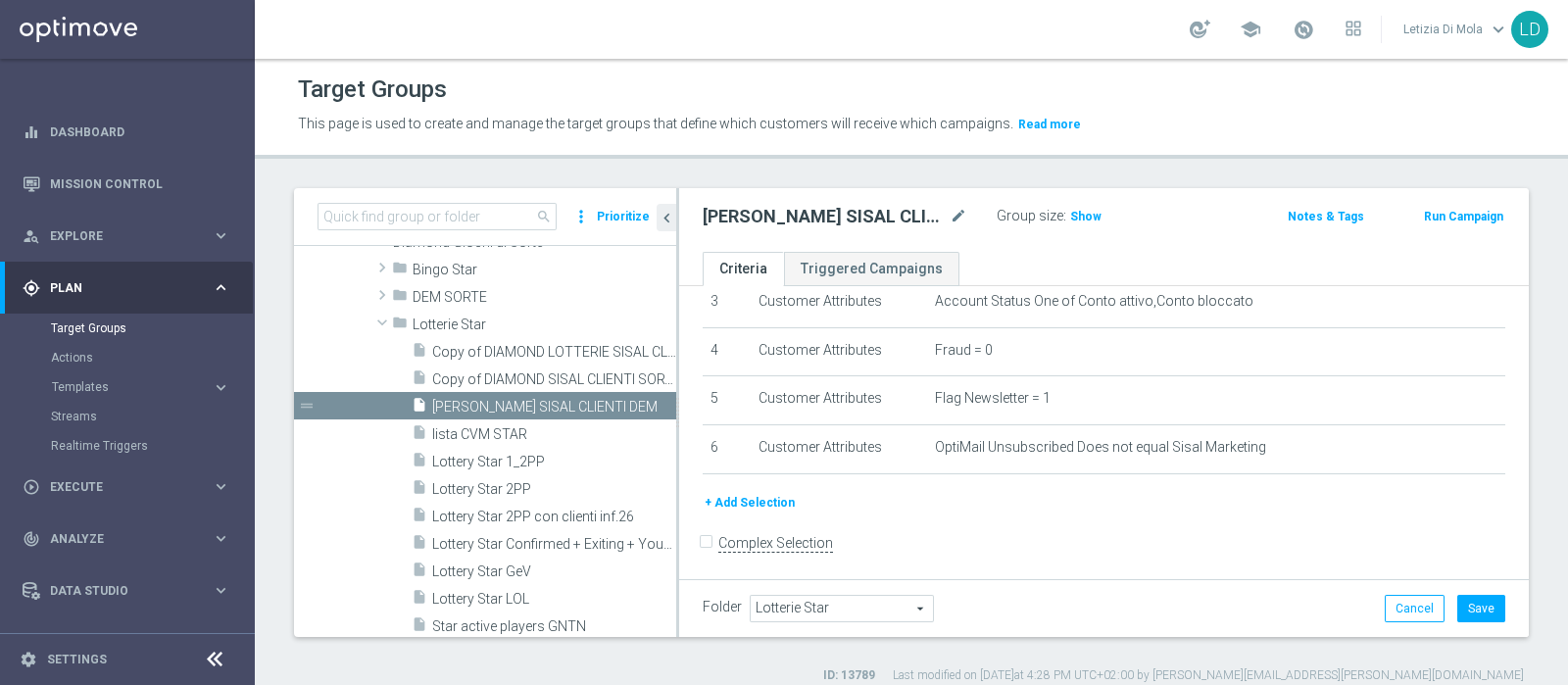
click at [744, 492] on button "+ Add Selection" at bounding box center [750, 502] width 94 height 22
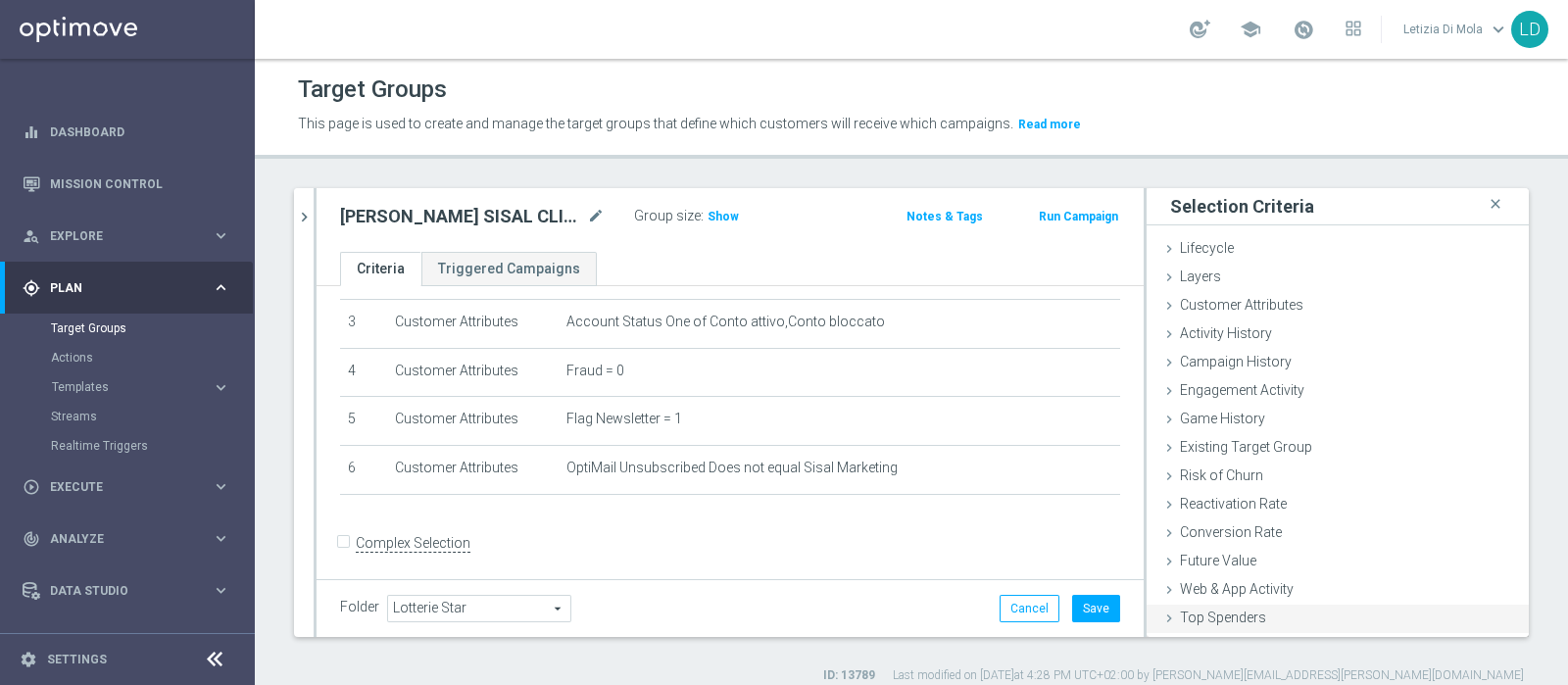
scroll to position [82, 0]
click at [1211, 618] on span "Customer List" at bounding box center [1224, 620] width 86 height 16
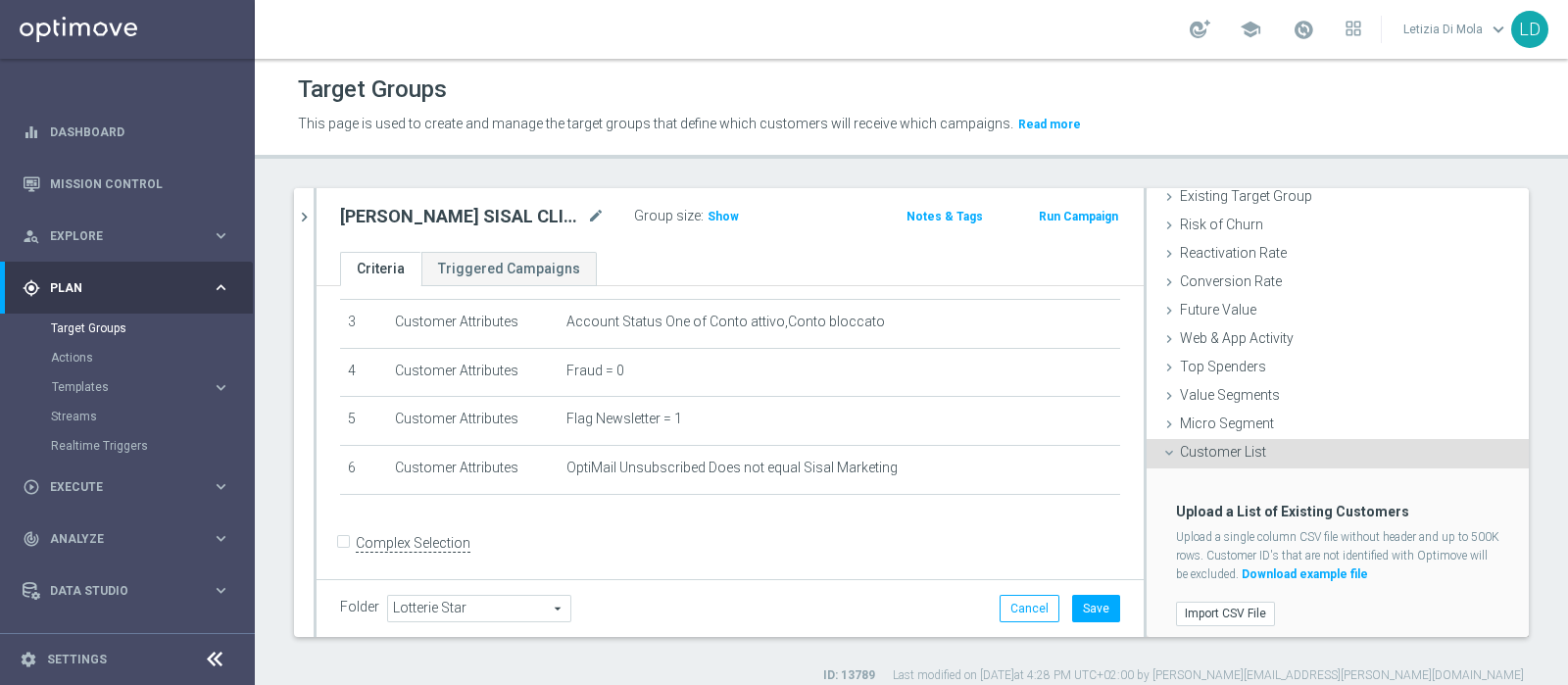
scroll to position [260, 0]
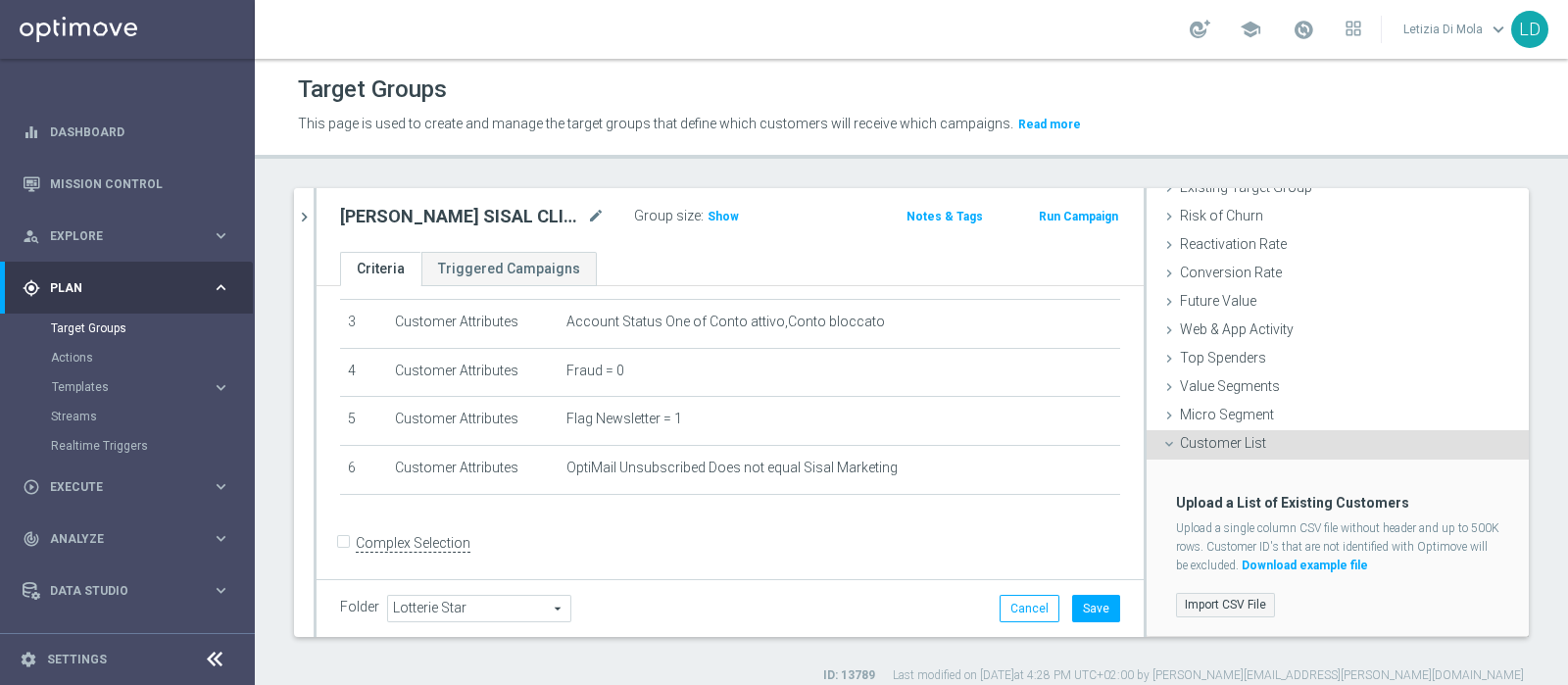
click at [1210, 608] on label "Import CSV File" at bounding box center [1226, 605] width 99 height 25
click at [0, 0] on input "Import CSV File" at bounding box center [0, 0] width 0 height 0
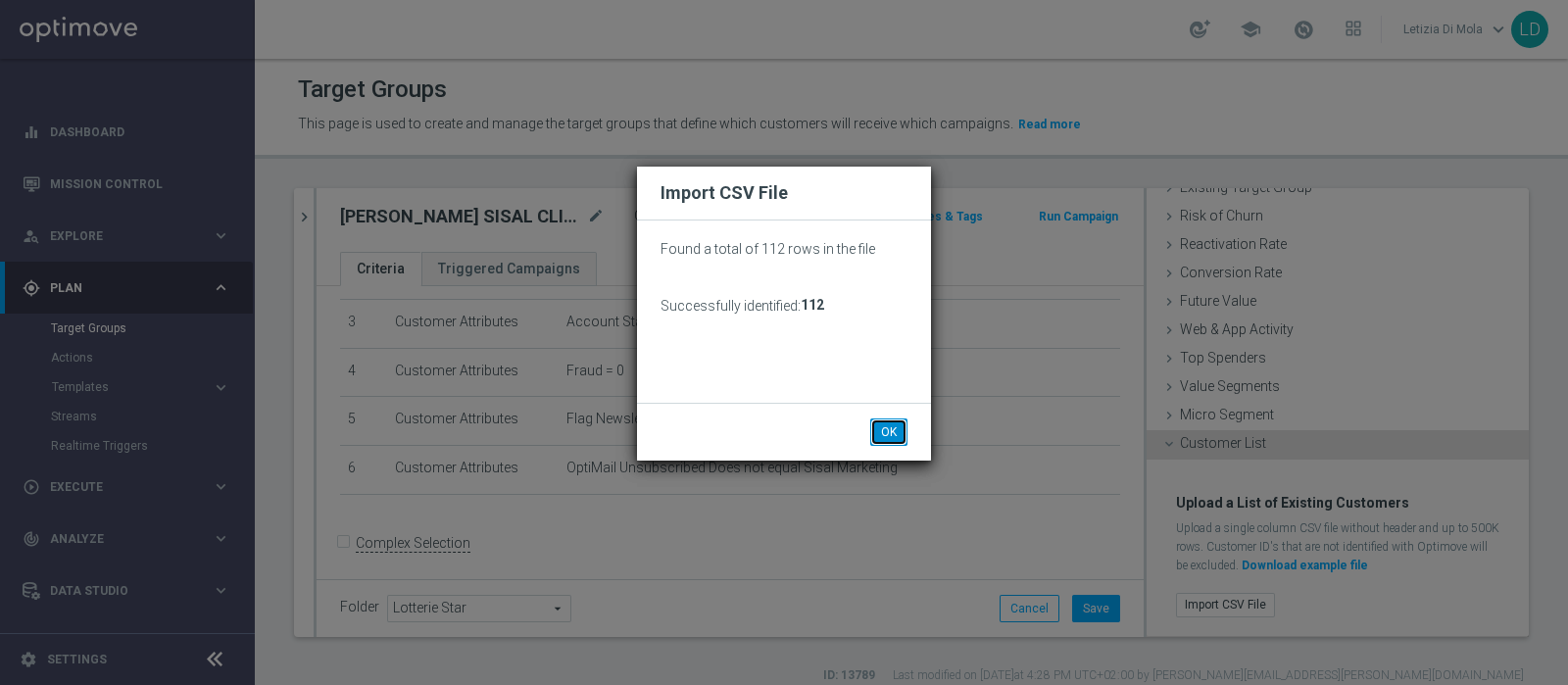
click at [901, 432] on button "OK" at bounding box center [889, 432] width 37 height 27
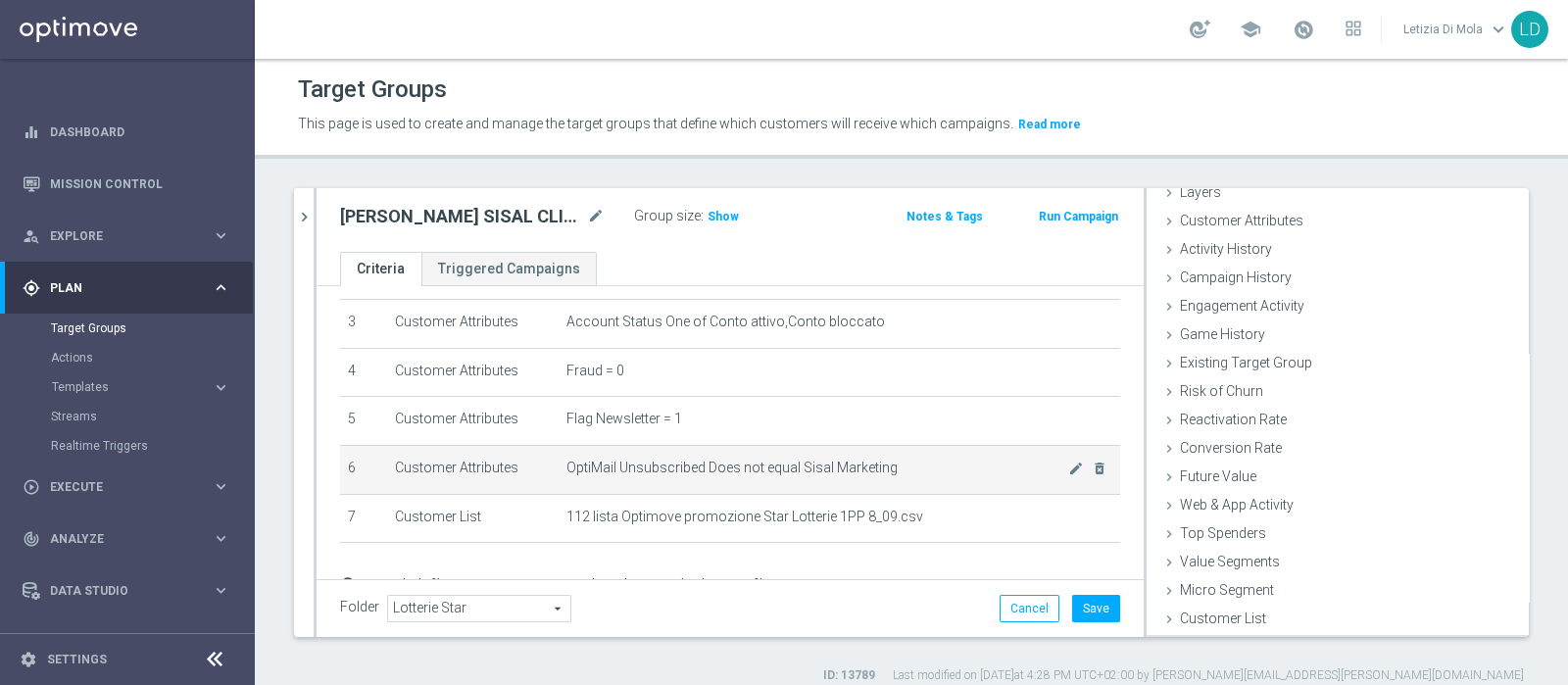
scroll to position [82, 0]
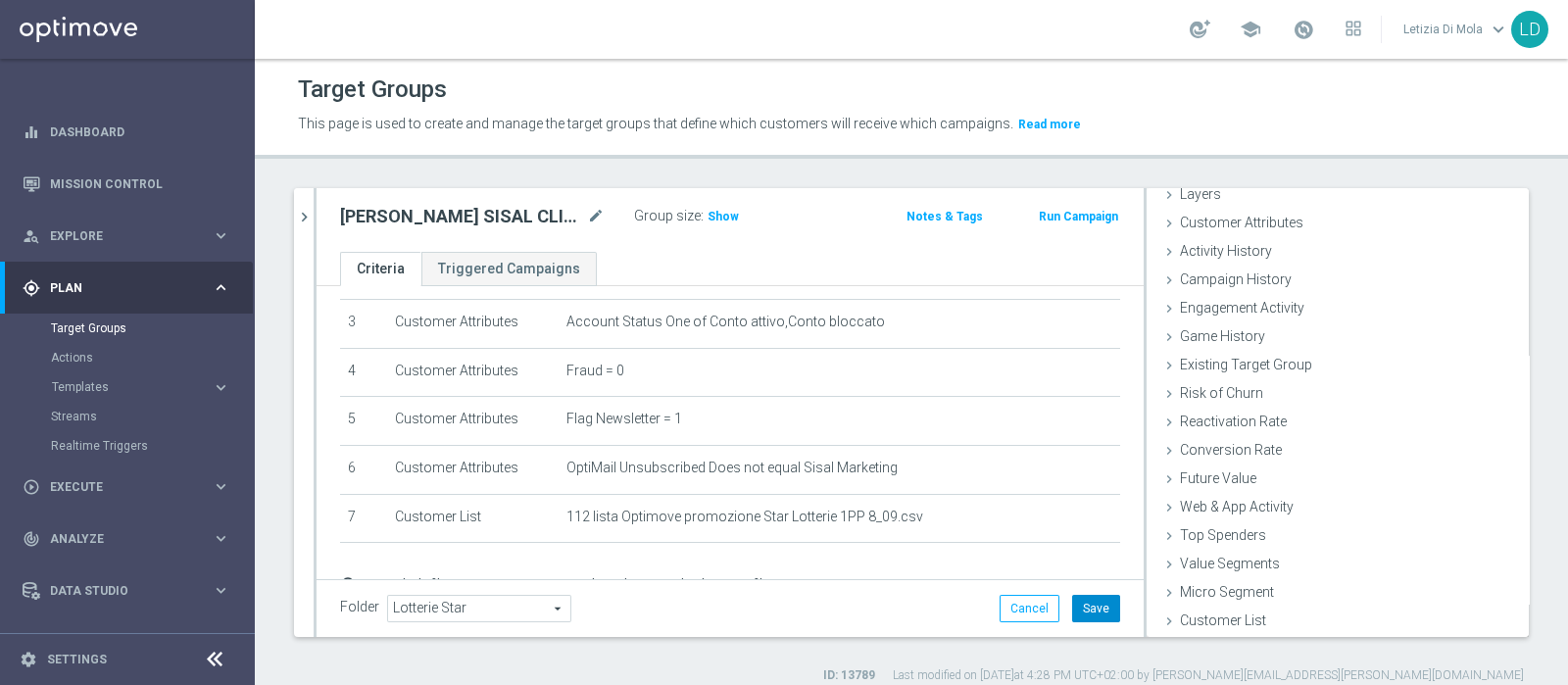
click at [1078, 604] on button "Save" at bounding box center [1096, 608] width 48 height 27
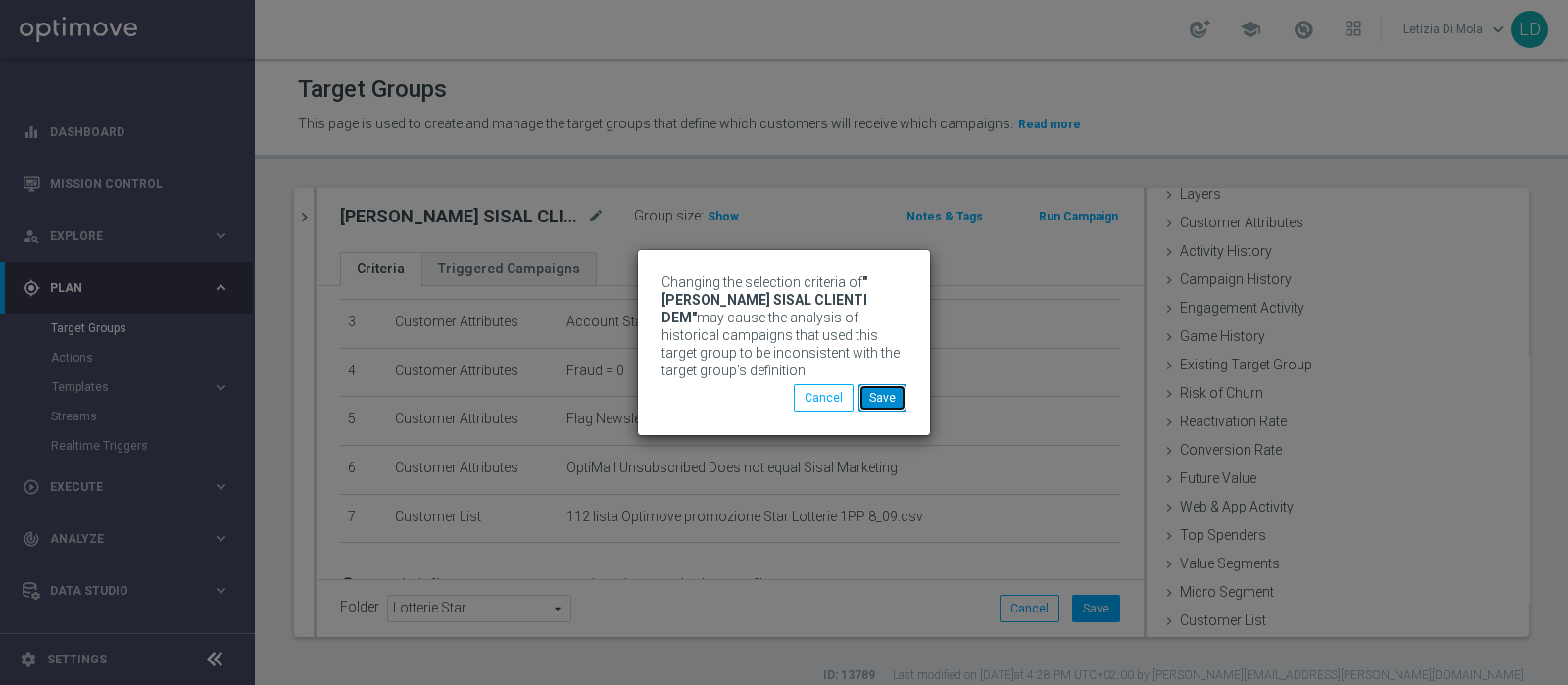
click at [900, 395] on button "Save" at bounding box center [882, 398] width 48 height 27
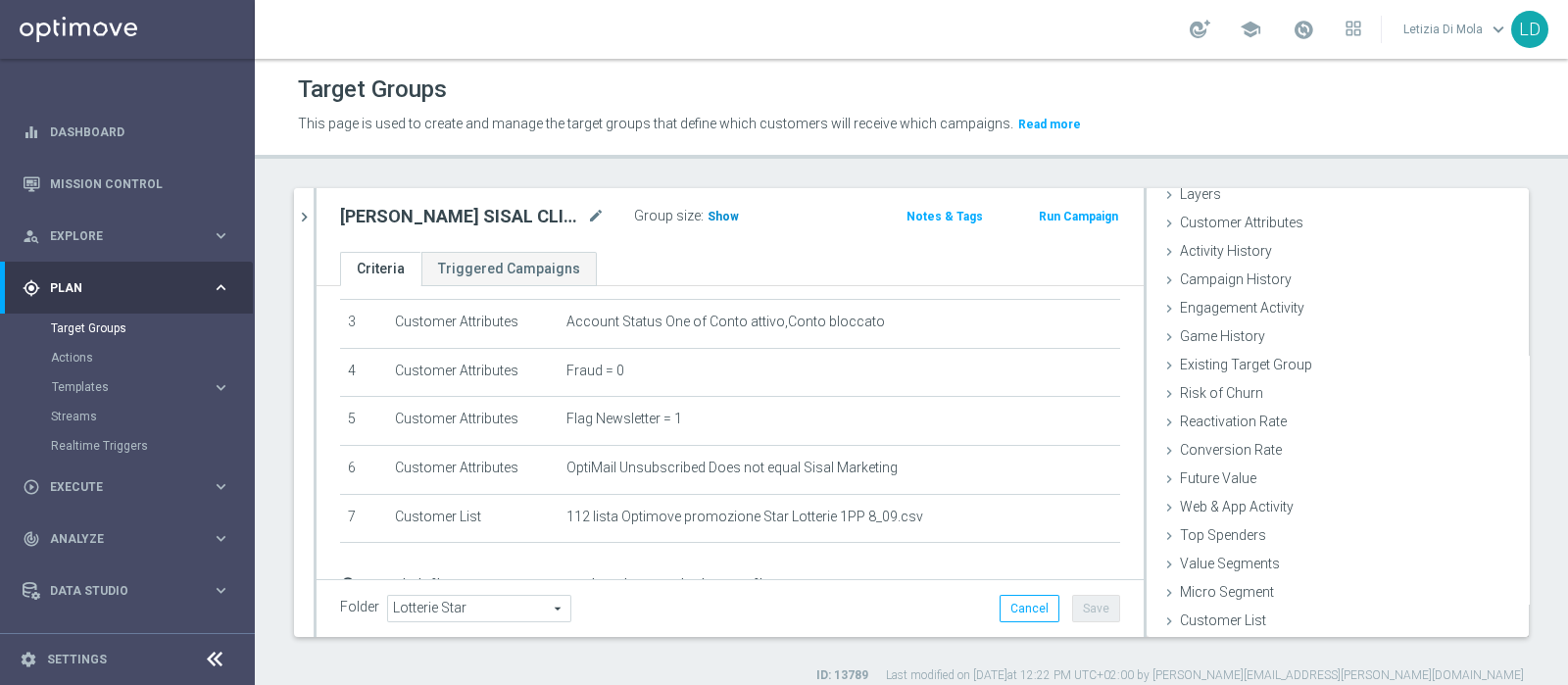
click at [728, 218] on span "Show" at bounding box center [723, 217] width 31 height 14
click at [715, 210] on span "95" at bounding box center [717, 219] width 18 height 19
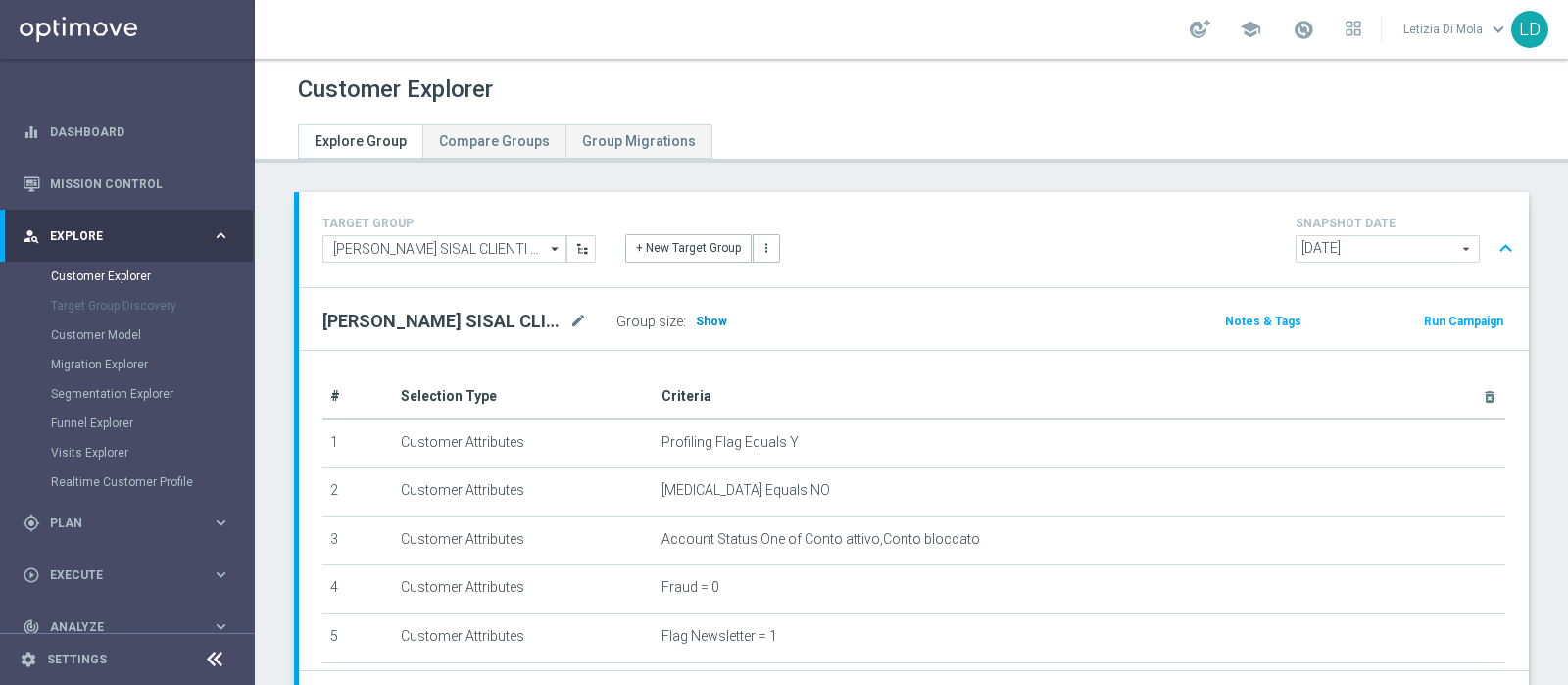
click at [713, 320] on span "Show" at bounding box center [711, 322] width 31 height 14
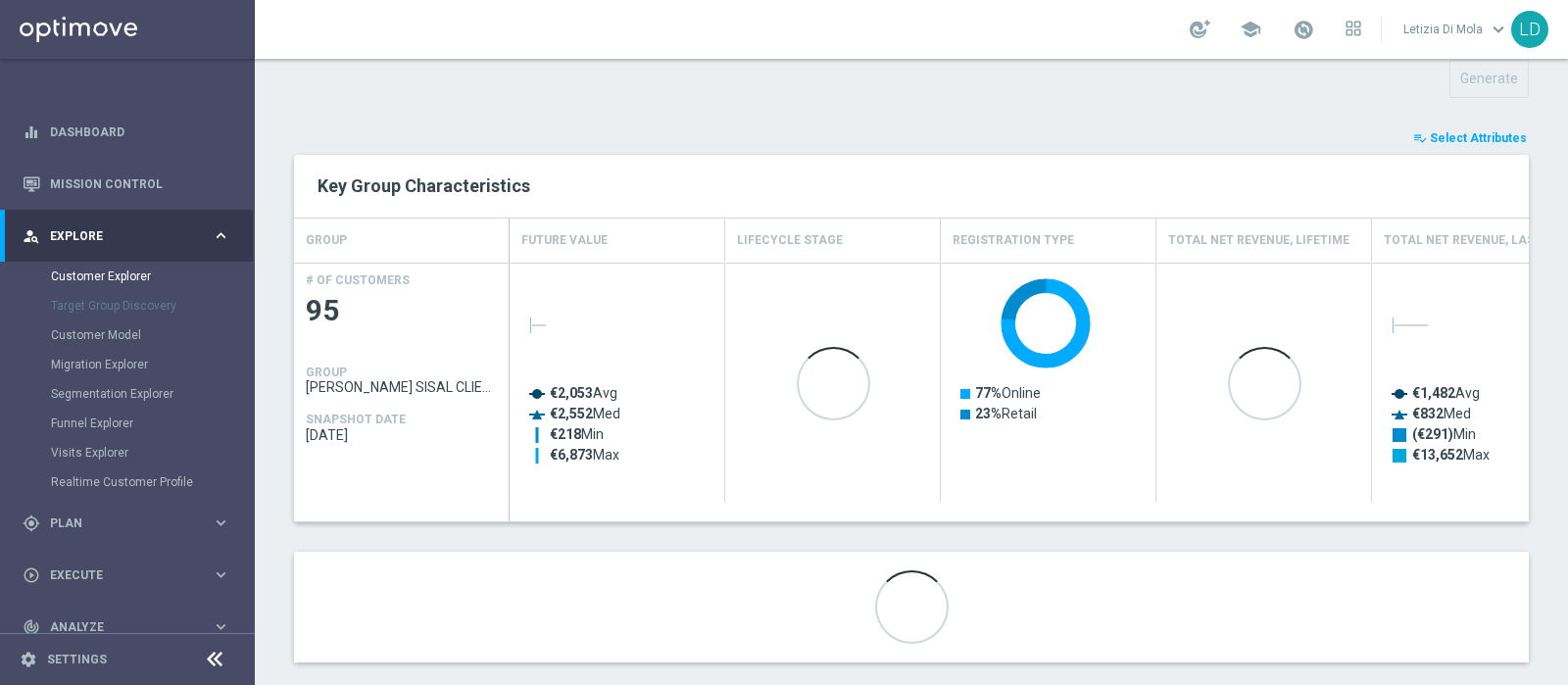
scroll to position [732, 0]
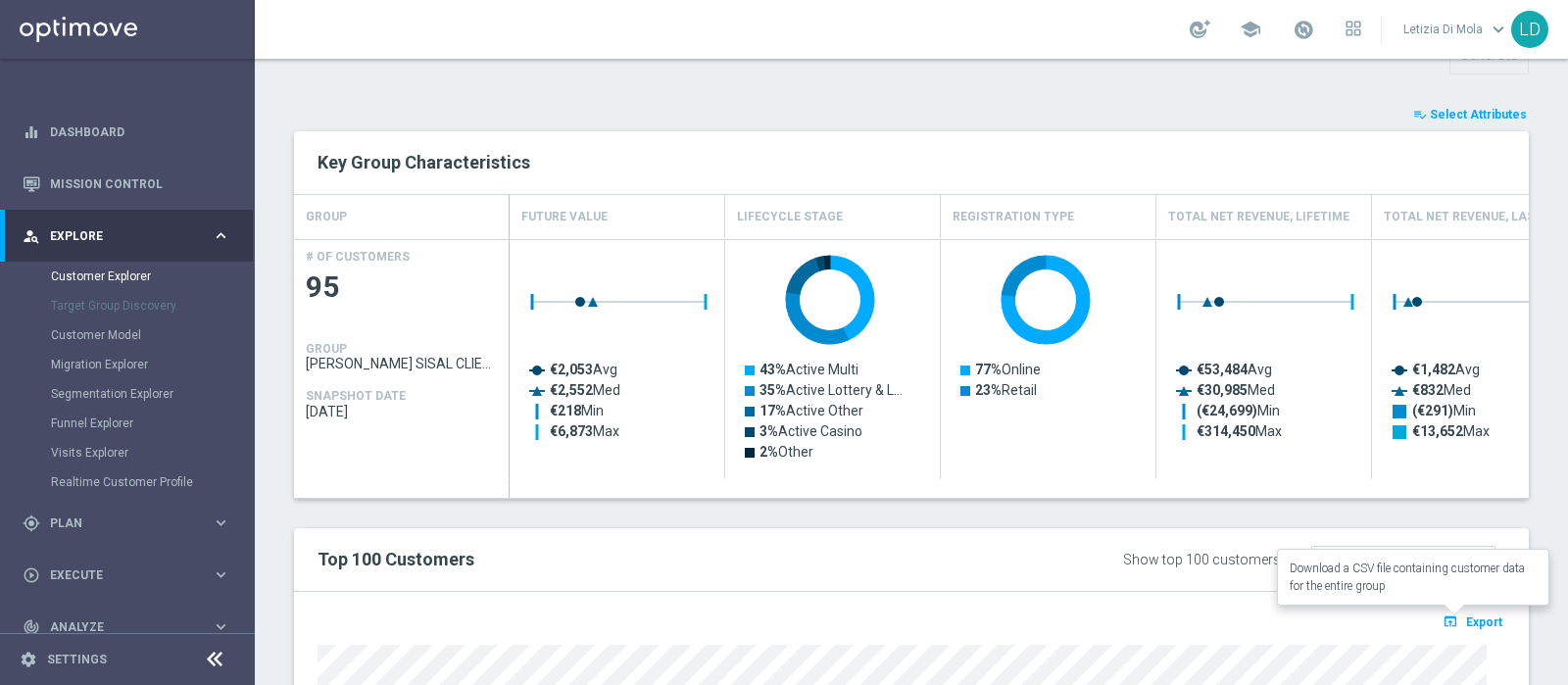
click at [1470, 621] on span "Export" at bounding box center [1484, 622] width 36 height 14
click at [1466, 615] on span "Export" at bounding box center [1484, 622] width 36 height 14
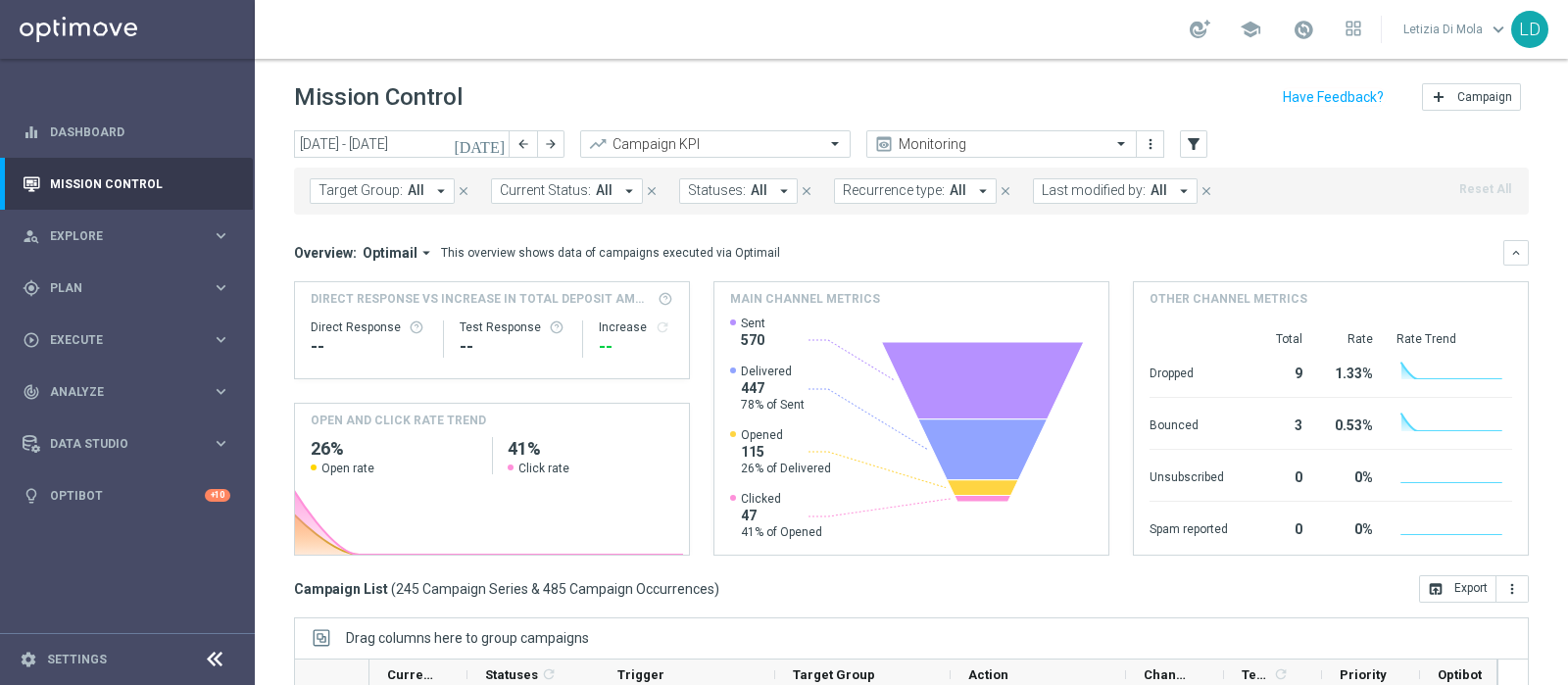
click at [494, 145] on icon "[DATE]" at bounding box center [480, 144] width 53 height 18
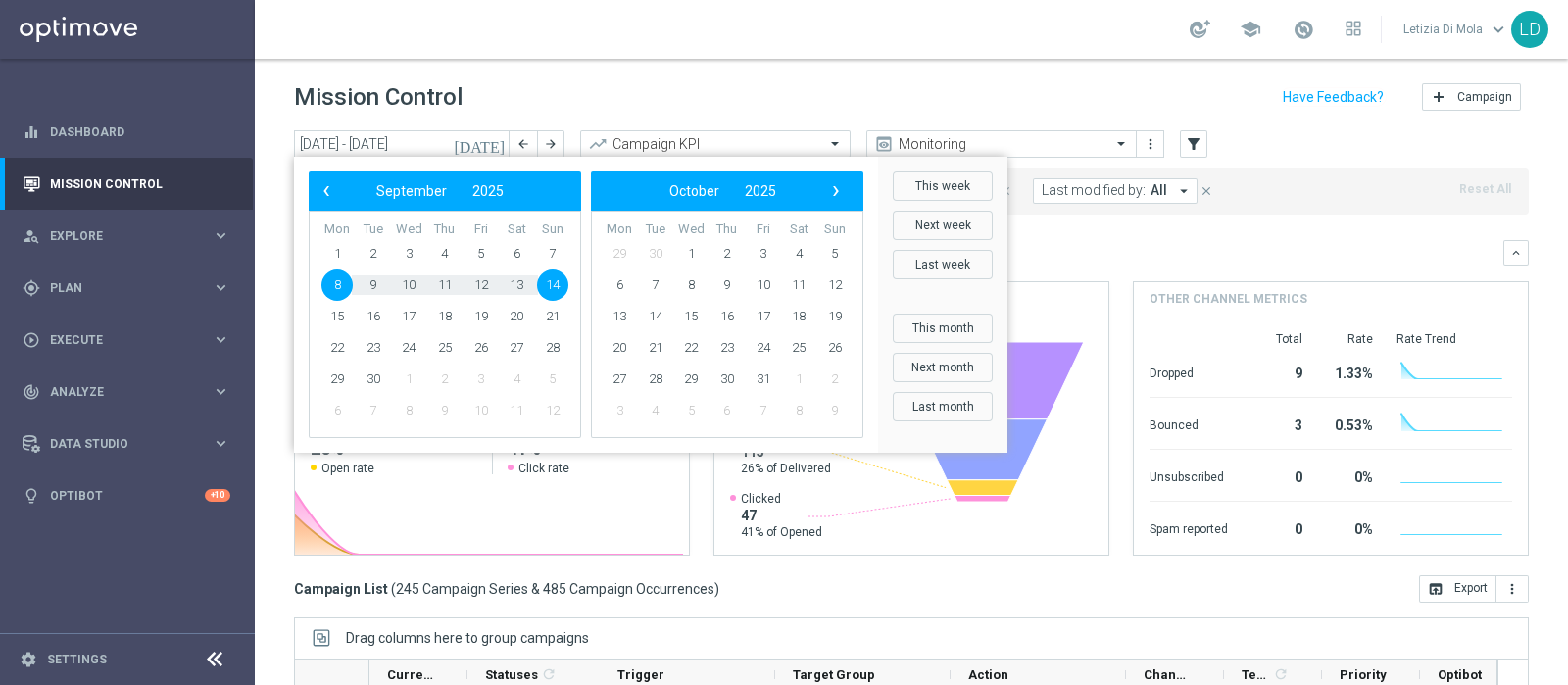
click at [334, 283] on span "8" at bounding box center [338, 286] width 31 height 31
type input "[DATE] - [DATE]"
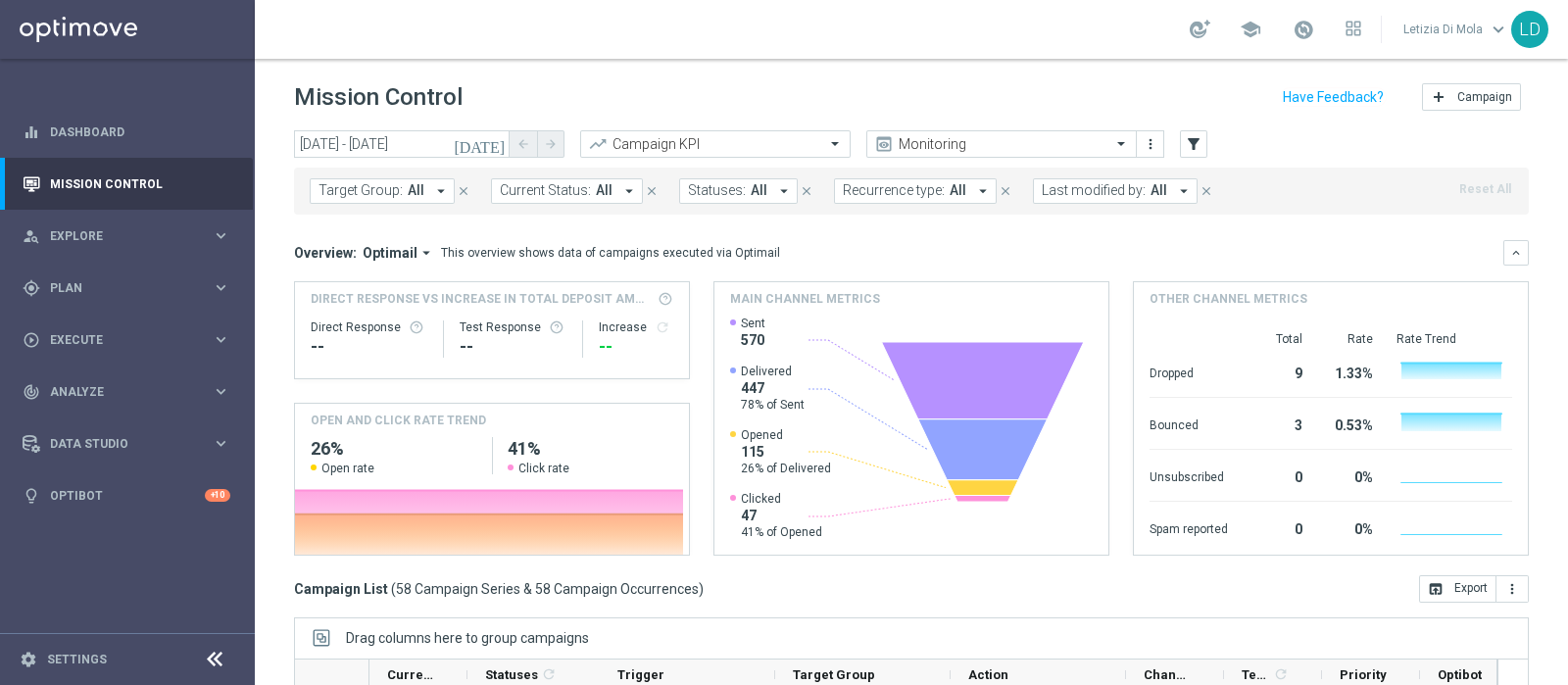
click at [1176, 184] on icon "arrow_drop_down" at bounding box center [1184, 191] width 18 height 18
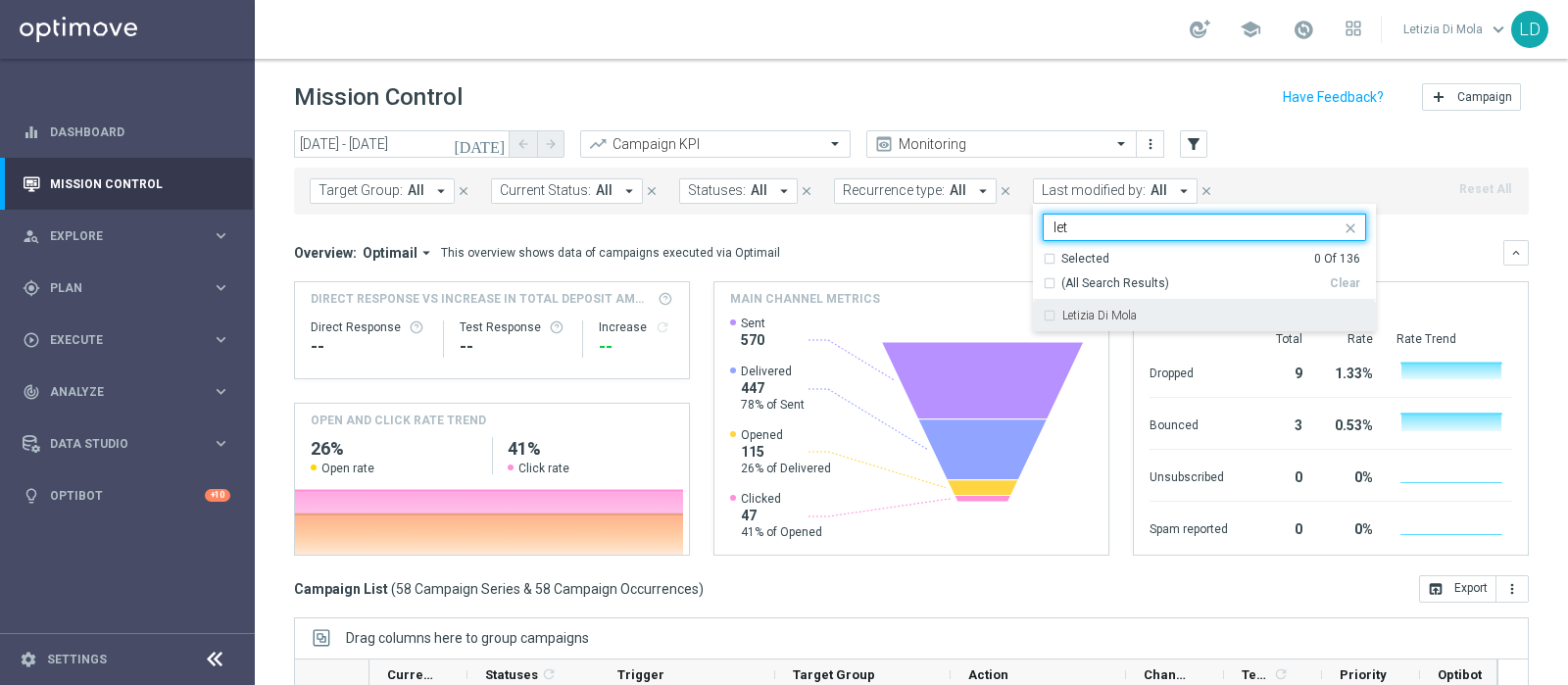
click at [1127, 323] on div "Letizia Di Mola" at bounding box center [1205, 316] width 324 height 31
type input "let"
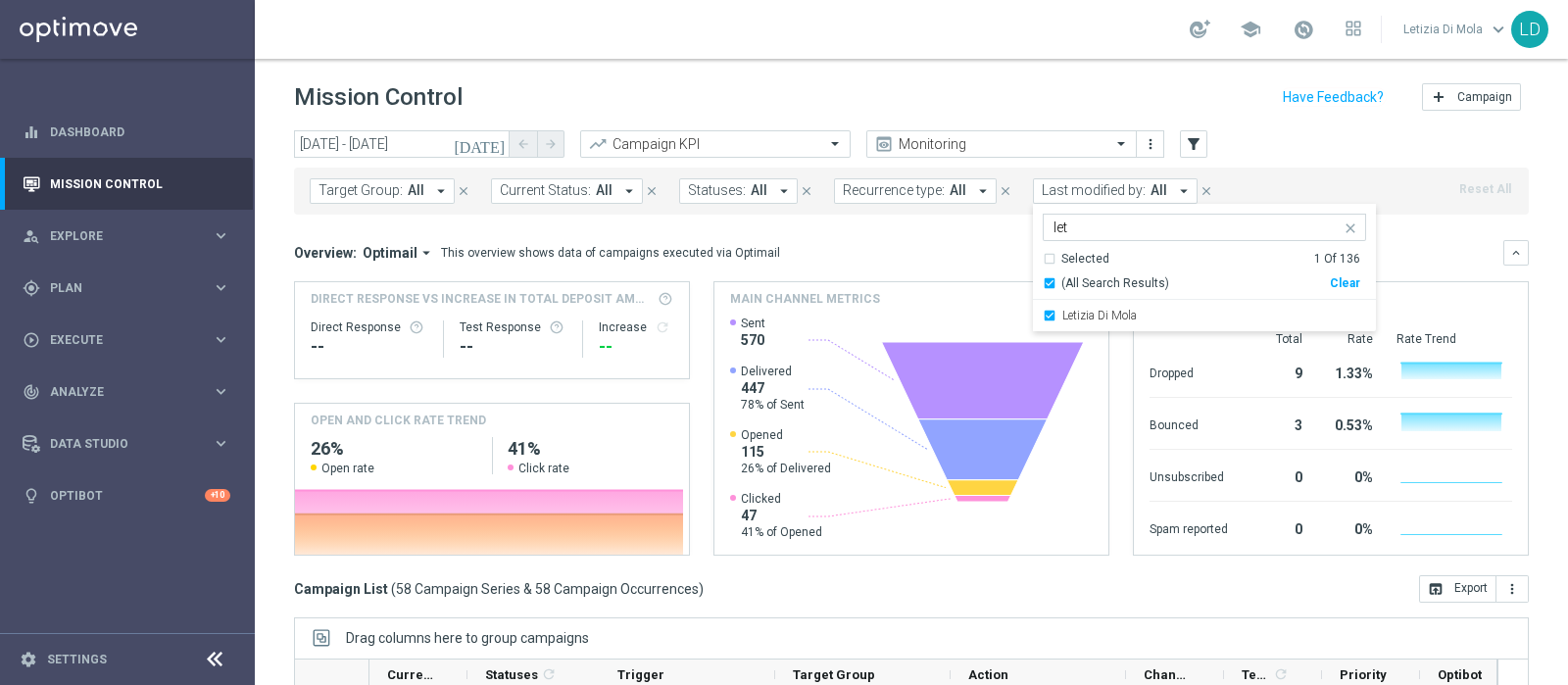
click at [1044, 575] on div "Campaign List ( 58 Campaign Series & 58 Campaign Occurrences ) open_in_browser …" at bounding box center [912, 589] width 1235 height 27
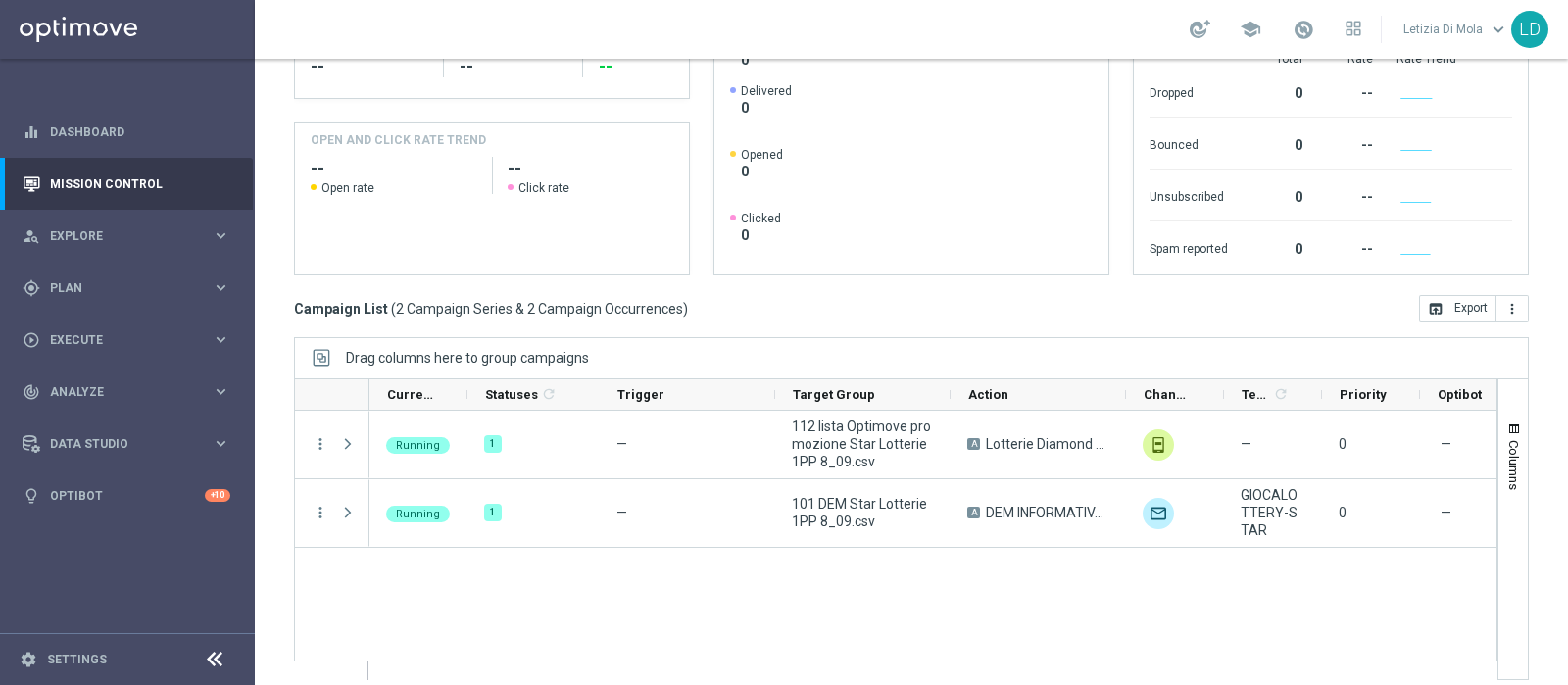
scroll to position [294, 0]
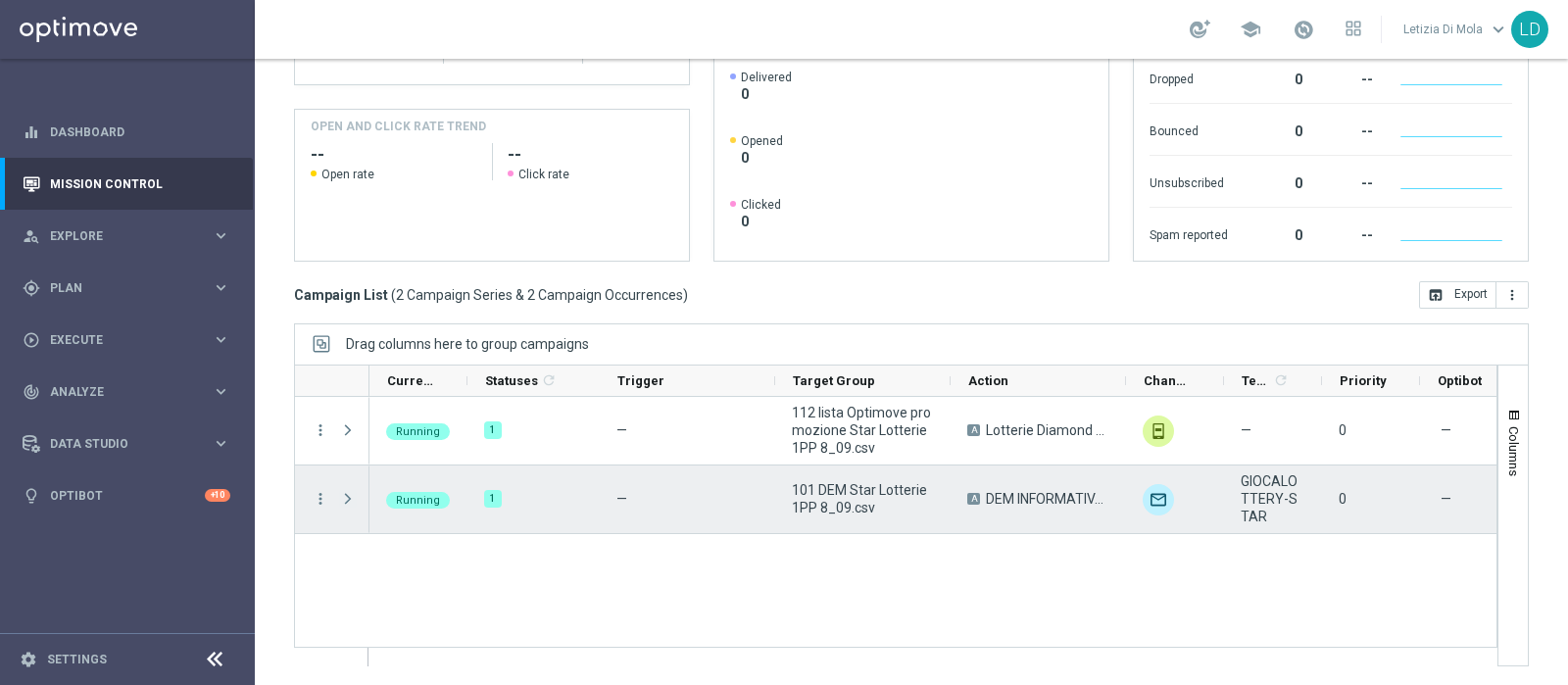
click at [343, 494] on span "Press SPACE to select this row." at bounding box center [348, 499] width 18 height 16
